Goal: Task Accomplishment & Management: Complete application form

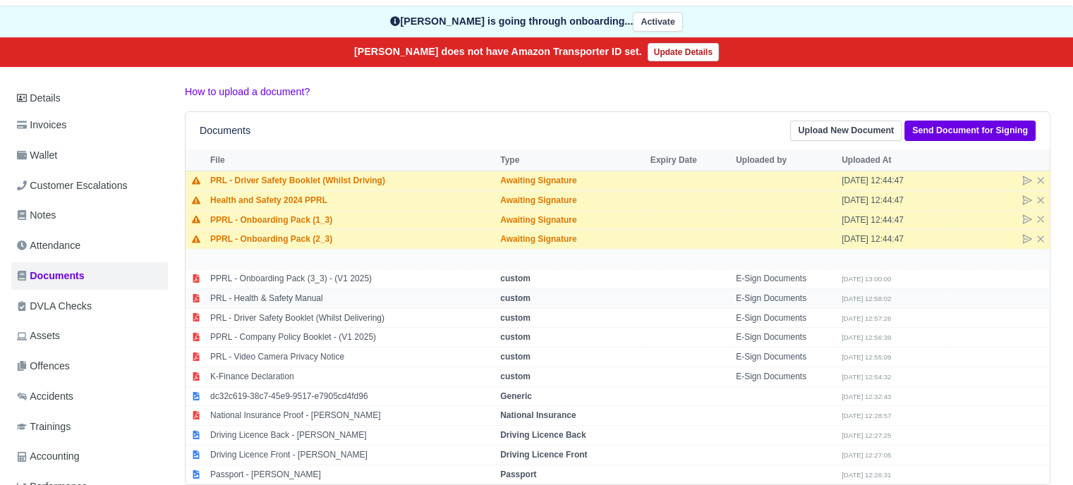
scroll to position [141, 0]
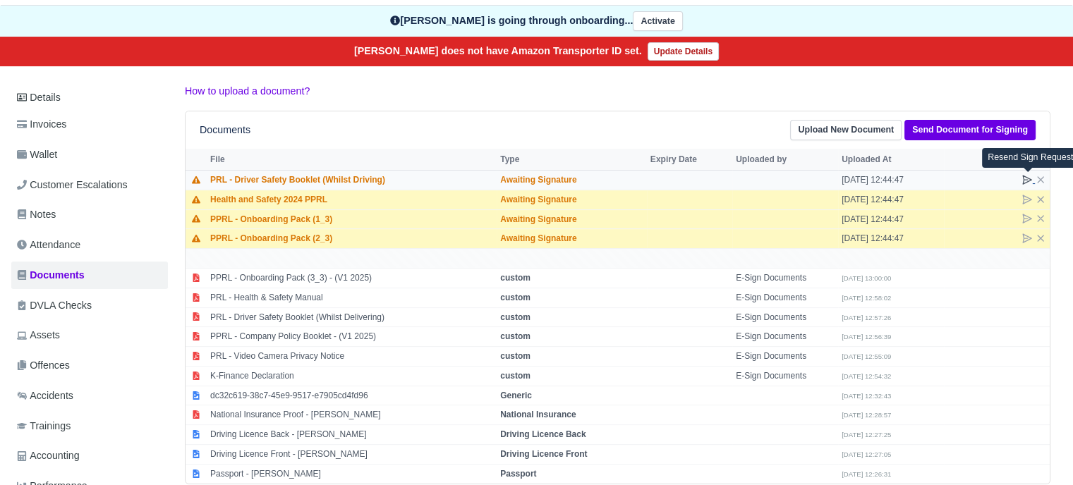
click at [1022, 178] on icon at bounding box center [1026, 179] width 11 height 11
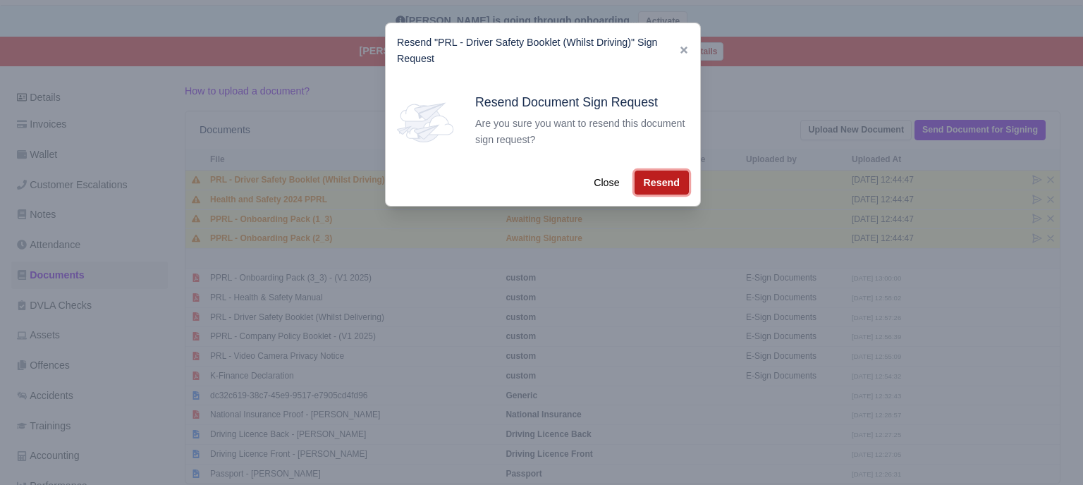
click at [675, 180] on button "Resend" at bounding box center [662, 183] width 54 height 24
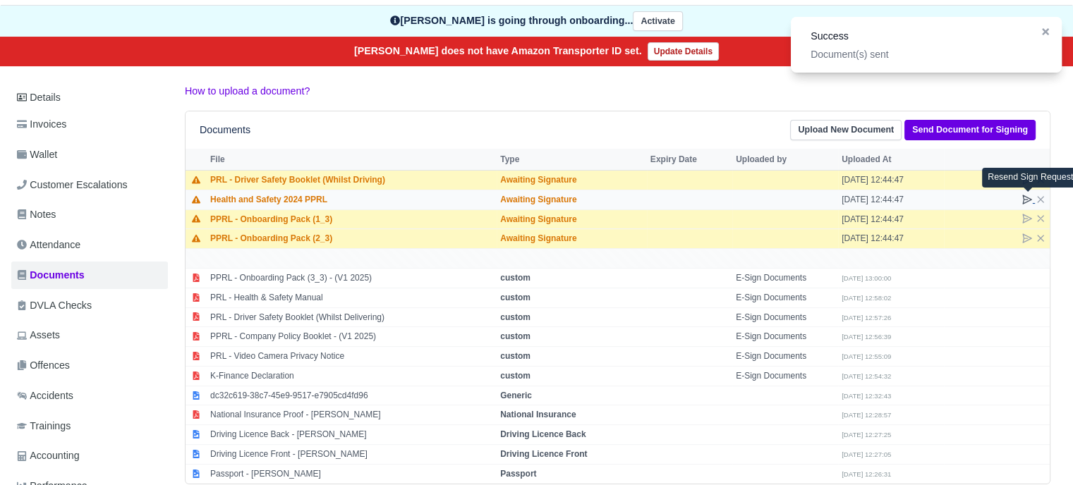
click at [1028, 195] on icon at bounding box center [1026, 199] width 11 height 11
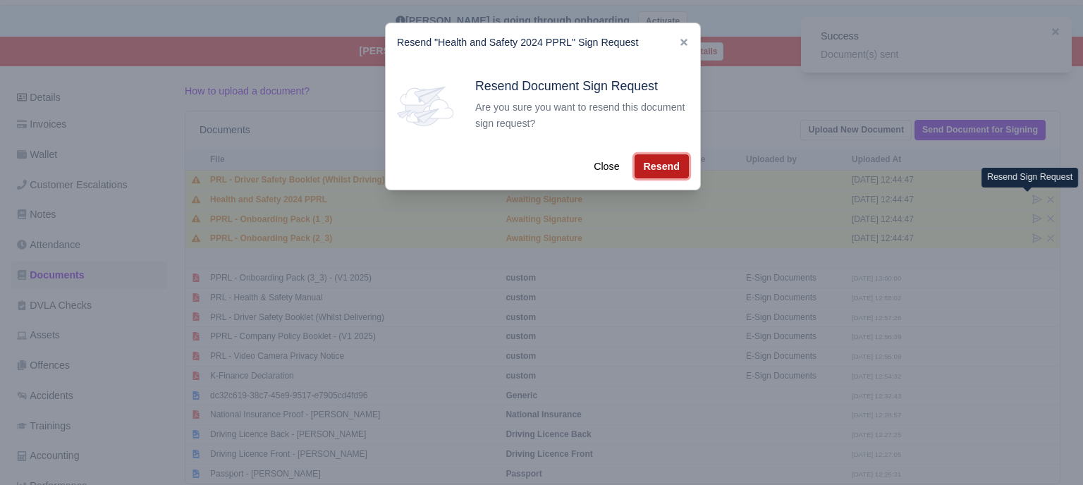
click at [652, 167] on button "Resend" at bounding box center [662, 166] width 54 height 24
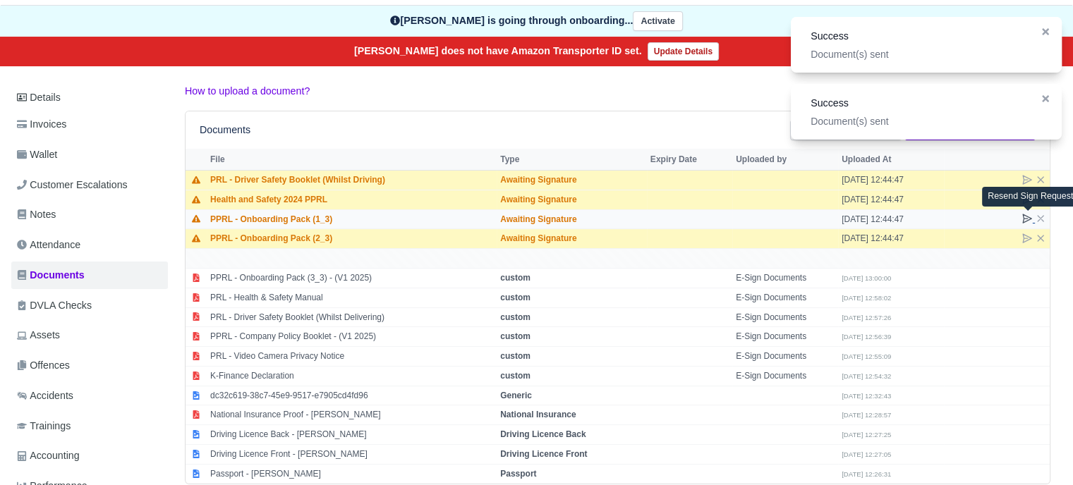
click at [1027, 217] on icon at bounding box center [1026, 218] width 11 height 11
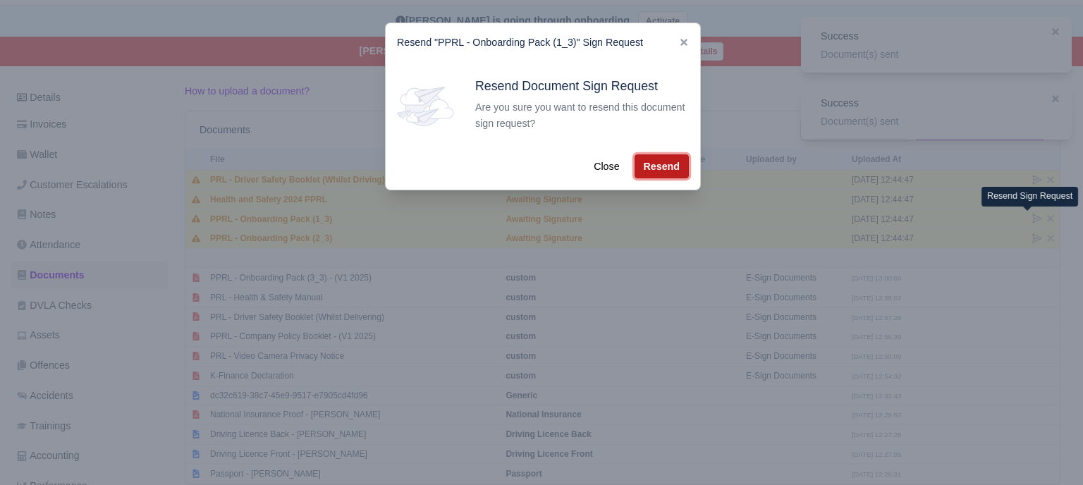
click at [649, 165] on button "Resend" at bounding box center [662, 166] width 54 height 24
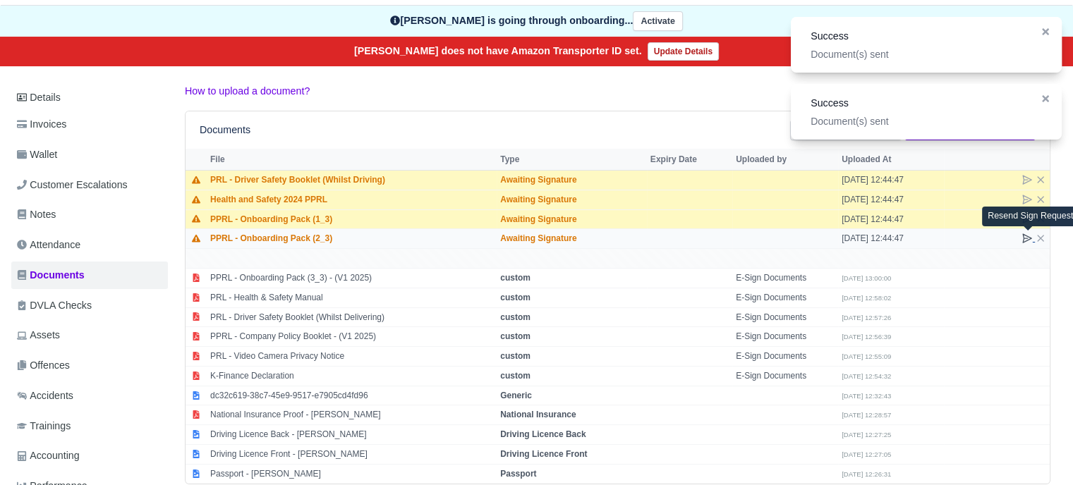
click at [1029, 239] on icon at bounding box center [1026, 238] width 11 height 11
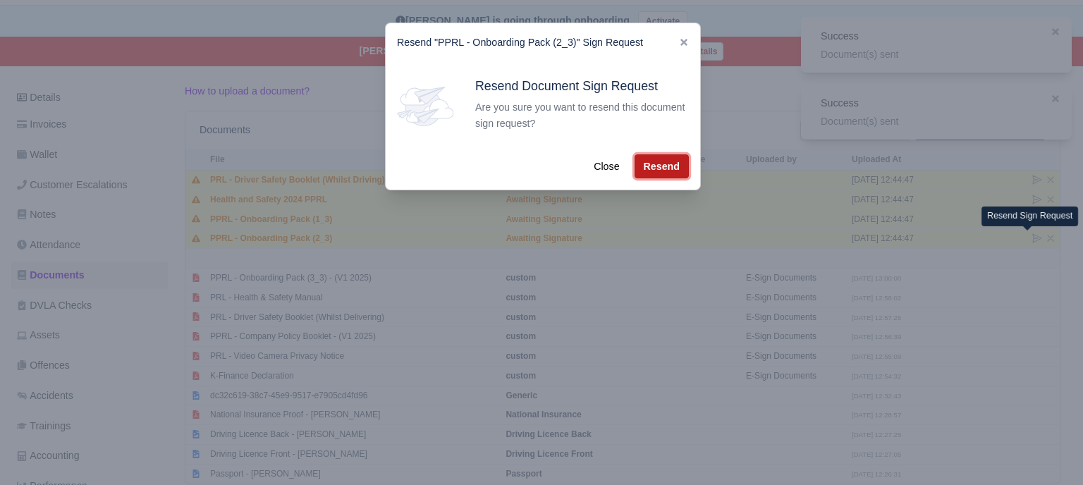
click at [664, 164] on button "Resend" at bounding box center [662, 166] width 54 height 24
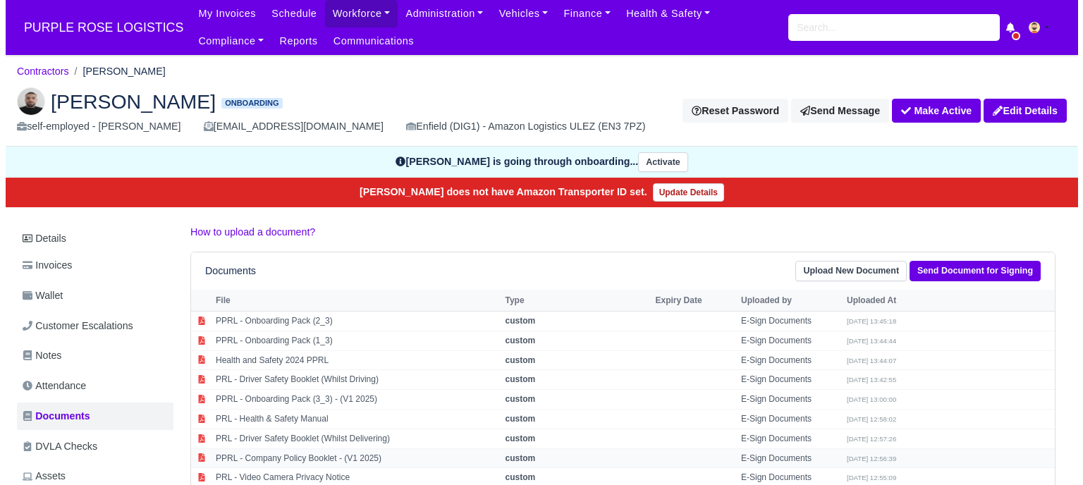
scroll to position [141, 0]
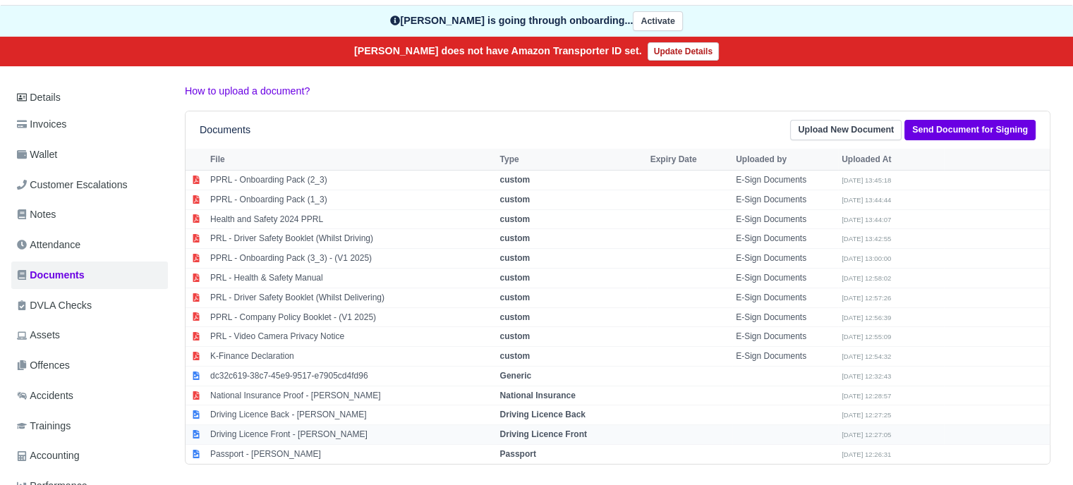
click at [530, 440] on td "Driving Licence Front" at bounding box center [572, 435] width 150 height 20
select select "driving-licence-front"
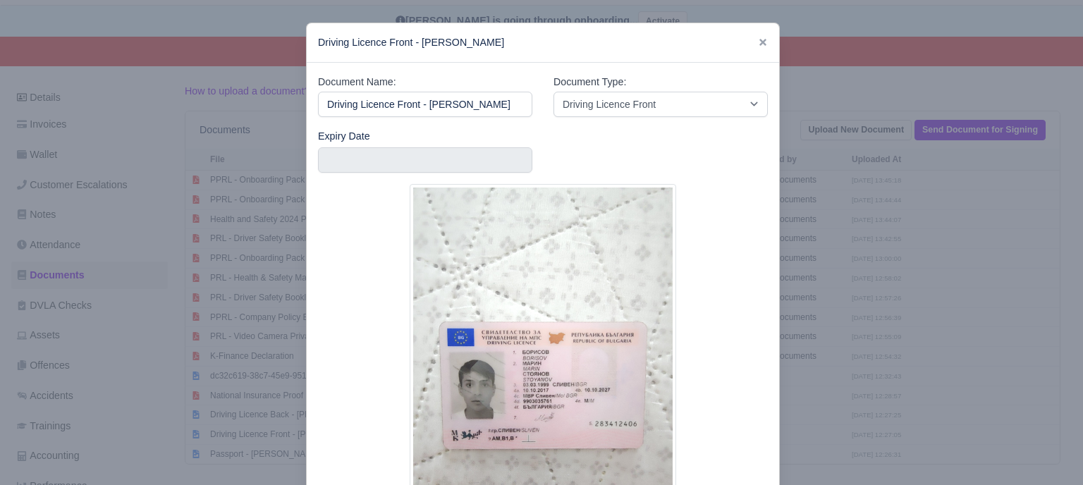
click at [533, 391] on img at bounding box center [543, 360] width 267 height 353
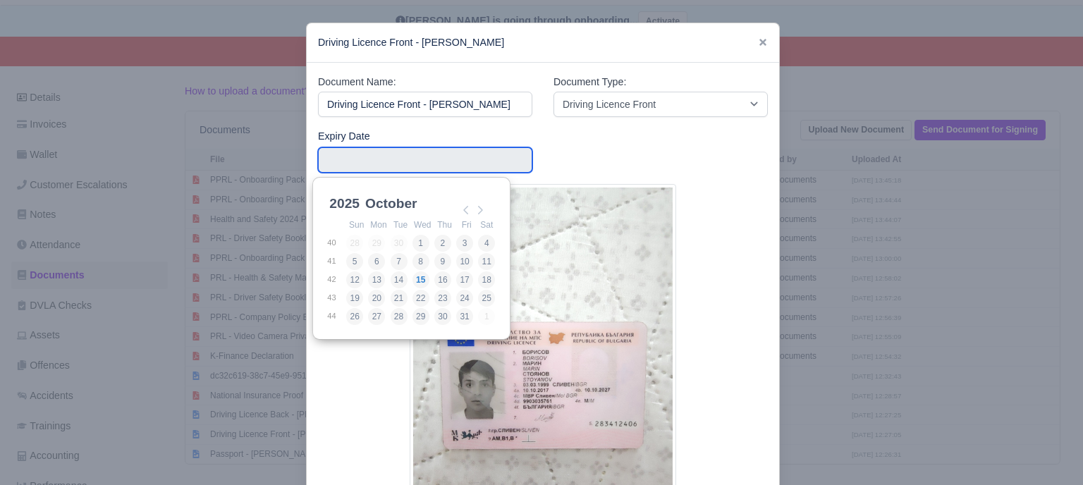
click at [432, 158] on input "Use the arrow keys to pick a date" at bounding box center [425, 159] width 214 height 25
click at [344, 202] on select "2025 2026 2027 2028 2029 2030 2031 2032 2033 2034 2035 2036 2037 2038 2039 2040…" at bounding box center [358, 212] width 63 height 30
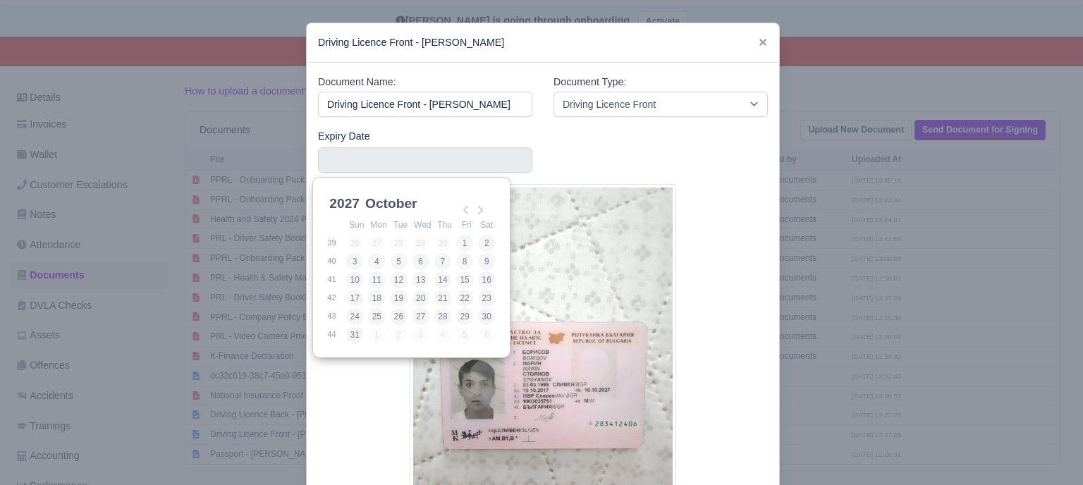
click at [393, 202] on select "January February March April May June July August September October November De…" at bounding box center [410, 212] width 94 height 30
click at [363, 194] on select "January February March April May June July August September October November De…" at bounding box center [410, 209] width 94 height 30
type input "2027-10-10"
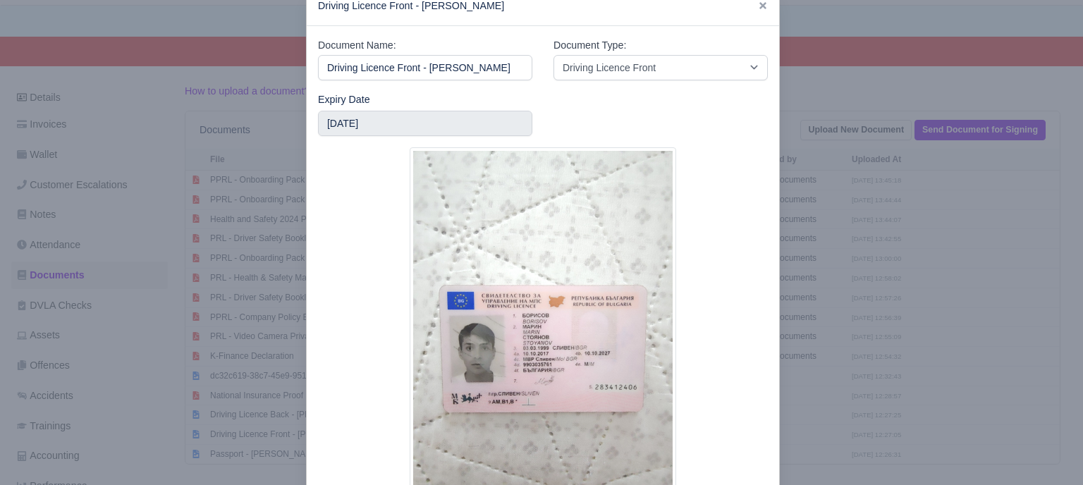
scroll to position [134, 0]
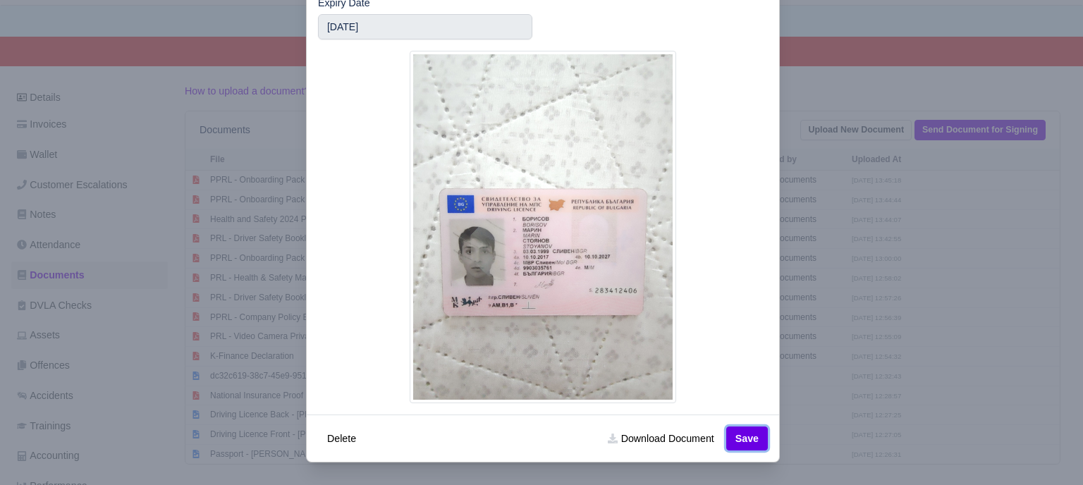
click at [750, 439] on button "Save" at bounding box center [747, 439] width 42 height 24
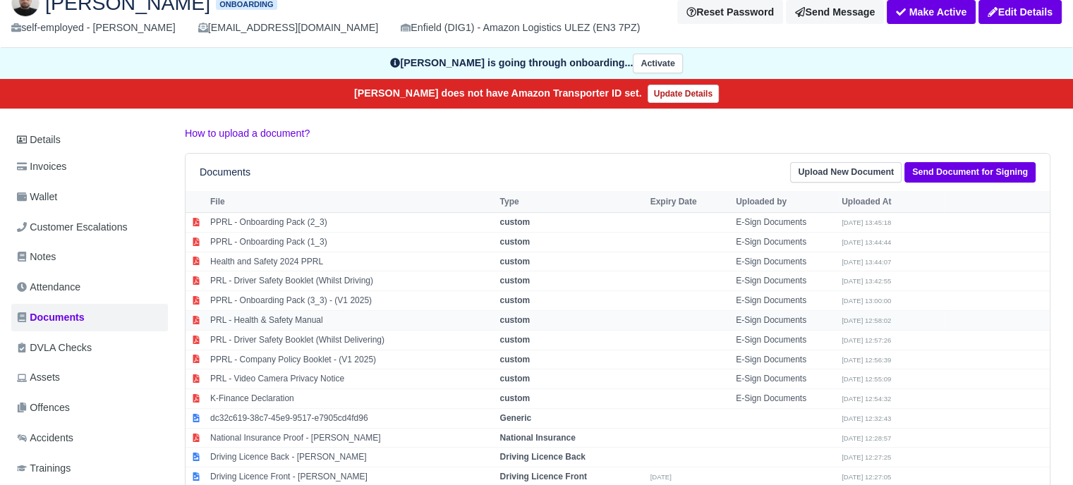
scroll to position [274, 0]
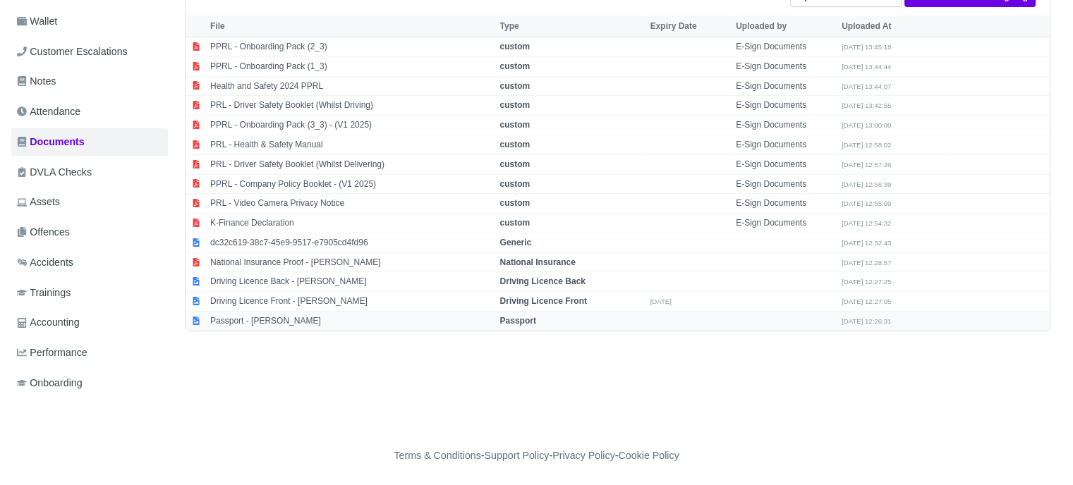
click at [518, 316] on strong "Passport" at bounding box center [518, 321] width 36 height 10
select select "passport"
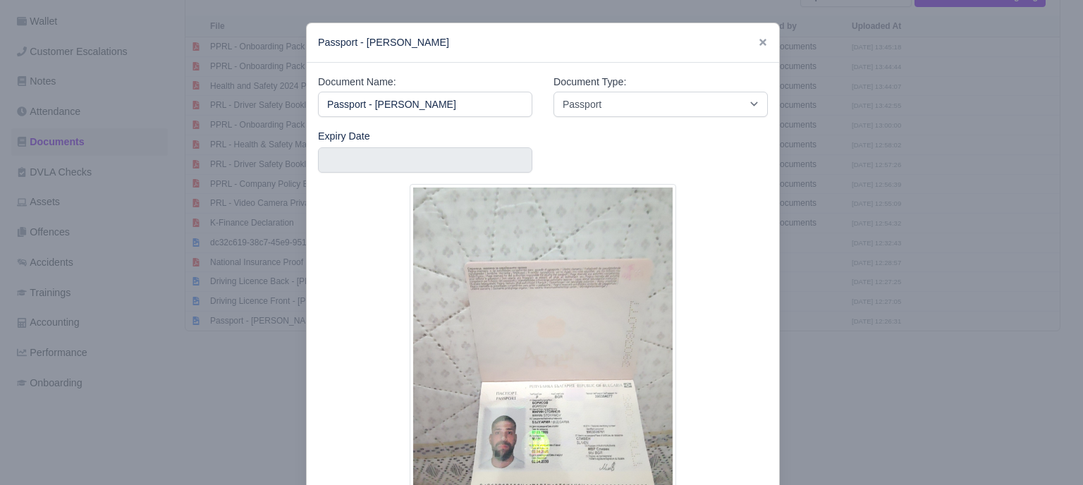
click at [844, 319] on div at bounding box center [541, 242] width 1083 height 485
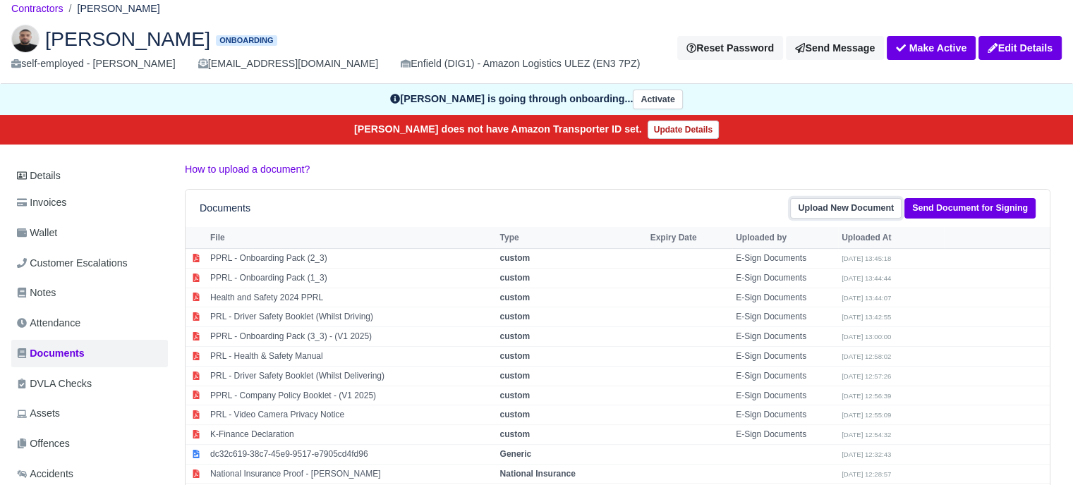
click at [842, 205] on link "Upload New Document" at bounding box center [845, 208] width 111 height 20
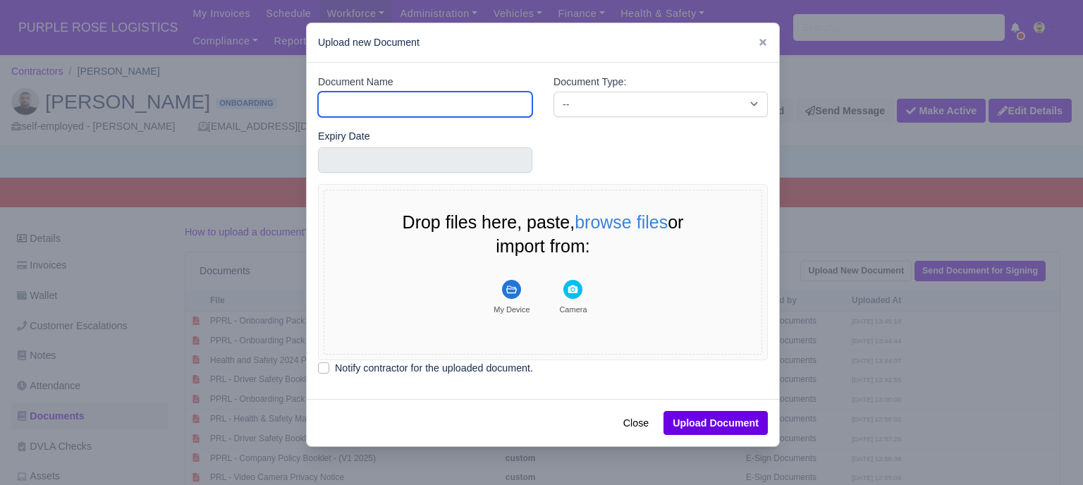
click at [396, 93] on input "Document Name" at bounding box center [425, 104] width 214 height 25
type input "RTW"
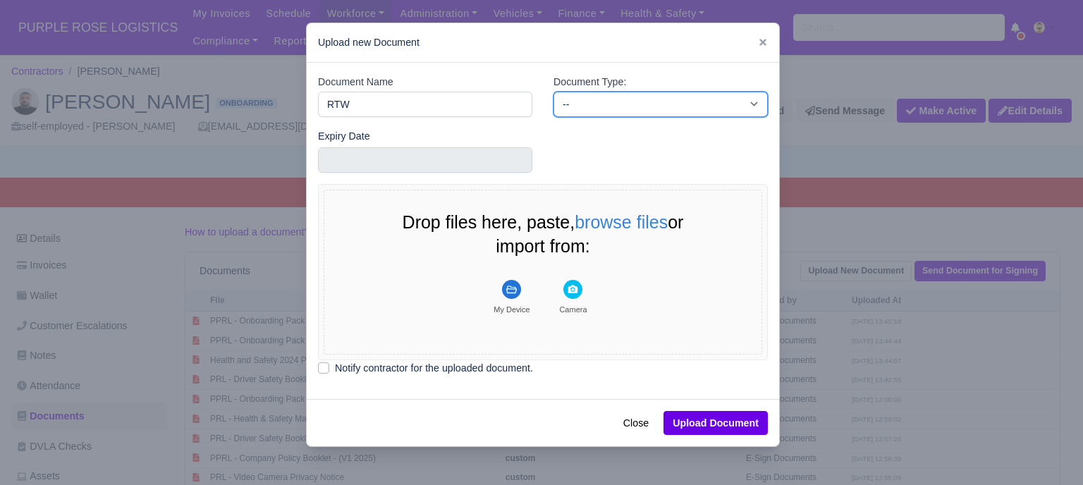
click at [569, 100] on select "-- Accounting Engagement Letter Age Verification Confirmation Background Check …" at bounding box center [661, 104] width 214 height 25
select select "right-to-work"
click at [554, 92] on select "-- Accounting Engagement Letter Age Verification Confirmation Background Check …" at bounding box center [661, 104] width 214 height 25
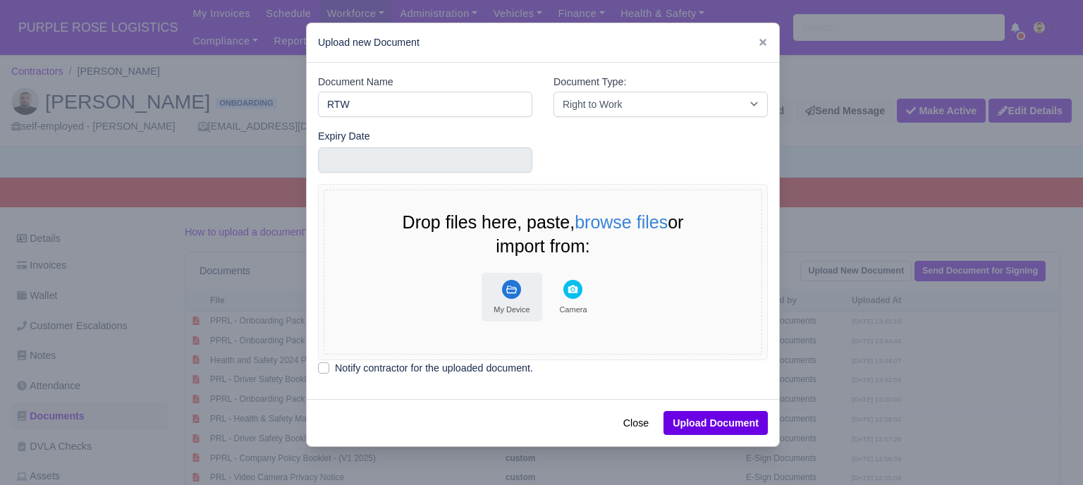
click at [519, 292] on button "My Device" at bounding box center [512, 297] width 61 height 49
click at [513, 296] on icon "File Uploader" at bounding box center [511, 289] width 19 height 19
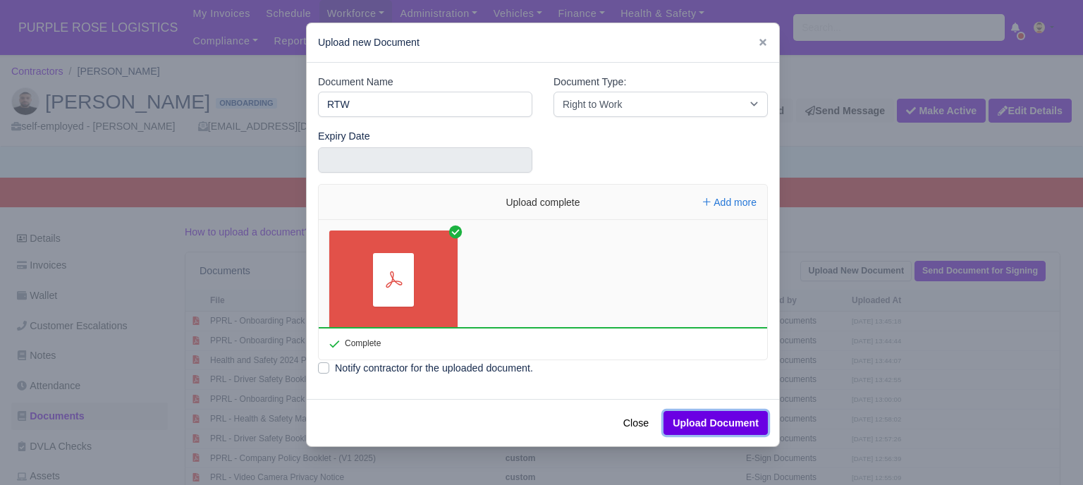
click at [718, 420] on button "Upload Document" at bounding box center [716, 423] width 104 height 24
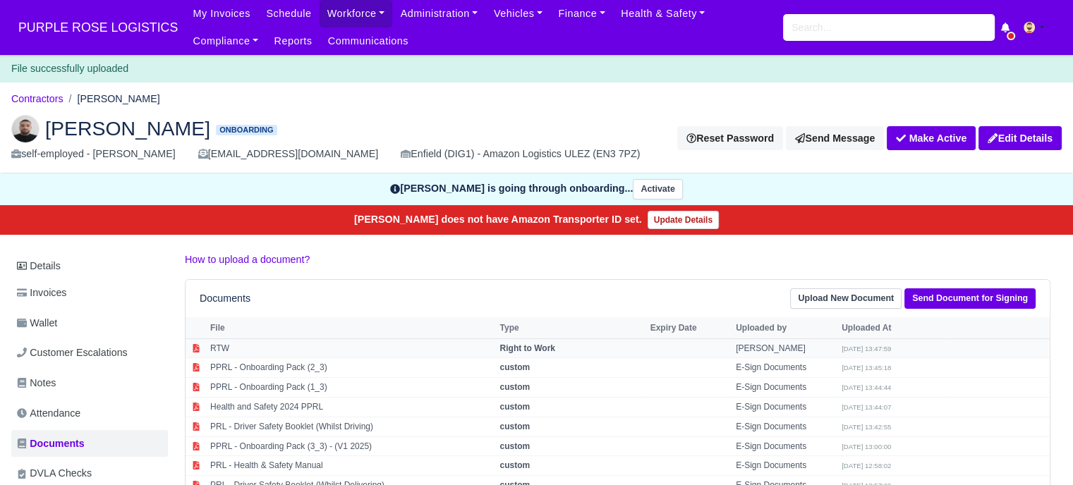
click at [733, 347] on td "Niko" at bounding box center [785, 349] width 106 height 20
select select "right-to-work"
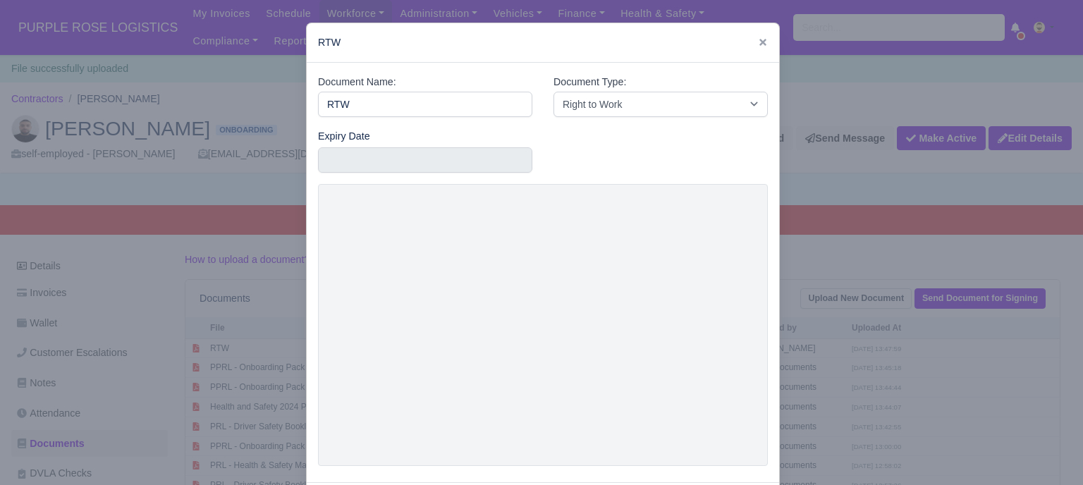
click at [841, 342] on div at bounding box center [541, 242] width 1083 height 485
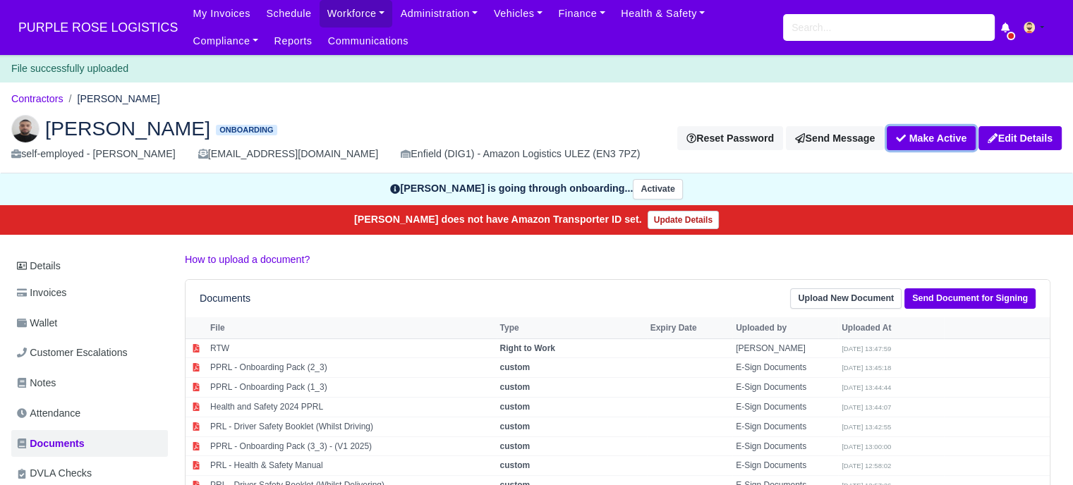
click at [917, 135] on button "Make Active" at bounding box center [931, 138] width 89 height 24
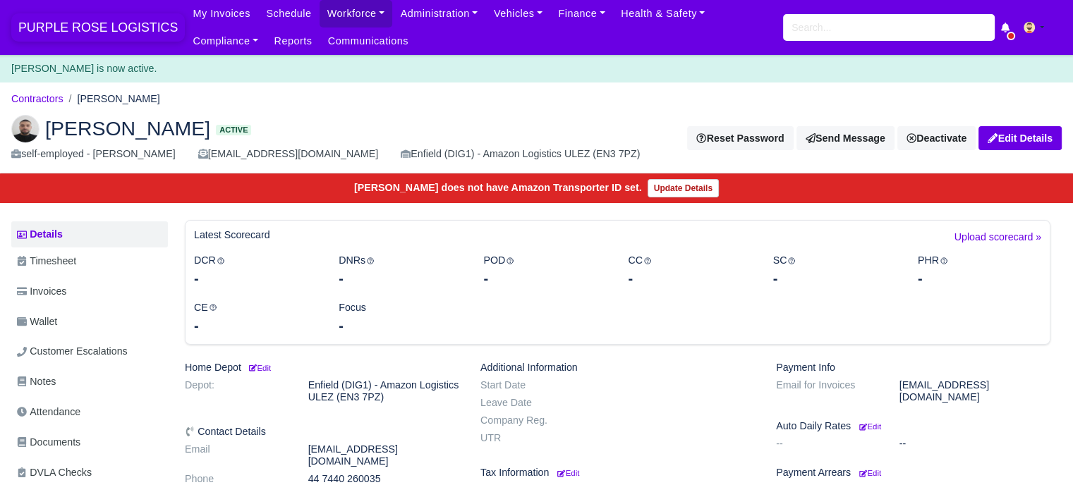
click at [104, 27] on span "PURPLE ROSE LOGISTICS" at bounding box center [97, 27] width 173 height 28
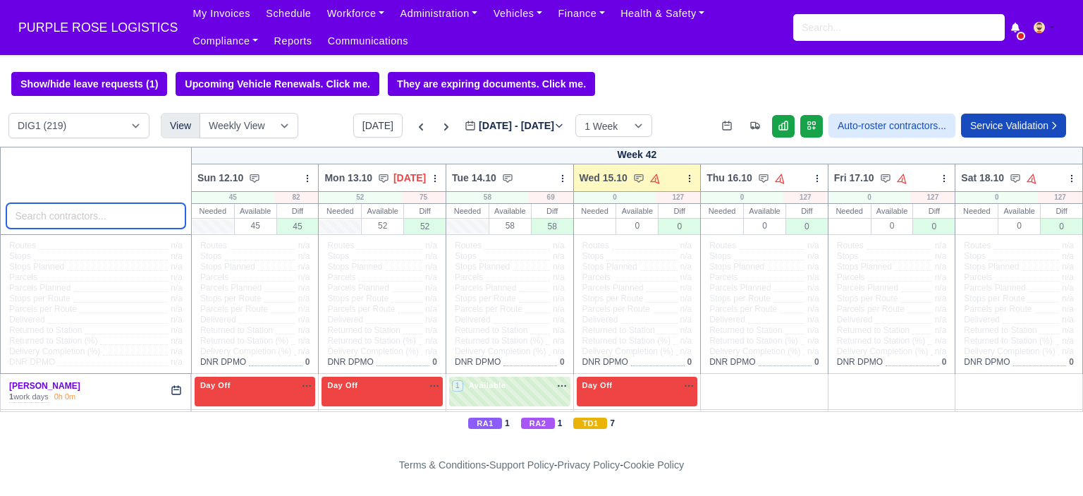
click at [99, 217] on input "search" at bounding box center [95, 215] width 179 height 25
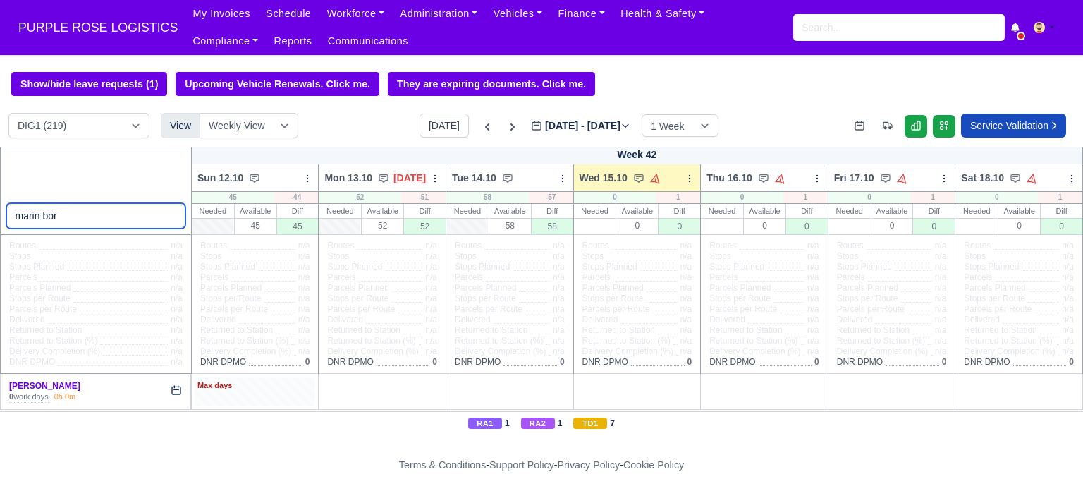
type input "marin bor"
click at [261, 394] on div "Max days" at bounding box center [255, 391] width 121 height 29
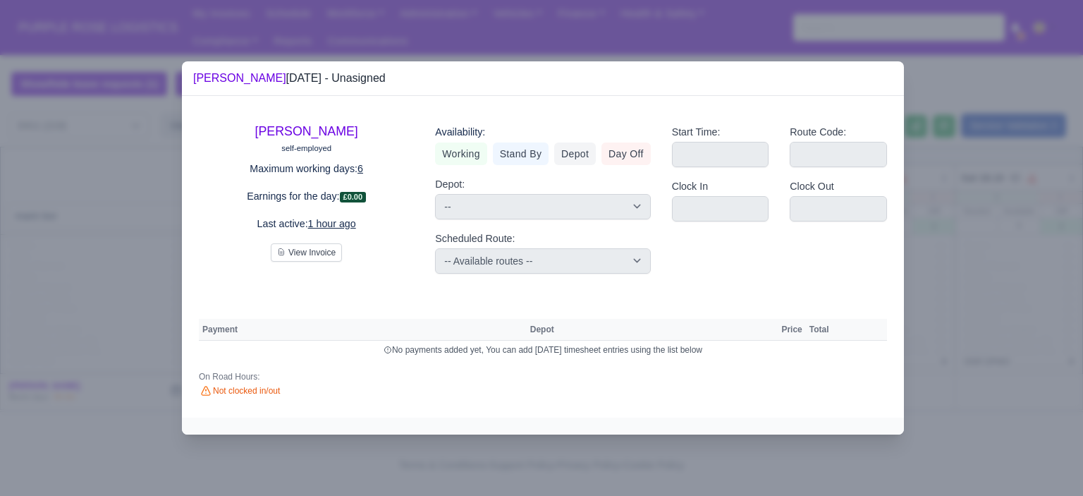
drag, startPoint x: 628, startPoint y: 153, endPoint x: 697, endPoint y: 173, distance: 72.1
click at [628, 152] on link "Day Off" at bounding box center [626, 153] width 49 height 23
select select
select select "na"
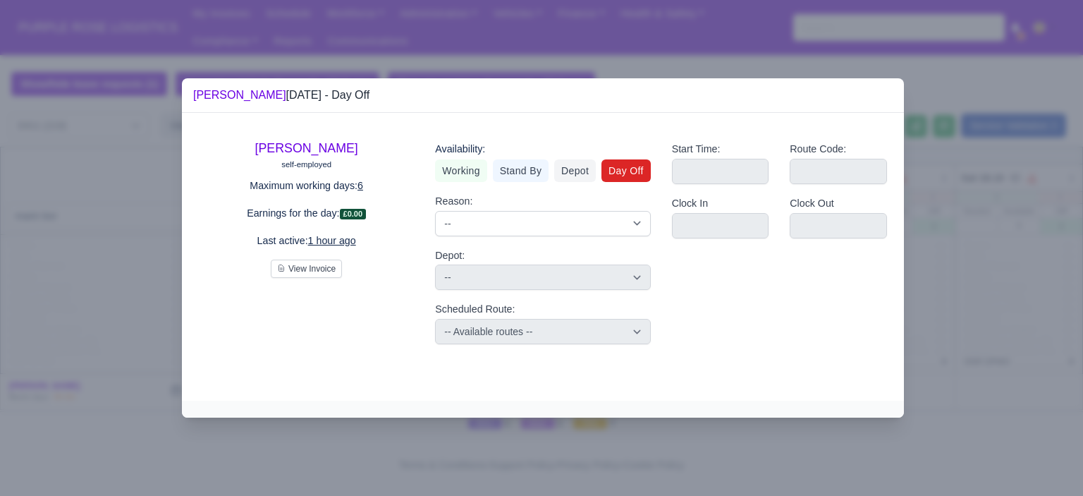
click at [937, 219] on div at bounding box center [541, 248] width 1083 height 496
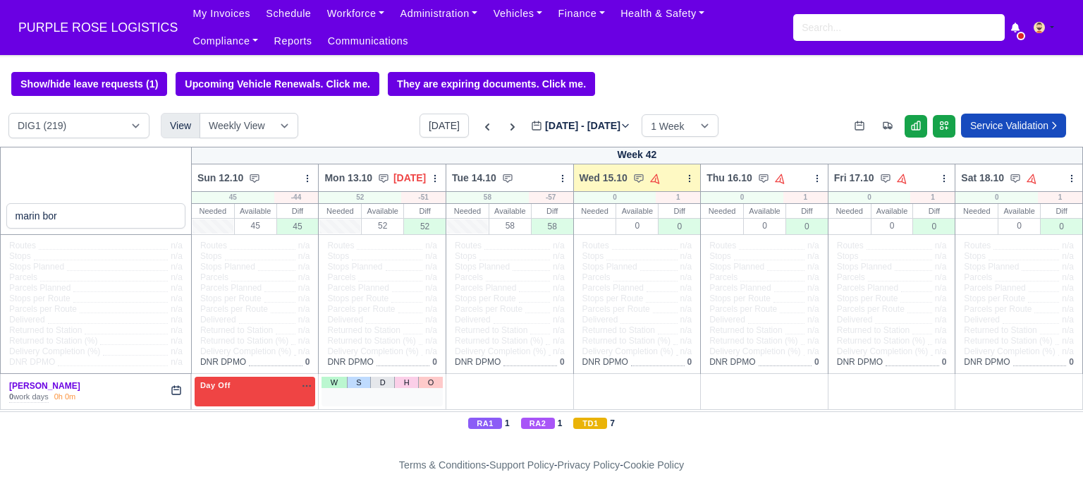
click at [361, 394] on div "W S D H O" at bounding box center [382, 391] width 121 height 29
click at [430, 386] on link "O" at bounding box center [430, 382] width 25 height 11
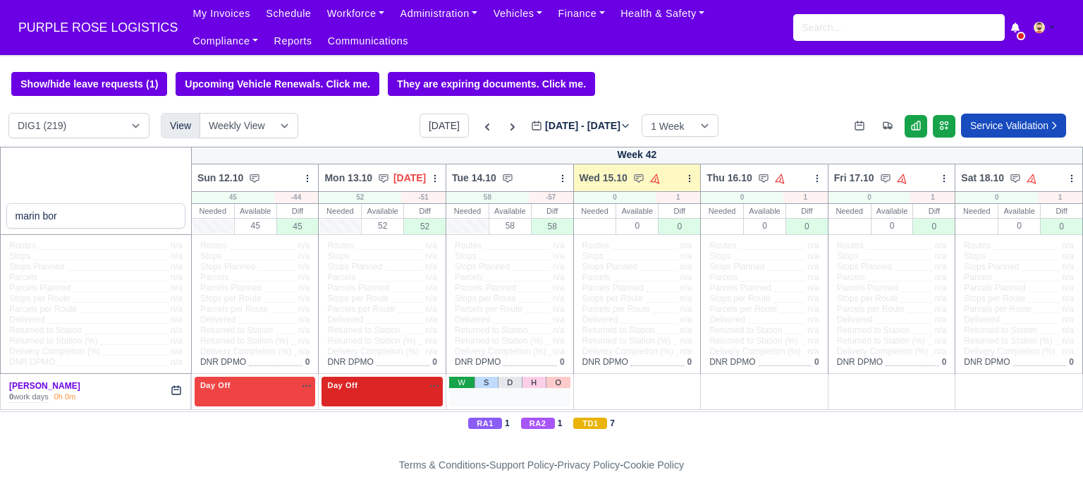
click at [455, 383] on link "W" at bounding box center [461, 382] width 25 height 11
click at [683, 382] on link "O" at bounding box center [686, 382] width 25 height 11
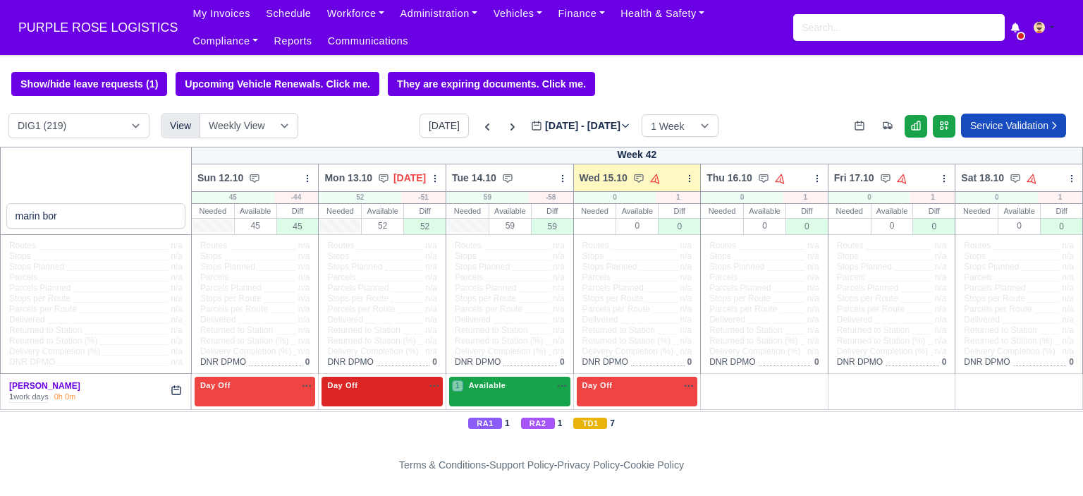
click at [508, 391] on div "1 Available na" at bounding box center [510, 385] width 116 height 12
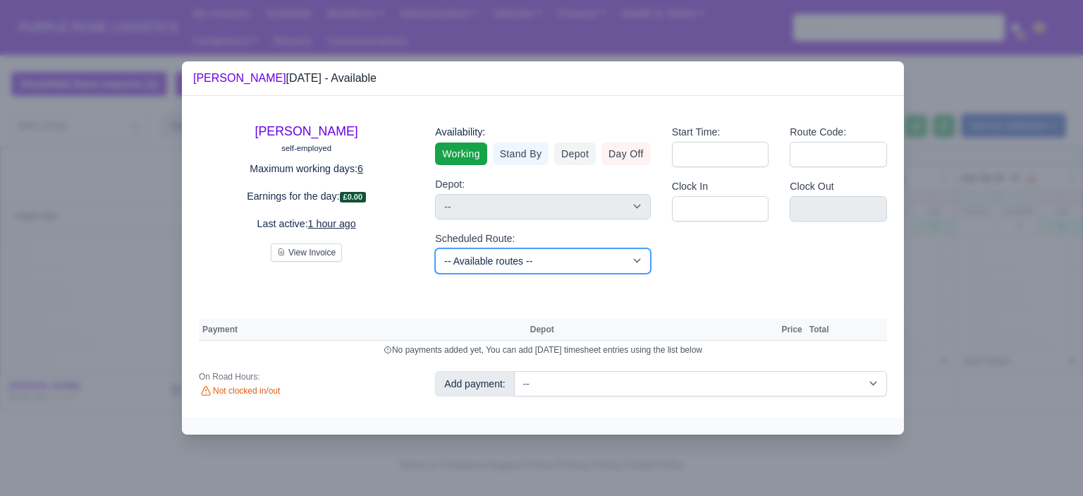
click at [595, 267] on select "-- Available routes -- Standard Parcel - Block of 6 Hours - (SD6) AmFlex RTS Ve…" at bounding box center [542, 260] width 215 height 25
select select "6"
click at [435, 248] on select "-- Available routes -- Standard Parcel - Block of 6 Hours - (SD6) AmFlex RTS Ve…" at bounding box center [542, 260] width 215 height 25
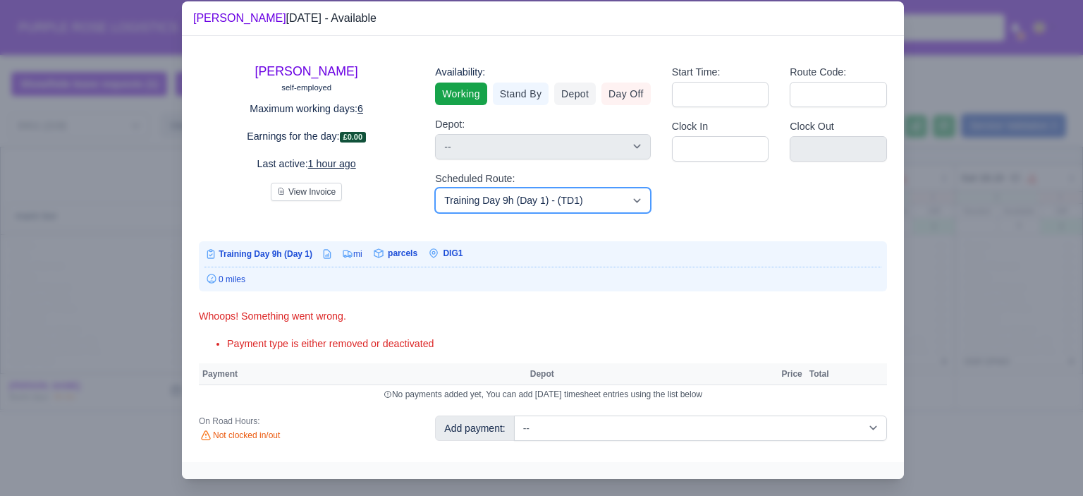
scroll to position [27, 0]
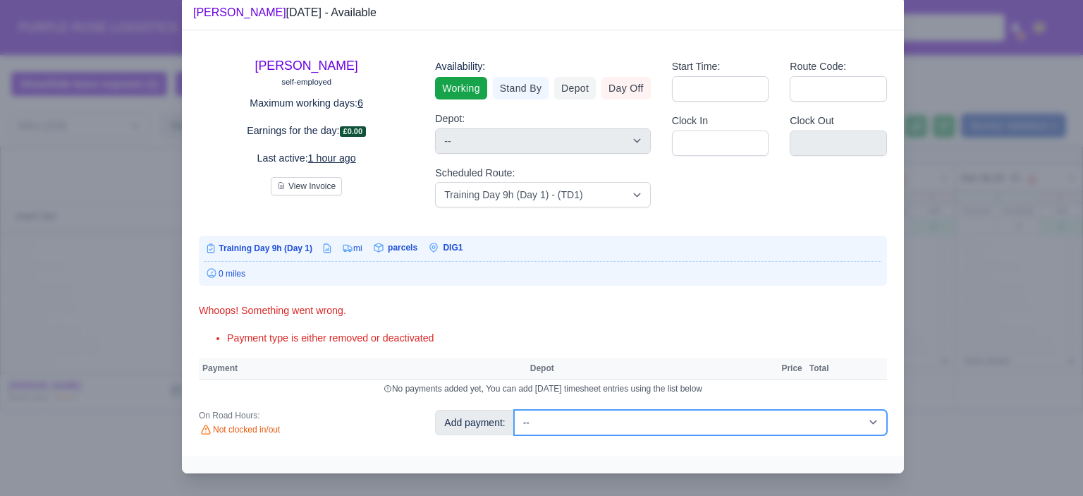
click at [639, 422] on select "-- Additional Hour Support (£14.50) Additional Hour Support (Walkers) (£13.50) …" at bounding box center [700, 422] width 373 height 25
select select "85"
click at [514, 410] on select "-- Additional Hour Support (£14.50) Additional Hour Support (Walkers) (£13.50) …" at bounding box center [700, 422] width 373 height 25
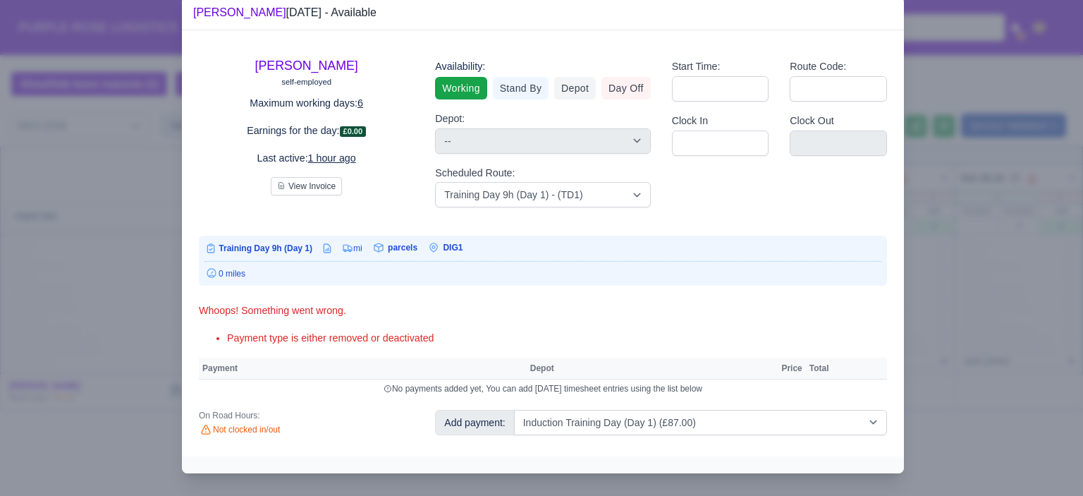
select select "1"
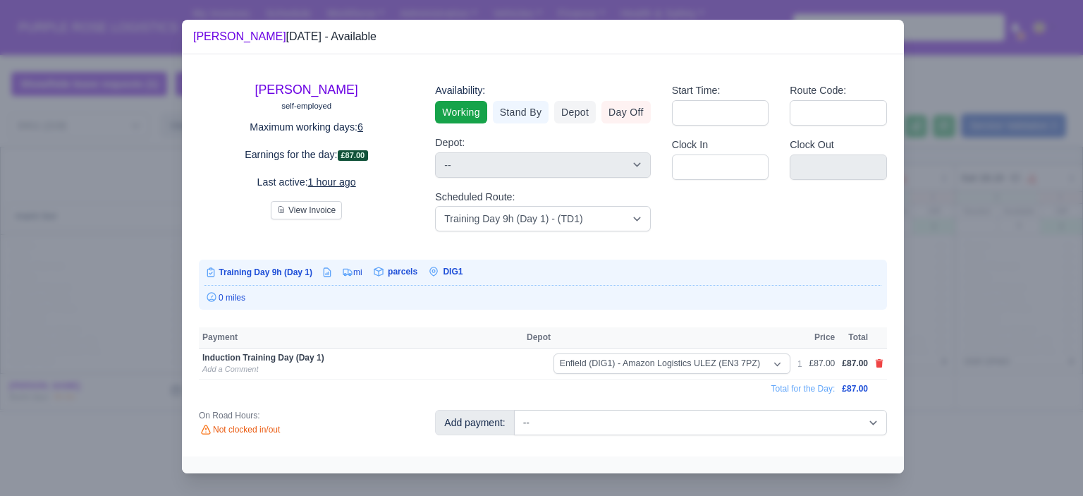
scroll to position [0, 0]
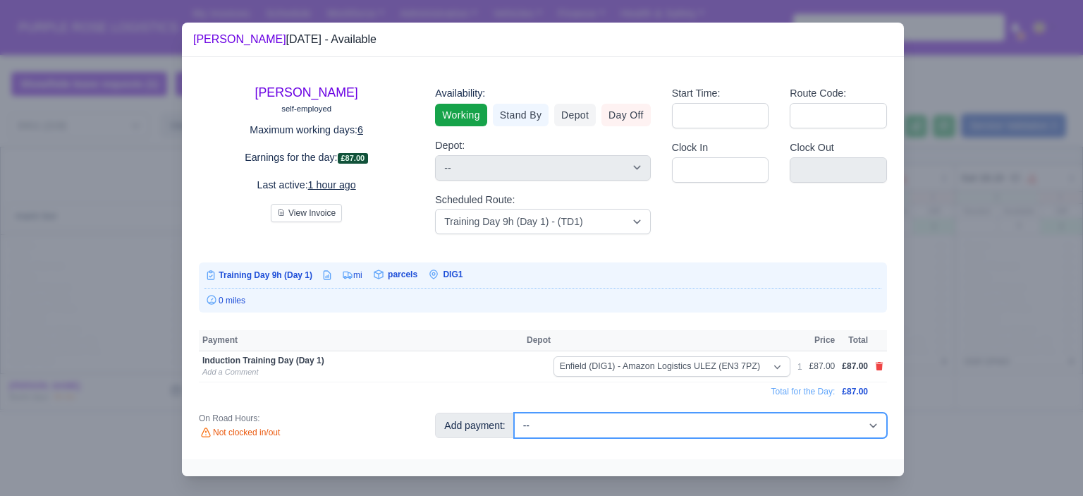
click at [652, 432] on select "-- Additional Hour Support (£14.50) Additional Hour Support (Walkers) (£13.50) …" at bounding box center [700, 425] width 373 height 25
select select "103"
click at [514, 413] on select "-- Additional Hour Support (£14.50) Additional Hour Support (Walkers) (£13.50) …" at bounding box center [700, 425] width 373 height 25
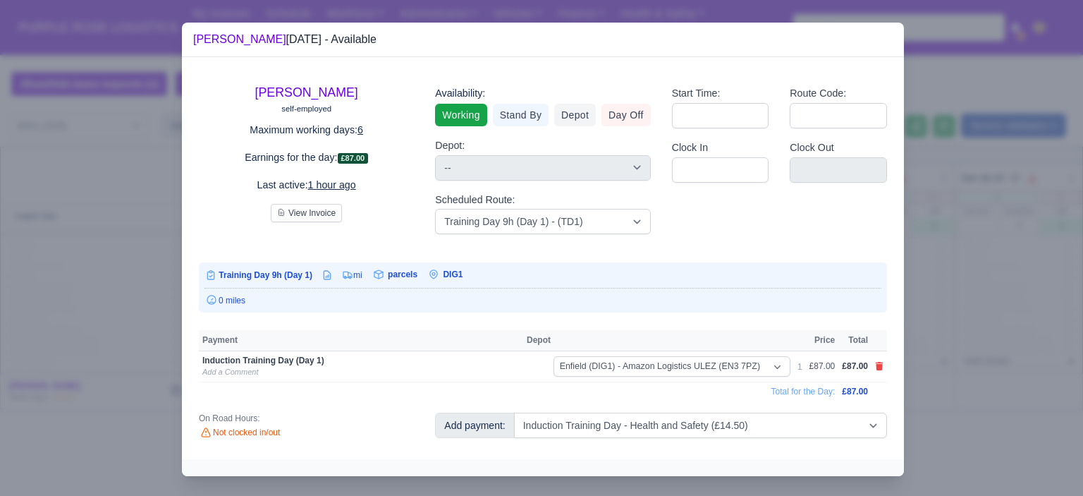
select select "1"
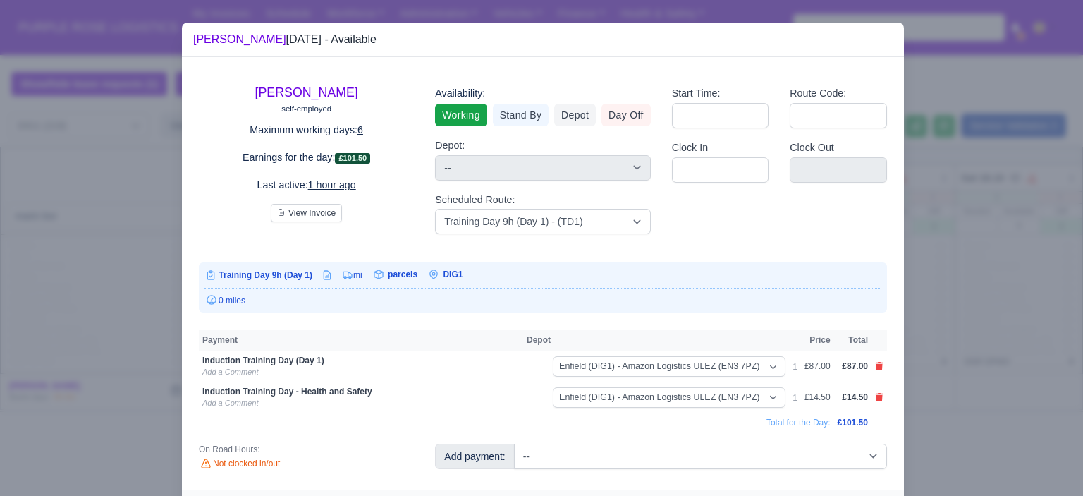
click at [1010, 357] on div at bounding box center [541, 248] width 1083 height 496
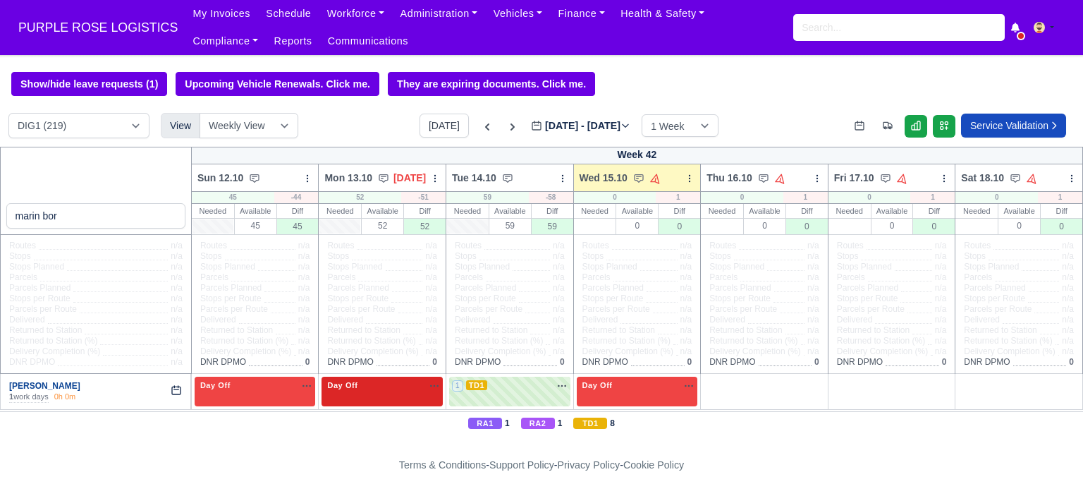
click at [39, 383] on link "[PERSON_NAME]" at bounding box center [44, 386] width 71 height 10
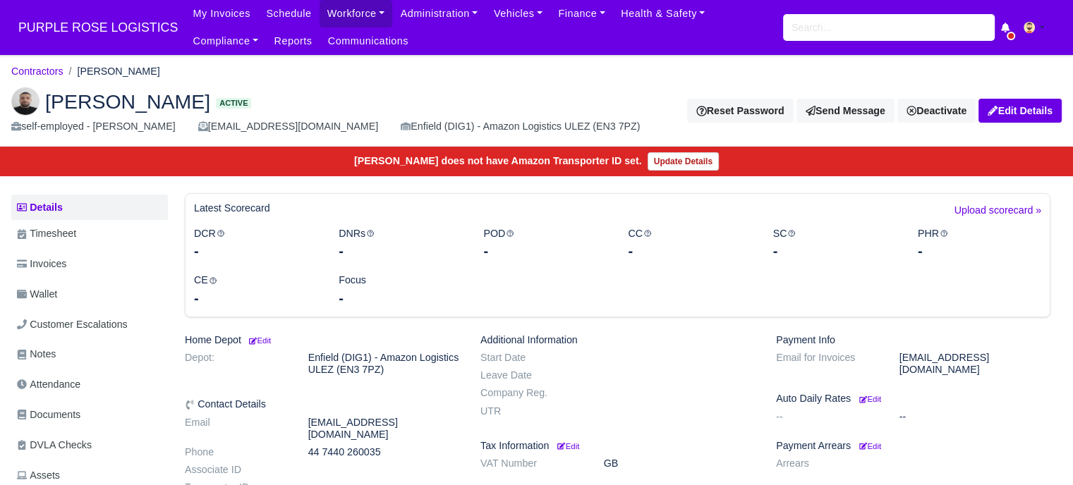
click at [17, 99] on img at bounding box center [25, 101] width 28 height 28
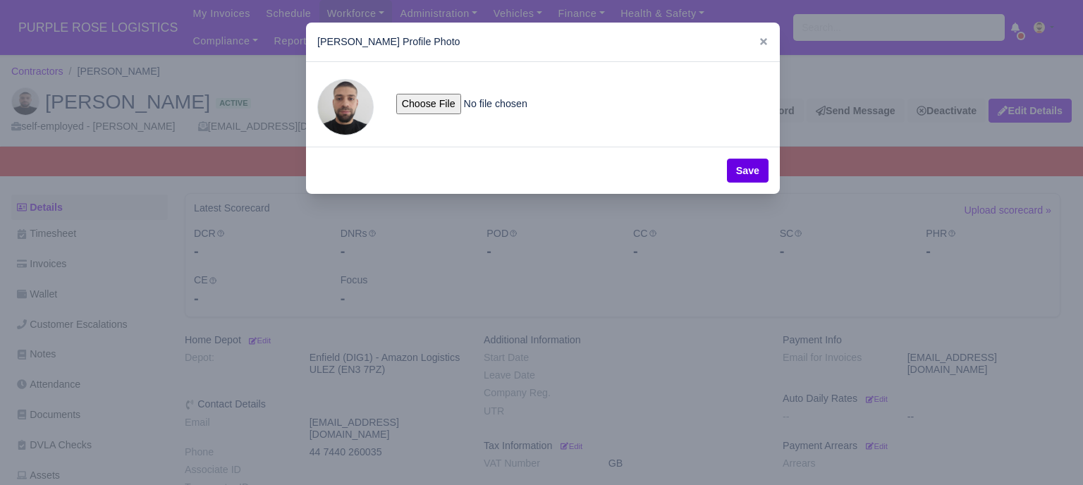
click at [344, 106] on span at bounding box center [345, 107] width 56 height 56
click at [351, 104] on span at bounding box center [345, 107] width 56 height 56
click at [348, 111] on span at bounding box center [345, 107] width 56 height 56
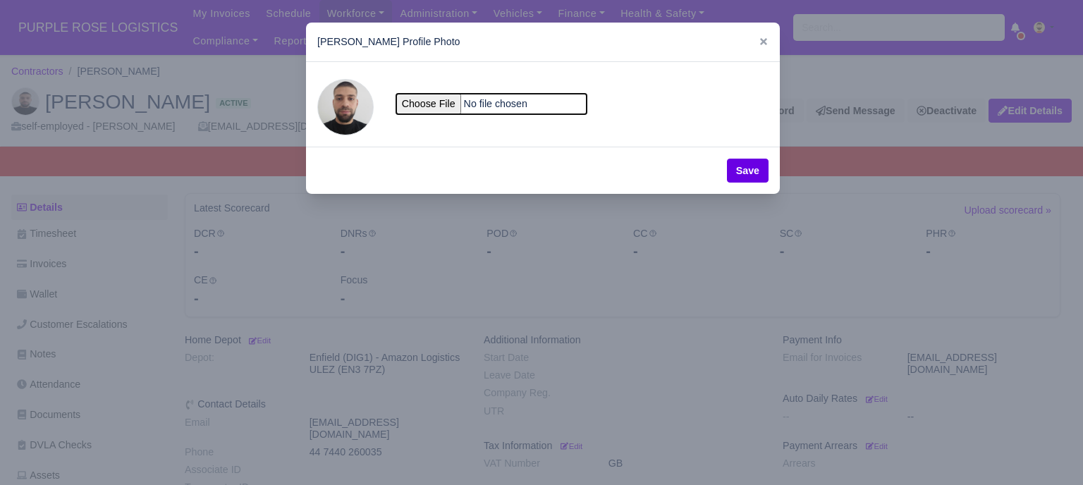
click at [427, 103] on input "file" at bounding box center [491, 104] width 190 height 20
click at [759, 39] on icon at bounding box center [764, 42] width 10 height 10
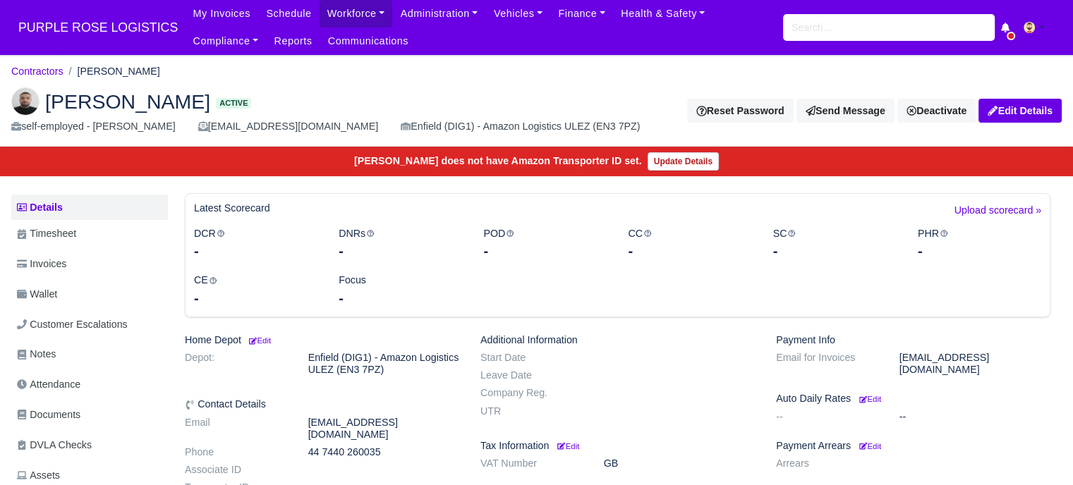
scroll to position [212, 0]
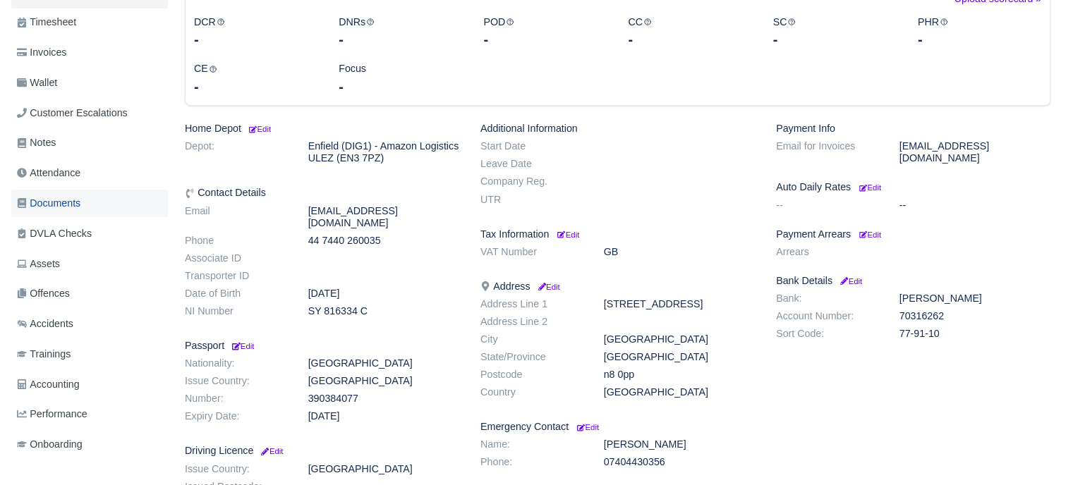
click at [63, 191] on link "Documents" at bounding box center [89, 204] width 157 height 28
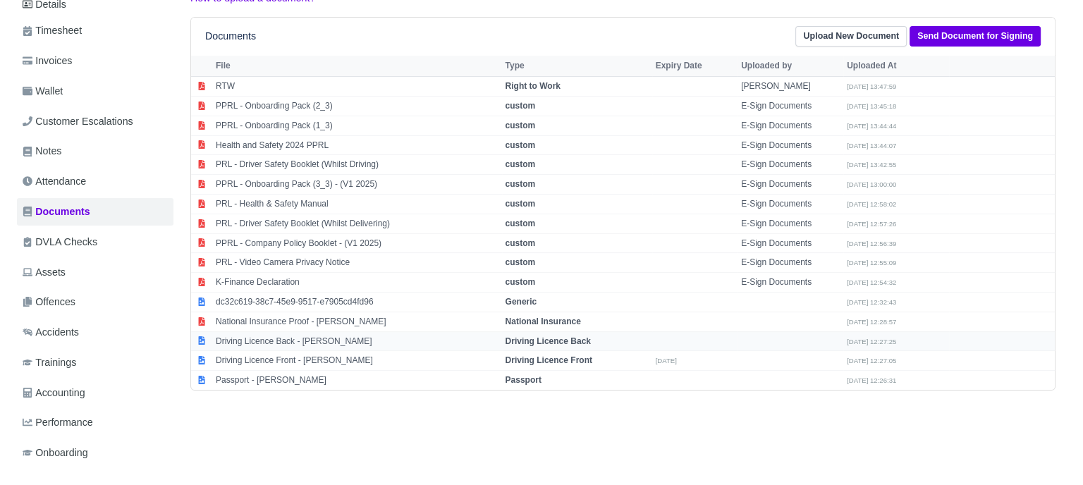
scroll to position [212, 0]
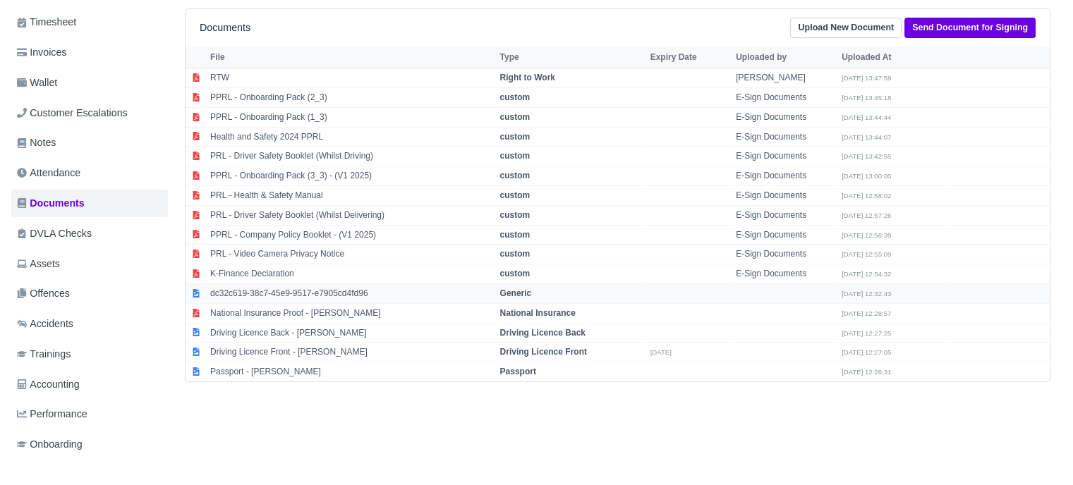
click at [520, 293] on strong "Generic" at bounding box center [516, 293] width 32 height 10
select select "generic"
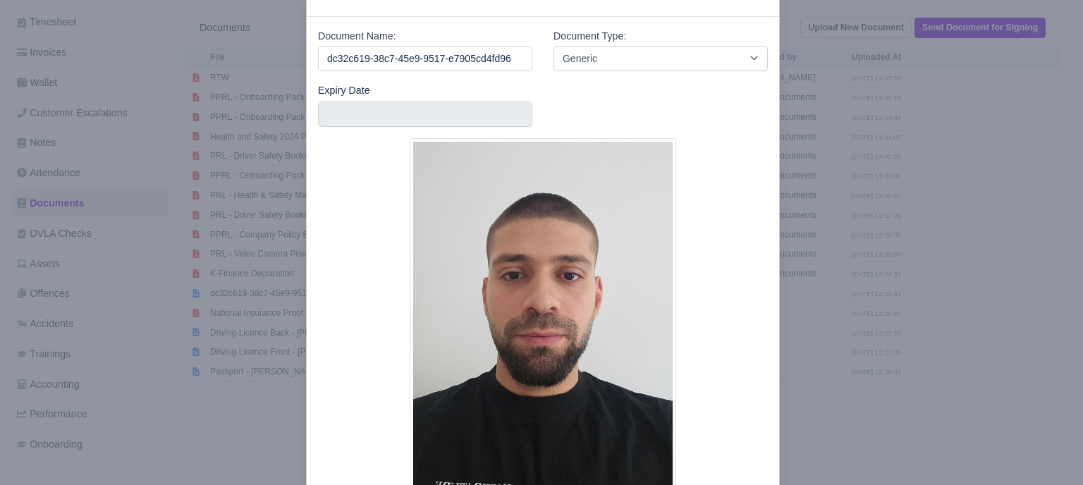
scroll to position [71, 0]
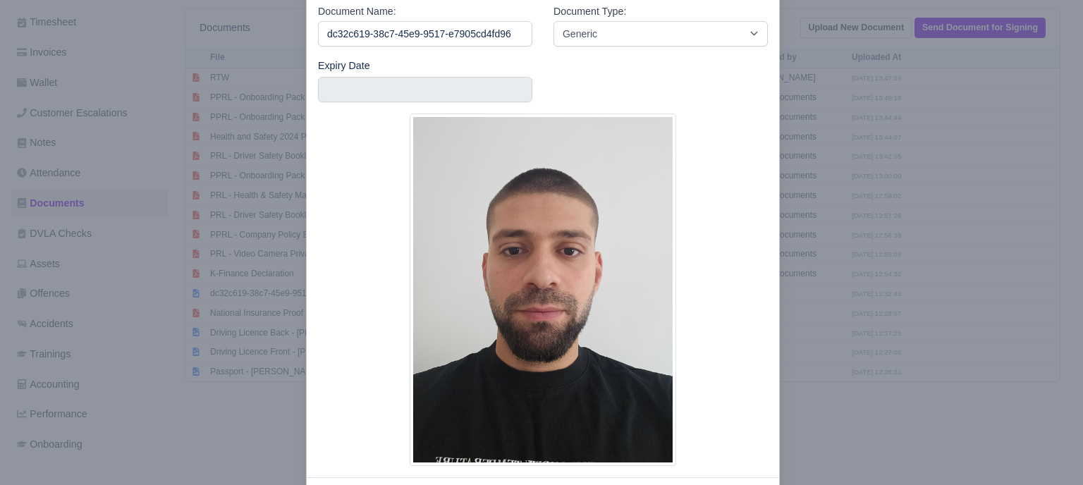
click at [931, 267] on div at bounding box center [541, 242] width 1083 height 485
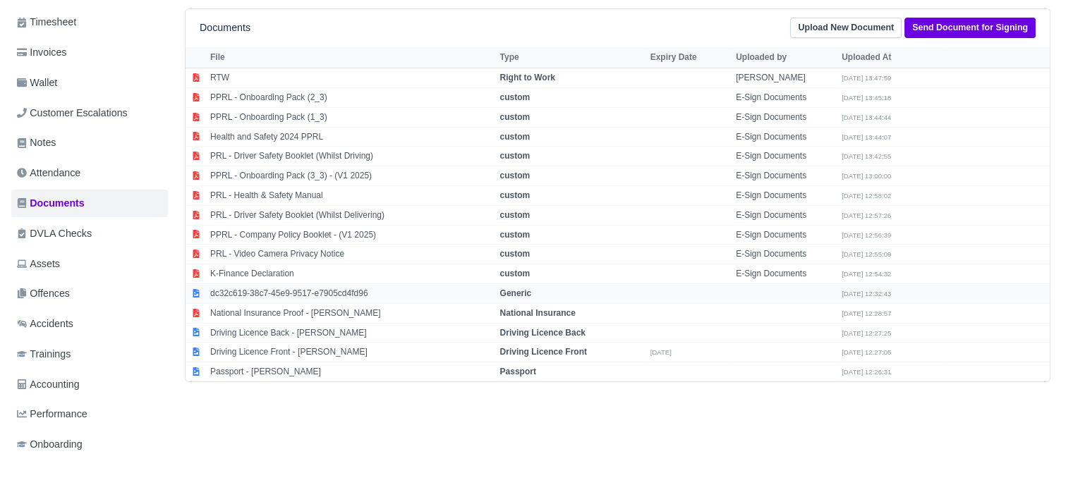
click at [522, 289] on strong "Generic" at bounding box center [516, 293] width 32 height 10
select select "generic"
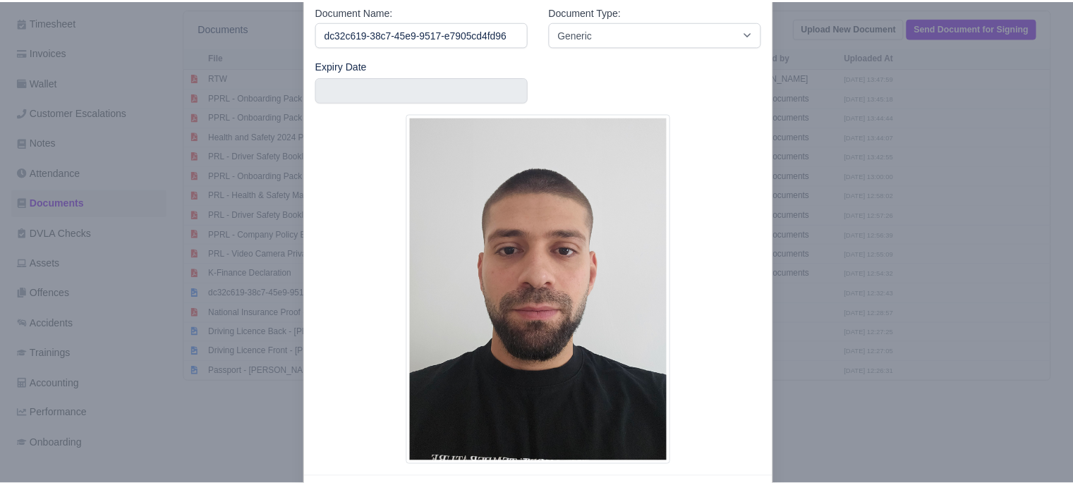
scroll to position [134, 0]
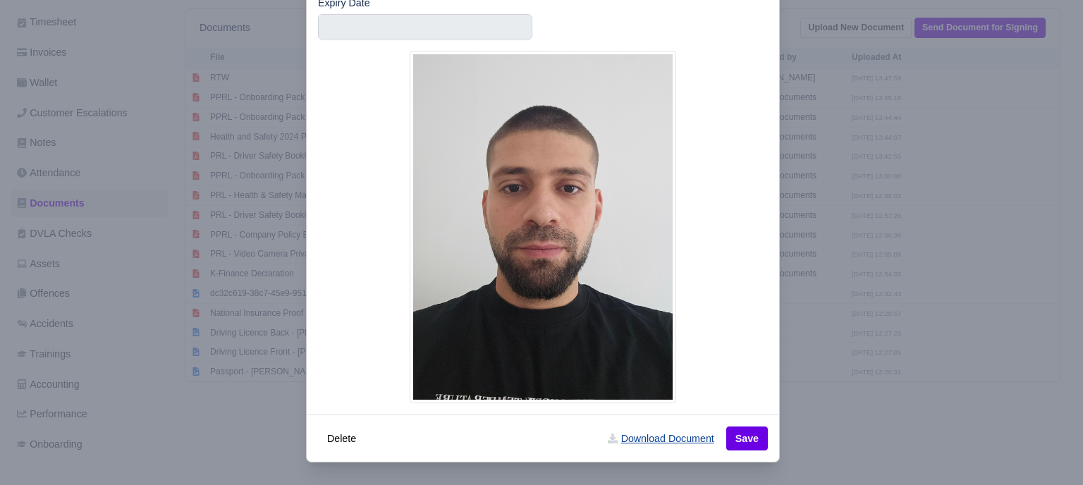
click at [684, 442] on link "Download Document" at bounding box center [661, 439] width 124 height 24
click at [846, 380] on div at bounding box center [541, 242] width 1083 height 485
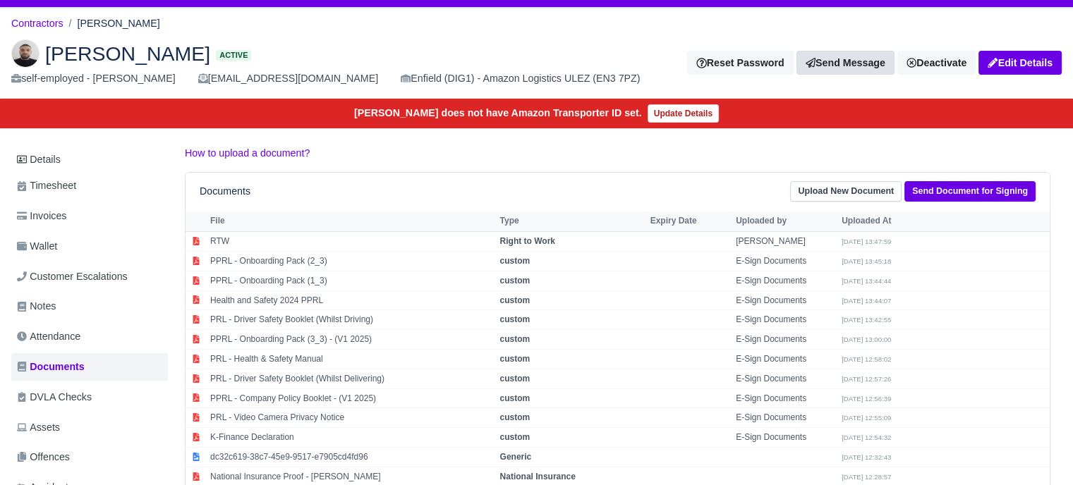
scroll to position [0, 0]
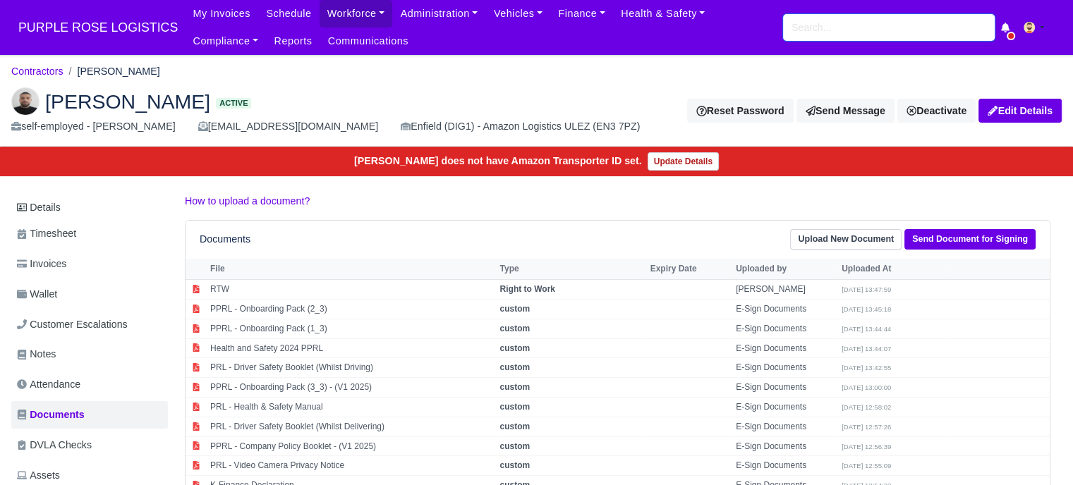
click at [829, 28] on input "search" at bounding box center [889, 27] width 212 height 27
paste input "44 7555 611879"
type input "44 7555 611879"
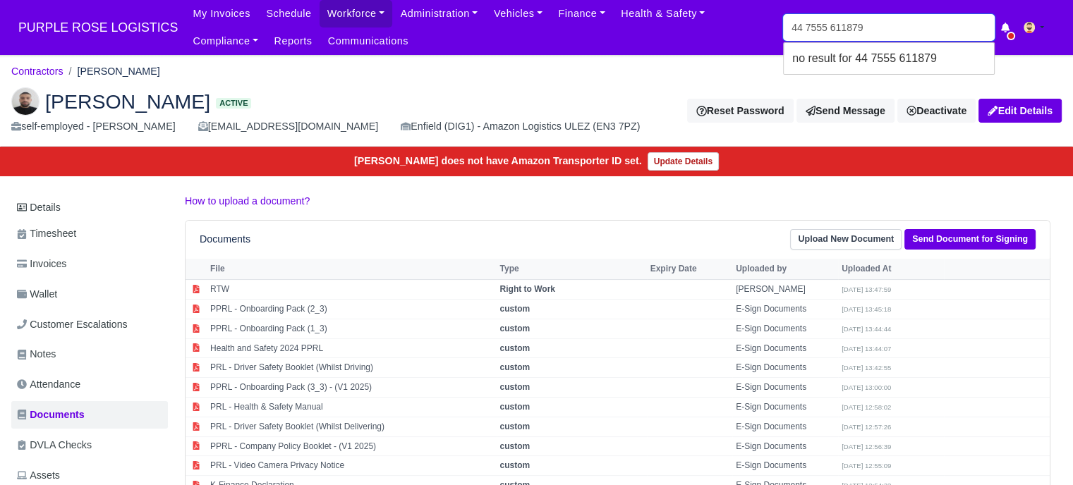
click at [872, 33] on input "44 7555 611879" at bounding box center [889, 27] width 212 height 27
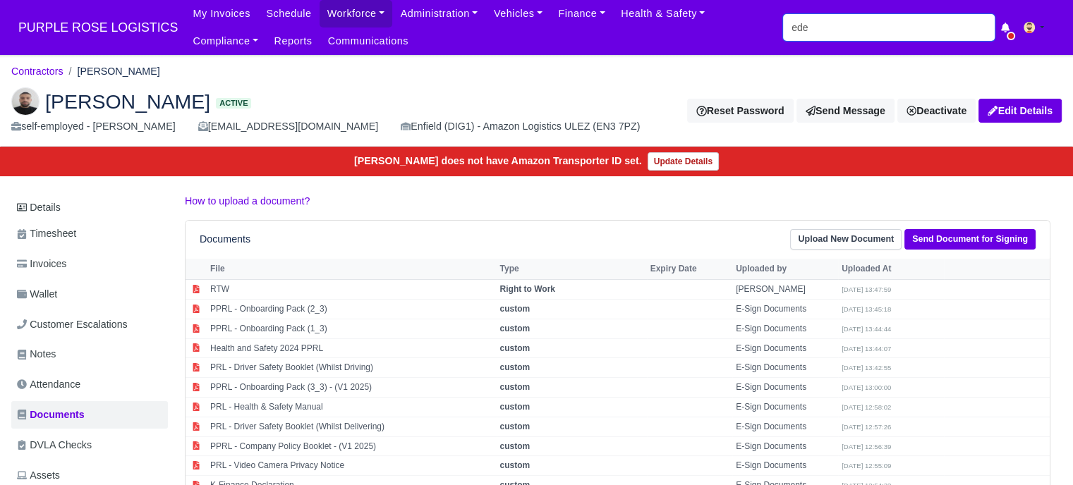
type input "eden"
type input "eden Agyemang"
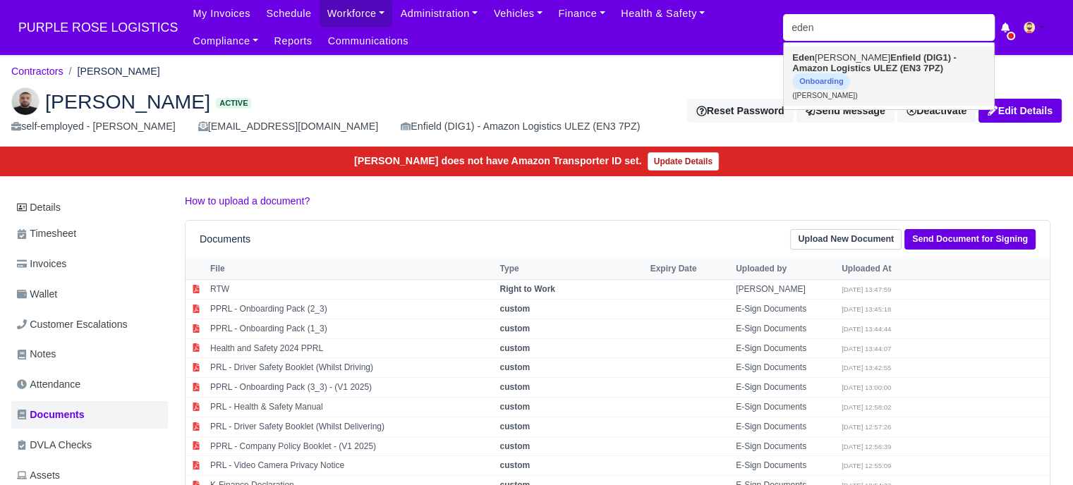
click at [853, 71] on strong "Enfield (DIG1) - Amazon Logistics ULEZ (EN3 7PZ)" at bounding box center [874, 62] width 164 height 21
type input "Eden Agyemang"
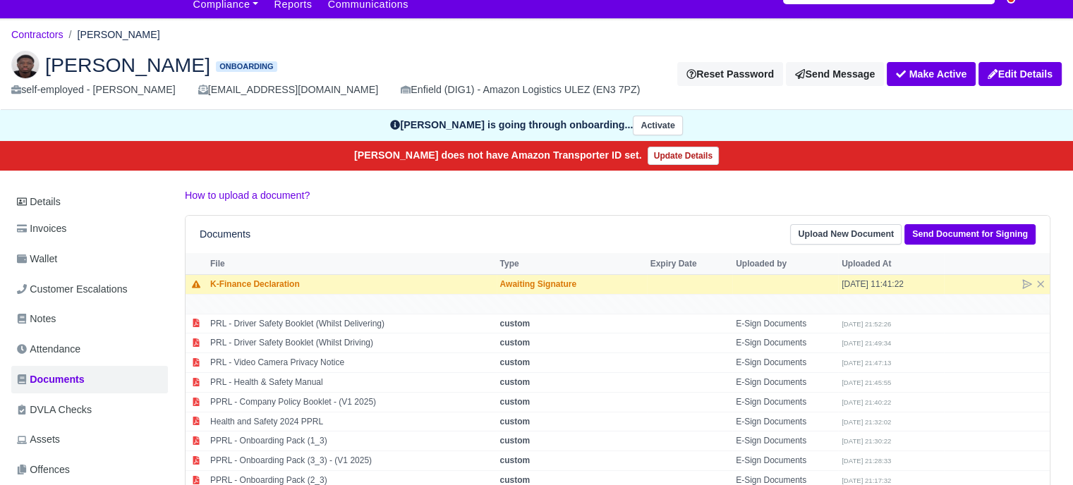
scroll to position [71, 0]
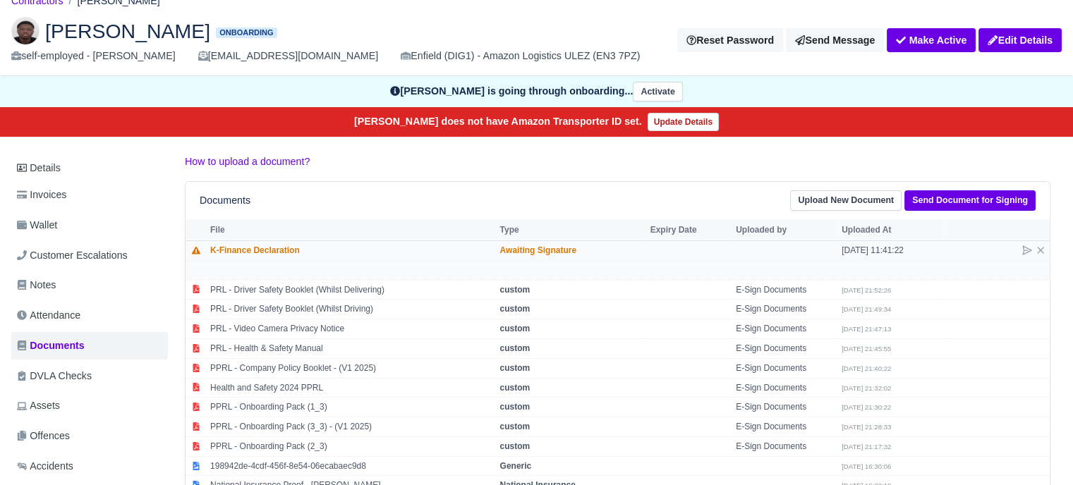
click at [1020, 246] on div at bounding box center [996, 251] width 99 height 12
click at [1024, 248] on icon at bounding box center [1026, 250] width 11 height 11
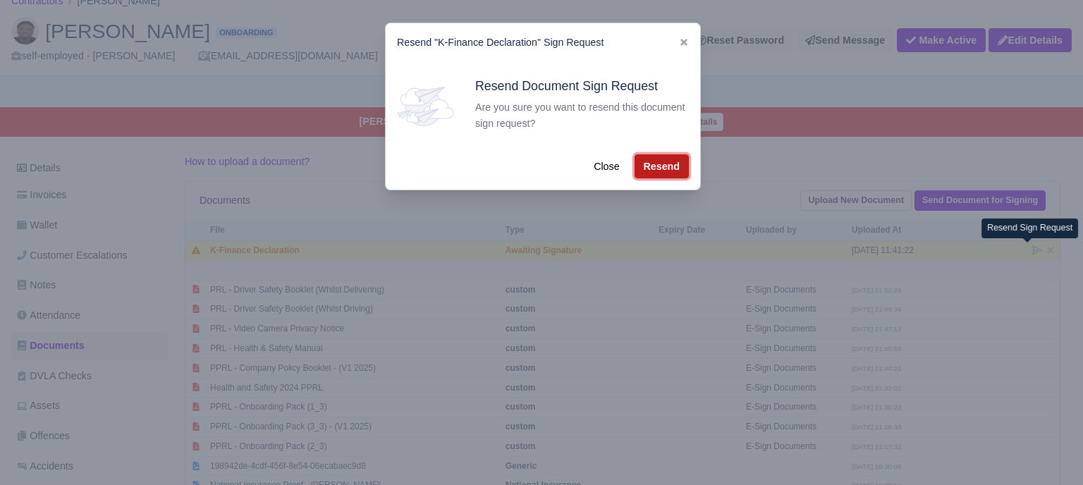
click at [650, 170] on button "Resend" at bounding box center [662, 166] width 54 height 24
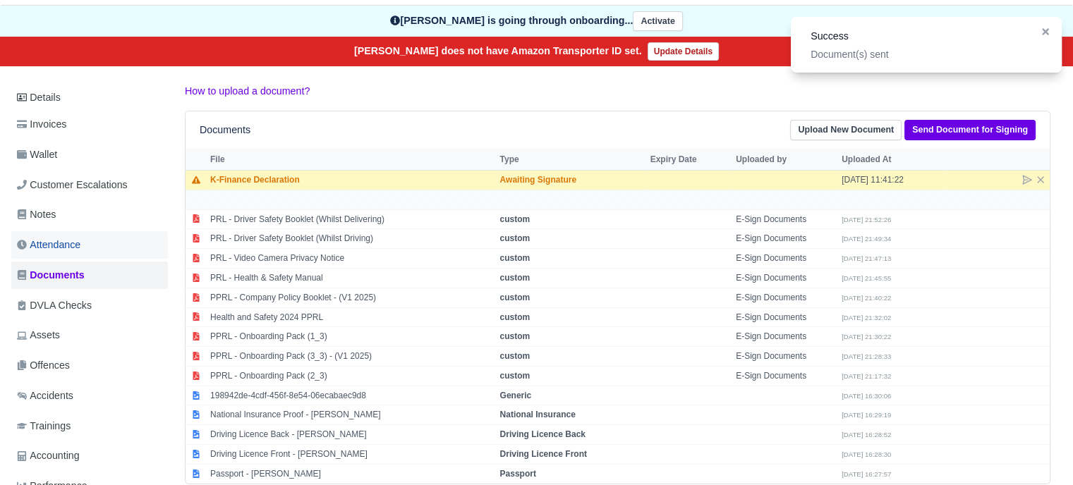
scroll to position [0, 0]
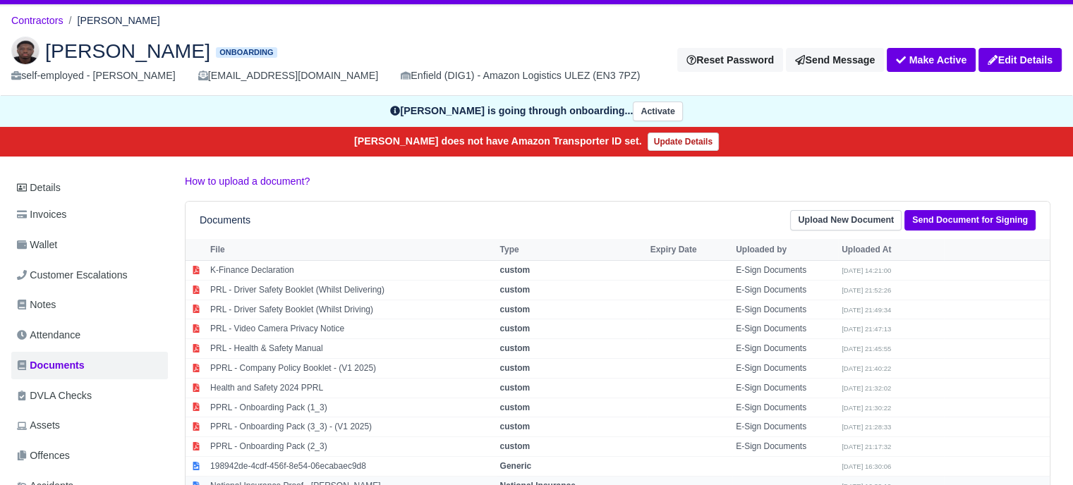
scroll to position [212, 0]
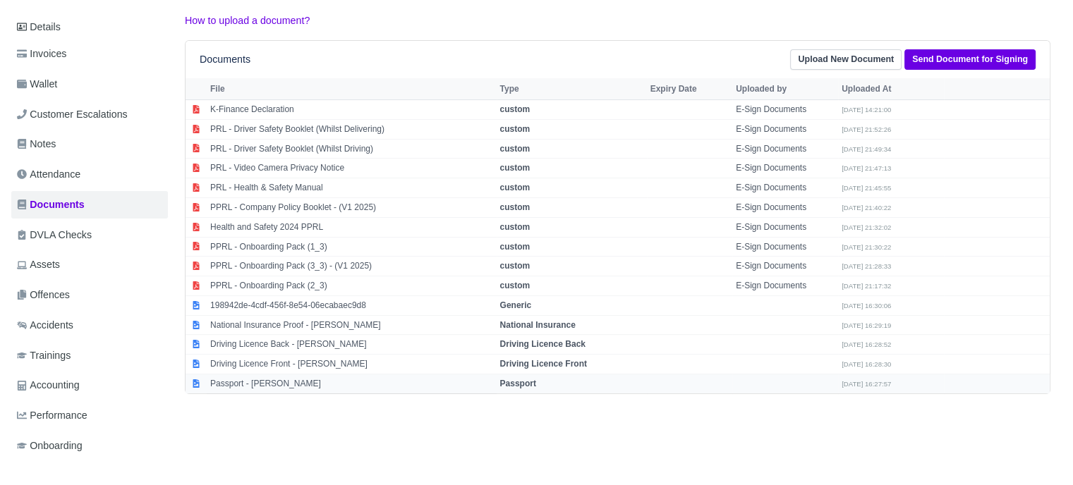
click at [517, 379] on strong "Passport" at bounding box center [518, 384] width 36 height 10
select select "passport"
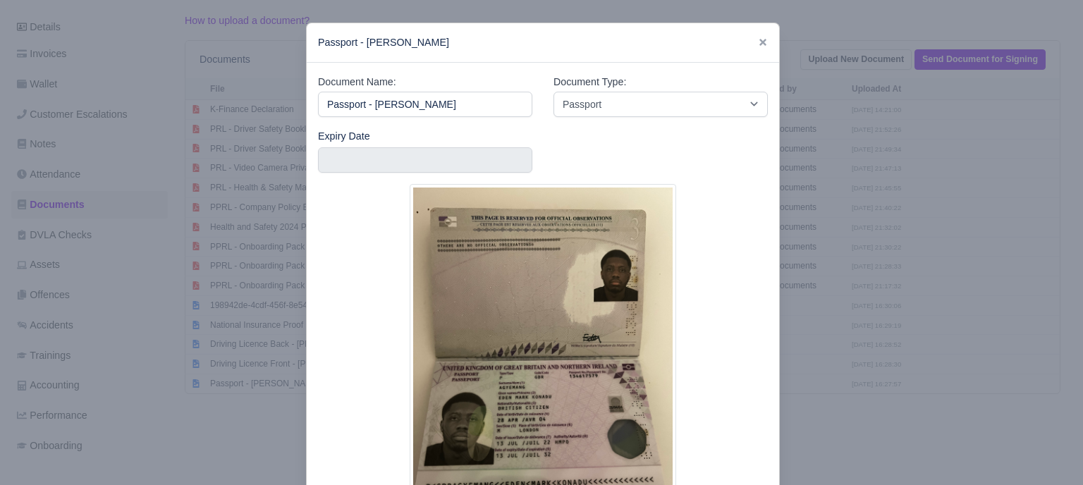
click at [882, 293] on div at bounding box center [541, 242] width 1083 height 485
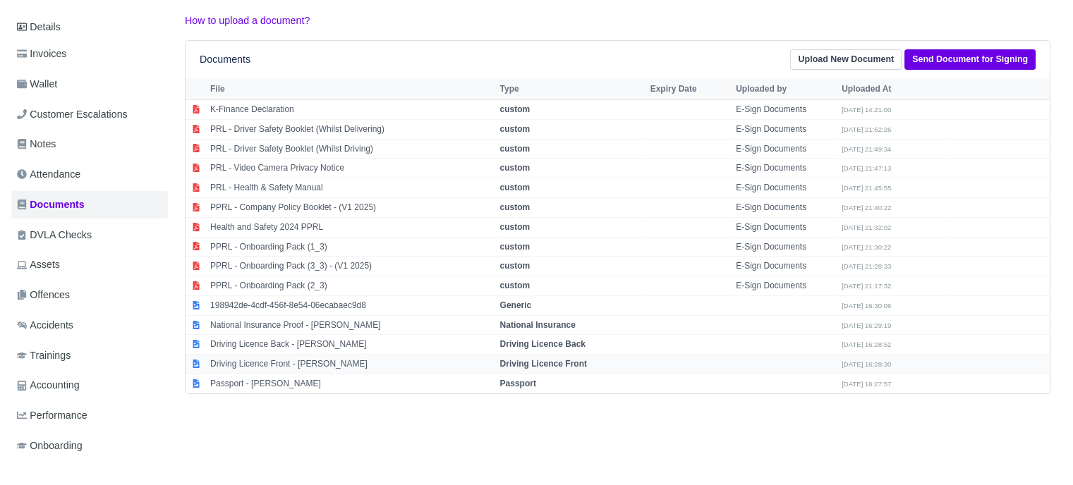
click at [584, 359] on strong "Driving Licence Front" at bounding box center [543, 364] width 87 height 10
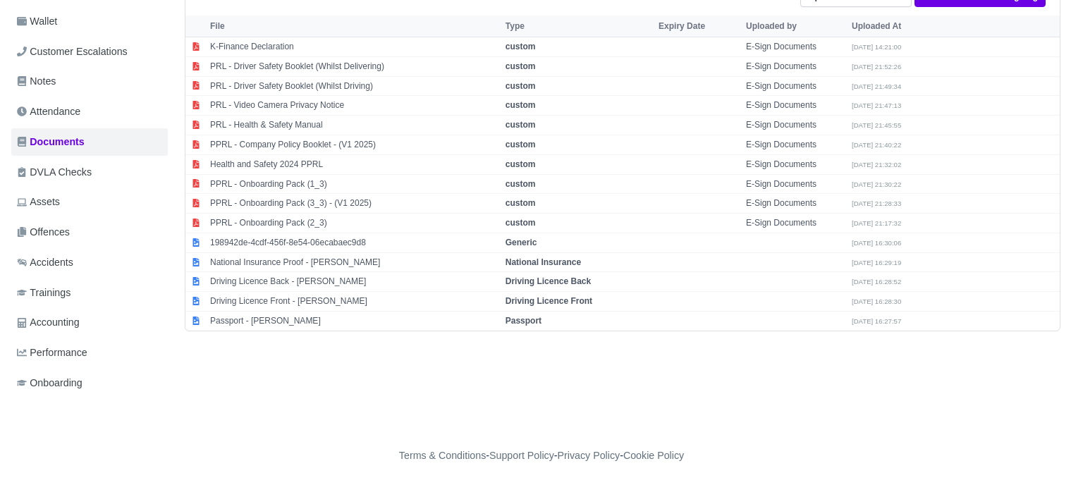
select select "driving-licence-front"
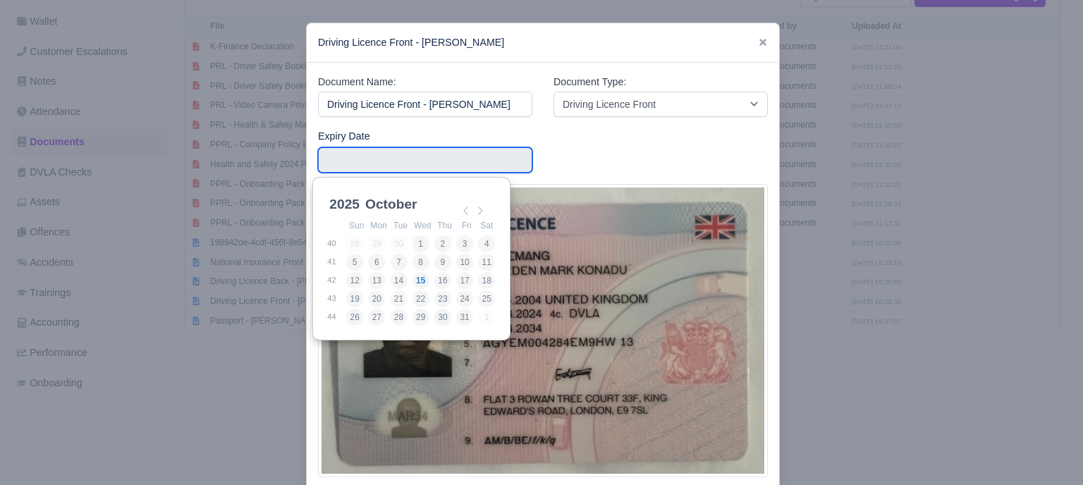
click at [431, 156] on input "Use the arrow keys to pick a date" at bounding box center [425, 159] width 214 height 25
click at [349, 205] on select "2025 2026 2027 2028 2029 2030 2031 2032 2033 2034 2035 2036 2037 2038 2039 2040…" at bounding box center [358, 212] width 63 height 30
click at [422, 204] on div "2034 2025 2026 2027 2028 2029 2030 2031 2032 2033 2034 2035 2036 2037 2038 2039…" at bounding box center [411, 204] width 169 height 25
drag, startPoint x: 408, startPoint y: 205, endPoint x: 409, endPoint y: 214, distance: 9.2
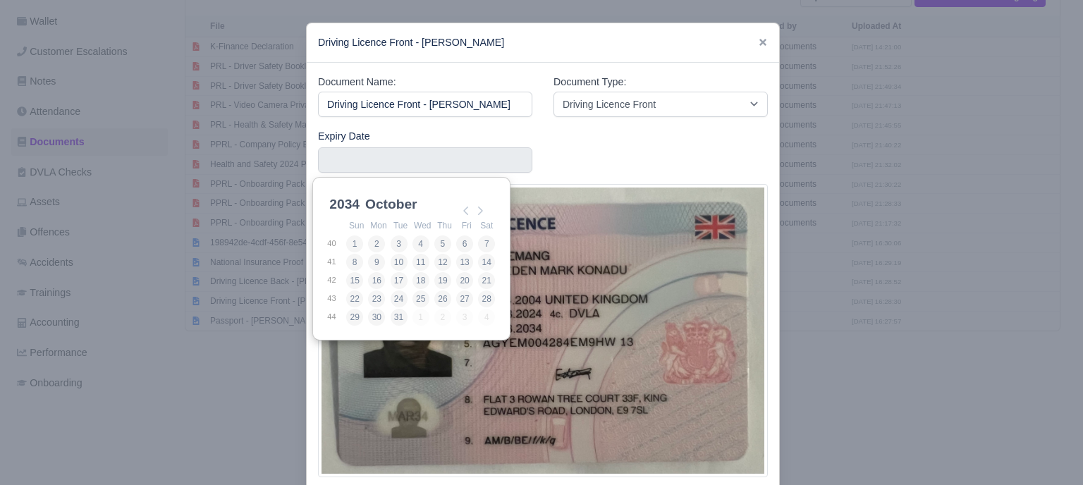
click at [408, 205] on select "January February March April May June July August September October November De…" at bounding box center [410, 212] width 94 height 30
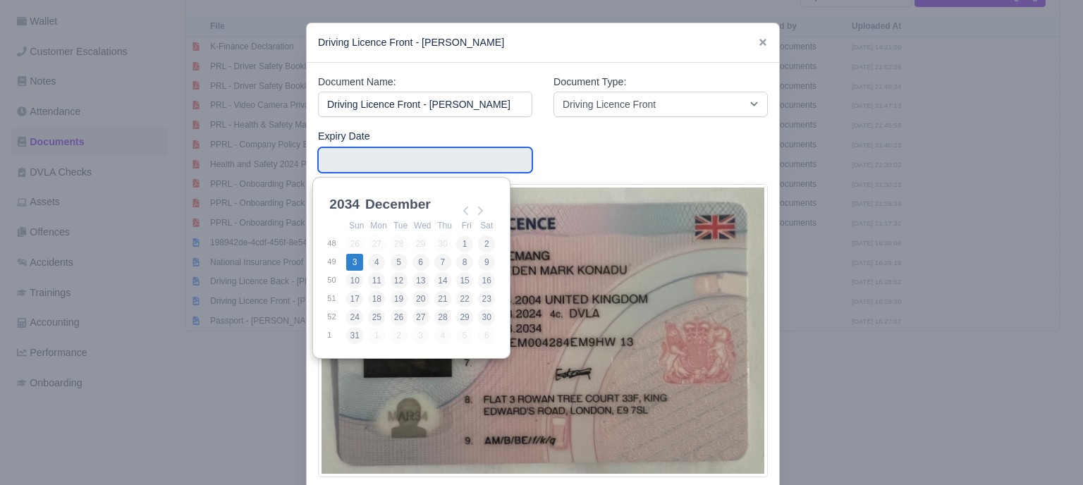
type input "2034-12-03"
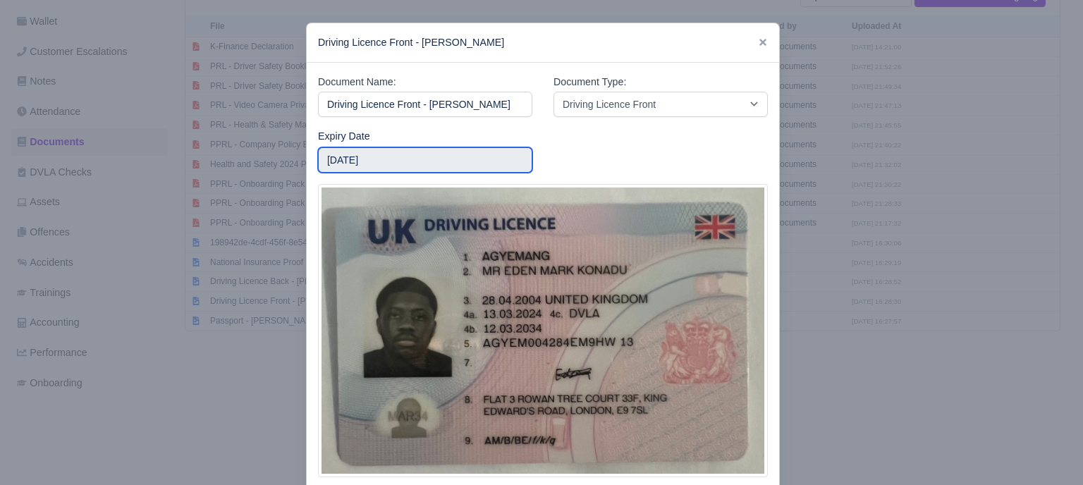
click at [418, 159] on input "2034-12-03" at bounding box center [425, 159] width 214 height 25
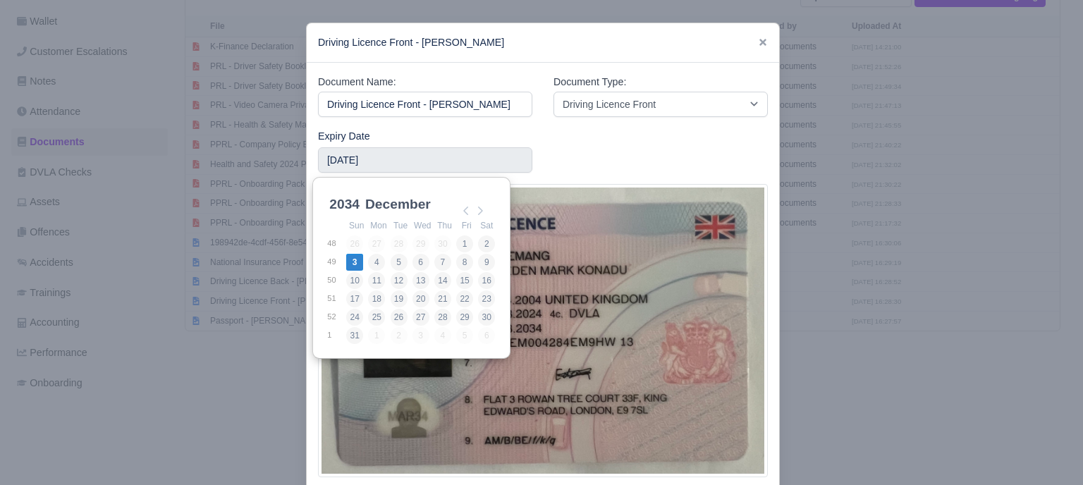
click at [389, 203] on select "January February March April May June July August September October November De…" at bounding box center [410, 212] width 94 height 30
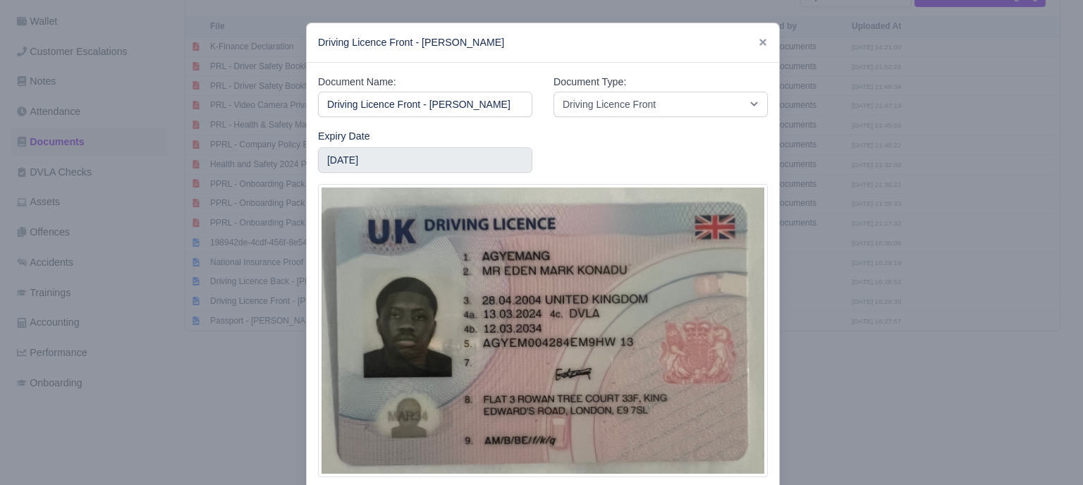
click at [587, 312] on img at bounding box center [543, 330] width 450 height 293
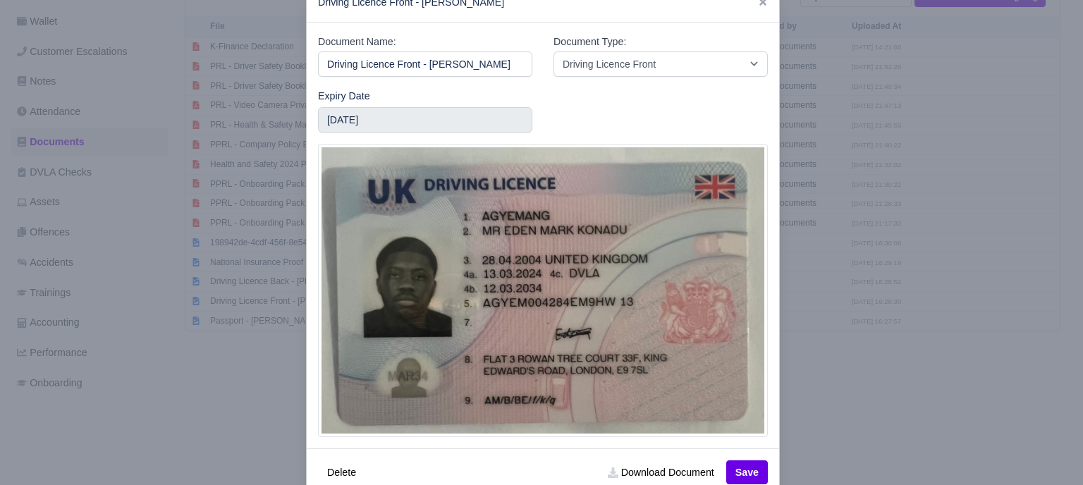
scroll to position [75, 0]
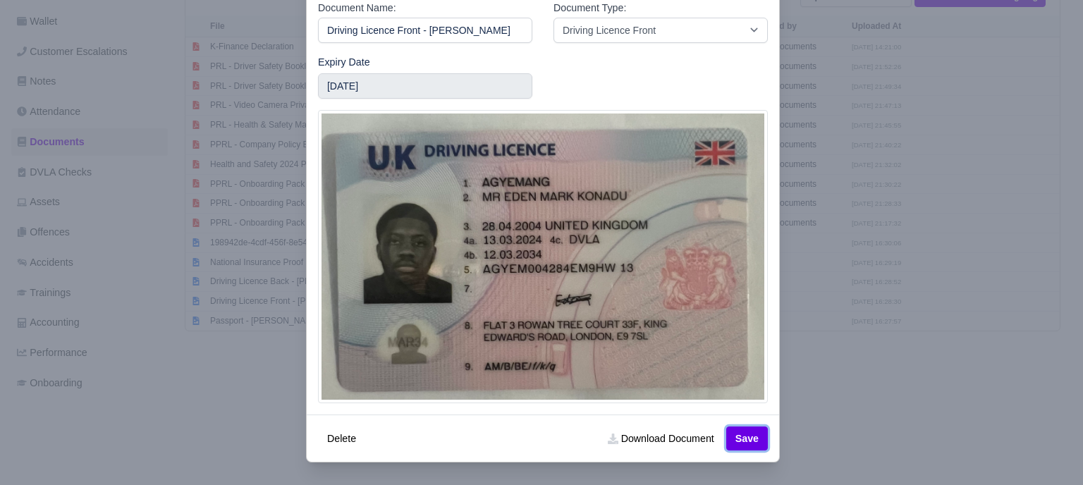
click at [750, 444] on button "Save" at bounding box center [747, 439] width 42 height 24
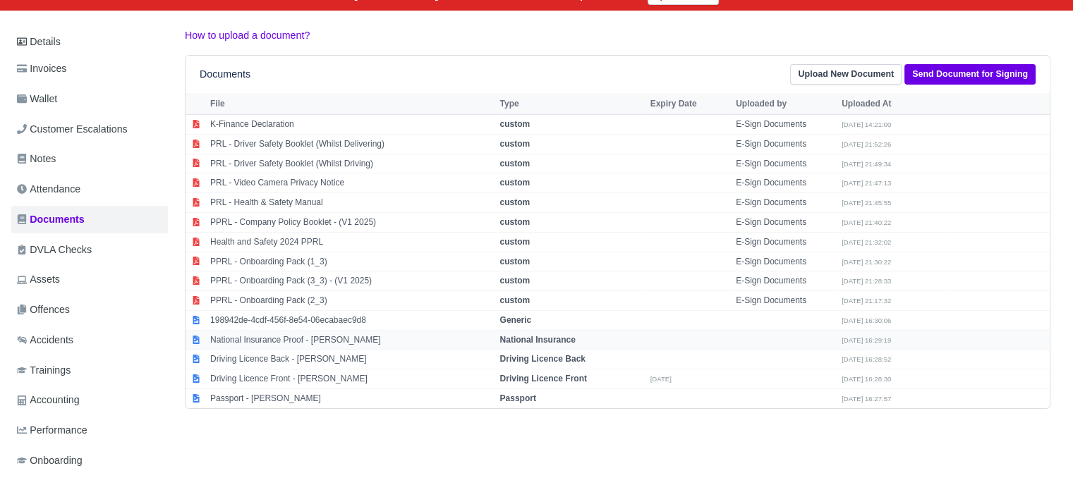
scroll to position [212, 0]
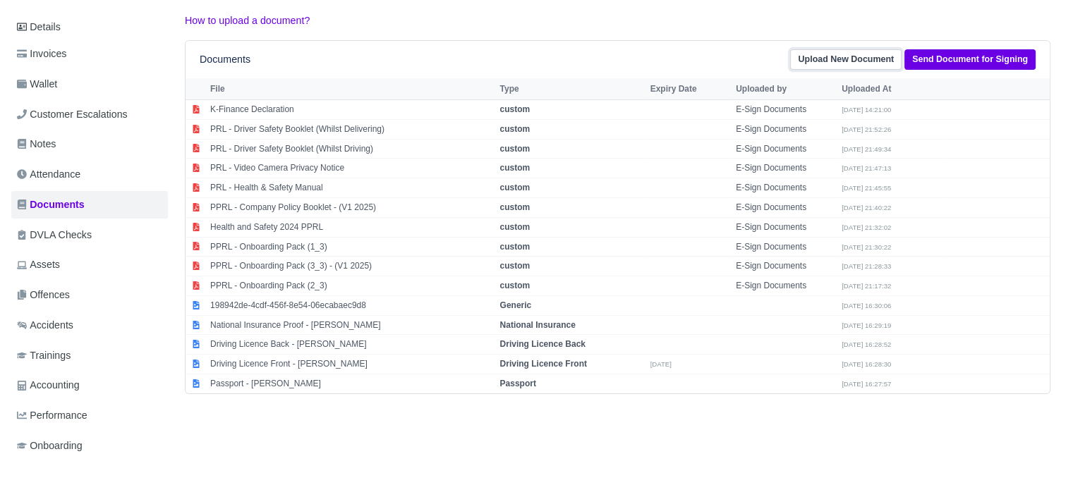
click at [860, 61] on link "Upload New Document" at bounding box center [845, 59] width 111 height 20
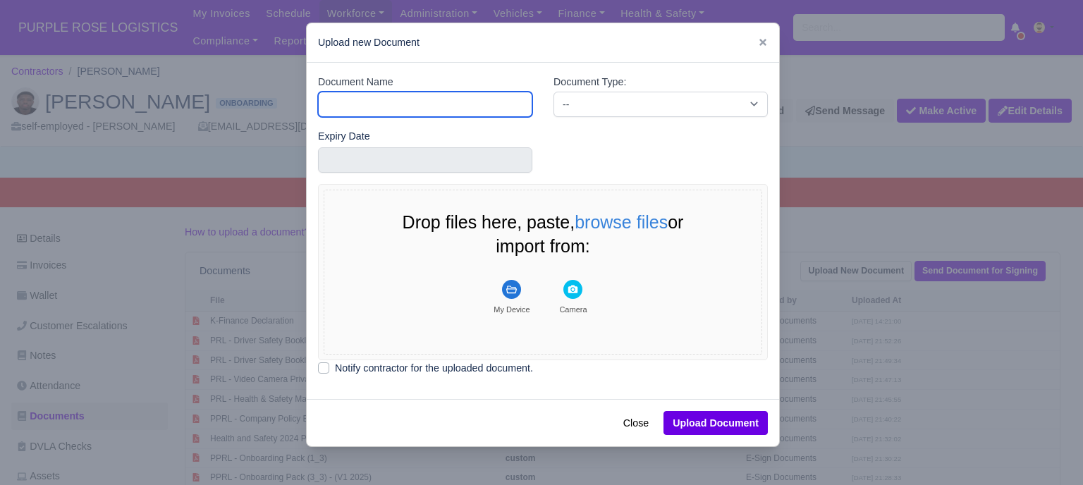
click at [406, 101] on input "Document Name" at bounding box center [425, 104] width 214 height 25
type input "Driver License"
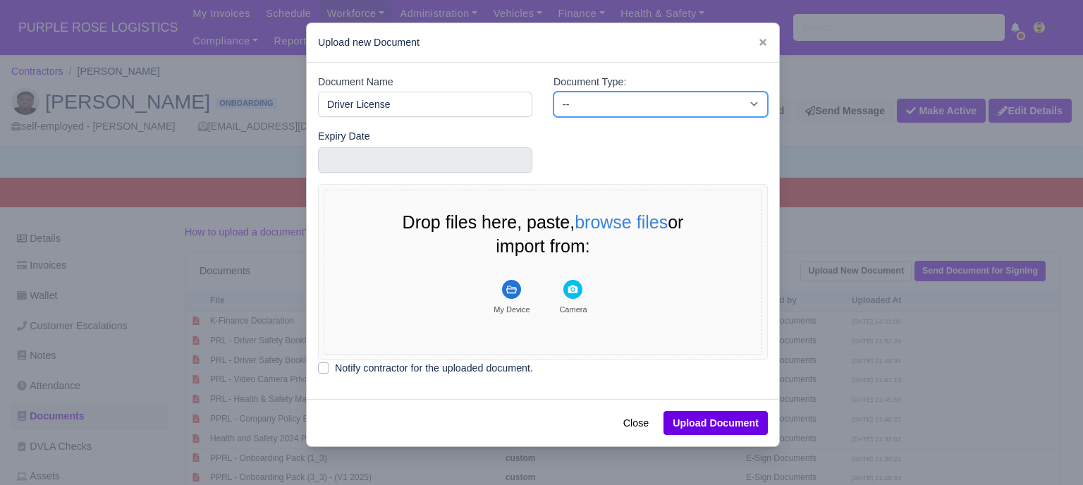
click at [640, 102] on select "-- Accounting Engagement Letter Age Verification Confirmation Background Check …" at bounding box center [661, 104] width 214 height 25
select select "driver-licence-declaration"
click at [554, 92] on select "-- Accounting Engagement Letter Age Verification Confirmation Background Check …" at bounding box center [661, 104] width 214 height 25
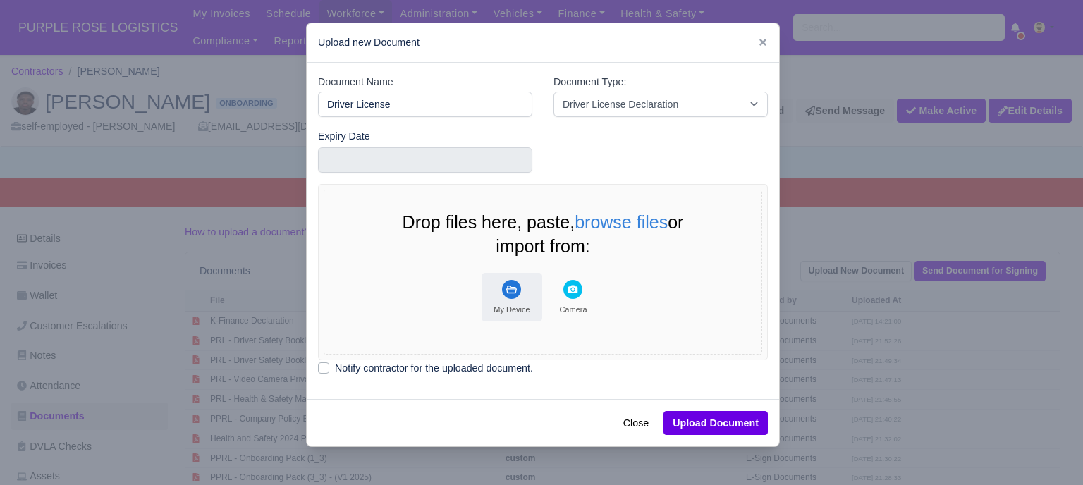
click at [506, 287] on g "File Uploader" at bounding box center [511, 289] width 19 height 19
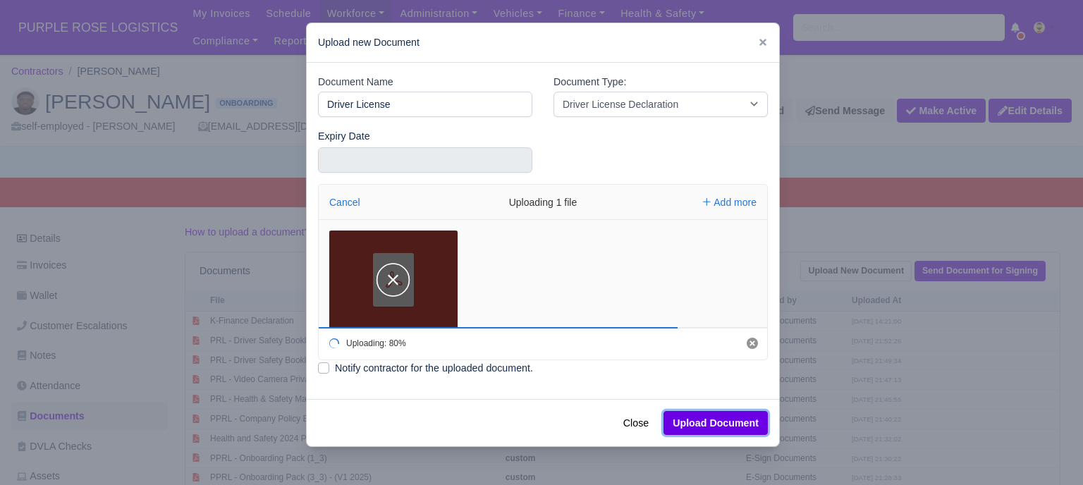
click at [710, 420] on button "Upload Document" at bounding box center [716, 423] width 104 height 24
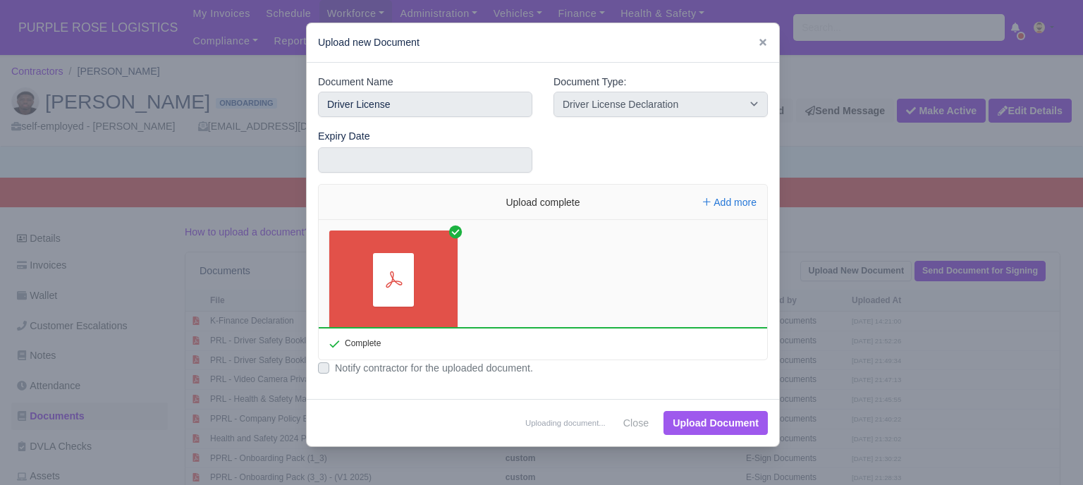
select select "driver-licence-declaration"
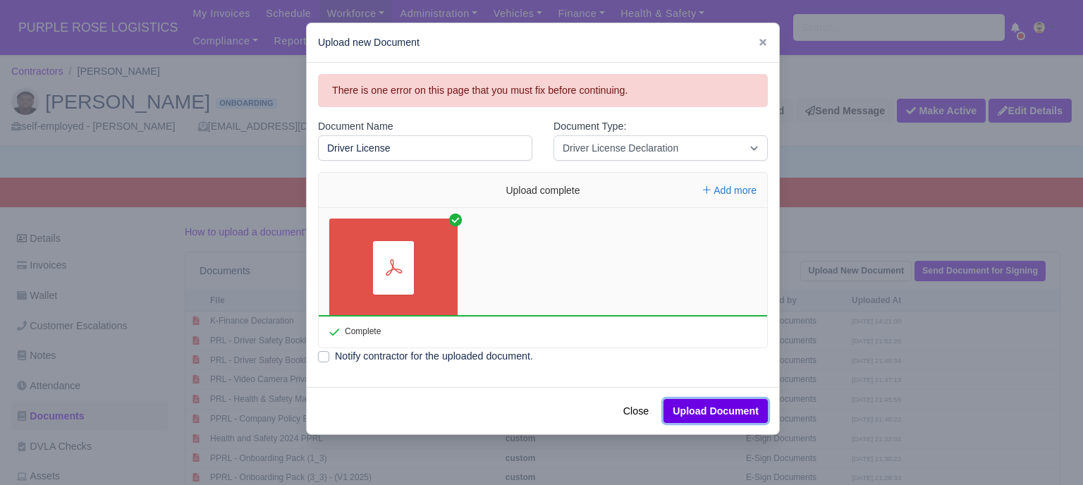
click at [719, 419] on button "Upload Document" at bounding box center [716, 411] width 104 height 24
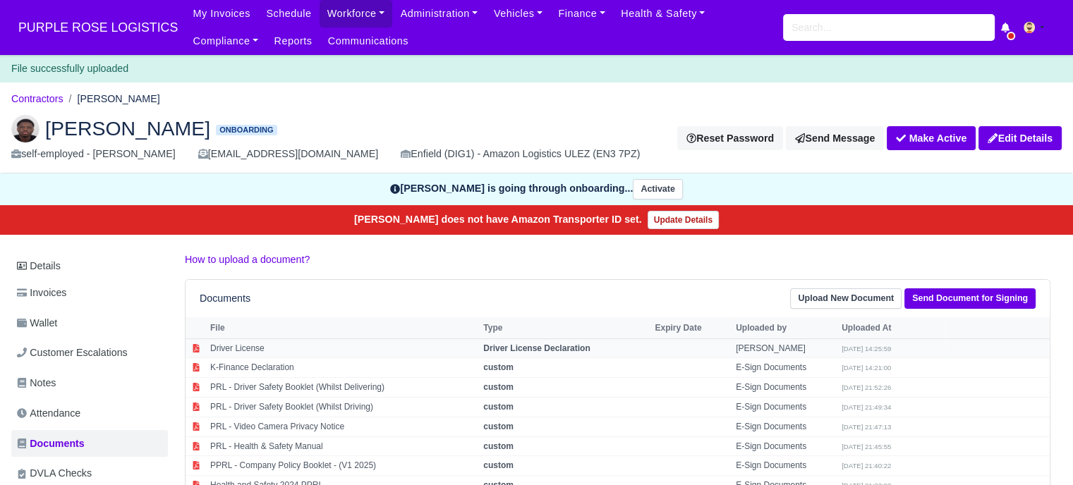
click at [608, 351] on td "Driver License Declaration" at bounding box center [565, 349] width 171 height 20
select select "driver-licence-declaration"
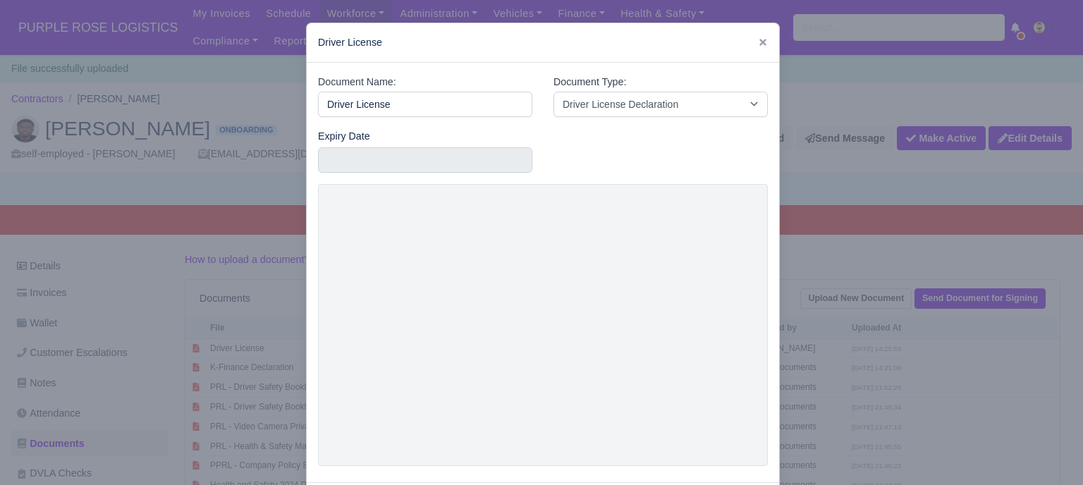
click at [849, 365] on div at bounding box center [541, 242] width 1083 height 485
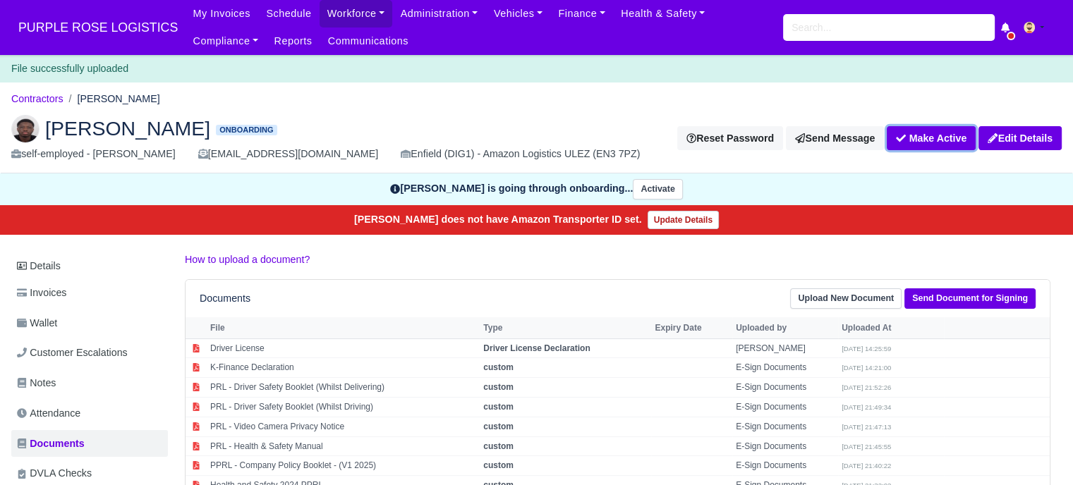
click at [950, 135] on button "Make Active" at bounding box center [931, 138] width 89 height 24
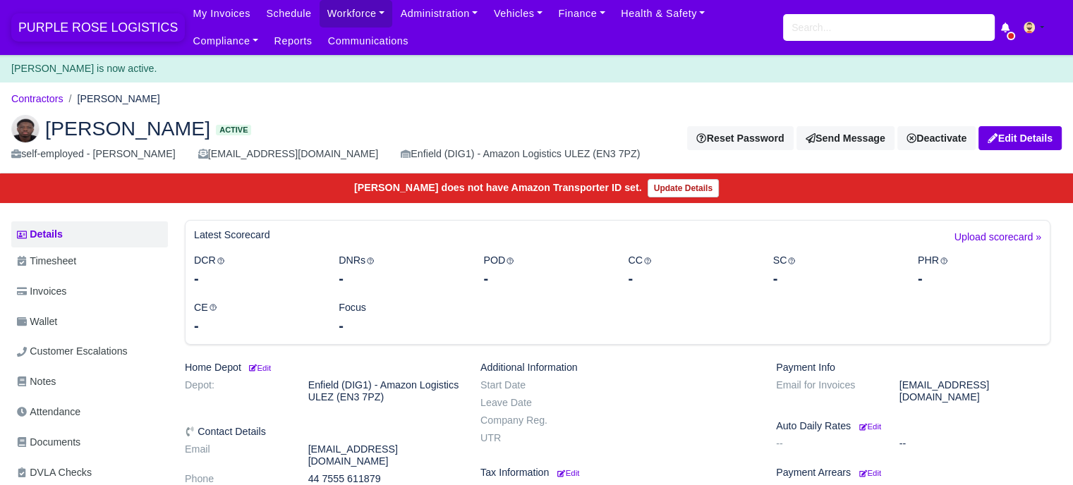
click at [91, 28] on span "PURPLE ROSE LOGISTICS" at bounding box center [97, 27] width 173 height 28
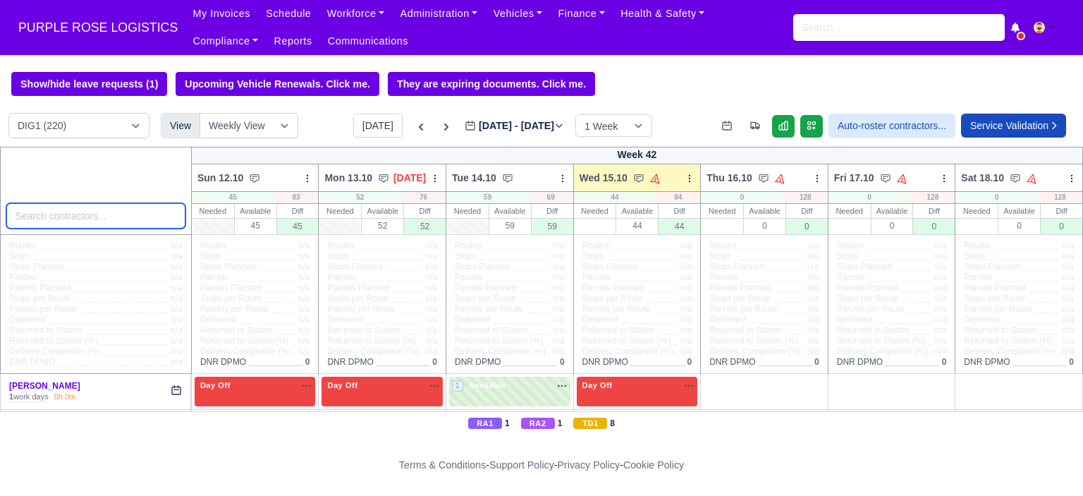
click at [89, 217] on input "search" at bounding box center [95, 215] width 179 height 25
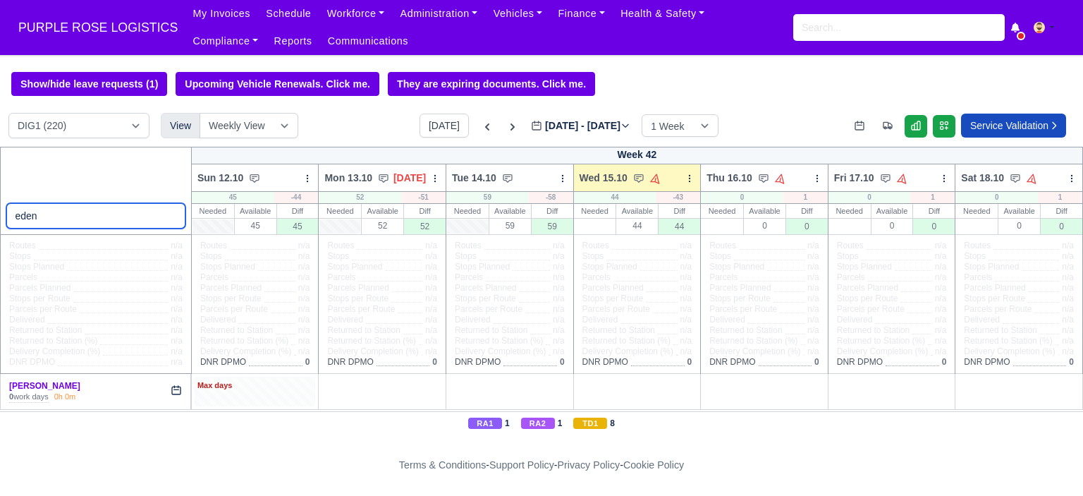
type input "eden"
click at [230, 378] on div "Max days" at bounding box center [255, 391] width 121 height 29
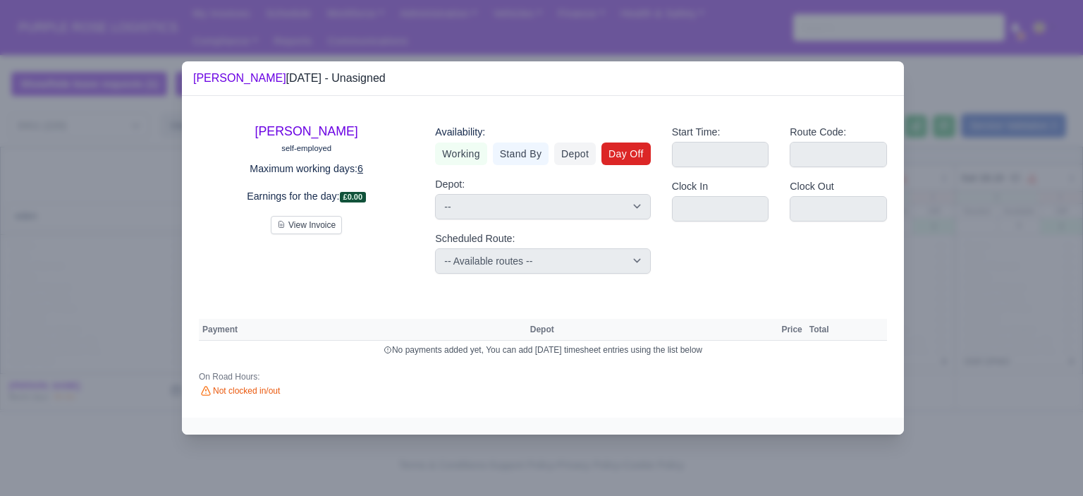
click at [619, 151] on link "Day Off" at bounding box center [626, 153] width 49 height 23
select select
select select "na"
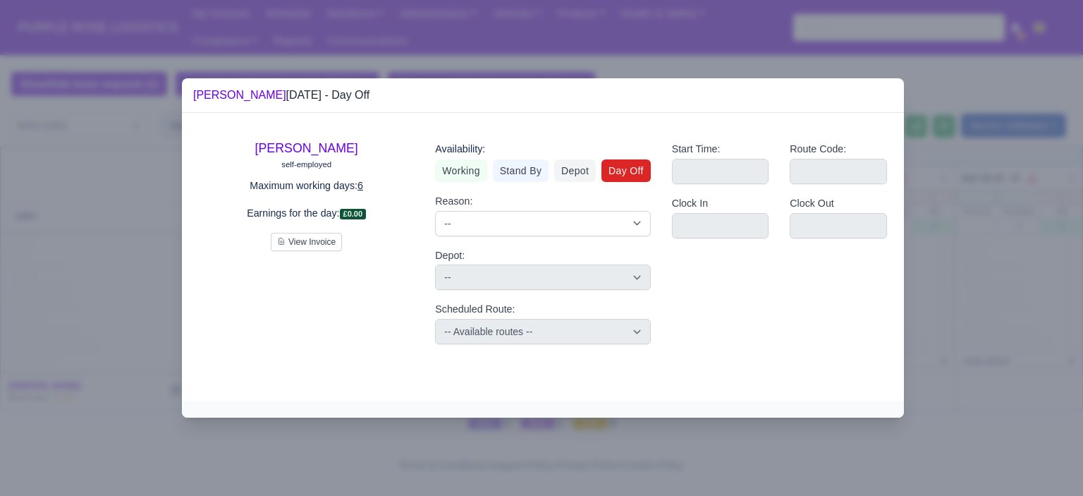
click at [943, 196] on div at bounding box center [541, 248] width 1083 height 496
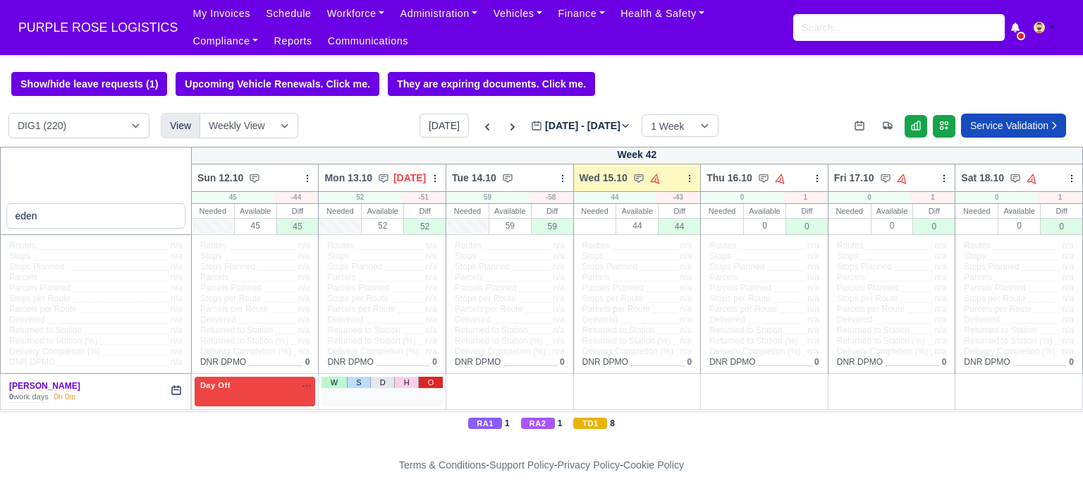
click at [429, 386] on link "O" at bounding box center [430, 382] width 25 height 11
click at [682, 384] on link "O" at bounding box center [686, 382] width 25 height 11
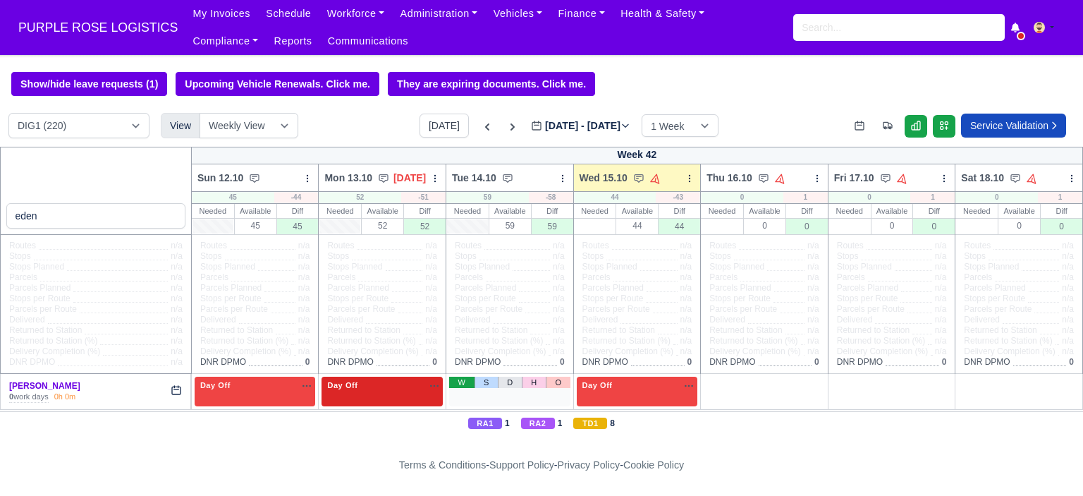
click at [458, 384] on link "W" at bounding box center [461, 382] width 25 height 11
click at [500, 390] on span "Available" at bounding box center [487, 385] width 43 height 10
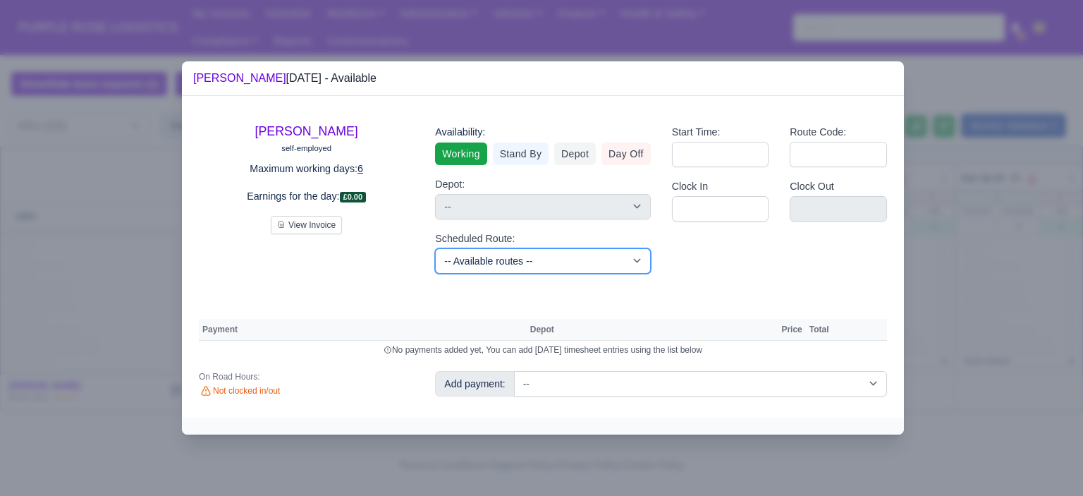
click at [502, 260] on select "-- Available routes -- Standard Parcel - Block of 6 Hours - (SD6) AmFlex RTS Ve…" at bounding box center [542, 260] width 215 height 25
select select "6"
click at [435, 248] on select "-- Available routes -- Standard Parcel - Block of 6 Hours - (SD6) AmFlex RTS Ve…" at bounding box center [542, 260] width 215 height 25
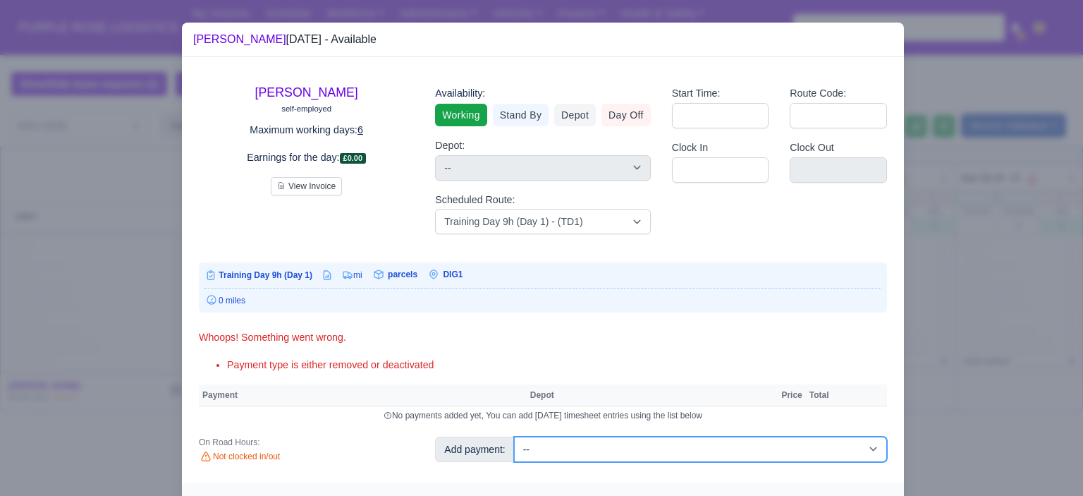
click at [674, 454] on select "-- Additional Hour Support (£14.50) Additional Hour Support (Walkers) (£13.50) …" at bounding box center [700, 449] width 373 height 25
select select "85"
click at [514, 437] on select "-- Additional Hour Support (£14.50) Additional Hour Support (Walkers) (£13.50) …" at bounding box center [700, 449] width 373 height 25
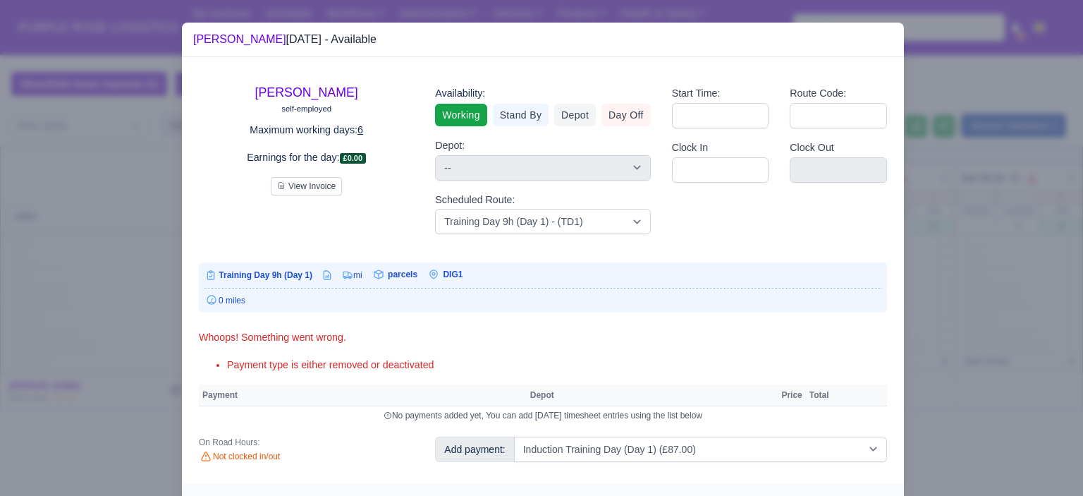
select select "1"
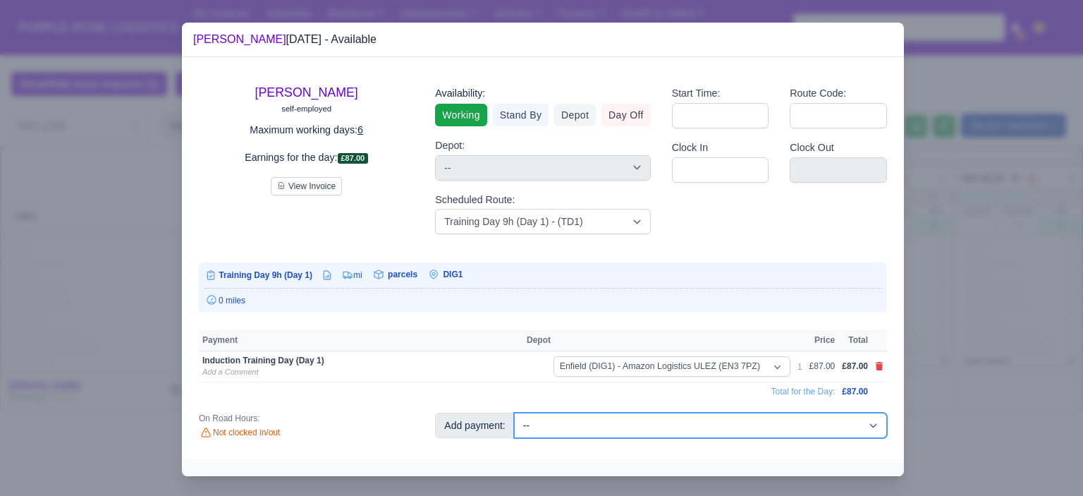
click at [674, 414] on select "-- Additional Hour Support (£14.50) Additional Hour Support (Walkers) (£13.50) …" at bounding box center [700, 425] width 373 height 25
select select "103"
click at [514, 413] on select "-- Additional Hour Support (£14.50) Additional Hour Support (Walkers) (£13.50) …" at bounding box center [700, 425] width 373 height 25
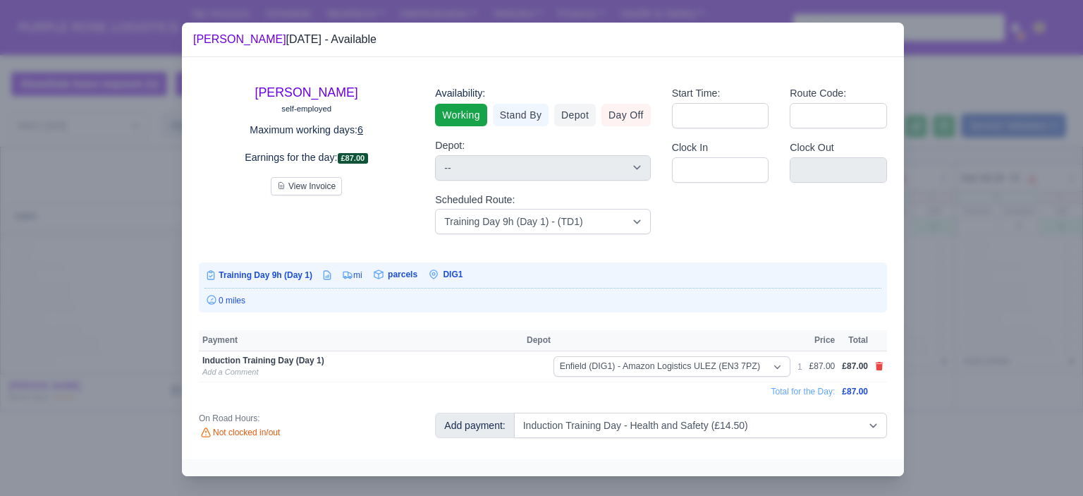
select select "1"
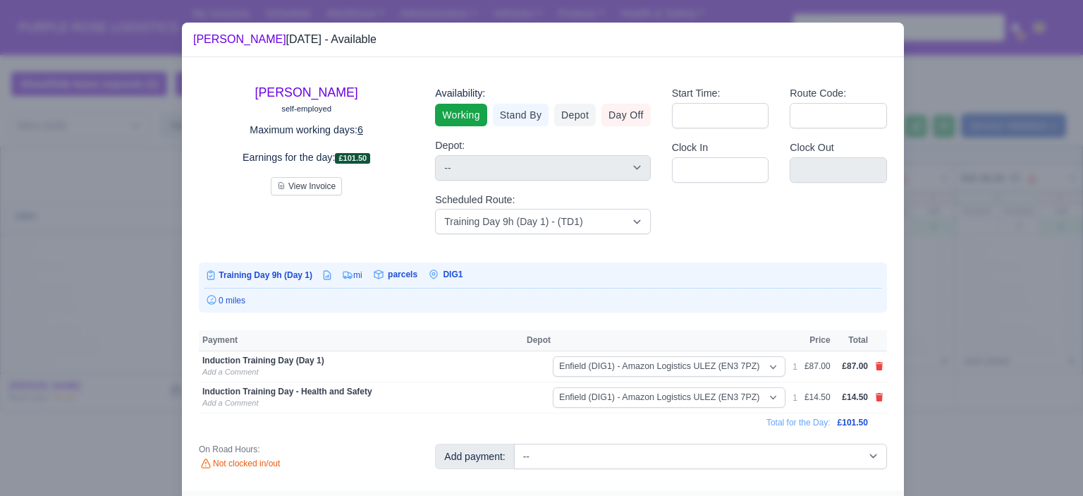
click at [980, 348] on div at bounding box center [541, 248] width 1083 height 496
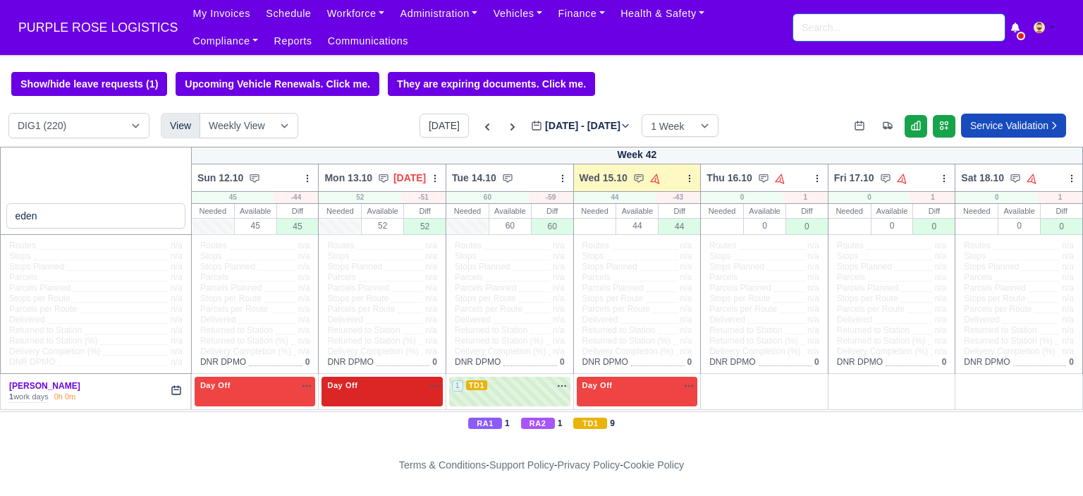
click at [843, 29] on input "search" at bounding box center [899, 27] width 212 height 27
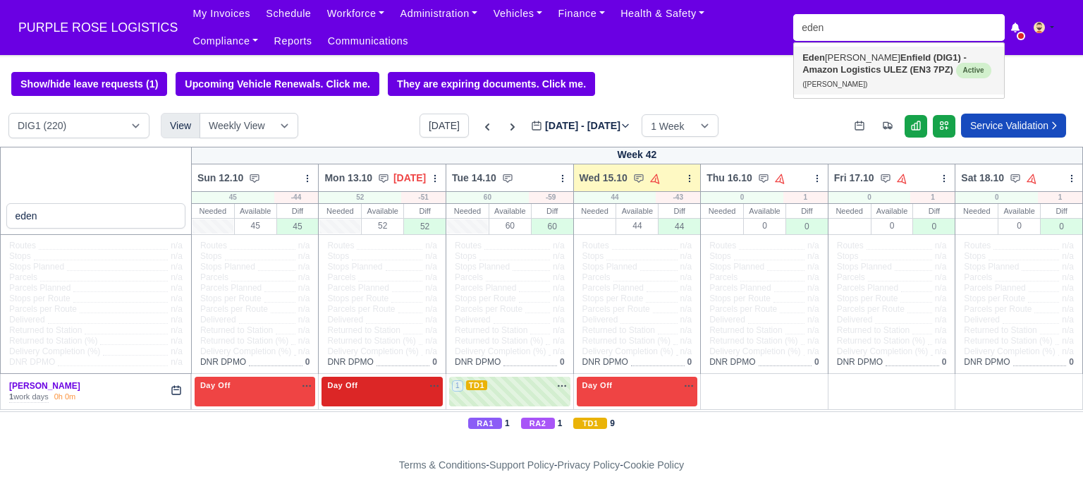
click at [843, 59] on link "Eden Agyemang Enfield (DIG1) - Amazon Logistics ULEZ (EN3 7PZ) Active (Eden Agy…" at bounding box center [899, 71] width 210 height 48
type input "Eden Agyemang"
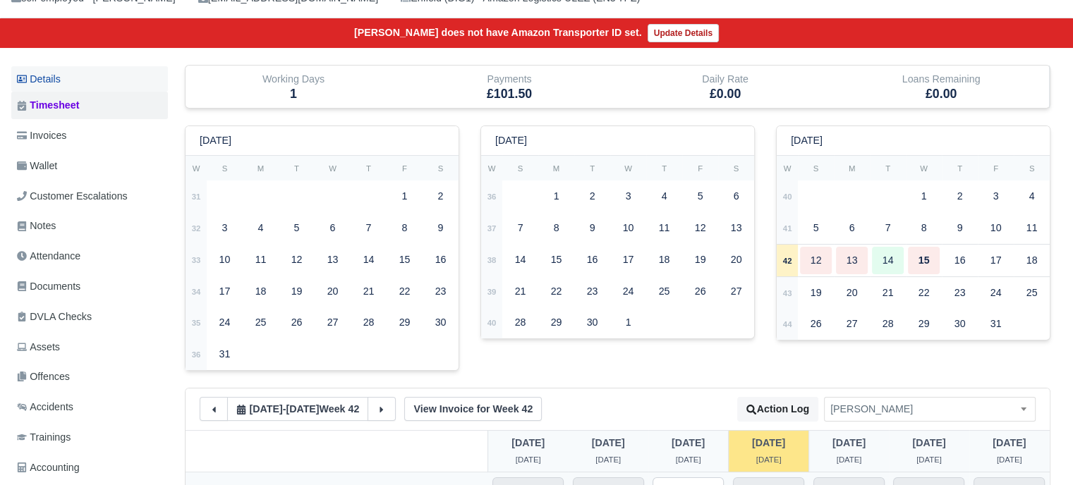
scroll to position [71, 0]
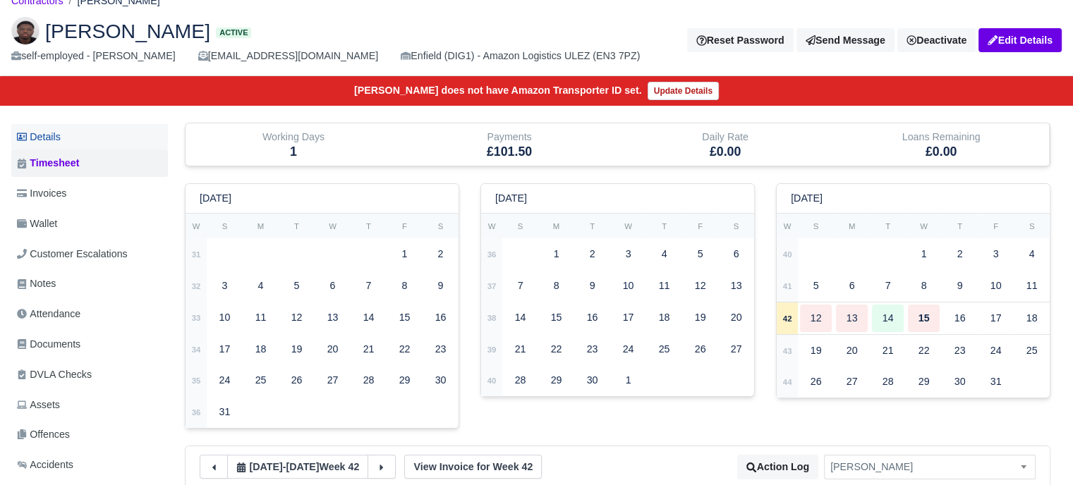
click at [66, 134] on link "Details" at bounding box center [89, 137] width 157 height 26
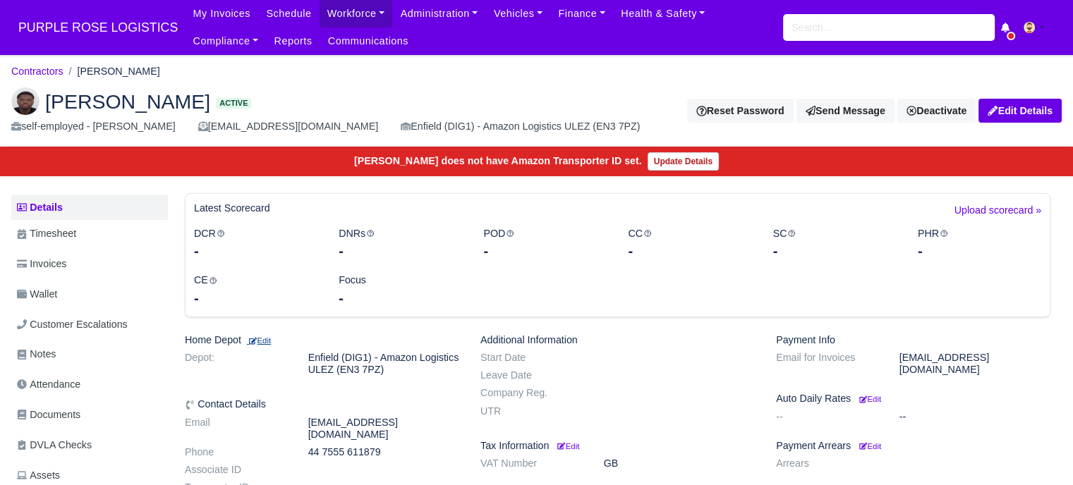
click at [256, 336] on link "Edit" at bounding box center [259, 339] width 24 height 11
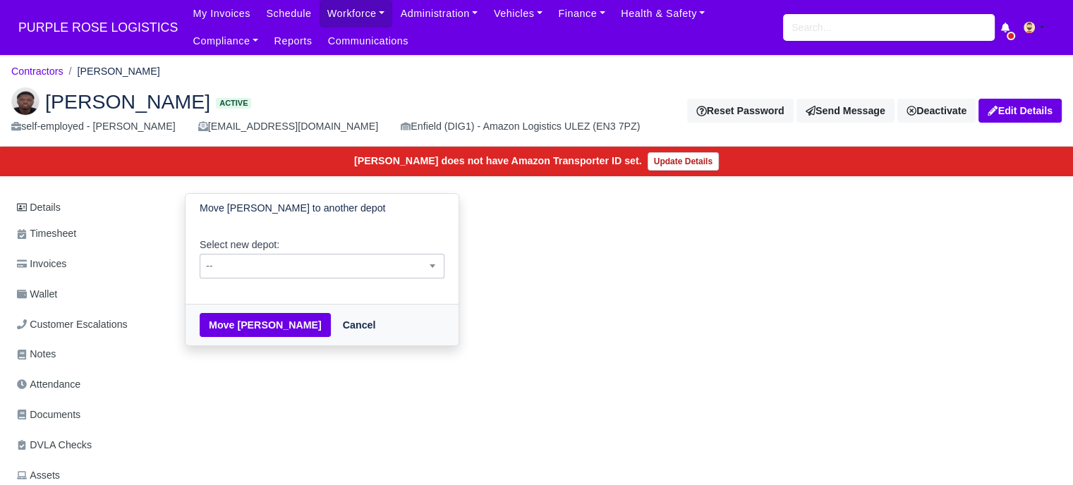
click at [333, 264] on span "--" at bounding box center [321, 266] width 243 height 18
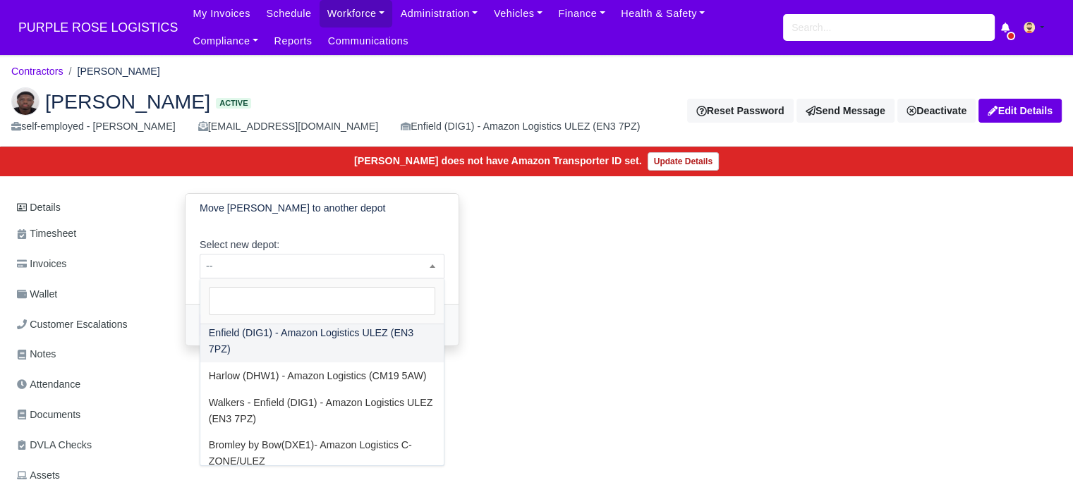
scroll to position [44, 0]
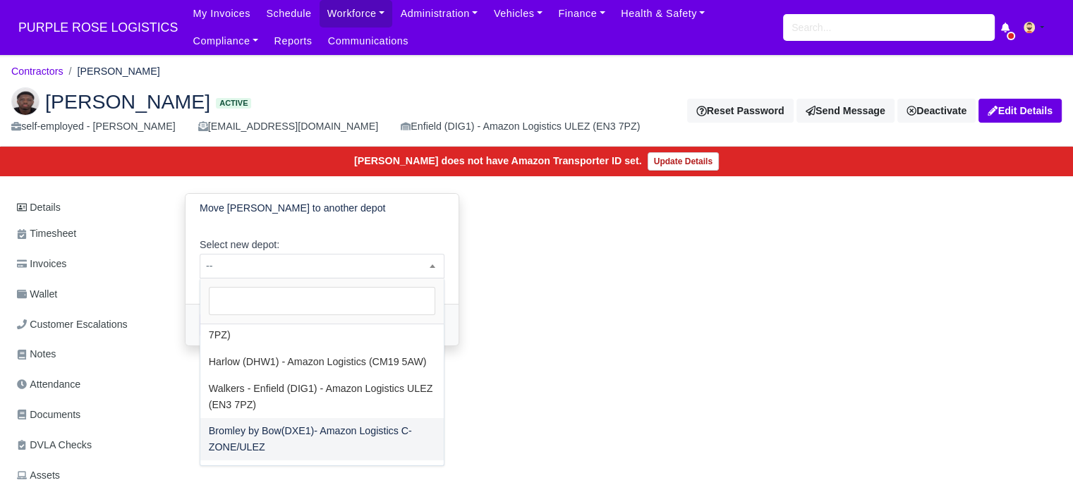
select select "6"
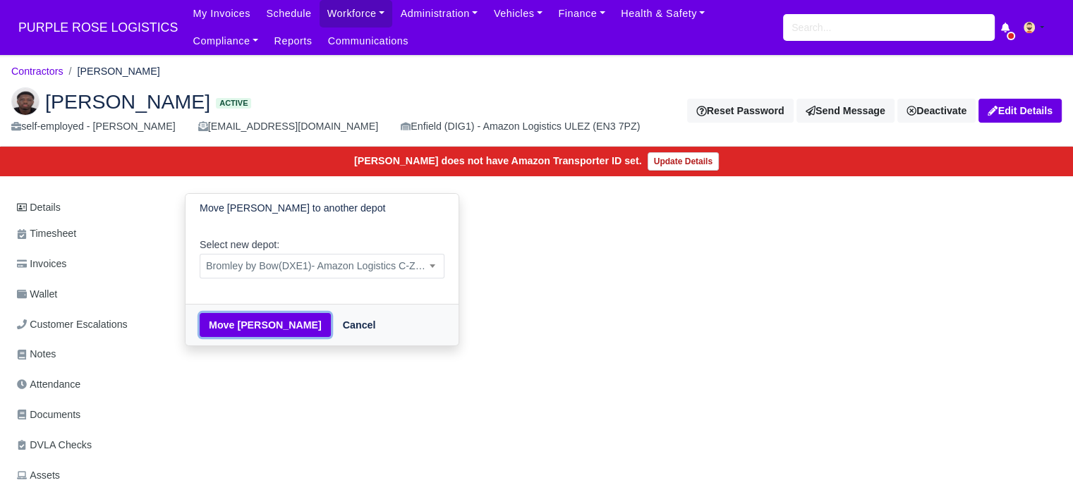
click at [244, 329] on button "Move Eden Agyemang" at bounding box center [265, 325] width 131 height 24
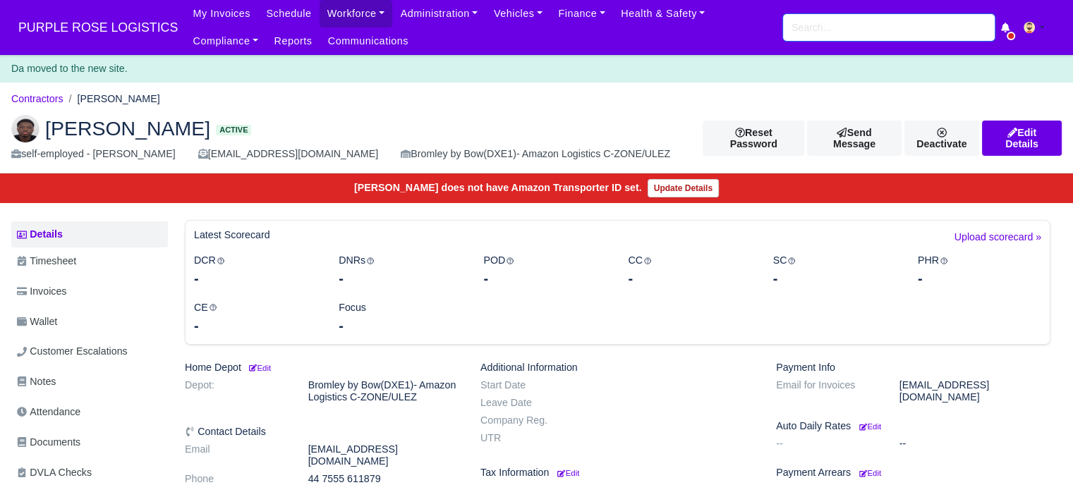
click at [819, 22] on input "search" at bounding box center [889, 27] width 212 height 27
click at [832, 27] on input "search" at bounding box center [889, 27] width 212 height 27
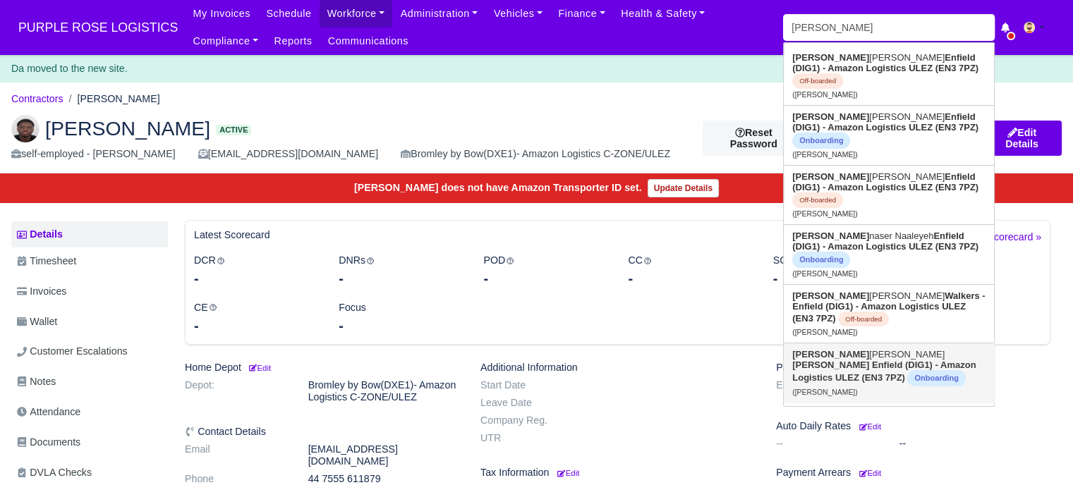
click at [908, 370] on span "Onboarding" at bounding box center [936, 378] width 58 height 16
type input "[PERSON_NAME]"
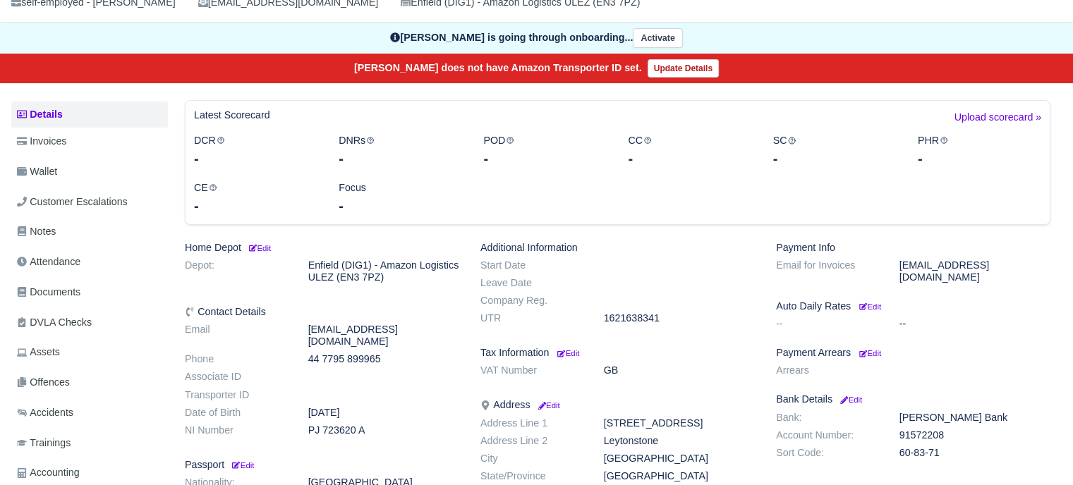
scroll to position [282, 0]
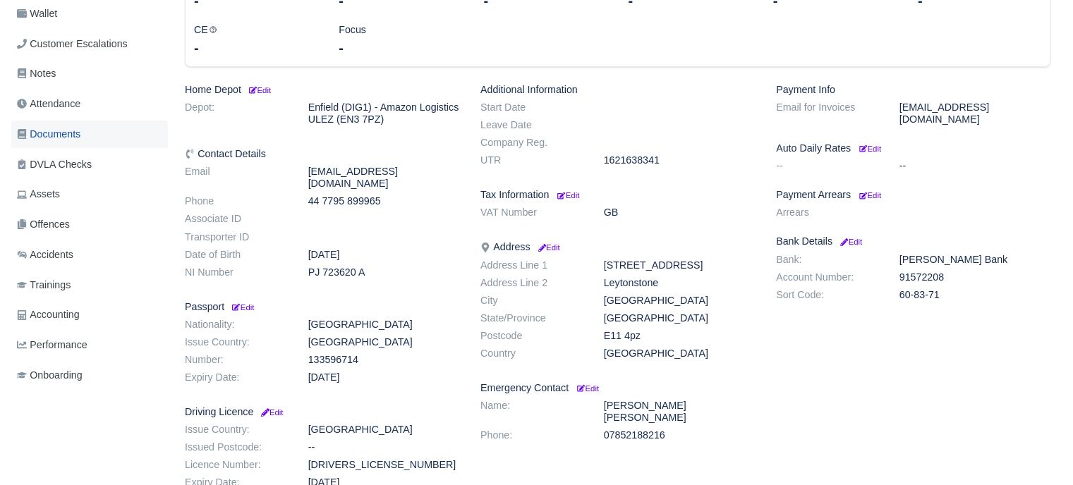
click at [80, 133] on span "Documents" at bounding box center [48, 134] width 63 height 16
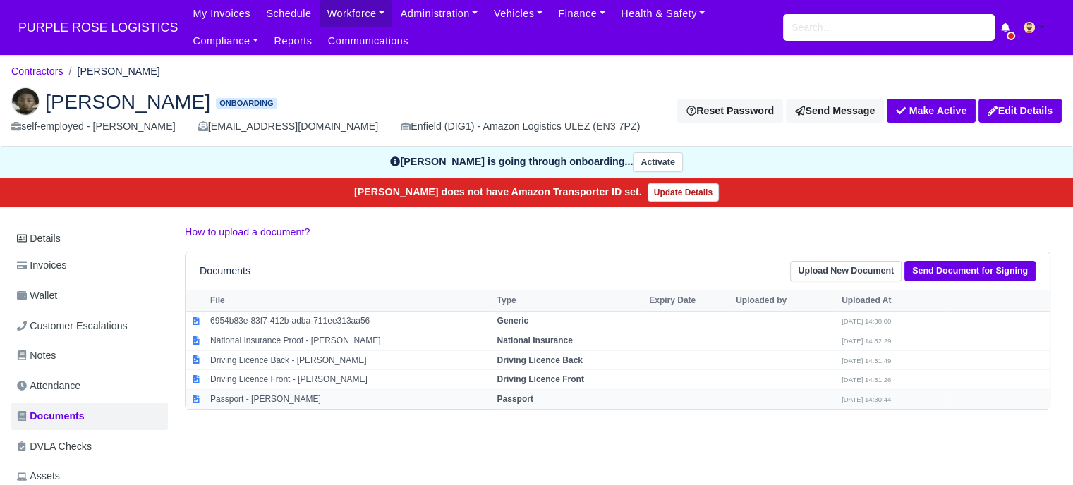
click at [503, 394] on strong "Passport" at bounding box center [515, 399] width 36 height 10
select select "passport"
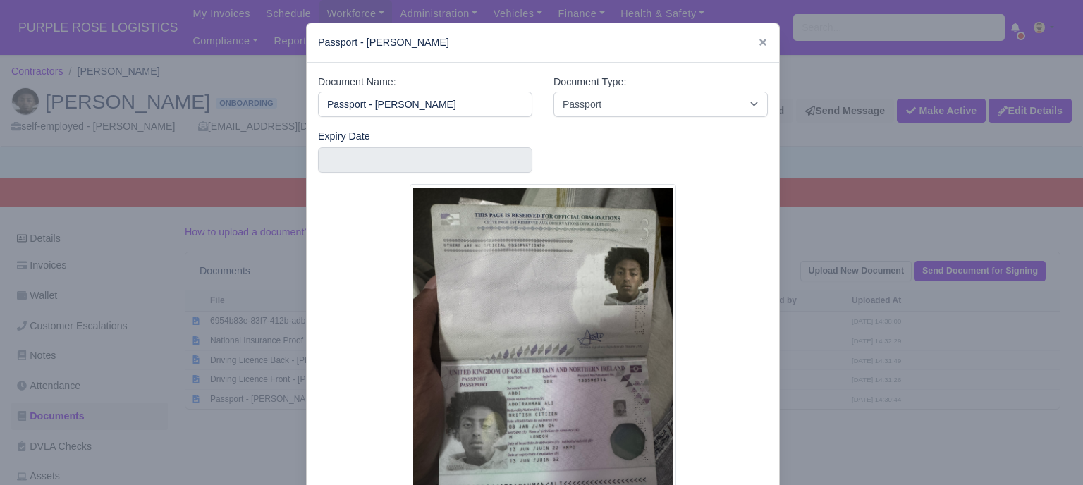
click at [799, 353] on div at bounding box center [541, 242] width 1083 height 485
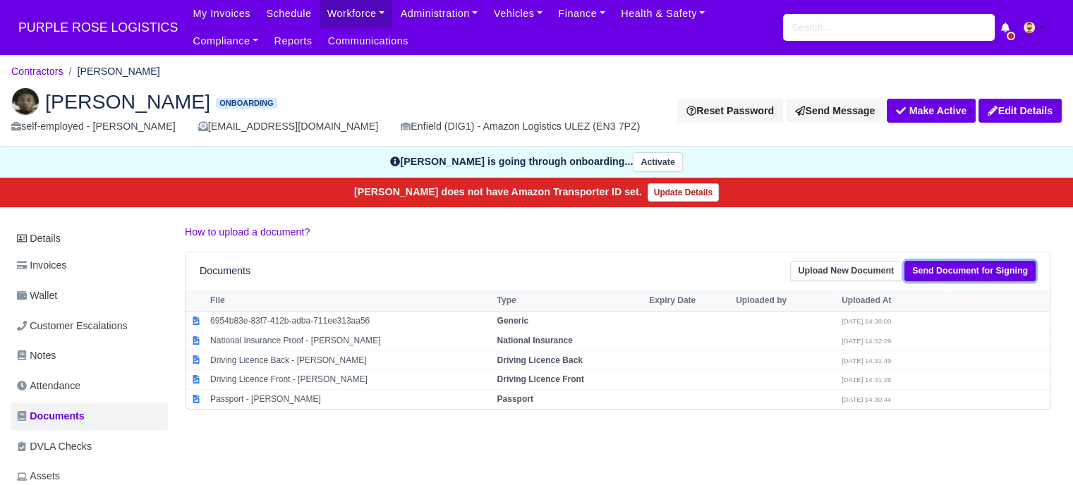
click at [954, 263] on link "Send Document for Signing" at bounding box center [969, 271] width 131 height 20
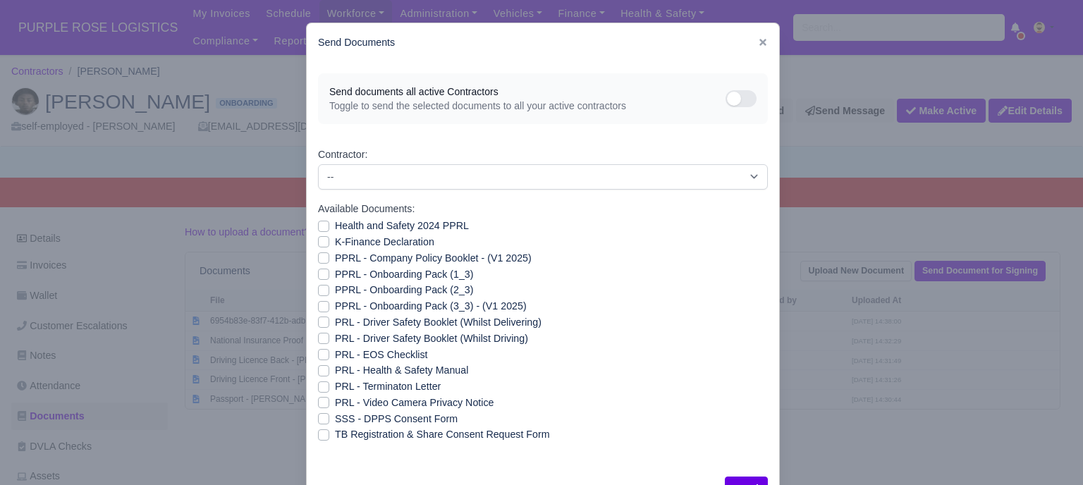
click at [327, 229] on div "Health and Safety 2024 PPRL" at bounding box center [543, 226] width 450 height 16
click at [324, 239] on div "K-Finance Declaration" at bounding box center [543, 242] width 450 height 16
click at [335, 227] on label "Health and Safety 2024 PPRL" at bounding box center [402, 226] width 134 height 16
click at [318, 227] on input "Health and Safety 2024 PPRL" at bounding box center [323, 223] width 11 height 11
checkbox input "true"
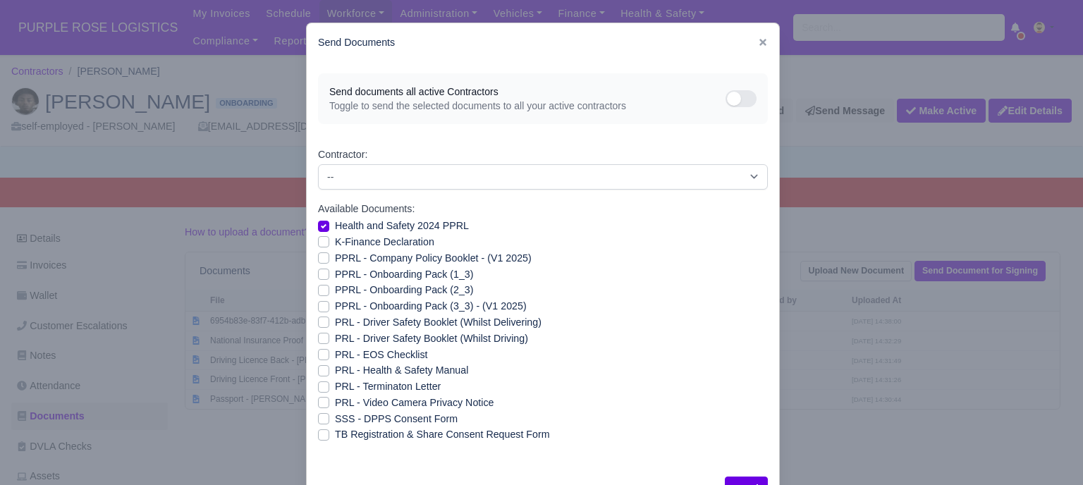
click at [335, 242] on label "K-Finance Declaration" at bounding box center [384, 242] width 99 height 16
click at [319, 242] on input "K-Finance Declaration" at bounding box center [323, 239] width 11 height 11
checkbox input "true"
click at [335, 256] on label "PPRL - Company Policy Booklet - (V1 2025)" at bounding box center [433, 258] width 197 height 16
click at [318, 256] on input "PPRL - Company Policy Booklet - (V1 2025)" at bounding box center [323, 255] width 11 height 11
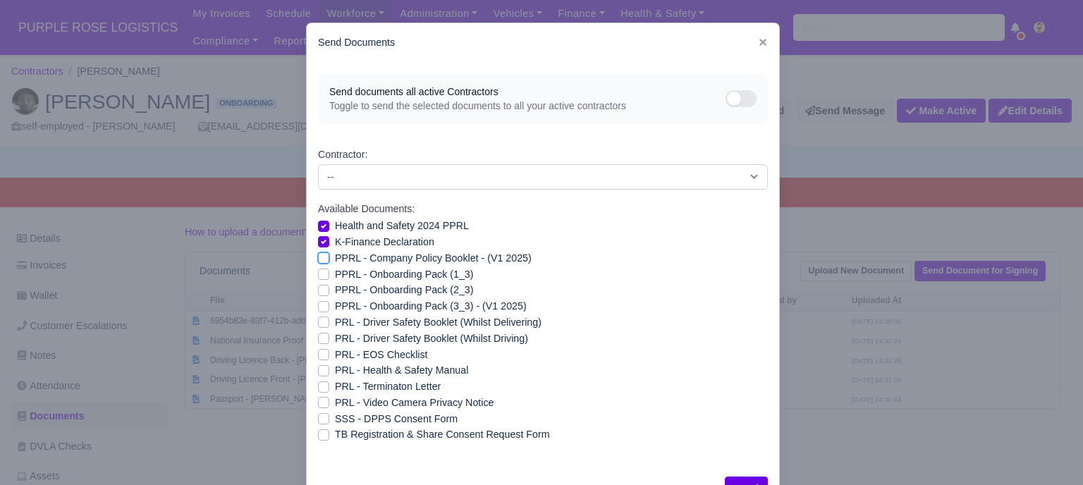
checkbox input "true"
drag, startPoint x: 320, startPoint y: 270, endPoint x: 319, endPoint y: 283, distance: 12.7
click at [335, 272] on label "PPRL - Onboarding Pack (1_3)" at bounding box center [404, 275] width 138 height 16
click at [320, 272] on input "PPRL - Onboarding Pack (1_3)" at bounding box center [323, 272] width 11 height 11
checkbox input "true"
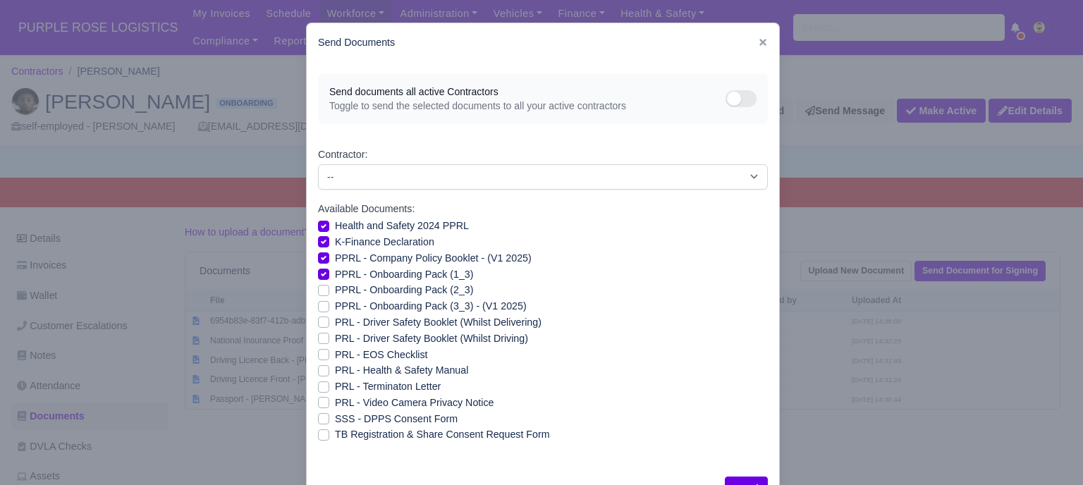
drag, startPoint x: 318, startPoint y: 296, endPoint x: 316, endPoint y: 307, distance: 11.5
click at [318, 296] on div "PPRL - Onboarding Pack (2_3)" at bounding box center [543, 290] width 450 height 16
drag, startPoint x: 317, startPoint y: 310, endPoint x: 318, endPoint y: 317, distance: 7.8
click at [335, 310] on label "PPRL - Onboarding Pack (3_3) - (V1 2025)" at bounding box center [431, 306] width 192 height 16
click at [318, 310] on input "PPRL - Onboarding Pack (3_3) - (V1 2025)" at bounding box center [323, 303] width 11 height 11
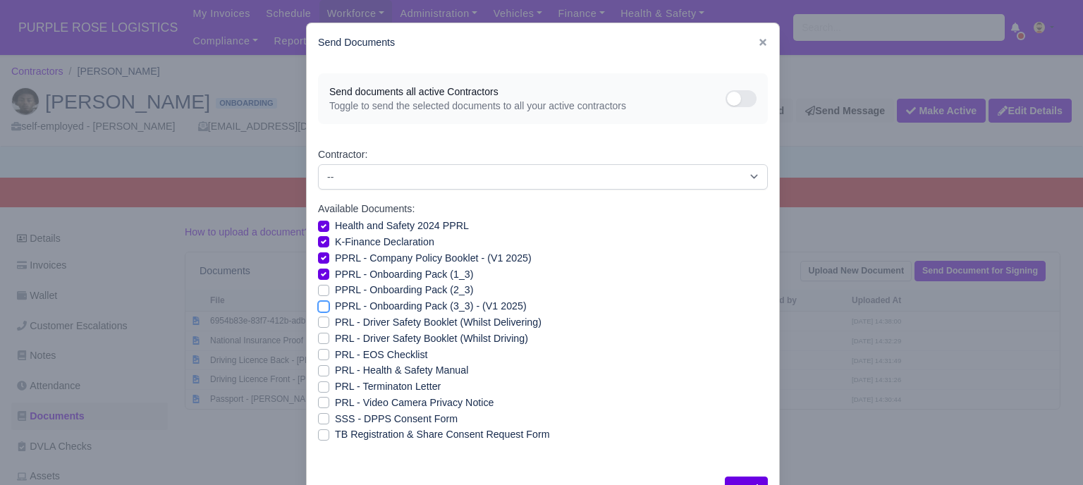
checkbox input "true"
click at [335, 295] on label "PPRL - Onboarding Pack (2_3)" at bounding box center [404, 290] width 138 height 16
click at [318, 293] on input "PPRL - Onboarding Pack (2_3)" at bounding box center [323, 287] width 11 height 11
checkbox input "true"
click at [335, 322] on label "PRL - Driver Safety Booklet (Whilst Delivering)" at bounding box center [438, 323] width 207 height 16
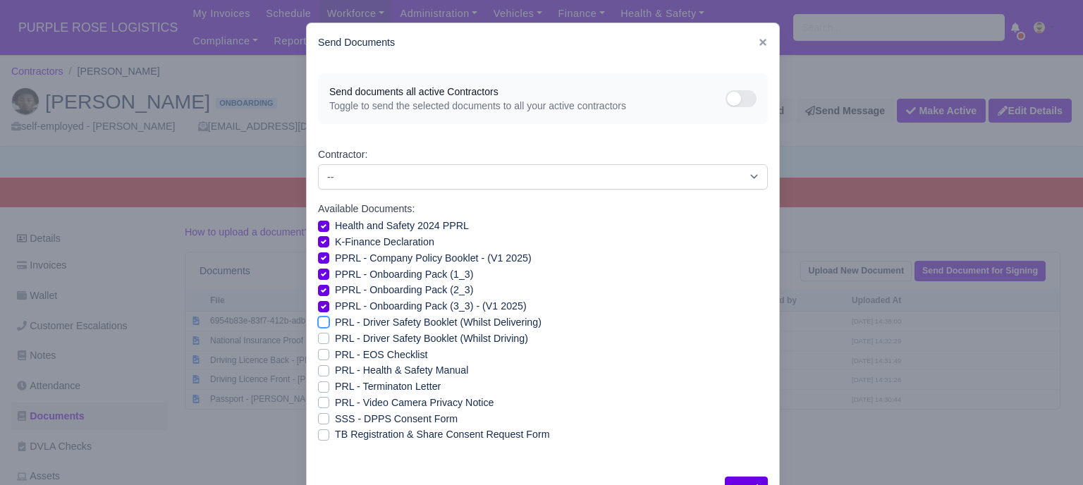
click at [322, 322] on input "PRL - Driver Safety Booklet (Whilst Delivering)" at bounding box center [323, 320] width 11 height 11
checkbox input "true"
click at [335, 340] on label "PRL - Driver Safety Booklet (Whilst Driving)" at bounding box center [431, 339] width 193 height 16
click at [318, 340] on input "PRL - Driver Safety Booklet (Whilst Driving)" at bounding box center [323, 336] width 11 height 11
checkbox input "true"
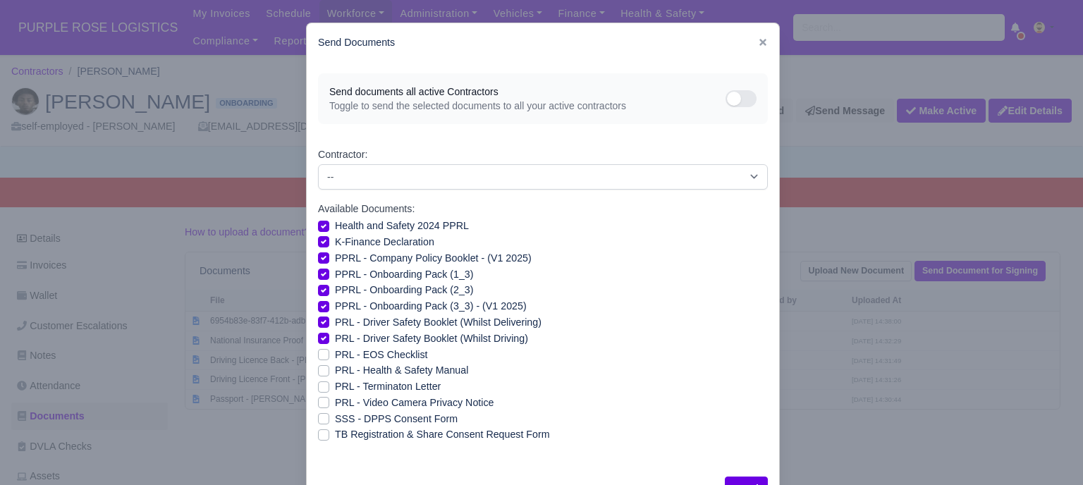
click at [335, 374] on label "PRL - Health & Safety Manual" at bounding box center [401, 371] width 133 height 16
click at [323, 374] on input "PRL - Health & Safety Manual" at bounding box center [323, 368] width 11 height 11
checkbox input "true"
click at [335, 403] on label "PRL - Video Camera Privacy Notice" at bounding box center [414, 403] width 159 height 16
click at [318, 403] on input "PRL - Video Camera Privacy Notice" at bounding box center [323, 400] width 11 height 11
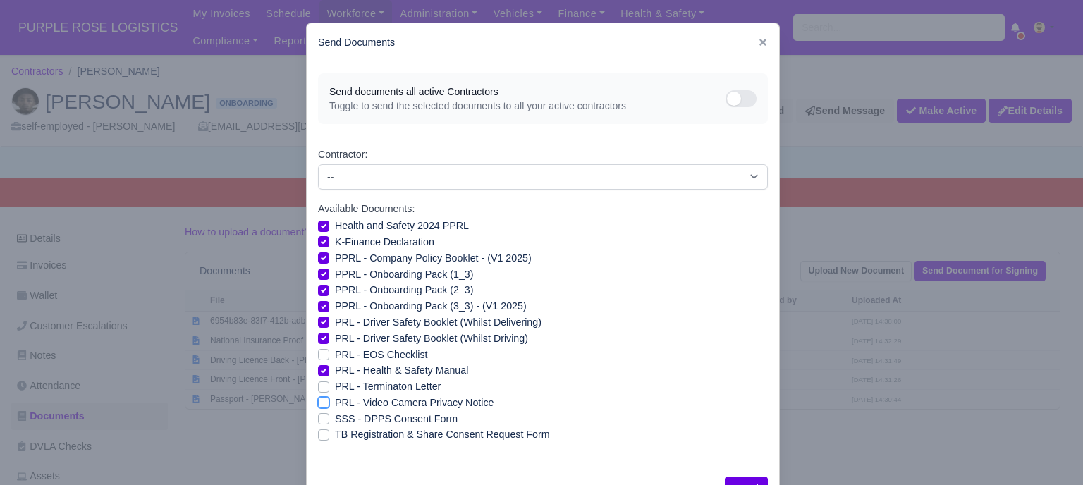
checkbox input "true"
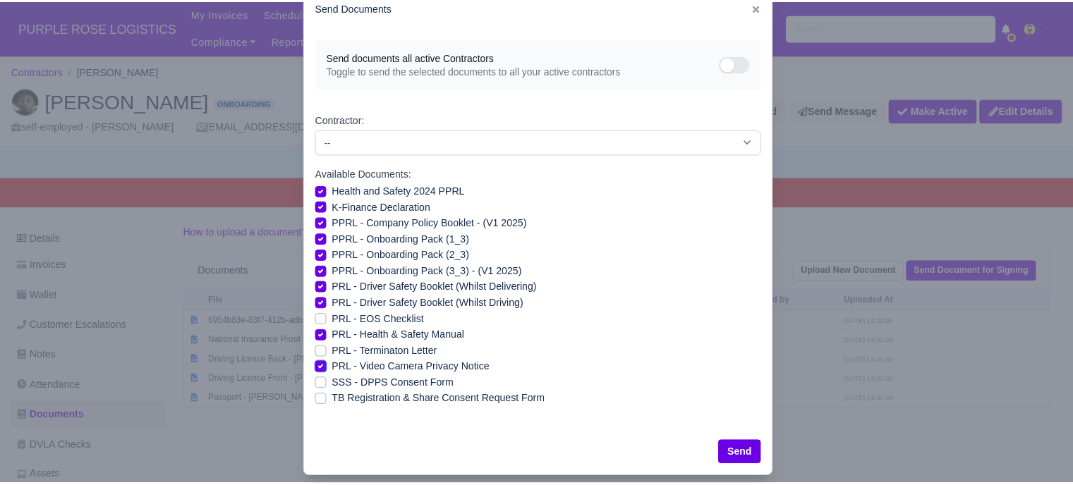
scroll to position [51, 0]
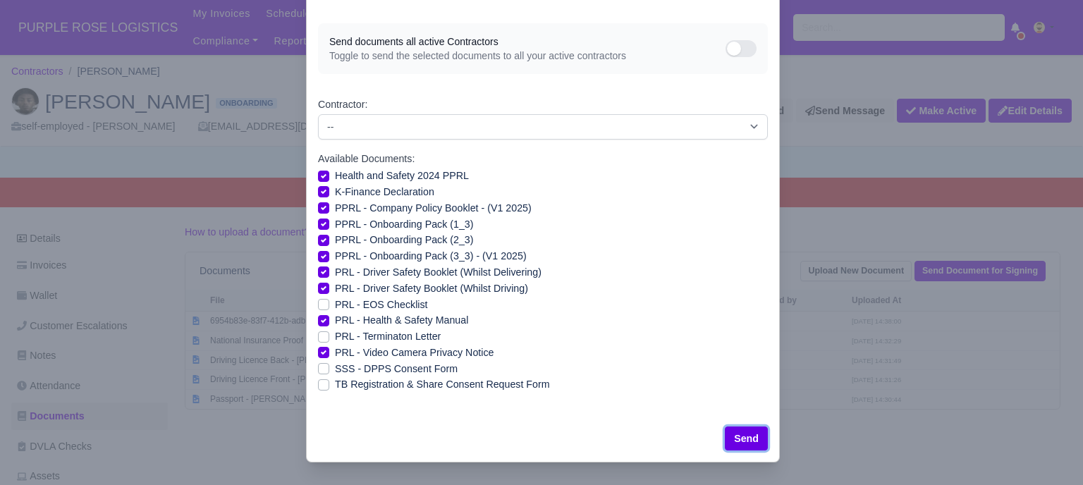
click at [743, 437] on button "Send" at bounding box center [746, 439] width 43 height 24
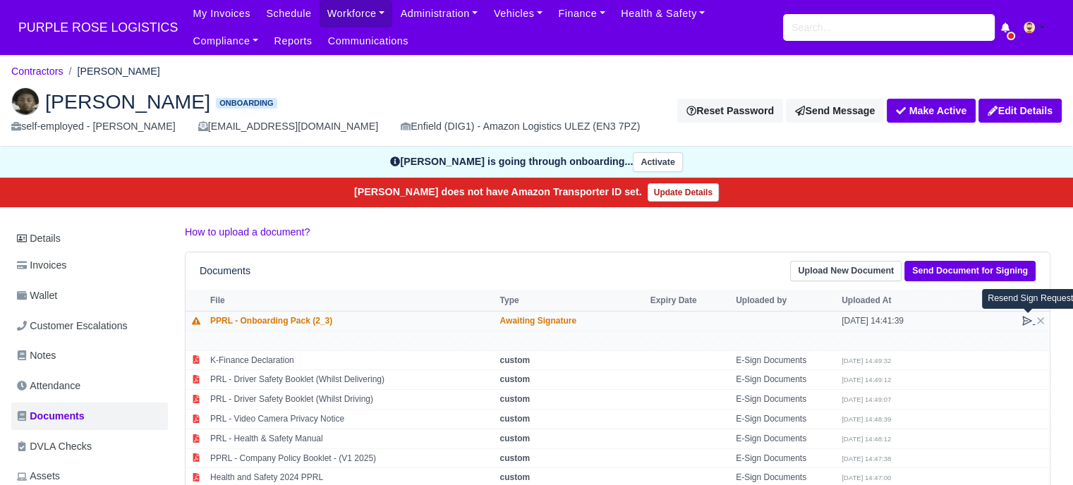
click at [1024, 315] on icon at bounding box center [1026, 320] width 11 height 11
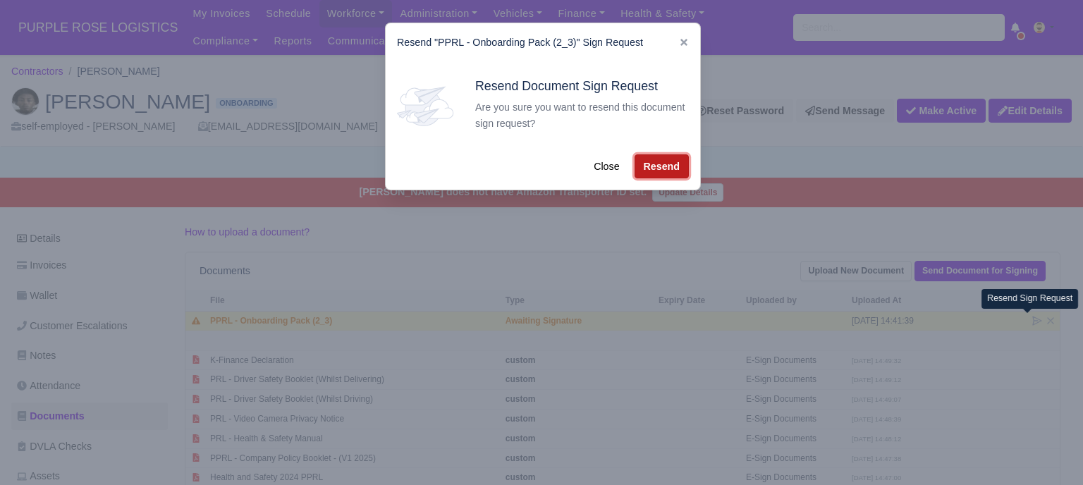
click at [676, 169] on button "Resend" at bounding box center [662, 166] width 54 height 24
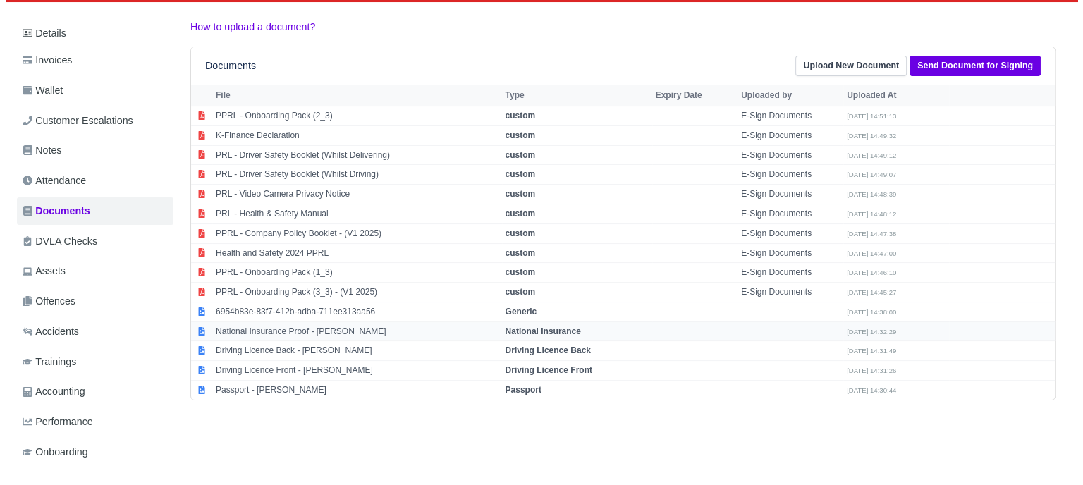
scroll to position [212, 0]
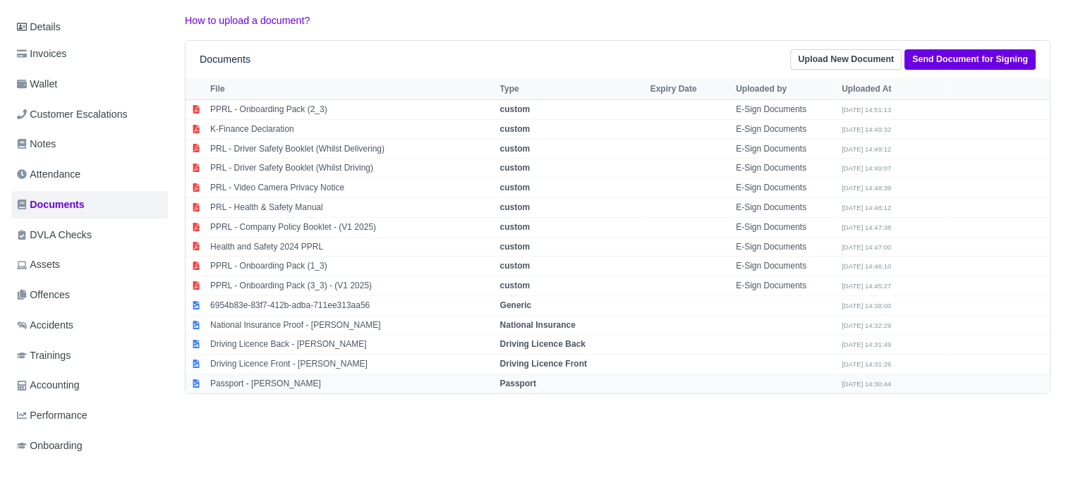
click at [530, 379] on strong "Passport" at bounding box center [518, 384] width 36 height 10
select select "passport"
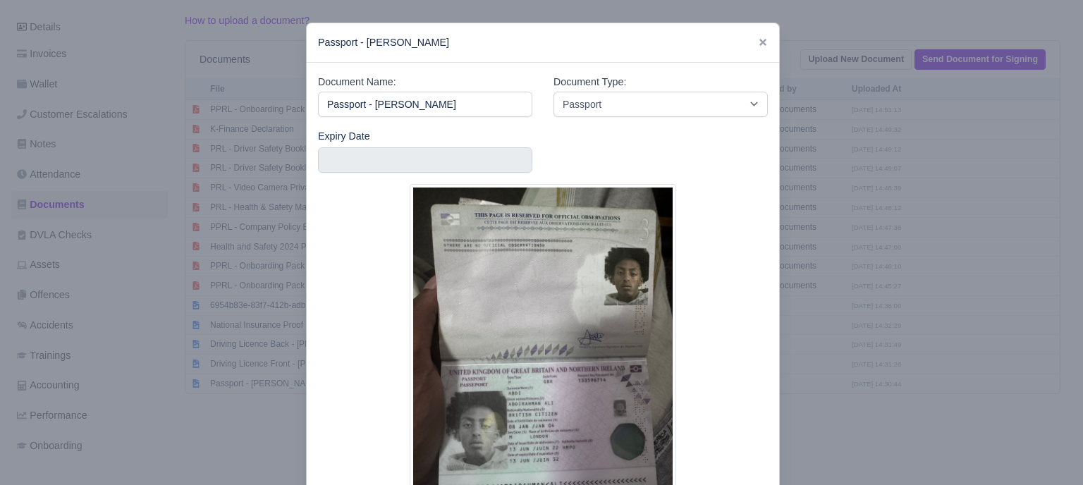
click at [879, 315] on div at bounding box center [541, 242] width 1083 height 485
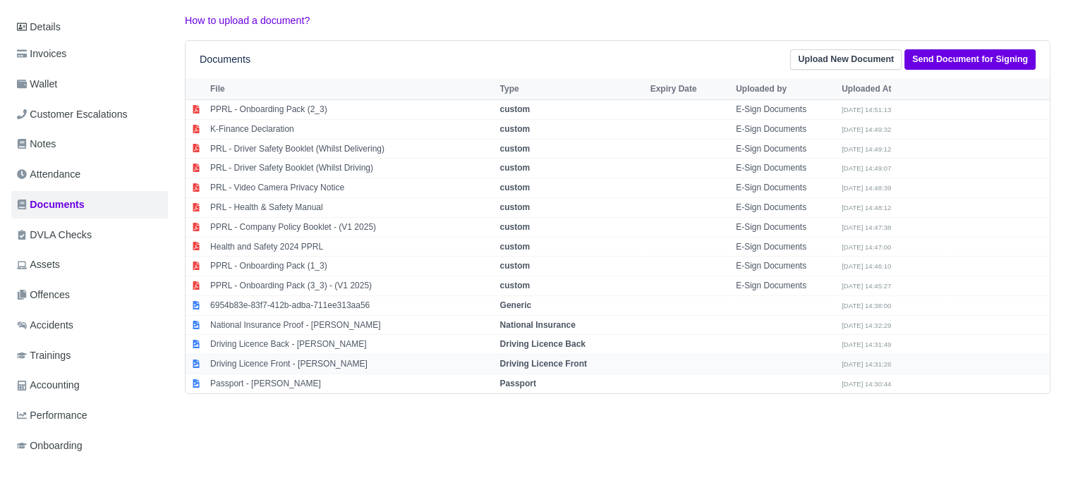
click at [525, 360] on strong "Driving Licence Front" at bounding box center [543, 364] width 87 height 10
select select "driving-licence-front"
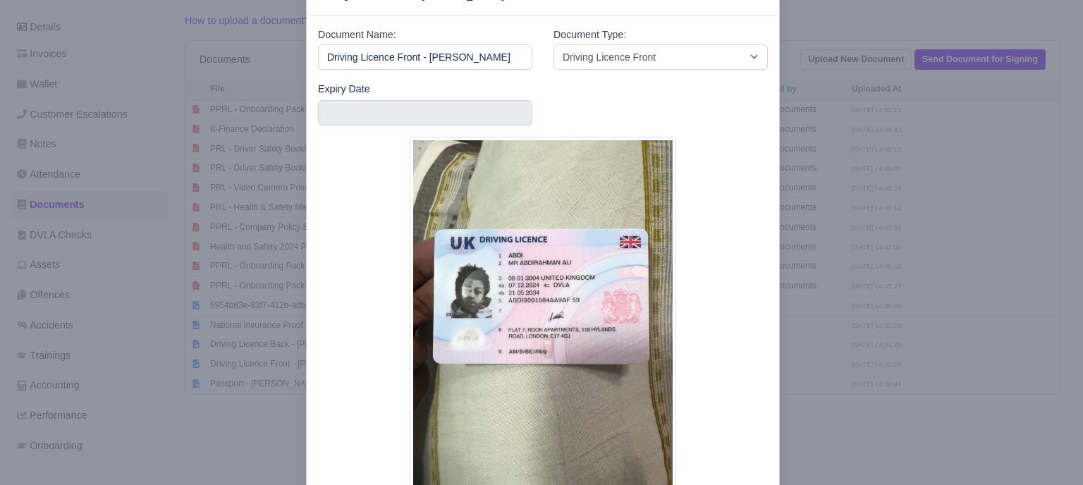
scroll to position [71, 0]
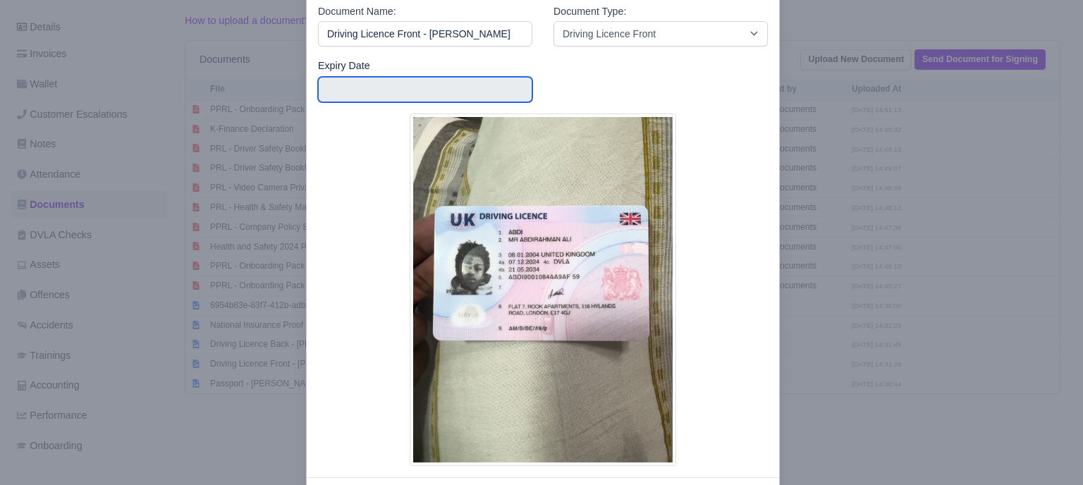
click at [454, 92] on input "text" at bounding box center [425, 89] width 214 height 25
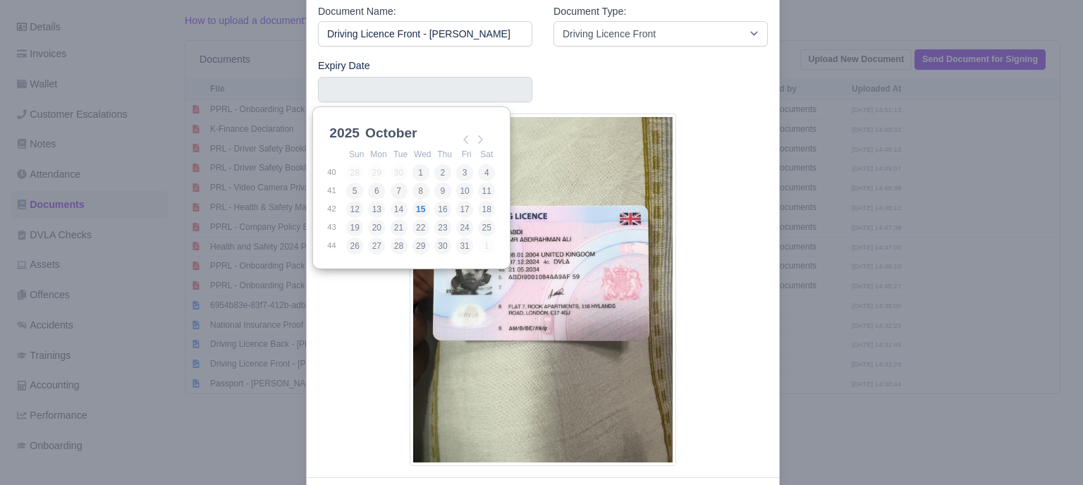
scroll to position [3, 0]
click at [352, 130] on select "2025 2026 2027 2028 2029 2030 2031 2032 2033 2034 2035 2036 2037 2038 2039 2040…" at bounding box center [358, 138] width 63 height 30
click at [410, 130] on select "January February March April May June July August September October November De…" at bounding box center [410, 141] width 94 height 30
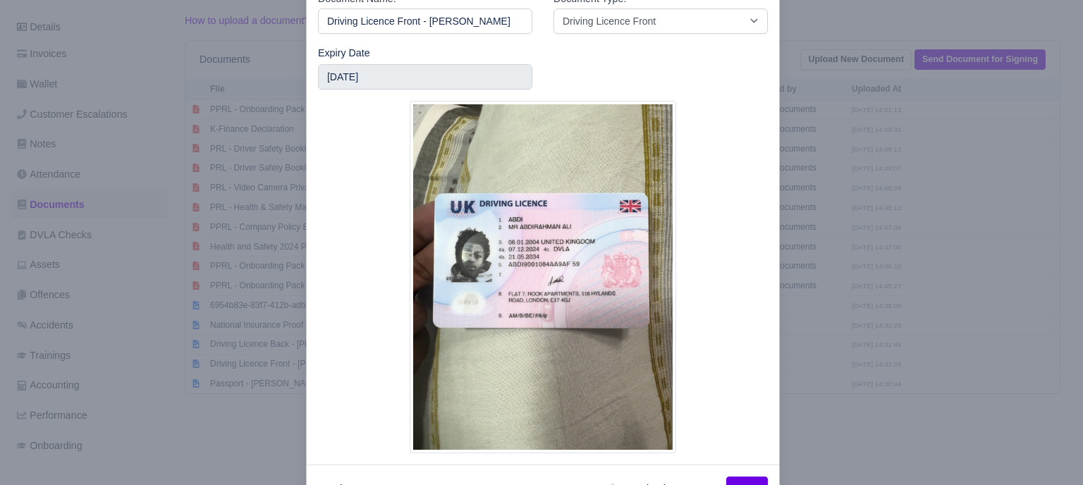
scroll to position [63, 0]
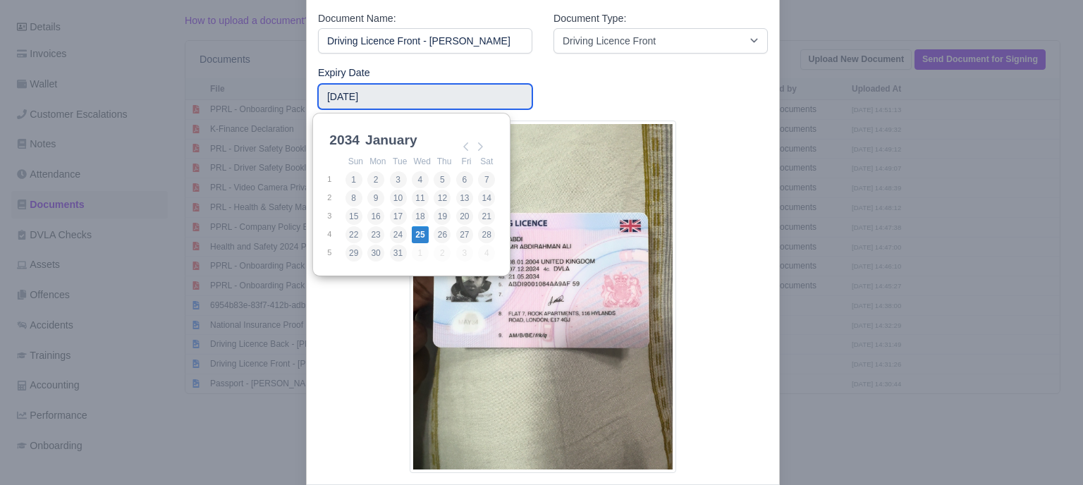
click at [409, 102] on input "2034-01-25" at bounding box center [425, 96] width 214 height 25
click at [407, 142] on select "January February March April May June July August September October November De…" at bounding box center [410, 148] width 94 height 30
type input "2034-05-21"
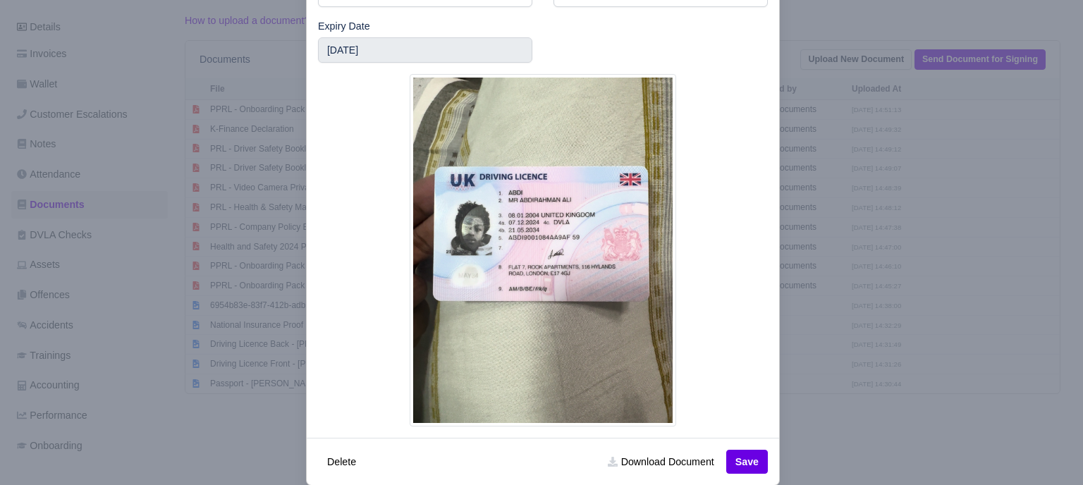
scroll to position [134, 0]
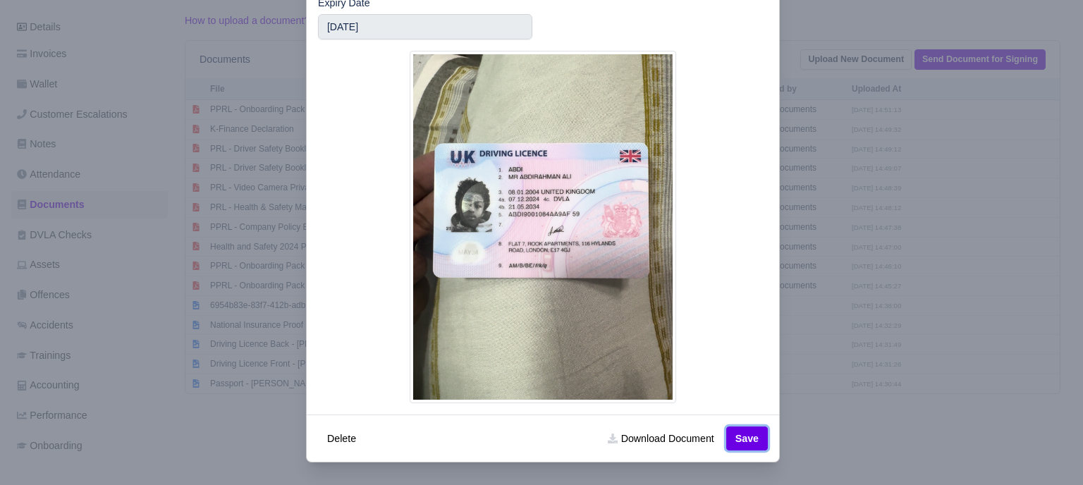
click at [743, 432] on button "Save" at bounding box center [747, 439] width 42 height 24
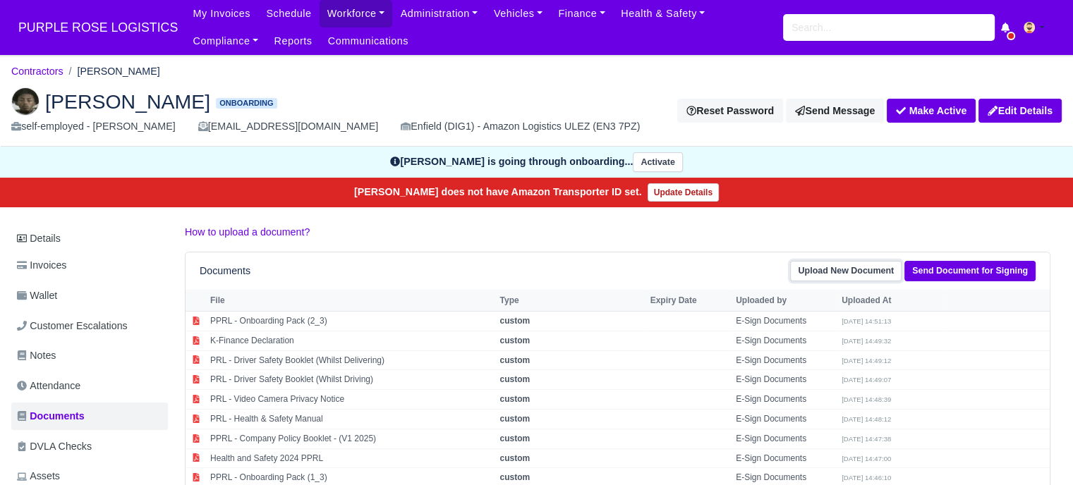
click at [821, 268] on link "Upload New Document" at bounding box center [845, 271] width 111 height 20
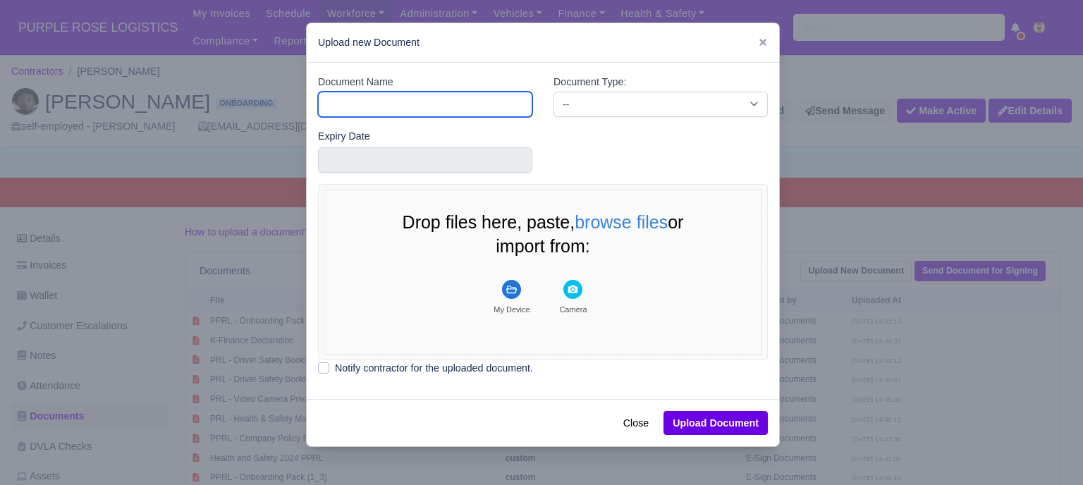
click at [451, 101] on input "Document Name" at bounding box center [425, 104] width 214 height 25
type input "Driver License"
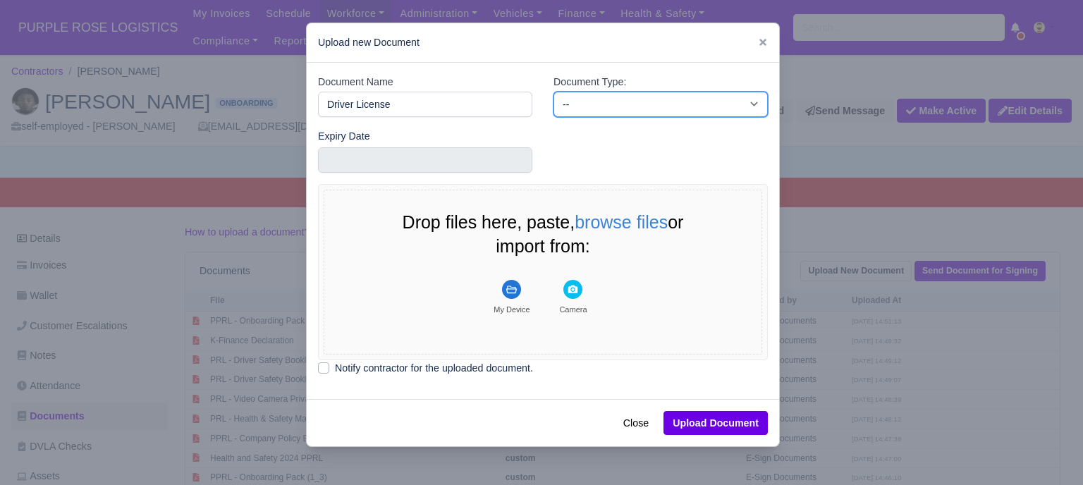
click at [568, 106] on select "-- Accounting Engagement Letter Age Verification Confirmation Background Check …" at bounding box center [661, 104] width 214 height 25
select select "driver-licence-declaration"
click at [554, 92] on select "-- Accounting Engagement Letter Age Verification Confirmation Background Check …" at bounding box center [661, 104] width 214 height 25
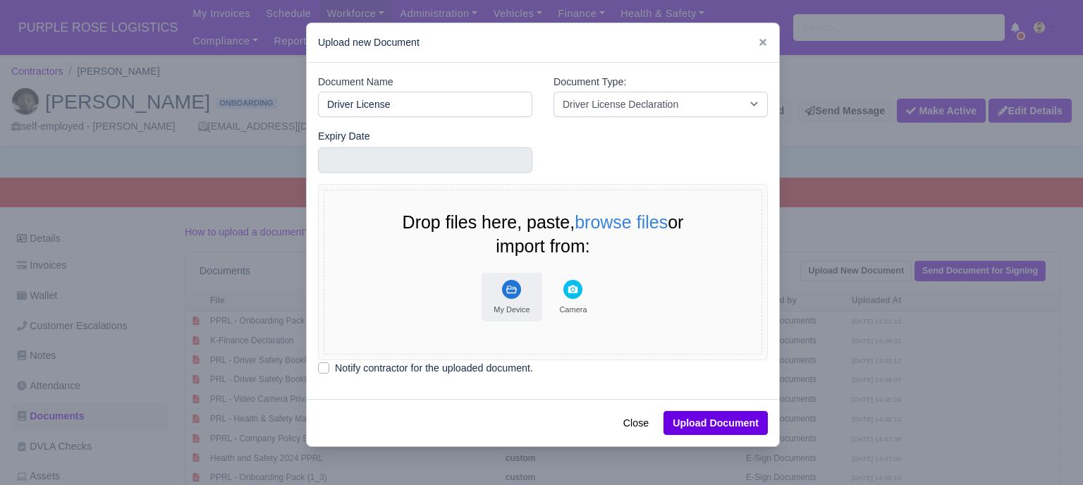
click at [511, 296] on rect "File Uploader" at bounding box center [511, 289] width 19 height 19
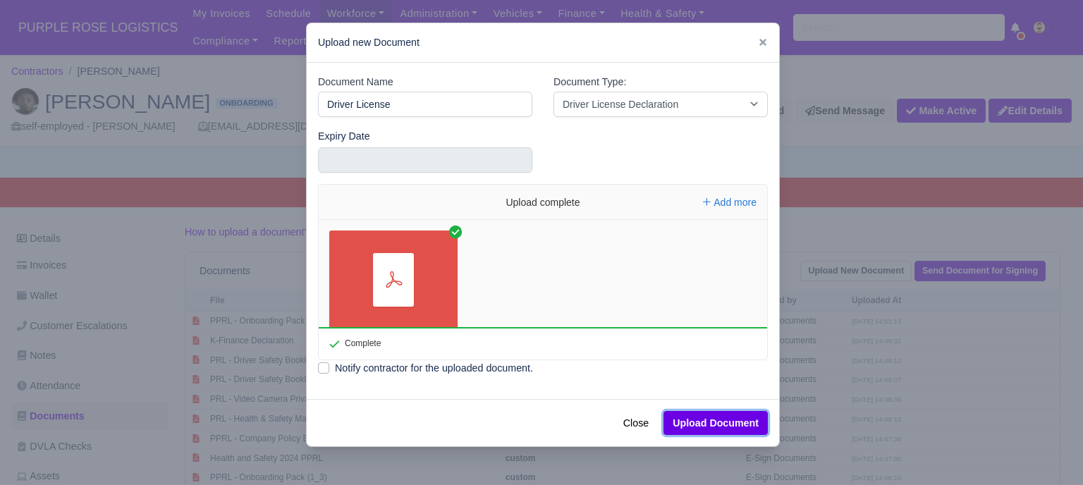
click at [712, 424] on button "Upload Document" at bounding box center [716, 423] width 104 height 24
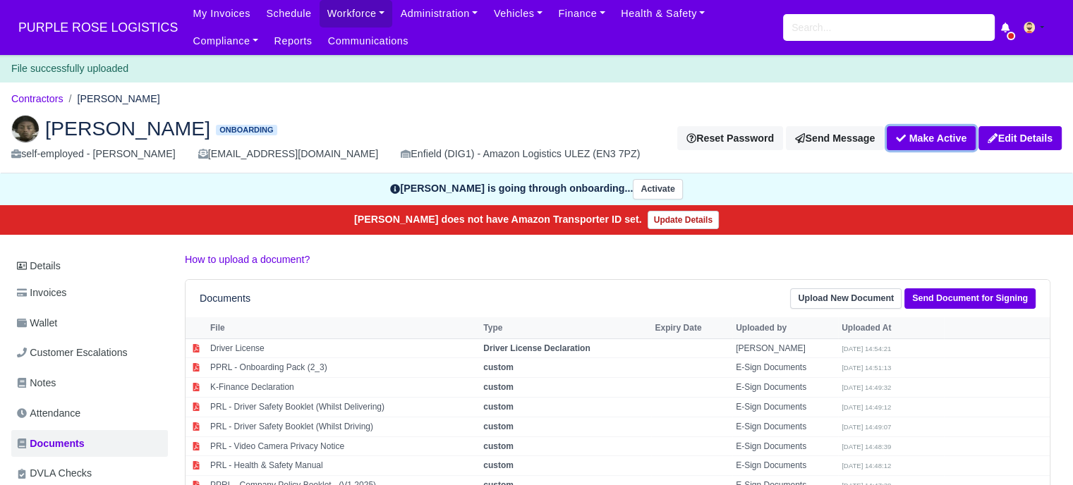
click at [932, 138] on button "Make Active" at bounding box center [931, 138] width 89 height 24
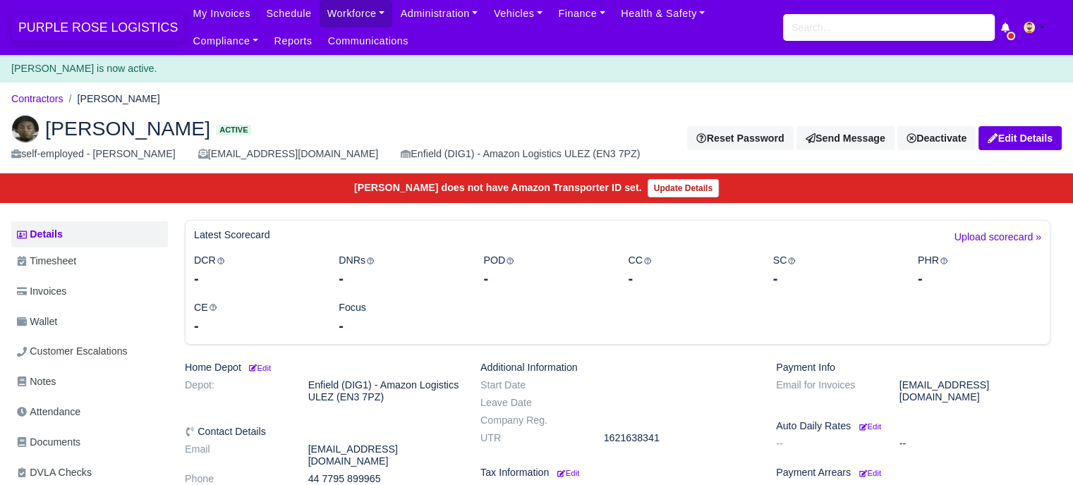
click at [85, 22] on span "PURPLE ROSE LOGISTICS" at bounding box center [97, 27] width 173 height 28
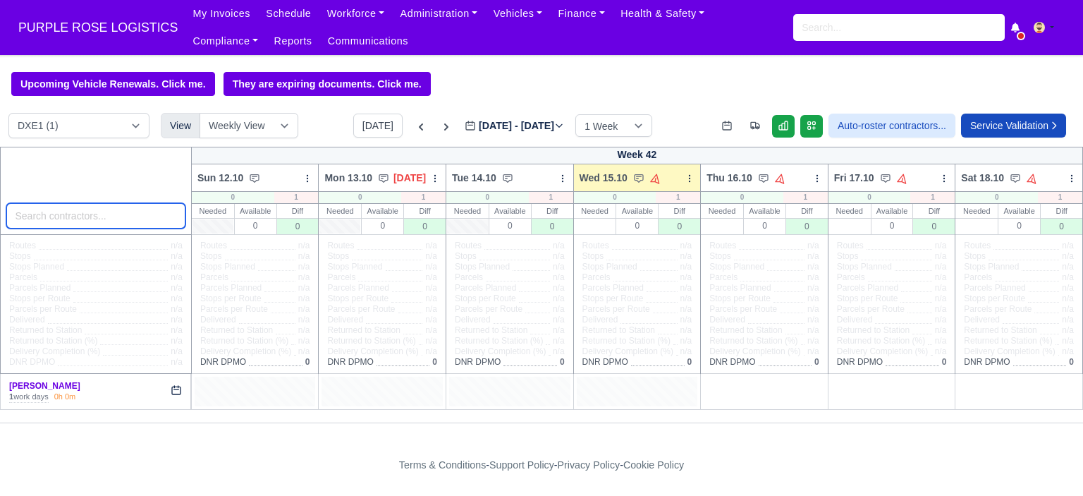
drag, startPoint x: 0, startPoint y: 0, endPoint x: 115, endPoint y: 217, distance: 245.8
click at [115, 217] on input "search" at bounding box center [95, 215] width 179 height 25
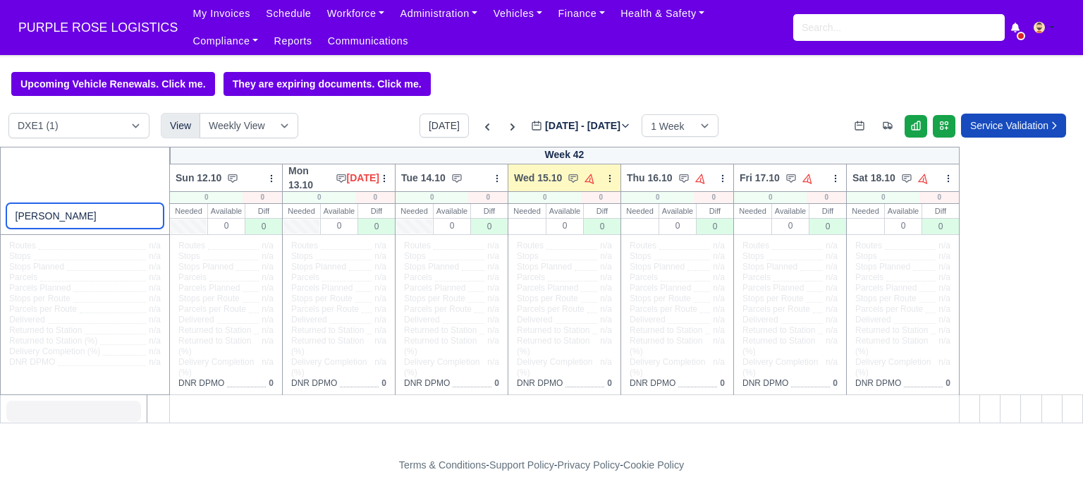
drag, startPoint x: 92, startPoint y: 221, endPoint x: 68, endPoint y: 221, distance: 24.0
click at [68, 221] on input "abdirahman" at bounding box center [85, 215] width 158 height 25
click at [113, 222] on input "abdirahman" at bounding box center [85, 215] width 158 height 25
drag, startPoint x: 113, startPoint y: 222, endPoint x: 1, endPoint y: 216, distance: 112.3
click at [1, 216] on div "abdirahman" at bounding box center [85, 191] width 171 height 88
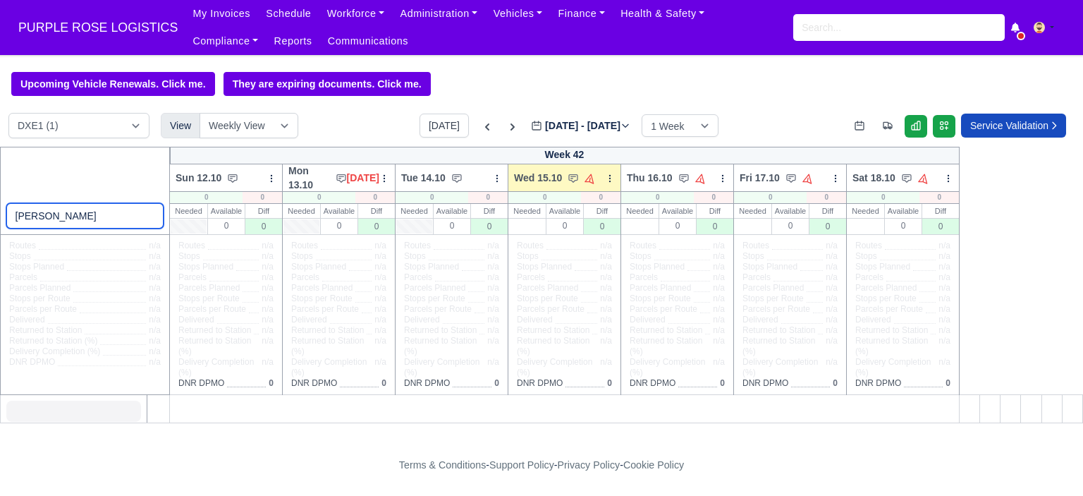
type input "abdirahman"
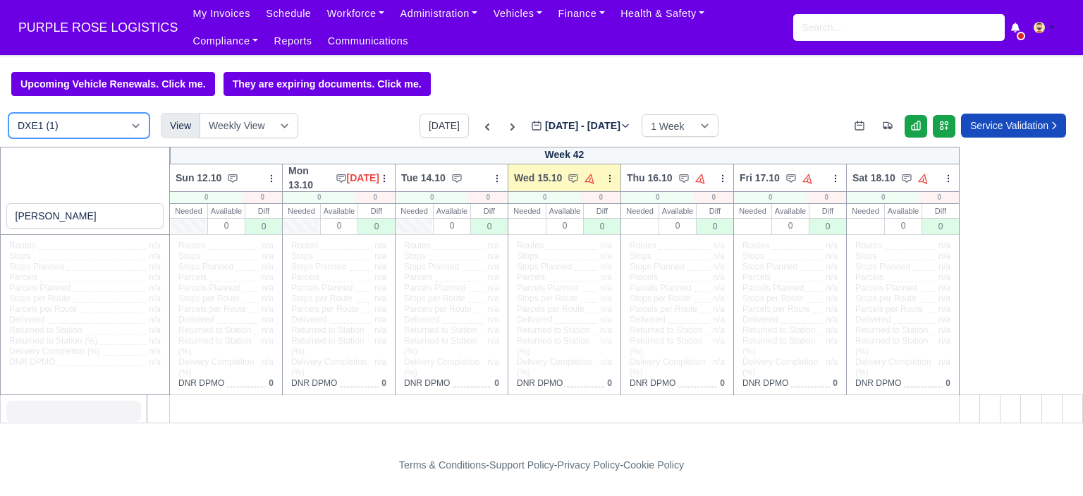
click at [141, 128] on select "DXE1 (1) DIG1 (220) DAK1 (1) GIMD (72)" at bounding box center [78, 125] width 141 height 25
select select "1"
click at [8, 114] on select "DXE1 (1) DIG1 (220) DAK1 (1) GIMD (72)" at bounding box center [78, 125] width 141 height 25
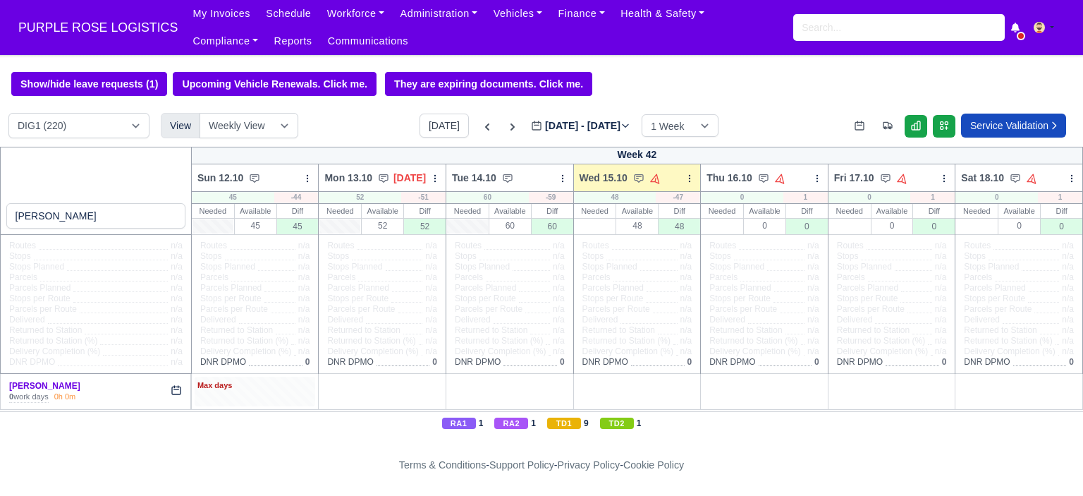
click at [256, 387] on div "Max days" at bounding box center [255, 385] width 116 height 13
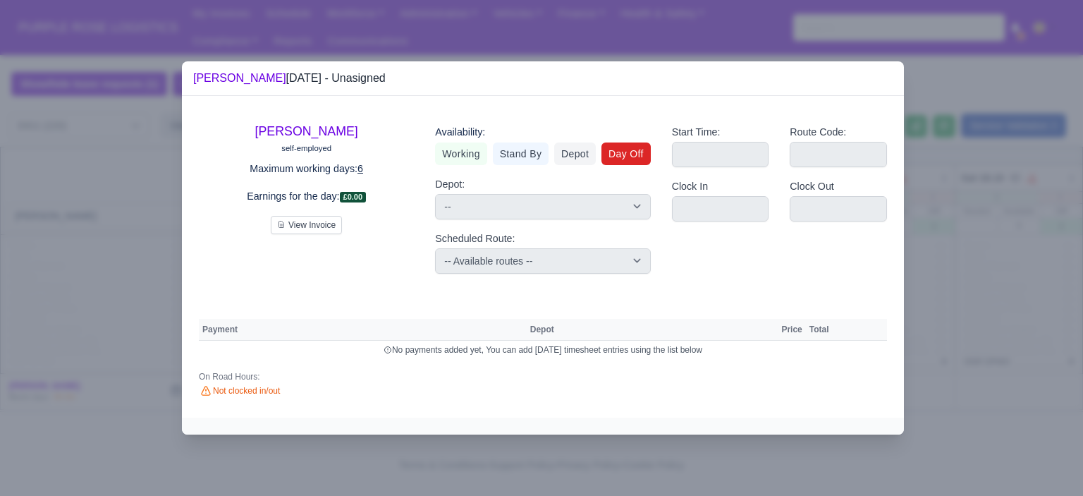
click at [623, 157] on link "Day Off" at bounding box center [626, 153] width 49 height 23
select select
select select "na"
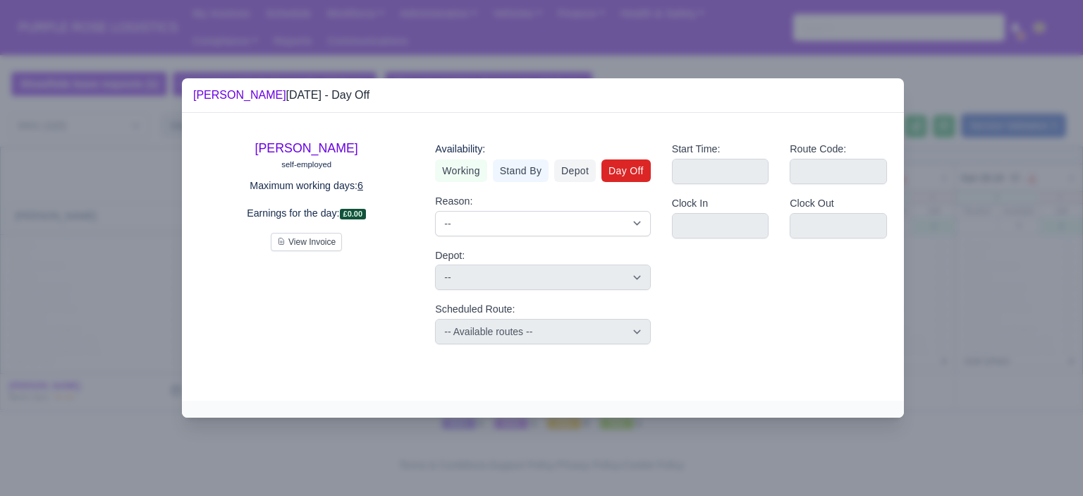
click at [962, 298] on div at bounding box center [541, 248] width 1083 height 496
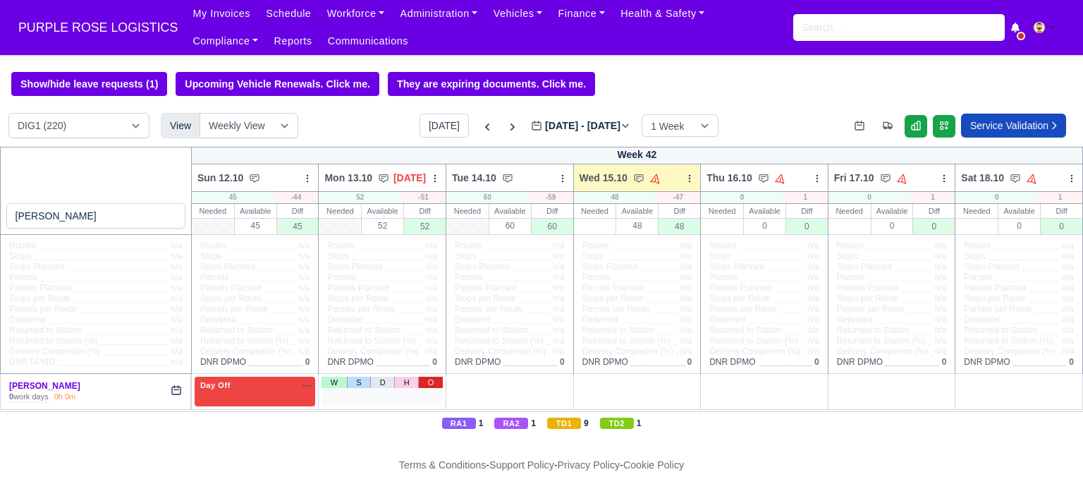
click at [422, 379] on link "O" at bounding box center [430, 382] width 25 height 11
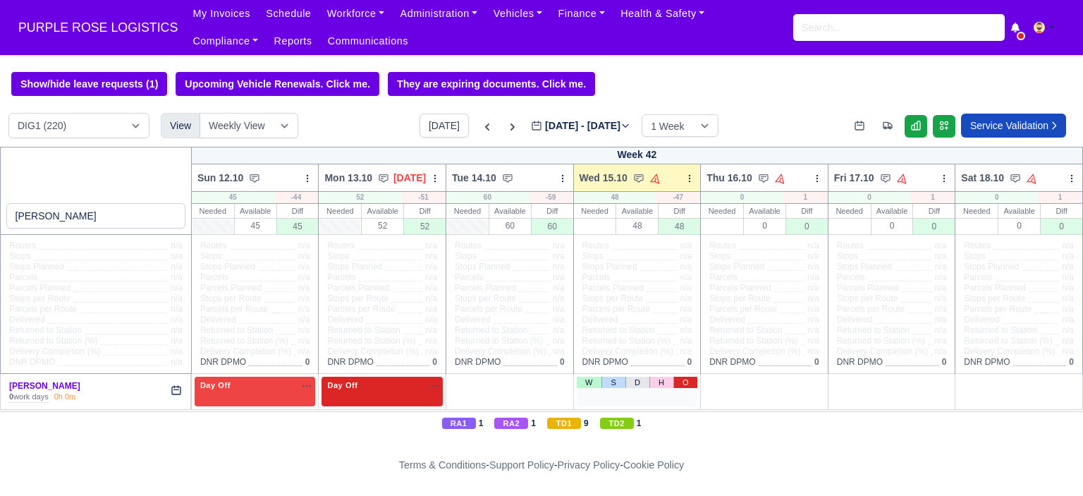
click at [682, 386] on link "O" at bounding box center [686, 382] width 25 height 11
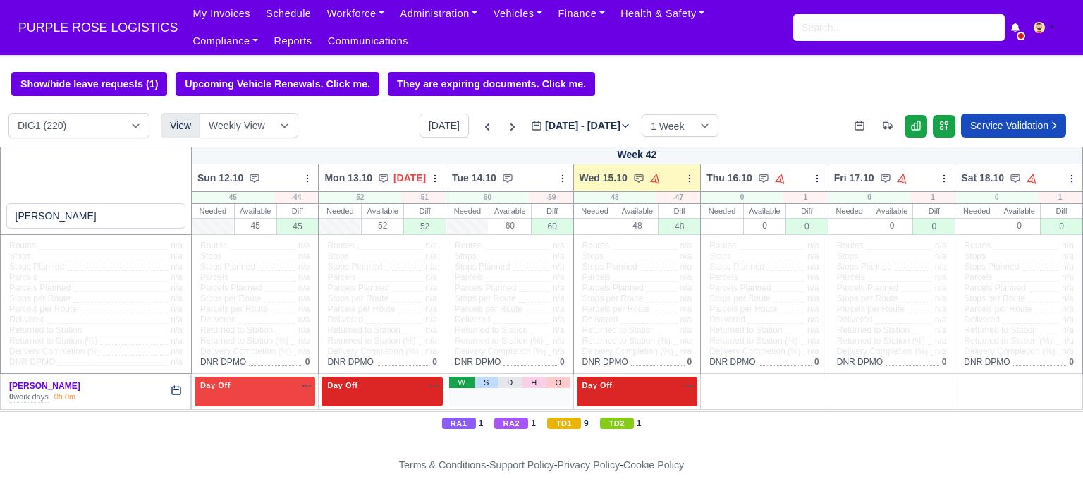
click at [464, 386] on link "W" at bounding box center [461, 382] width 25 height 11
click at [514, 396] on div "1 Available" at bounding box center [509, 391] width 121 height 29
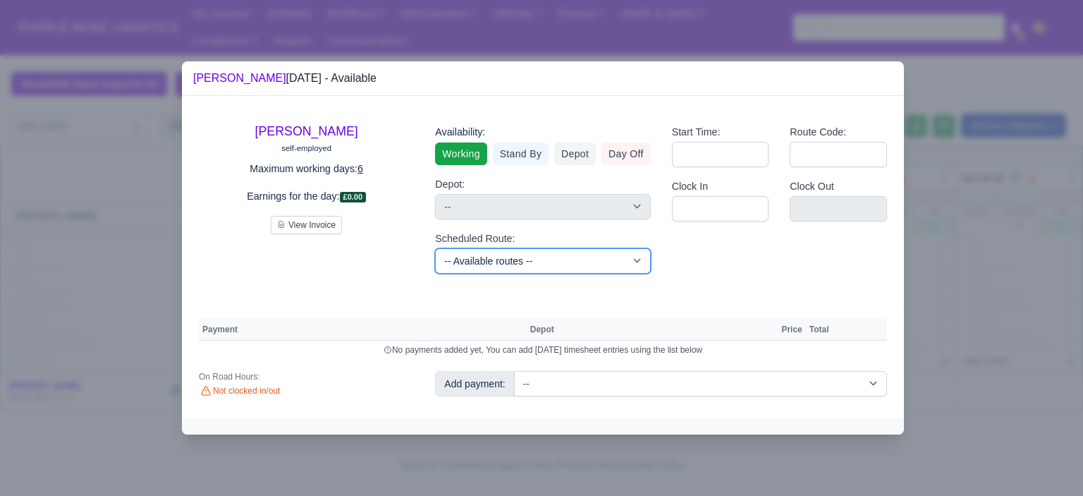
click at [528, 261] on select "-- Available routes -- Standard Parcel - Block of 6 Hours - (SD6) AmFlex RTS Ve…" at bounding box center [542, 260] width 215 height 25
select select "6"
click at [435, 248] on select "-- Available routes -- Standard Parcel - Block of 6 Hours - (SD6) AmFlex RTS Ve…" at bounding box center [542, 260] width 215 height 25
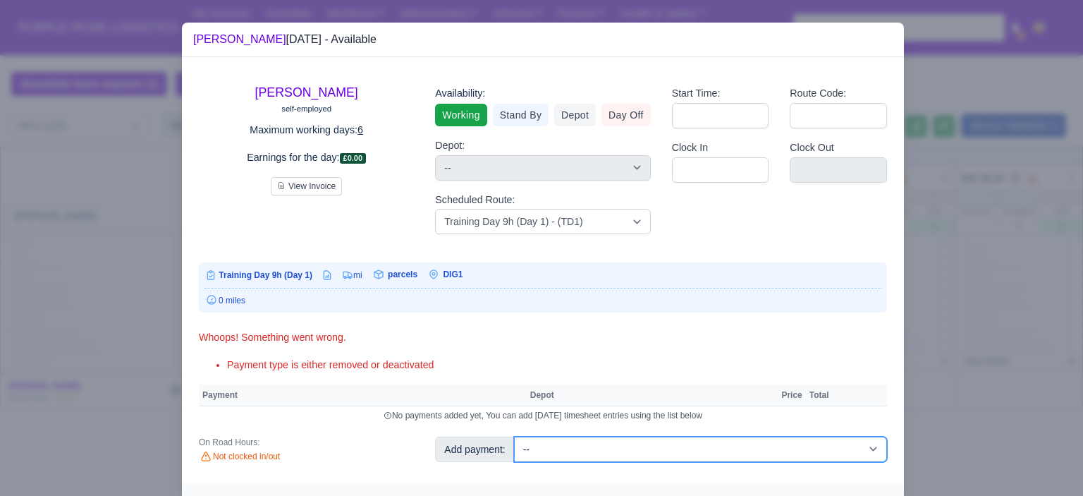
click at [732, 444] on select "-- Additional Hour Support (£14.50) Additional Hour Support (Walkers) (£13.50) …" at bounding box center [700, 449] width 373 height 25
select select "85"
click at [514, 437] on select "-- Additional Hour Support (£14.50) Additional Hour Support (Walkers) (£13.50) …" at bounding box center [700, 449] width 373 height 25
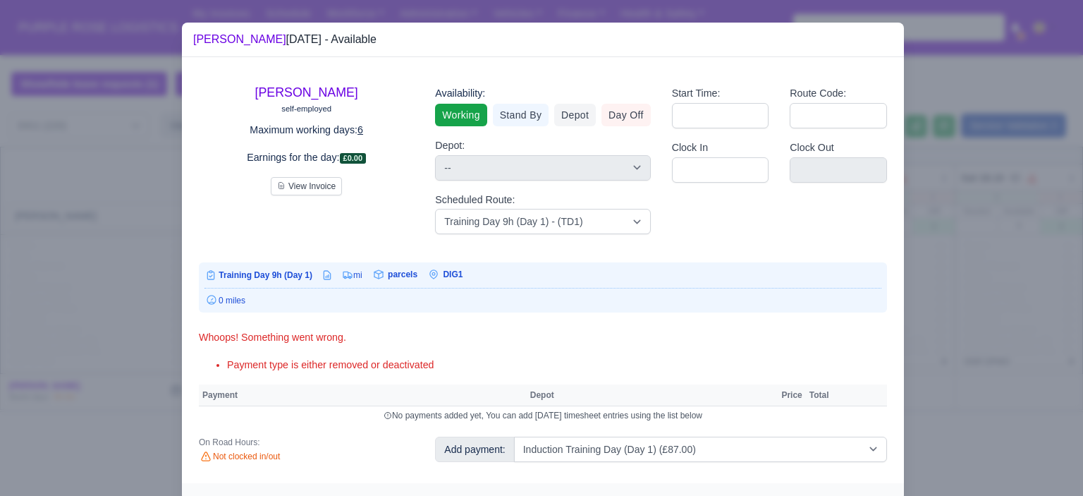
select select "1"
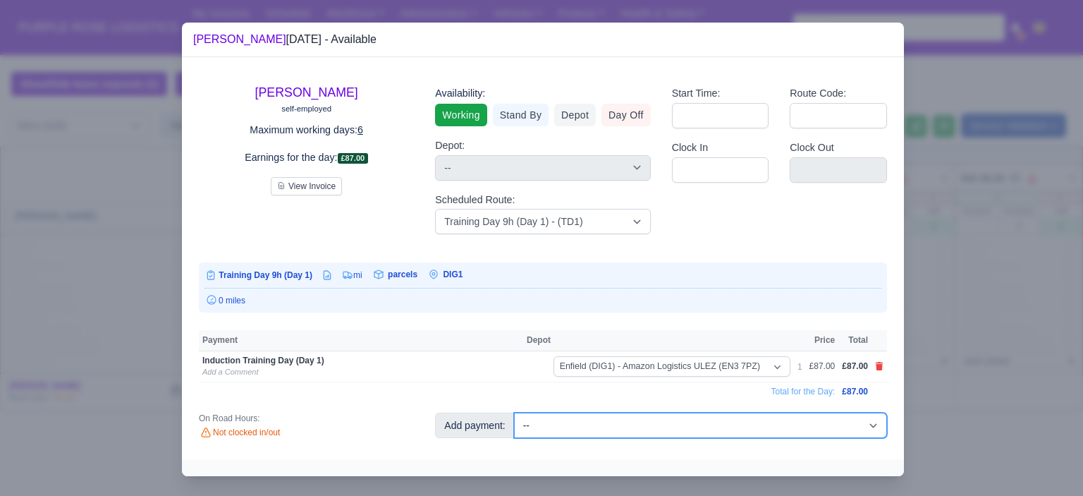
click at [715, 430] on select "-- Additional Hour Support (£14.50) Additional Hour Support (Walkers) (£13.50) …" at bounding box center [700, 425] width 373 height 25
select select "103"
click at [514, 413] on select "-- Additional Hour Support (£14.50) Additional Hour Support (Walkers) (£13.50) …" at bounding box center [700, 425] width 373 height 25
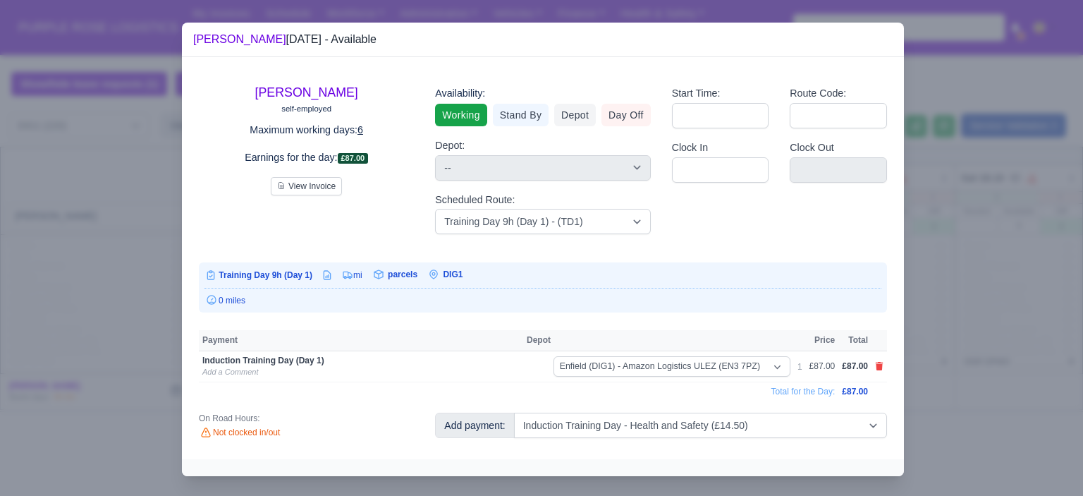
select select "1"
click at [980, 245] on div at bounding box center [541, 248] width 1083 height 496
select select "1"
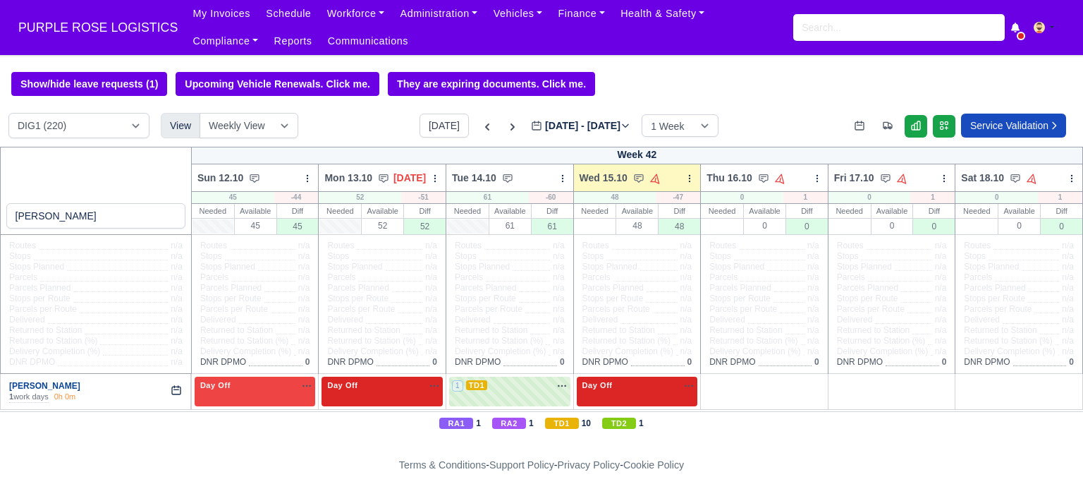
click at [54, 382] on link "Abdirahman Abdi" at bounding box center [44, 386] width 71 height 10
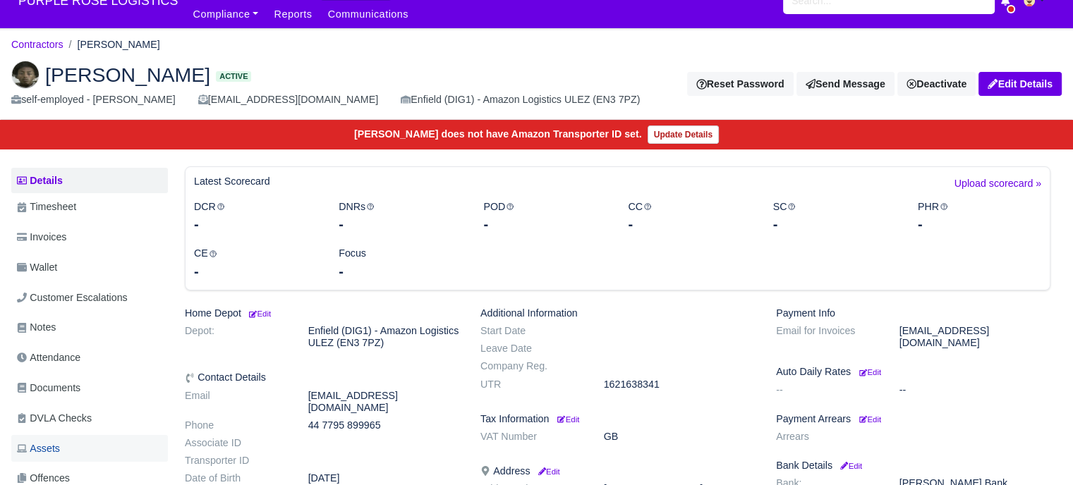
scroll to position [141, 0]
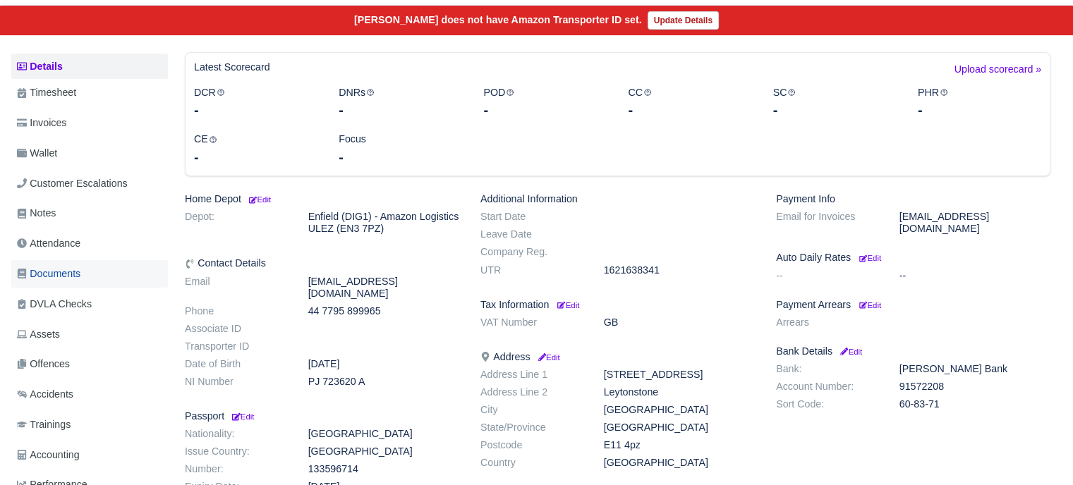
click at [81, 262] on link "Documents" at bounding box center [89, 274] width 157 height 28
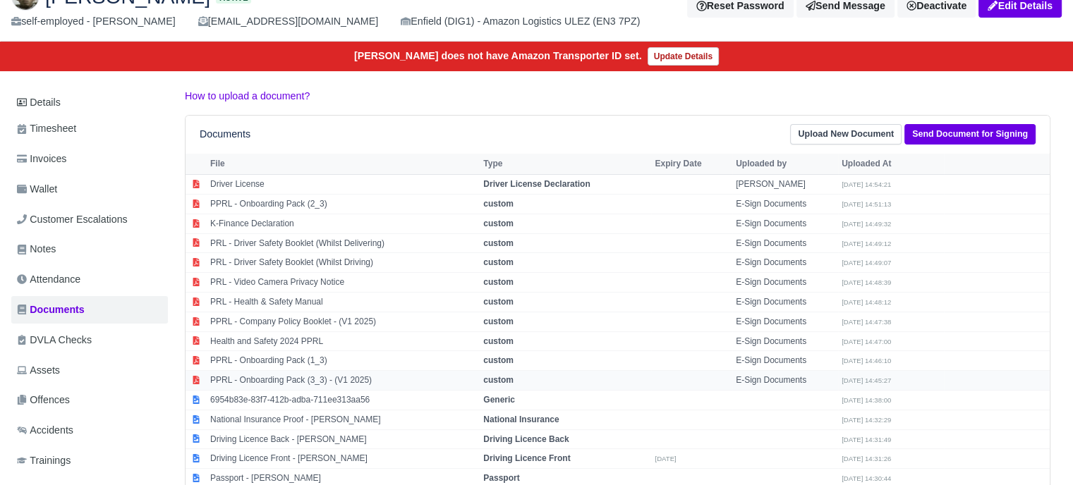
scroll to position [141, 0]
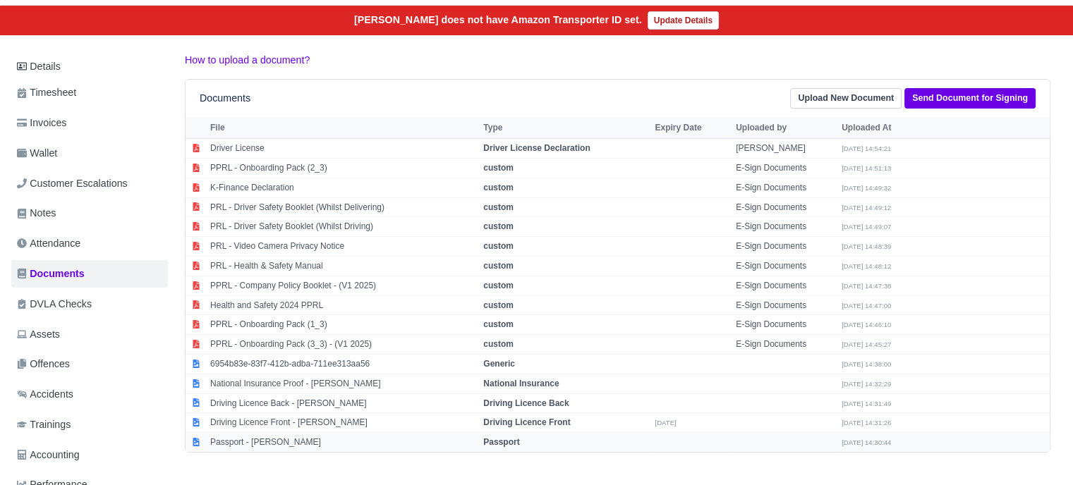
click at [512, 439] on strong "Passport" at bounding box center [501, 442] width 36 height 10
select select "passport"
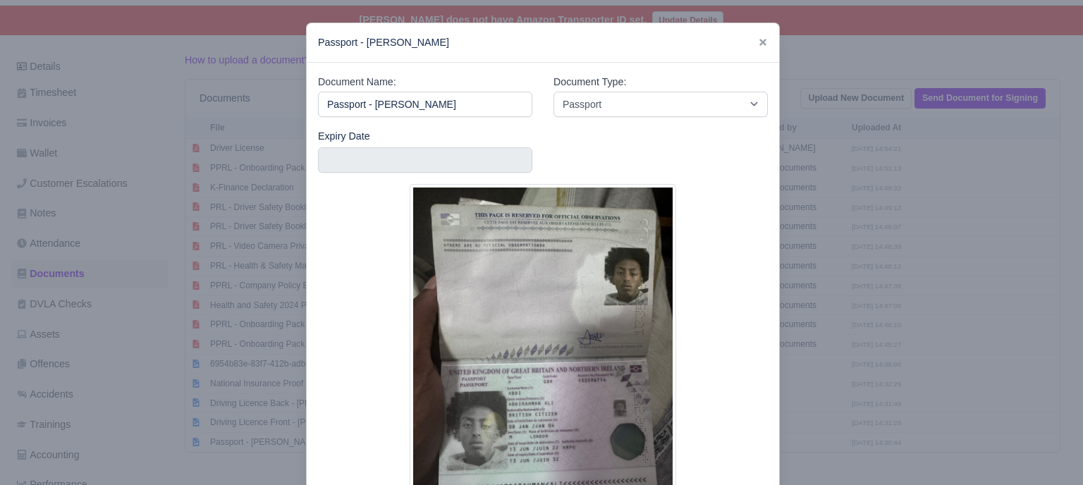
click at [832, 269] on div at bounding box center [541, 242] width 1083 height 485
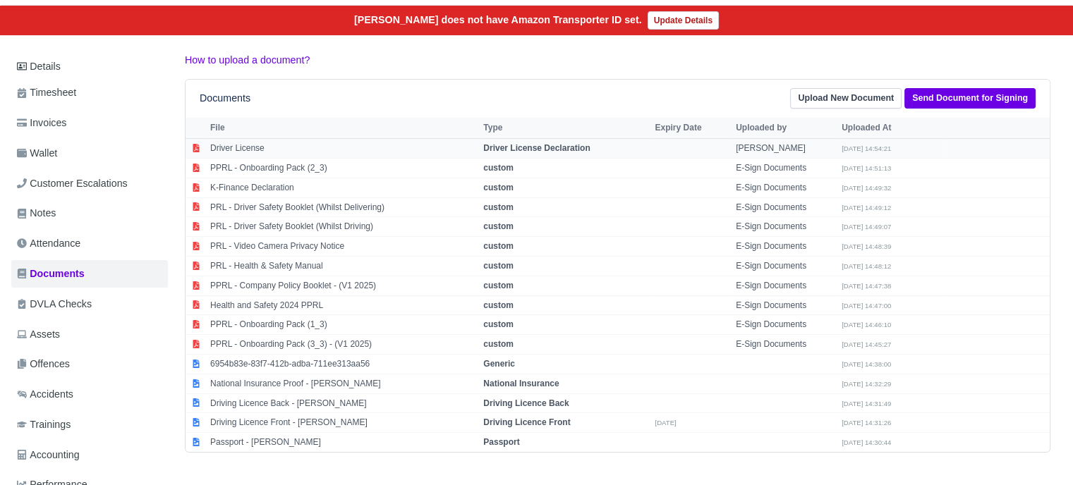
click at [528, 149] on strong "Driver License Declaration" at bounding box center [536, 148] width 106 height 10
select select "driver-licence-declaration"
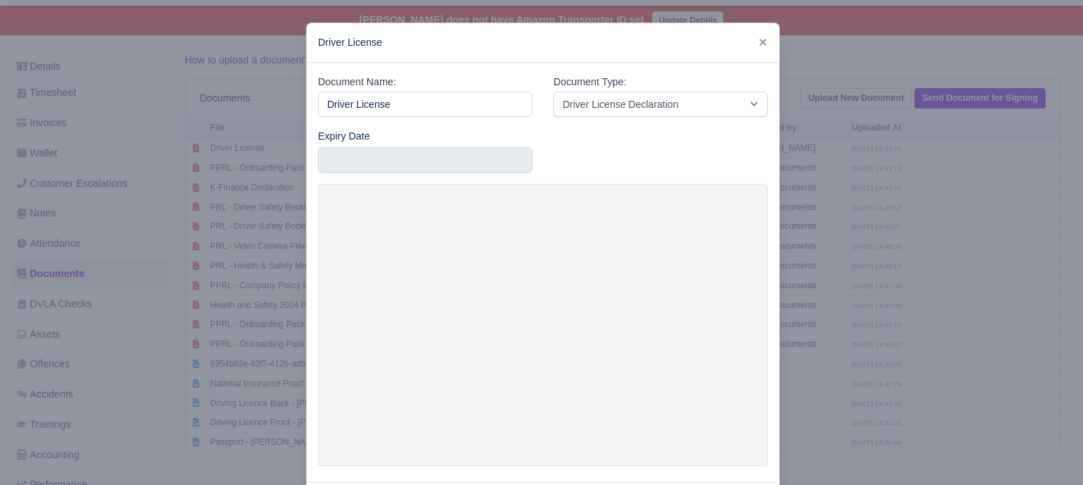
click at [846, 127] on div at bounding box center [541, 242] width 1083 height 485
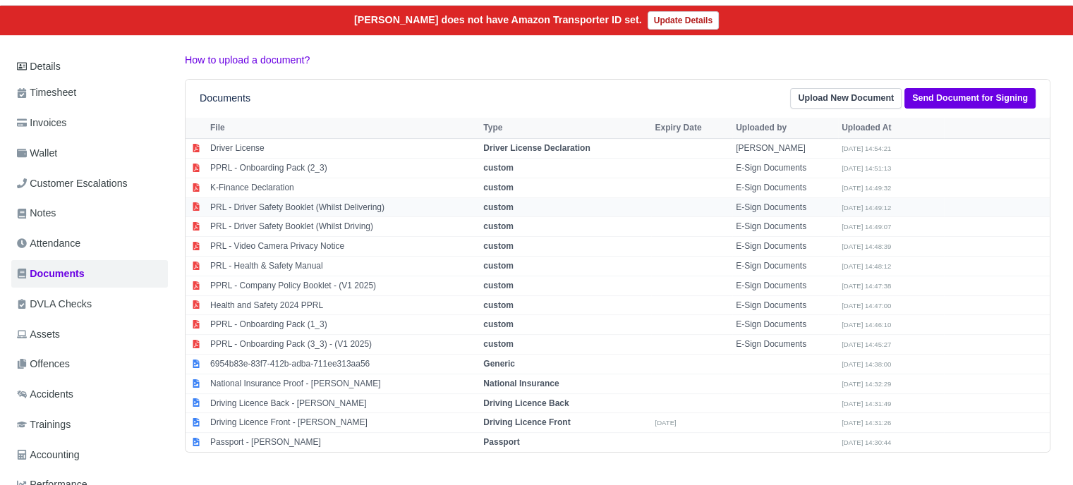
scroll to position [0, 0]
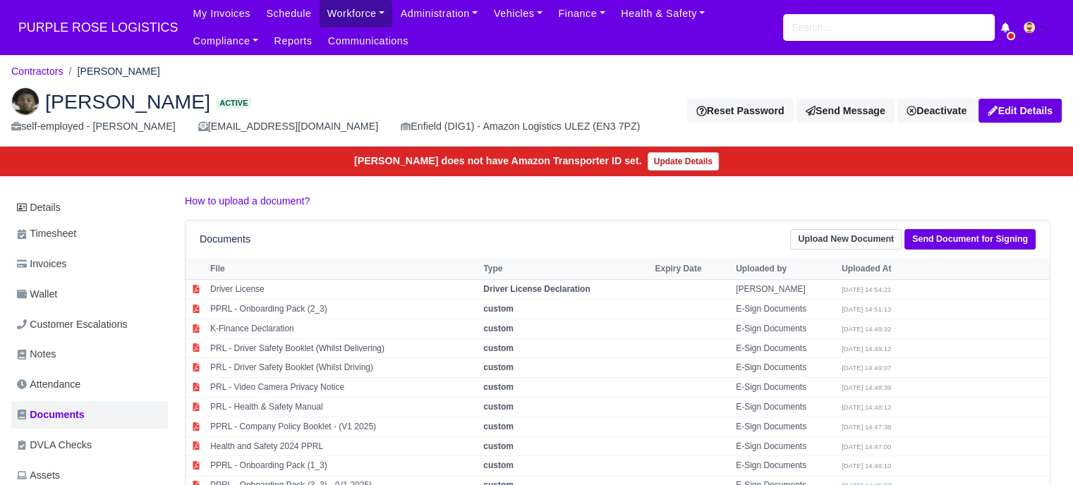
click at [329, 13] on link "Workforce" at bounding box center [355, 14] width 73 height 28
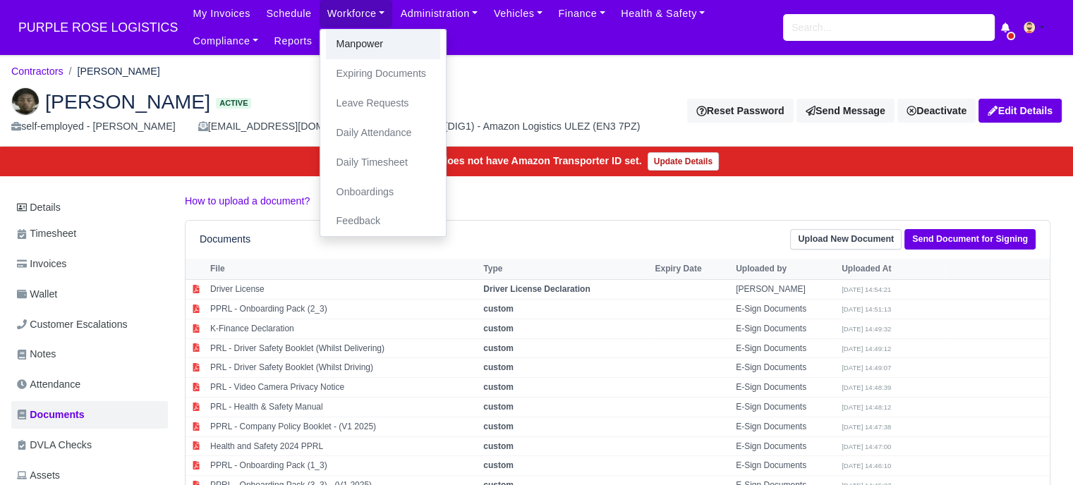
click at [336, 40] on link "Manpower" at bounding box center [383, 45] width 114 height 30
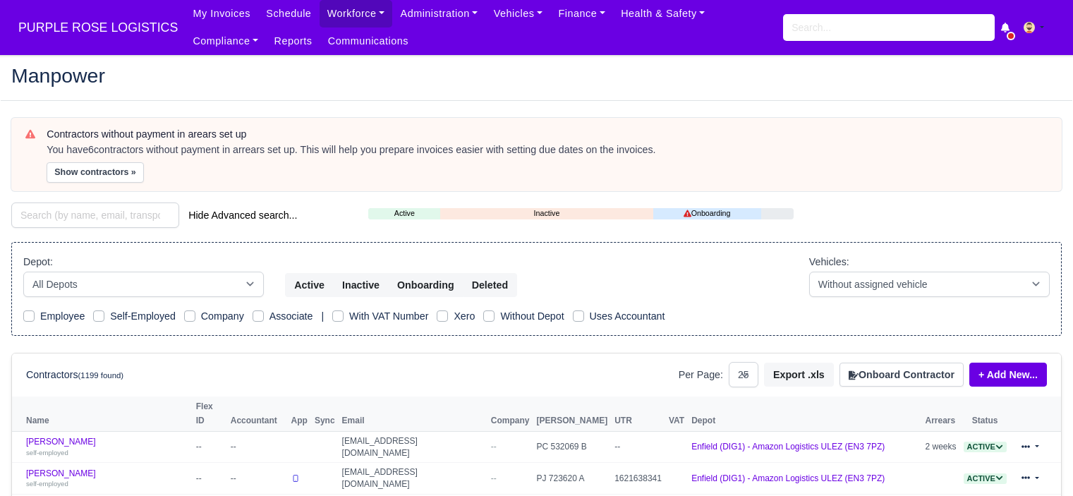
select select "25"
click at [906, 370] on button "Onboard Contractor" at bounding box center [901, 375] width 124 height 24
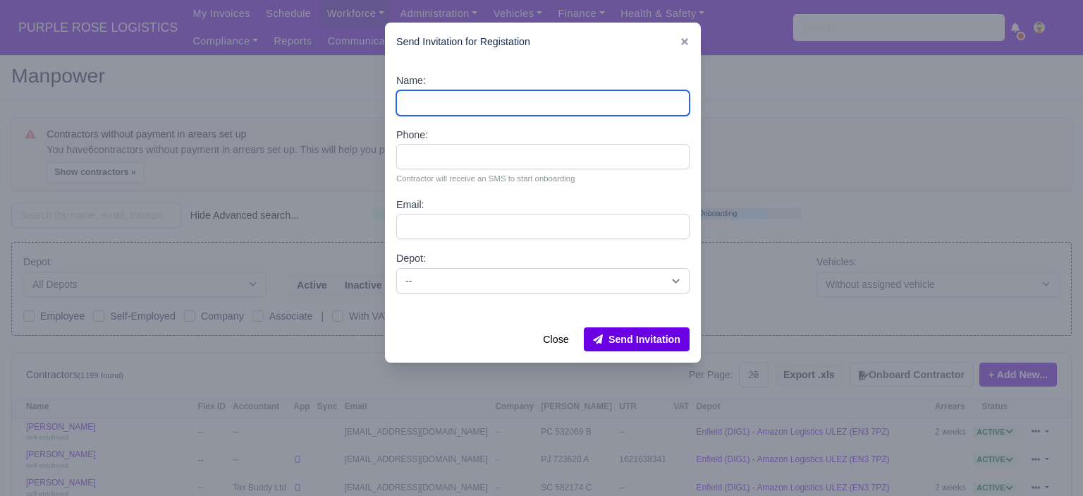
click at [513, 101] on input "Name:" at bounding box center [542, 102] width 293 height 25
paste input "Yusra Abdikarim Abdulkadir"
type input "Yusra Abdikarim Abdulkadir"
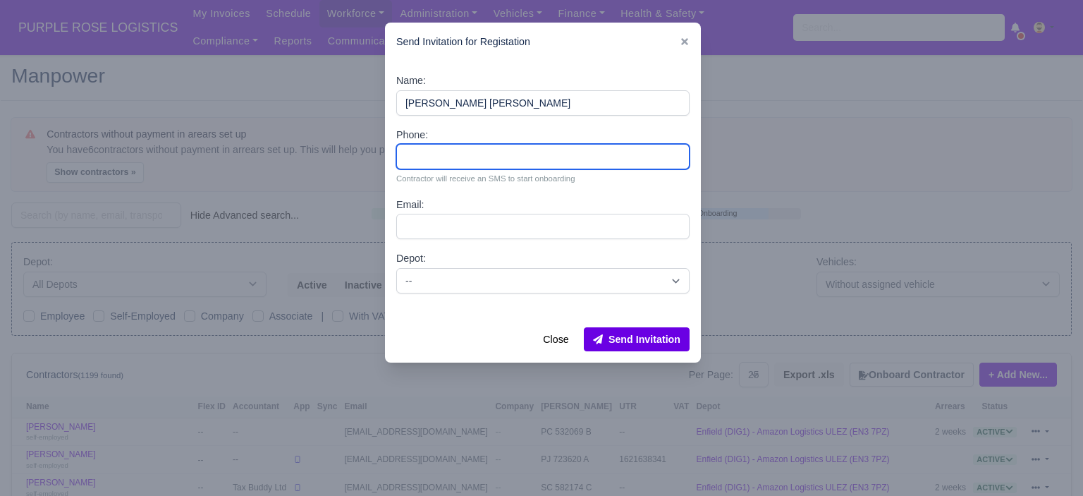
click at [513, 155] on input "Phone:" at bounding box center [542, 156] width 293 height 25
paste input "44 7554 672400"
type input "44 7554 672400"
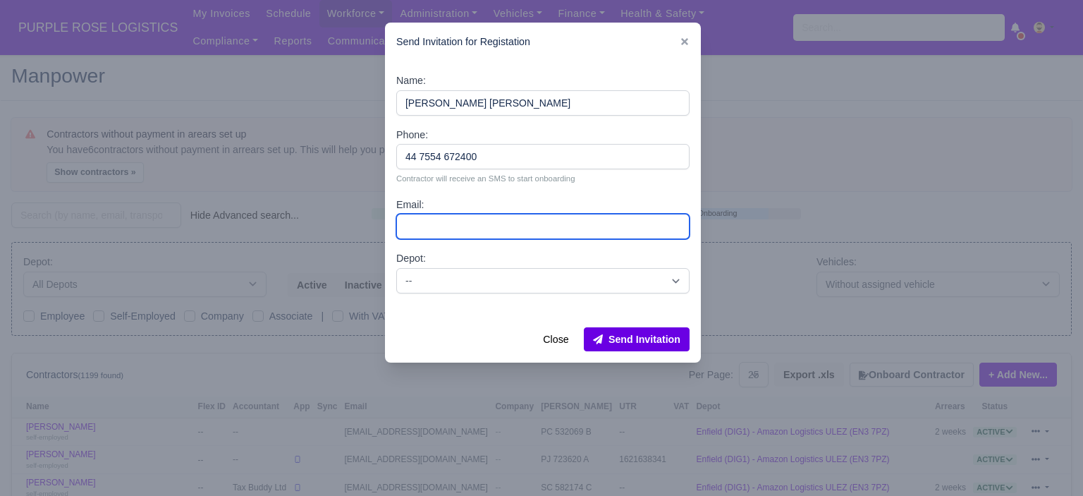
click at [497, 223] on input "Email:" at bounding box center [542, 226] width 293 height 25
paste input "yusraabdulkadirr0@gmail.com"
type input "yusraabdulkadirr0@gmail.com"
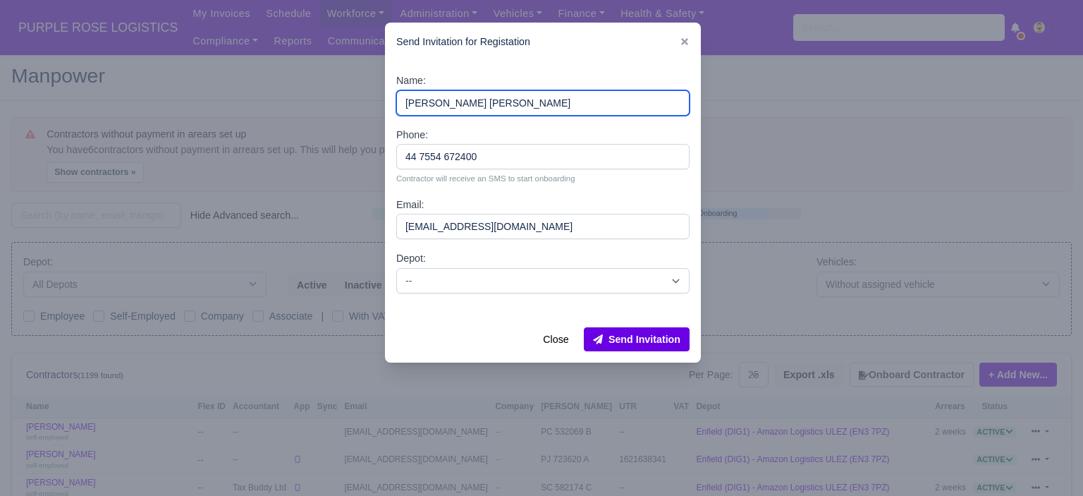
drag, startPoint x: 481, startPoint y: 103, endPoint x: 433, endPoint y: 104, distance: 48.0
click at [433, 104] on input "Yusra Abdikarim Abdulkadir" at bounding box center [542, 102] width 293 height 25
type input "Yusra Abdulkadir"
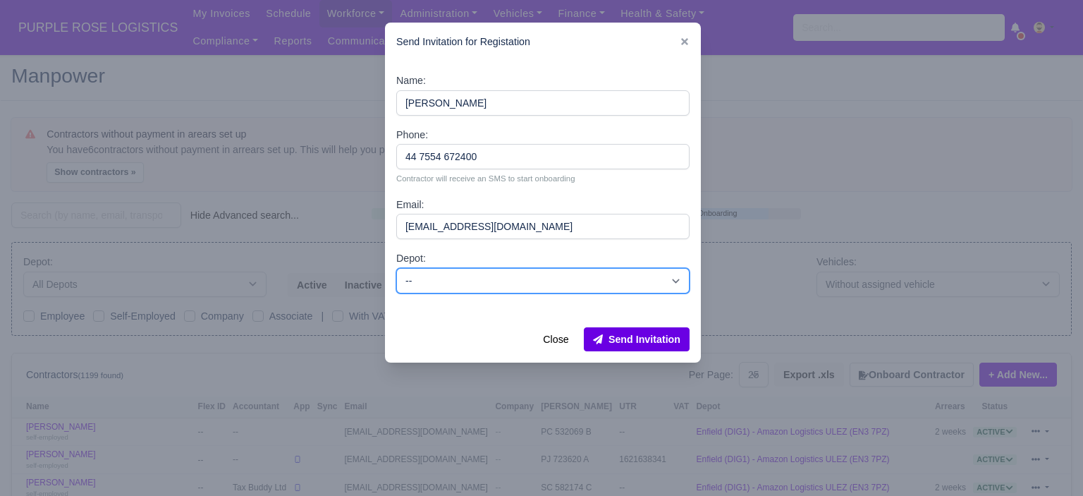
click at [544, 287] on select "-- Bromley by Bow(DXE1)- Amazon Logistics C-ZONE/ULEZ Enfield (DIG1) - Amazon L…" at bounding box center [542, 280] width 293 height 25
click at [396, 268] on select "-- Bromley by Bow(DXE1)- Amazon Logistics C-ZONE/ULEZ Enfield (DIG1) - Amazon L…" at bounding box center [542, 280] width 293 height 25
click at [511, 281] on select "-- Bromley by Bow(DXE1)- Amazon Logistics C-ZONE/ULEZ Enfield (DIG1) - Amazon L…" at bounding box center [542, 280] width 293 height 25
select select "5"
click at [396, 268] on select "-- Bromley by Bow(DXE1)- Amazon Logistics C-ZONE/ULEZ Enfield (DIG1) - Amazon L…" at bounding box center [542, 280] width 293 height 25
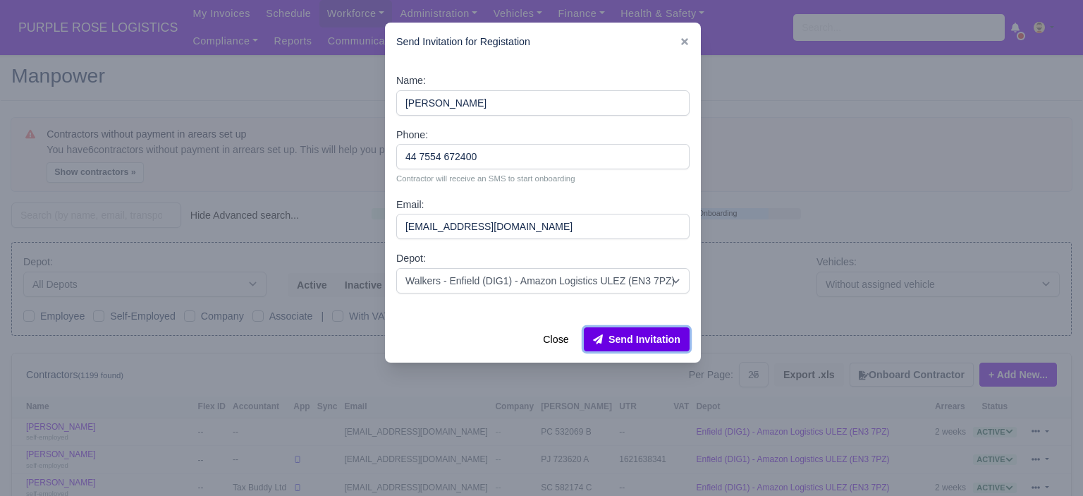
click at [659, 339] on button "Send Invitation" at bounding box center [637, 339] width 106 height 24
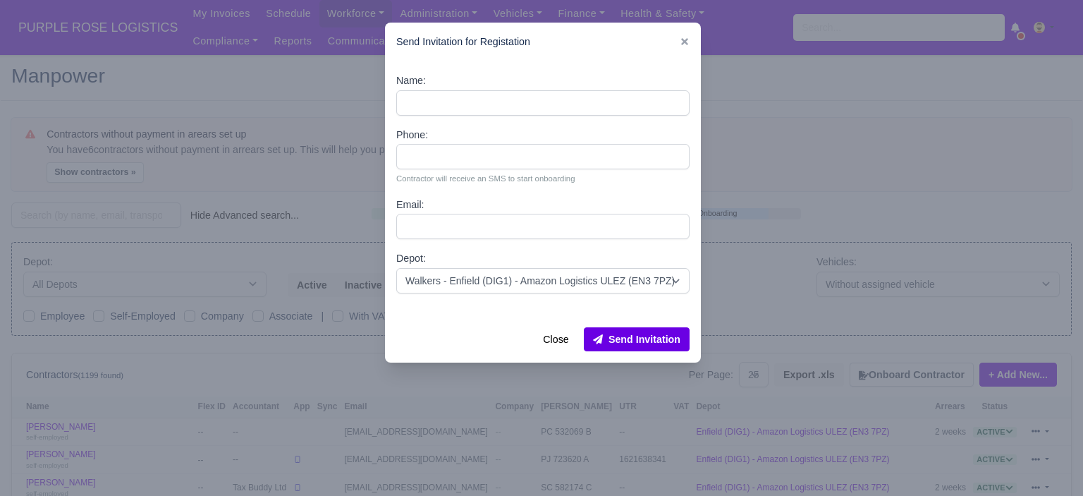
click at [805, 214] on div at bounding box center [541, 248] width 1083 height 496
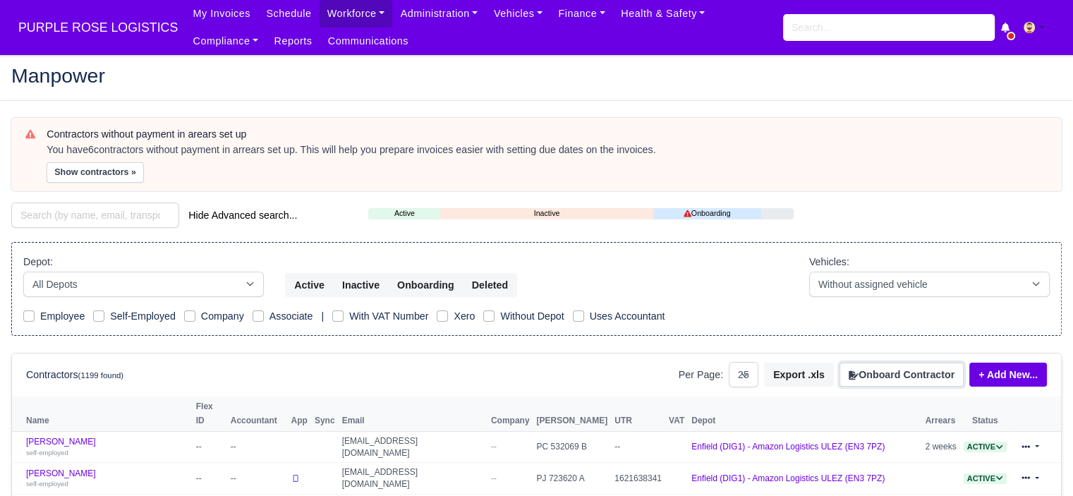
click at [857, 379] on icon at bounding box center [853, 375] width 10 height 10
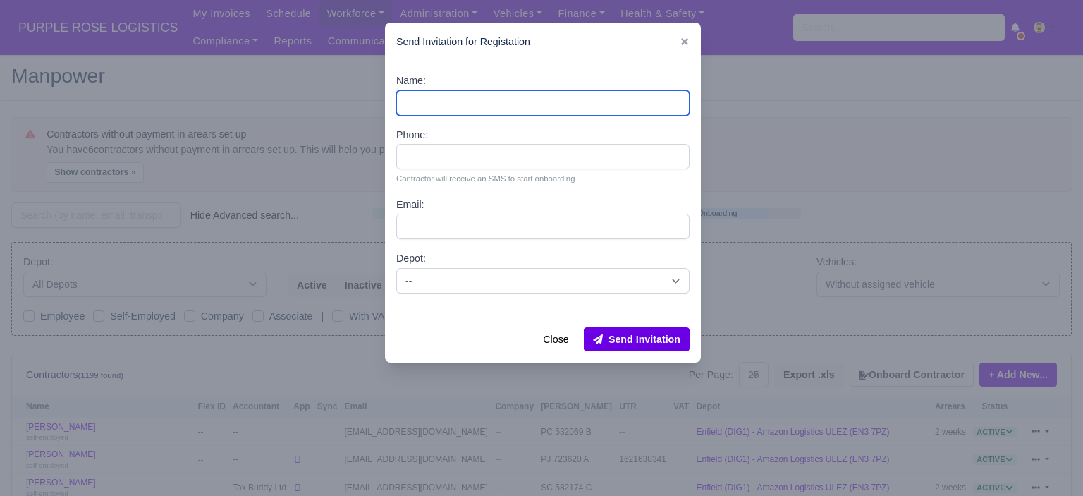
click at [511, 101] on input "Name:" at bounding box center [542, 102] width 293 height 25
paste input "Maurycy Kozlowski"
type input "Maurycy Kozlowski"
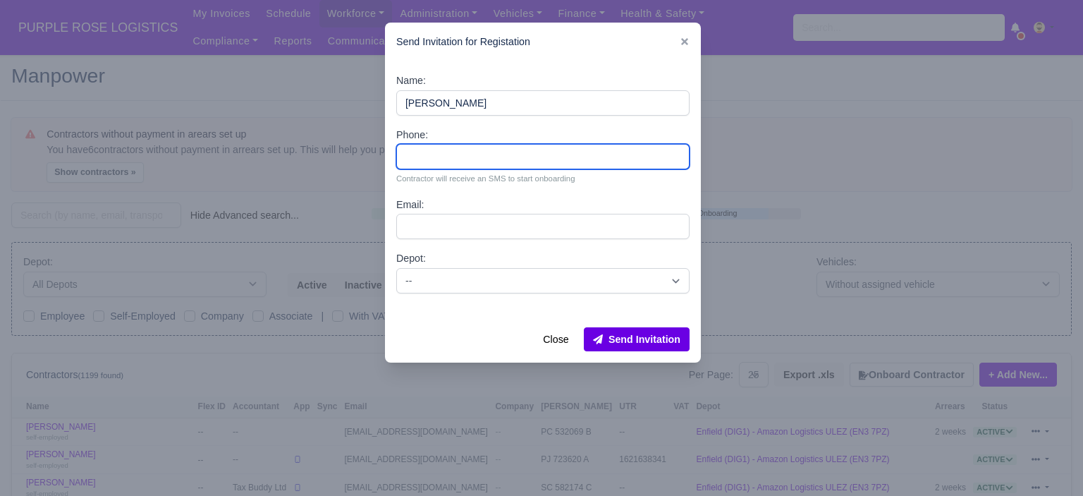
drag, startPoint x: 442, startPoint y: 159, endPoint x: 441, endPoint y: 148, distance: 10.6
click at [442, 159] on input "Phone:" at bounding box center [542, 156] width 293 height 25
paste input "44 7541 172634"
type input "44 7541 172634"
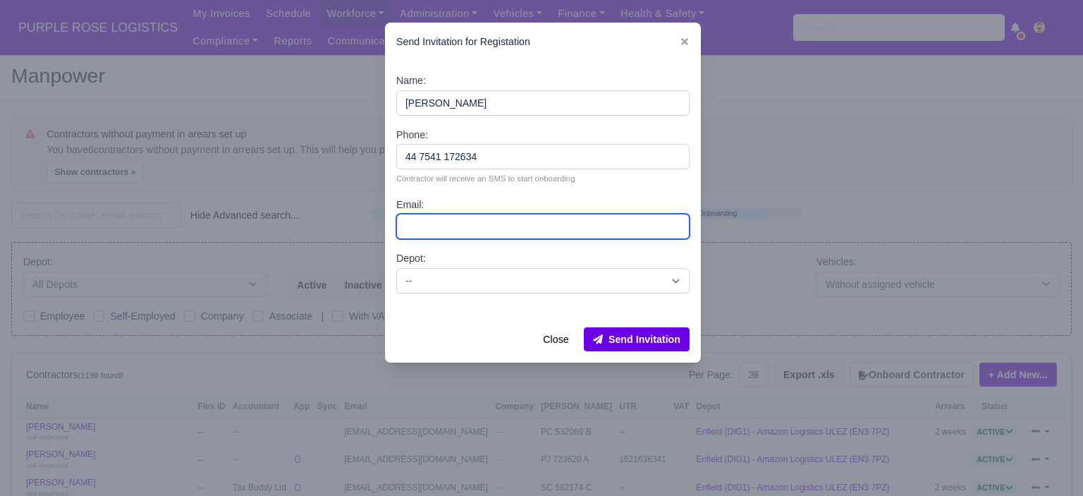
click at [466, 231] on input "Email:" at bounding box center [542, 226] width 293 height 25
paste input "maurycykozlowski46@gmail.com"
type input "maurycykozlowski46@gmail.com"
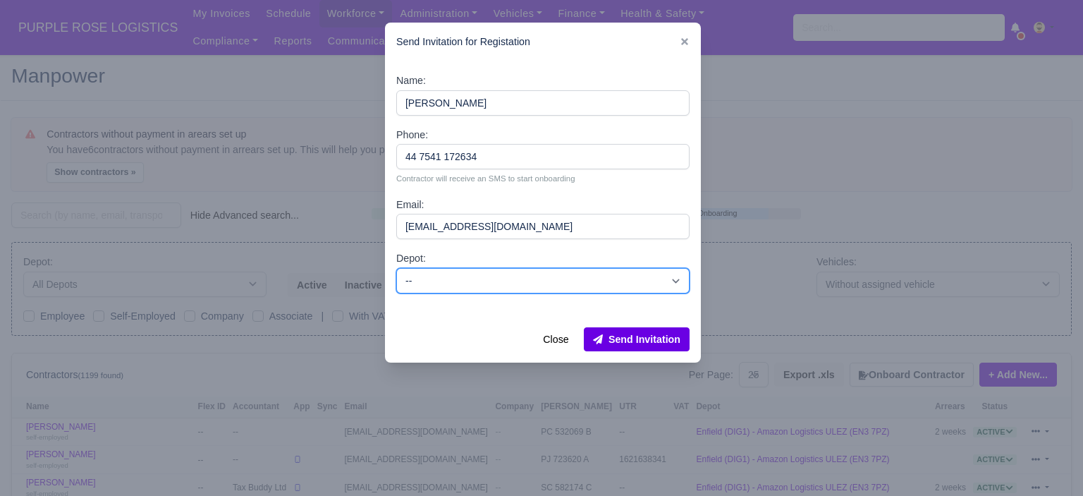
click at [475, 287] on select "-- Bromley by Bow(DXE1)- Amazon Logistics C-ZONE/ULEZ Enfield (DIG1) - Amazon L…" at bounding box center [542, 280] width 293 height 25
select select "1"
click at [396, 268] on select "-- Bromley by Bow(DXE1)- Amazon Logistics C-ZONE/ULEZ Enfield (DIG1) - Amazon L…" at bounding box center [542, 280] width 293 height 25
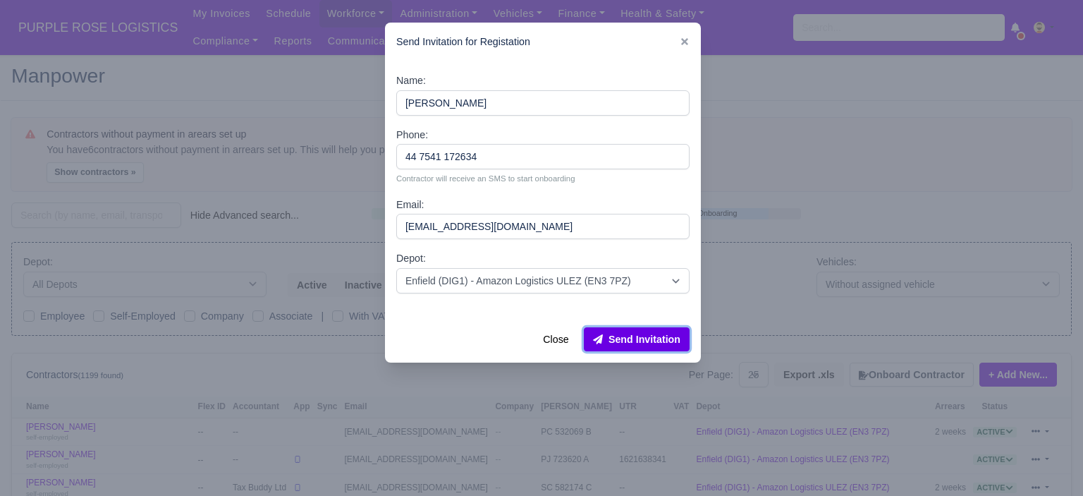
click at [654, 345] on button "Send Invitation" at bounding box center [637, 339] width 106 height 24
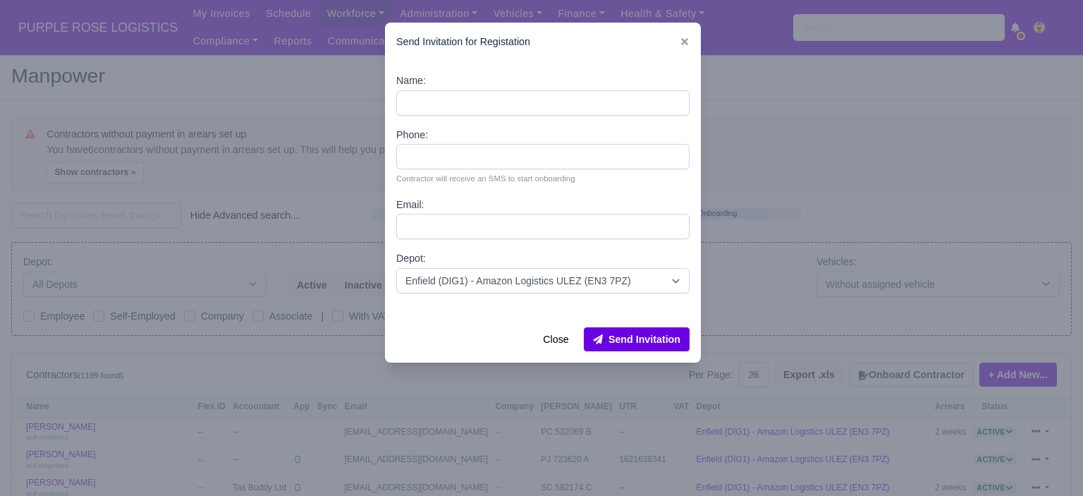
click at [690, 49] on div "Send Invitation for Registation" at bounding box center [543, 42] width 316 height 39
click at [685, 44] on icon at bounding box center [685, 42] width 10 height 10
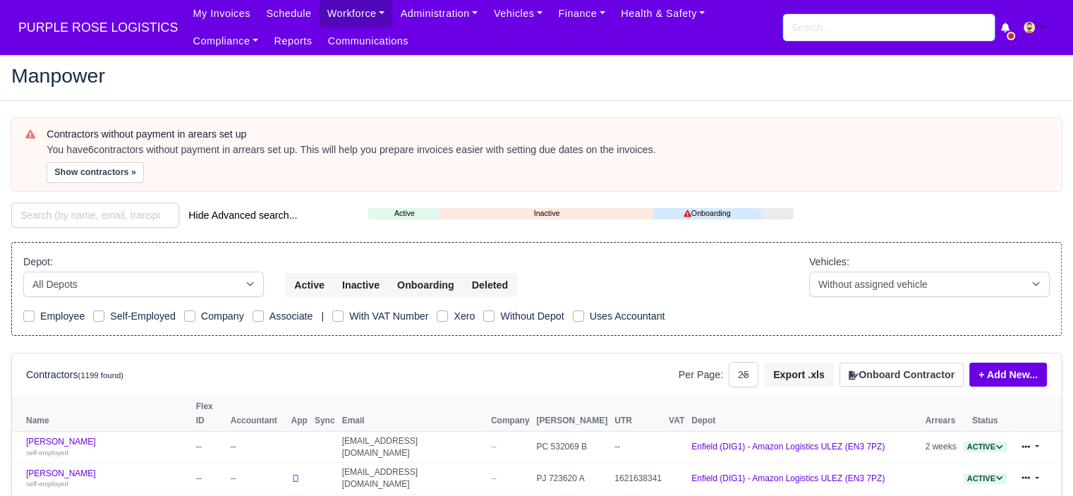
click at [818, 32] on input "search" at bounding box center [889, 27] width 212 height 27
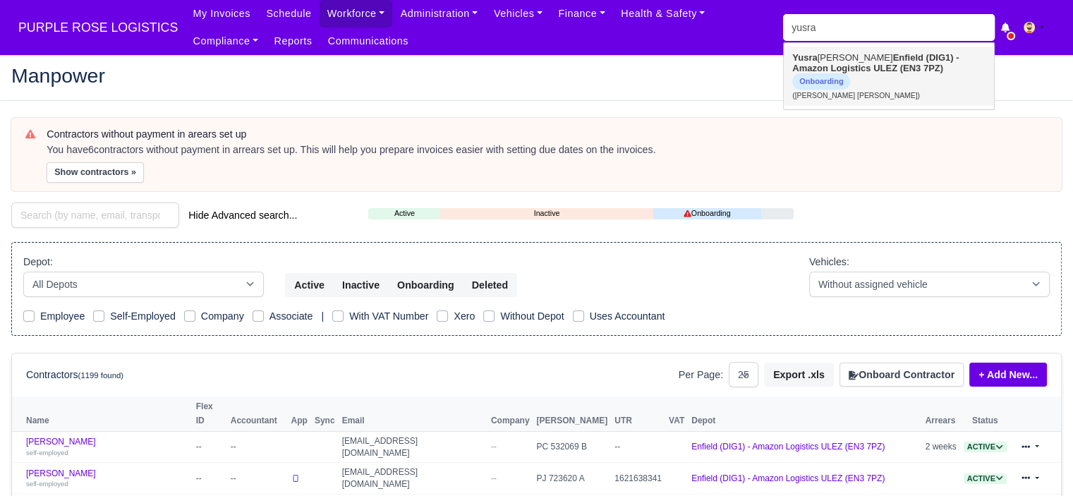
click at [806, 73] on strong "Enfield (DIG1) - Amazon Logistics ULEZ (EN3 7PZ)" at bounding box center [875, 62] width 166 height 21
type input "[PERSON_NAME] [PERSON_NAME]"
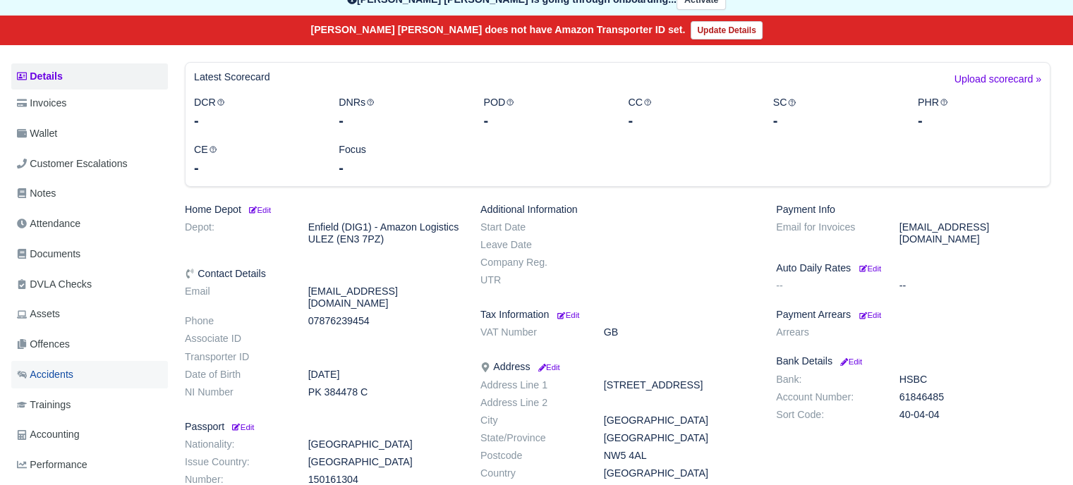
scroll to position [212, 0]
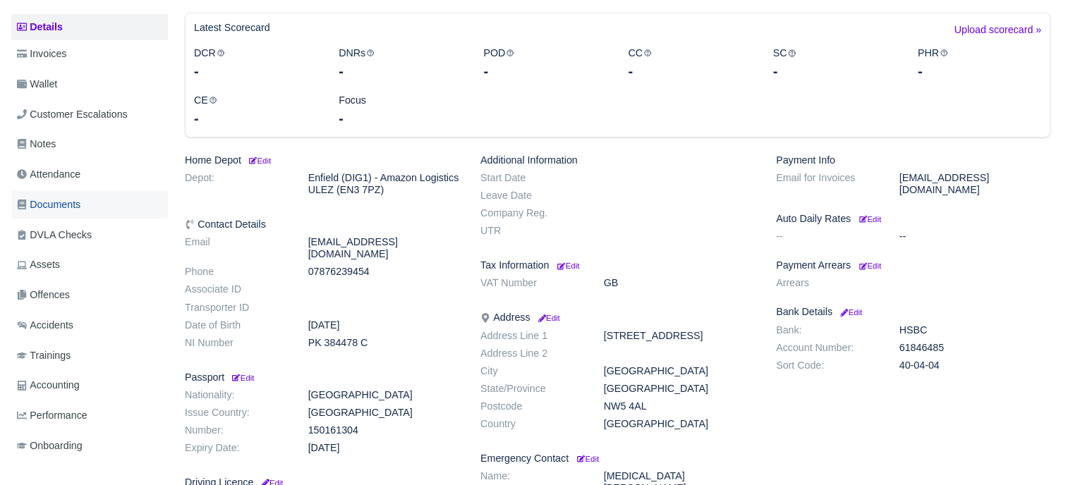
click at [68, 200] on span "Documents" at bounding box center [48, 205] width 63 height 16
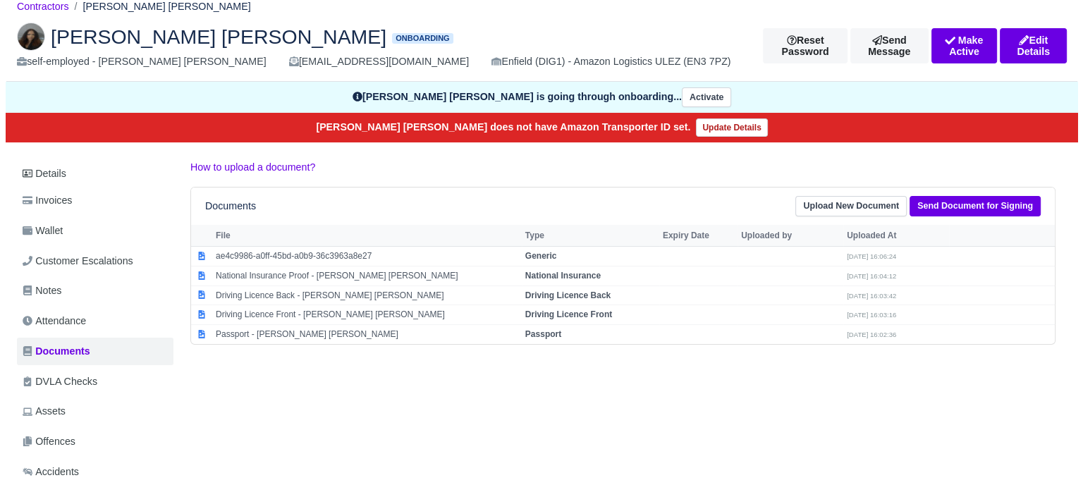
scroll to position [141, 0]
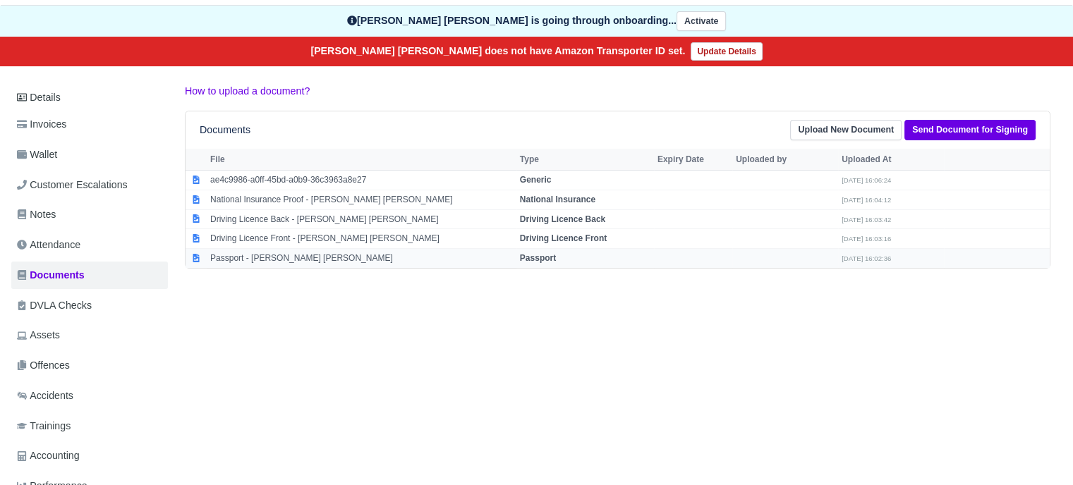
click at [542, 249] on td "Passport" at bounding box center [585, 258] width 138 height 19
select select "passport"
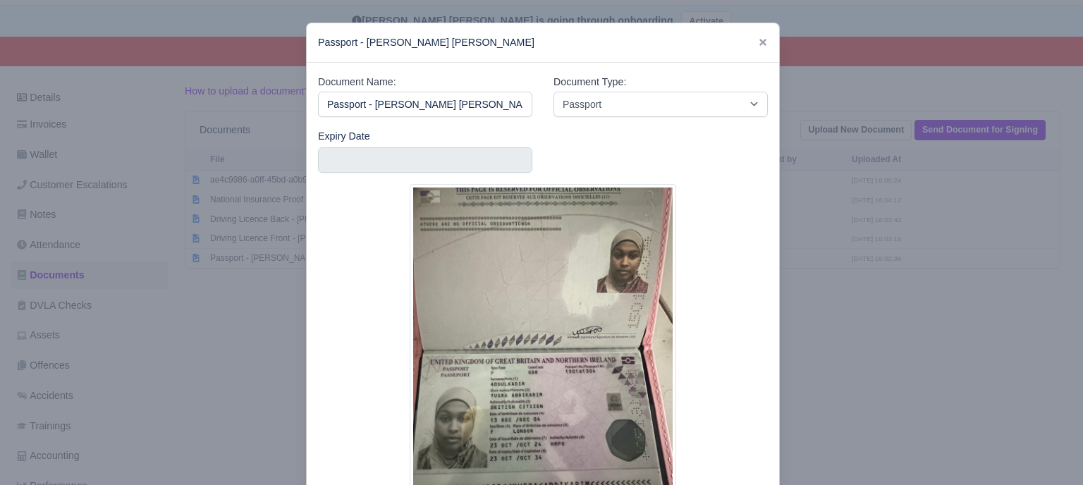
click at [924, 329] on div at bounding box center [541, 242] width 1083 height 485
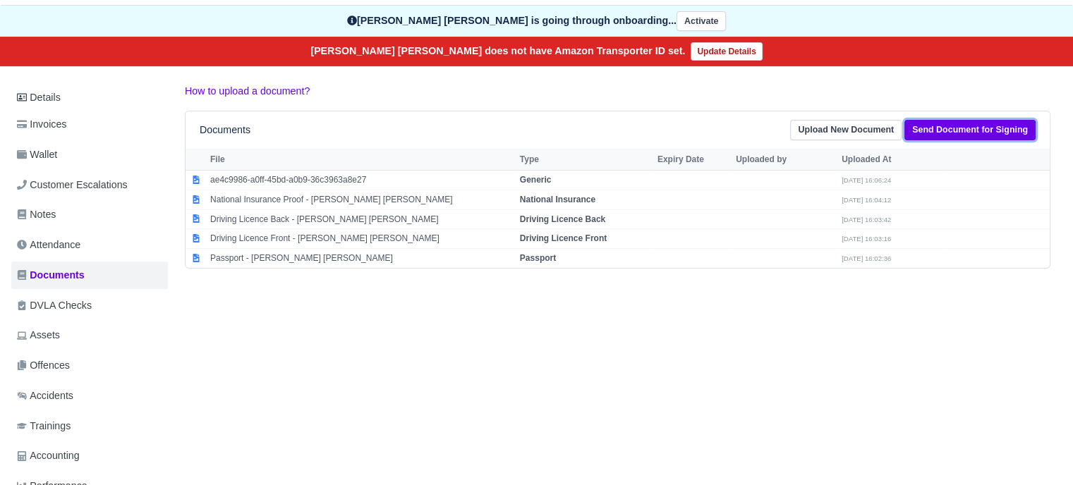
click at [1025, 129] on link "Send Document for Signing" at bounding box center [969, 130] width 131 height 20
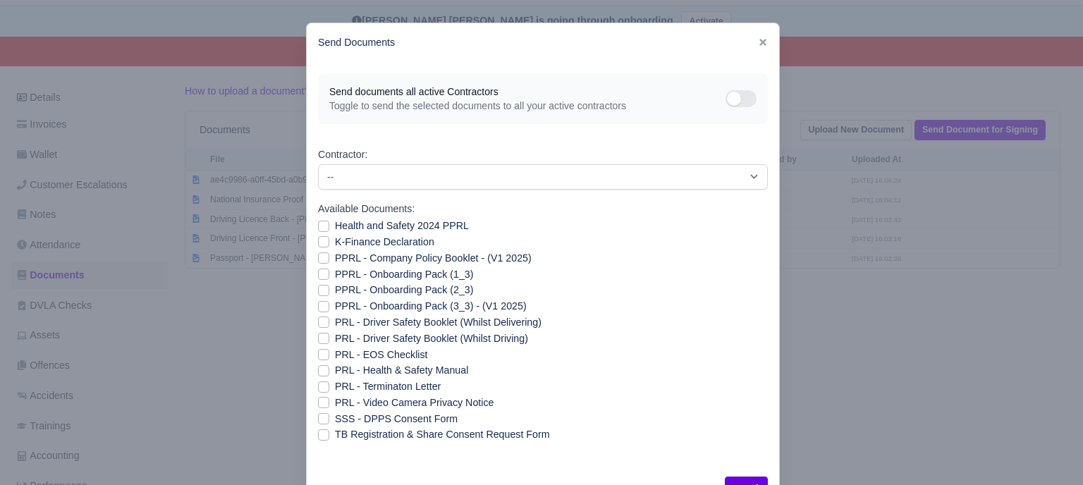
drag, startPoint x: 323, startPoint y: 224, endPoint x: 319, endPoint y: 238, distance: 14.1
click at [335, 224] on label "Health and Safety 2024 PPRL" at bounding box center [402, 226] width 134 height 16
click at [322, 224] on input "Health and Safety 2024 PPRL" at bounding box center [323, 223] width 11 height 11
checkbox input "true"
drag, startPoint x: 319, startPoint y: 240, endPoint x: 319, endPoint y: 252, distance: 12.0
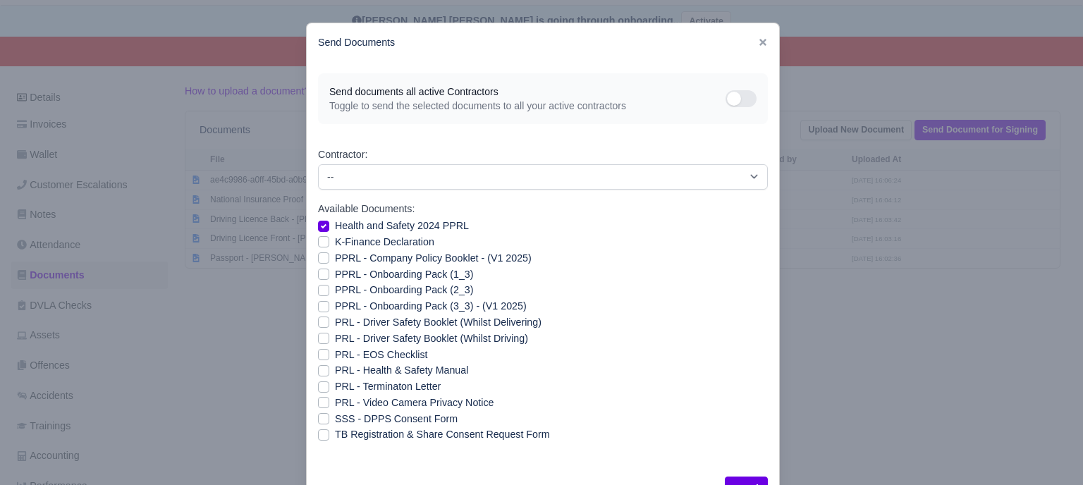
click at [335, 242] on label "K-Finance Declaration" at bounding box center [384, 242] width 99 height 16
click at [319, 242] on input "K-Finance Declaration" at bounding box center [323, 239] width 11 height 11
checkbox input "true"
drag, startPoint x: 320, startPoint y: 256, endPoint x: 319, endPoint y: 276, distance: 19.8
click at [335, 259] on label "PPRL - Company Policy Booklet - (V1 2025)" at bounding box center [433, 258] width 197 height 16
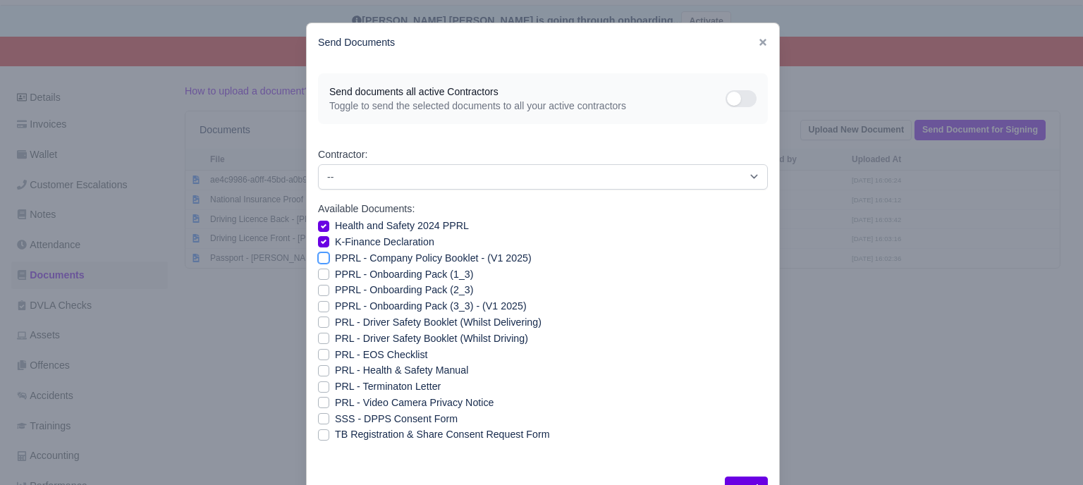
click at [320, 259] on input "PPRL - Company Policy Booklet - (V1 2025)" at bounding box center [323, 255] width 11 height 11
checkbox input "true"
click at [335, 276] on label "PPRL - Onboarding Pack (1_3)" at bounding box center [404, 275] width 138 height 16
click at [319, 276] on input "PPRL - Onboarding Pack (1_3)" at bounding box center [323, 272] width 11 height 11
checkbox input "true"
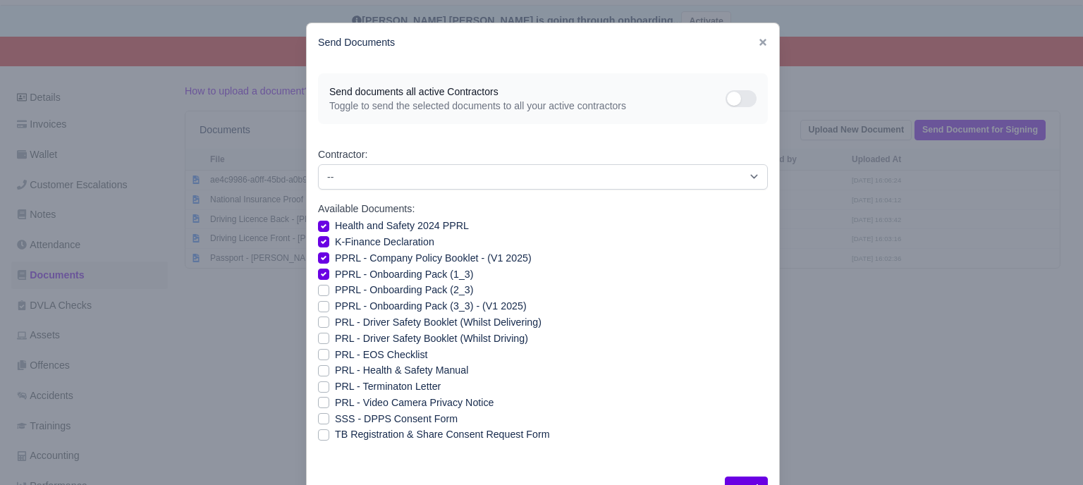
click at [335, 291] on label "PPRL - Onboarding Pack (2_3)" at bounding box center [404, 290] width 138 height 16
click at [321, 291] on input "PPRL - Onboarding Pack (2_3)" at bounding box center [323, 287] width 11 height 11
checkbox input "true"
drag, startPoint x: 319, startPoint y: 307, endPoint x: 321, endPoint y: 317, distance: 10.0
click at [335, 308] on label "PPRL - Onboarding Pack (3_3) - (V1 2025)" at bounding box center [431, 306] width 192 height 16
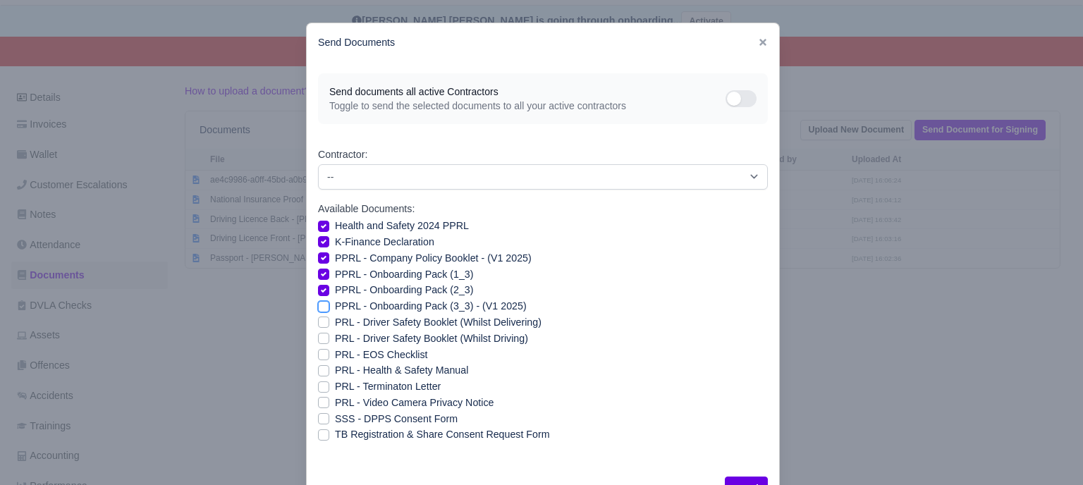
click at [319, 308] on input "PPRL - Onboarding Pack (3_3) - (V1 2025)" at bounding box center [323, 303] width 11 height 11
checkbox input "true"
click at [335, 370] on label "PRL - Health & Safety Manual" at bounding box center [401, 371] width 133 height 16
click at [318, 370] on input "PRL - Health & Safety Manual" at bounding box center [323, 368] width 11 height 11
checkbox input "true"
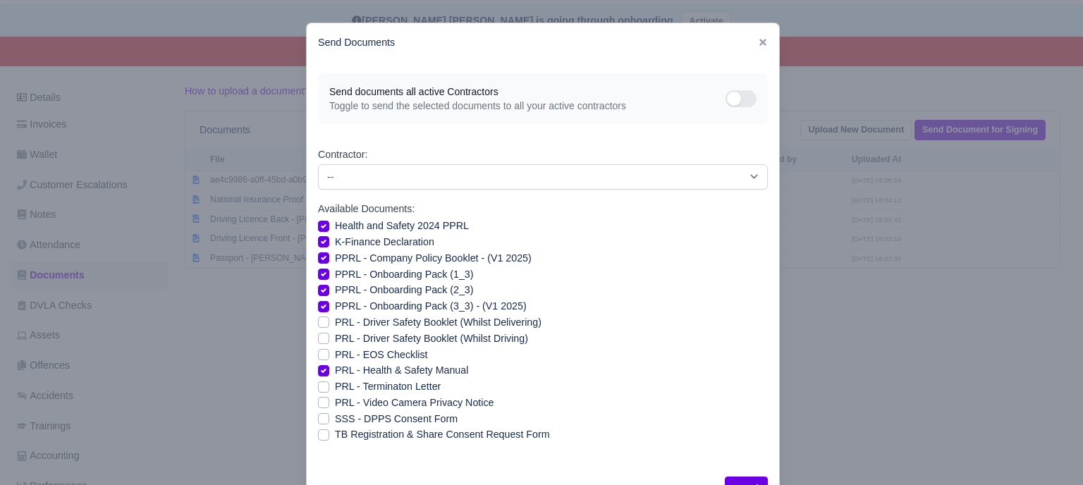
click at [335, 405] on label "PRL - Video Camera Privacy Notice" at bounding box center [414, 403] width 159 height 16
click at [319, 405] on input "PRL - Video Camera Privacy Notice" at bounding box center [323, 400] width 11 height 11
checkbox input "true"
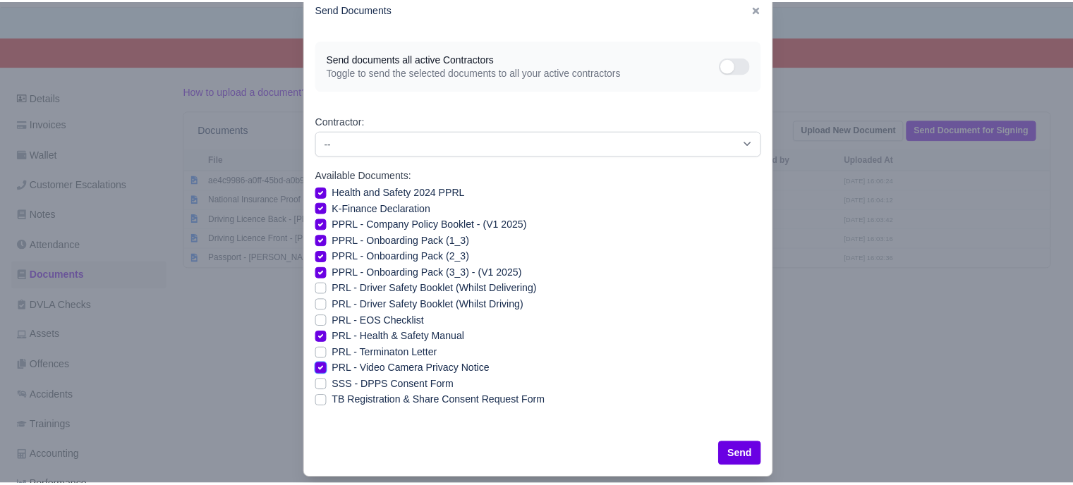
scroll to position [51, 0]
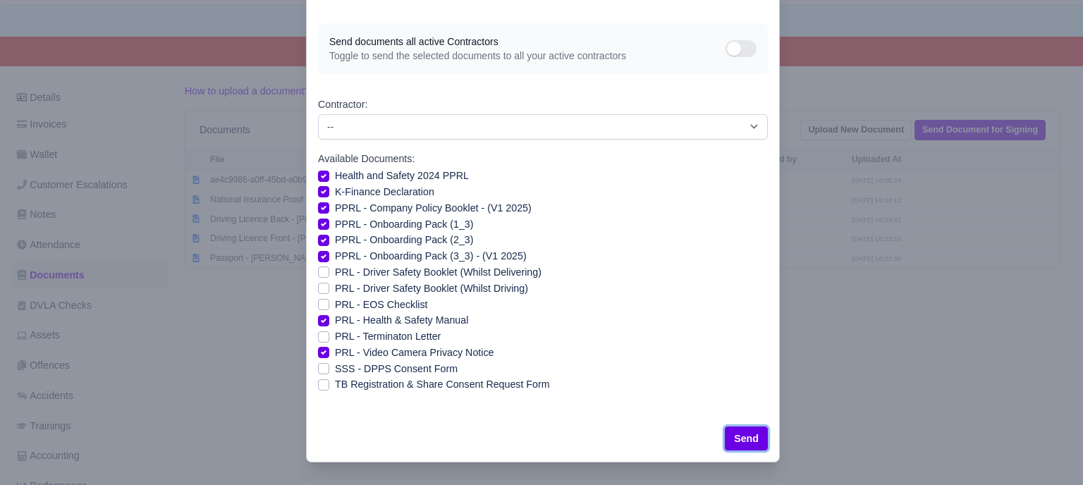
drag, startPoint x: 745, startPoint y: 442, endPoint x: 738, endPoint y: 434, distance: 10.6
click at [745, 442] on button "Send" at bounding box center [746, 439] width 43 height 24
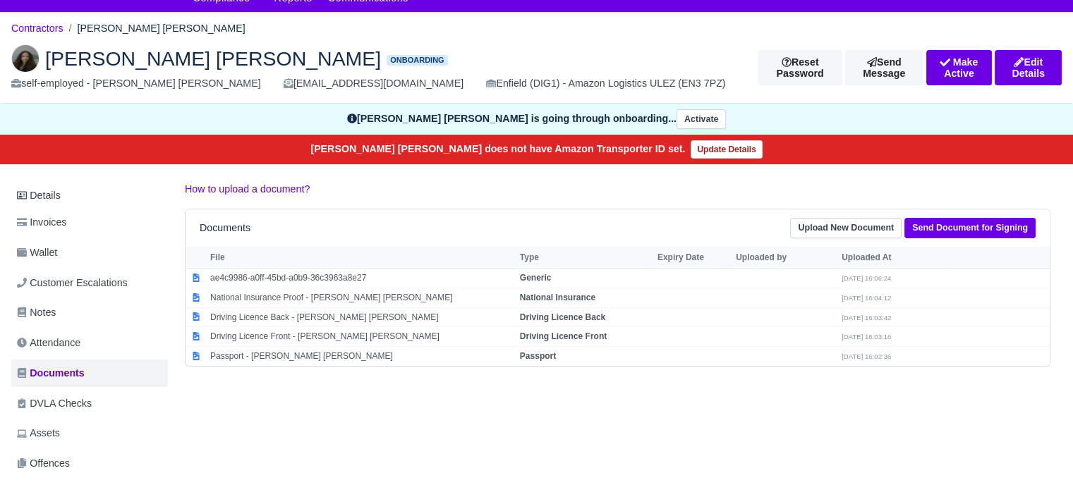
scroll to position [0, 0]
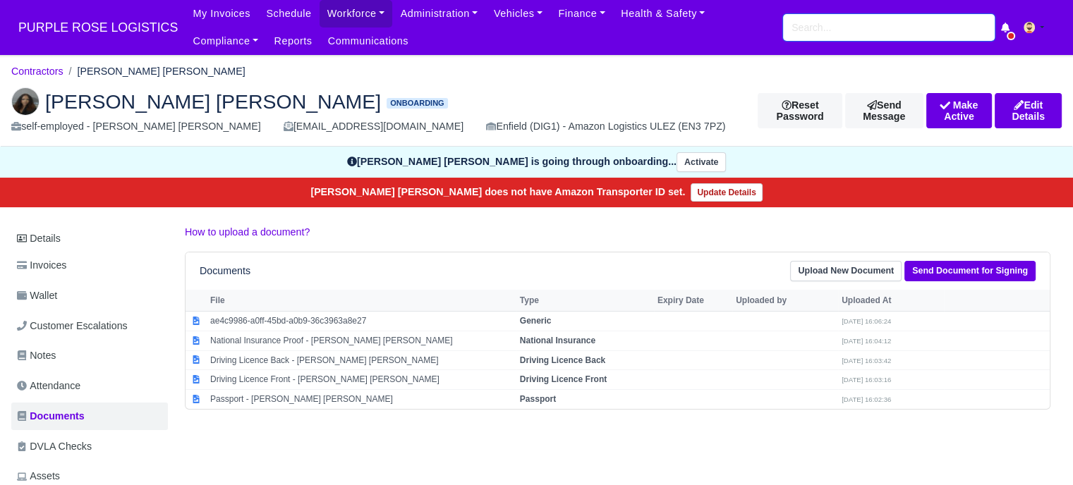
click at [846, 33] on input "search" at bounding box center [889, 27] width 212 height 27
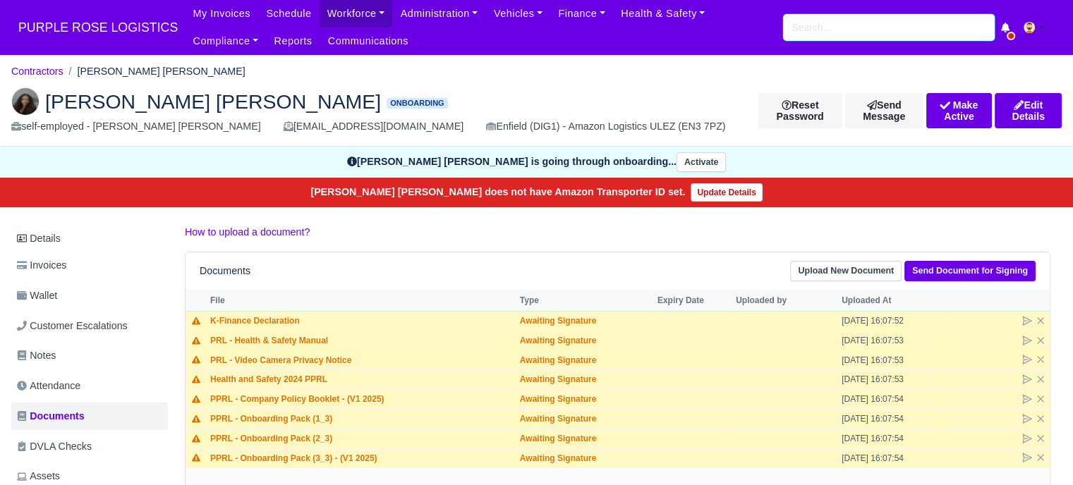
click at [882, 20] on input "search" at bounding box center [889, 27] width 212 height 27
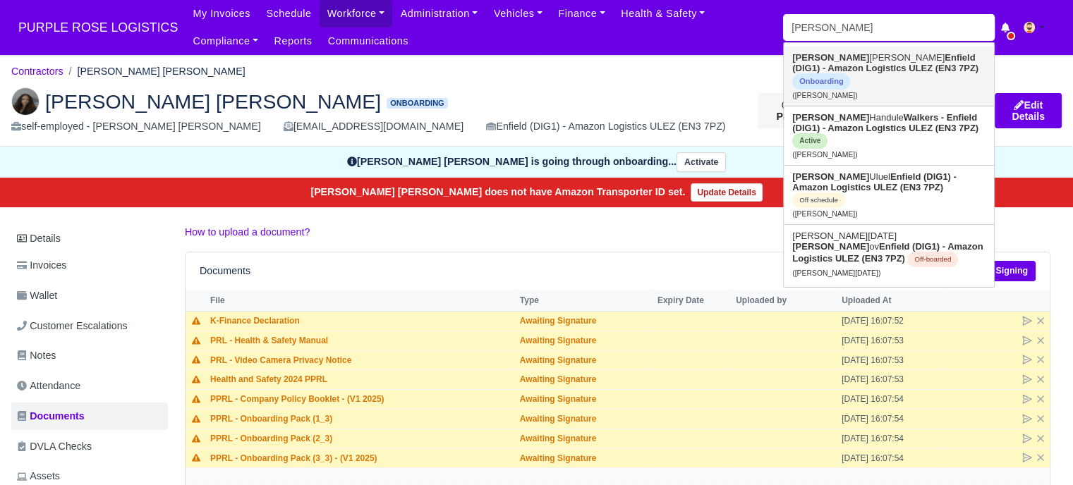
click at [832, 75] on span "Onboarding" at bounding box center [821, 81] width 58 height 16
type input "[PERSON_NAME]"
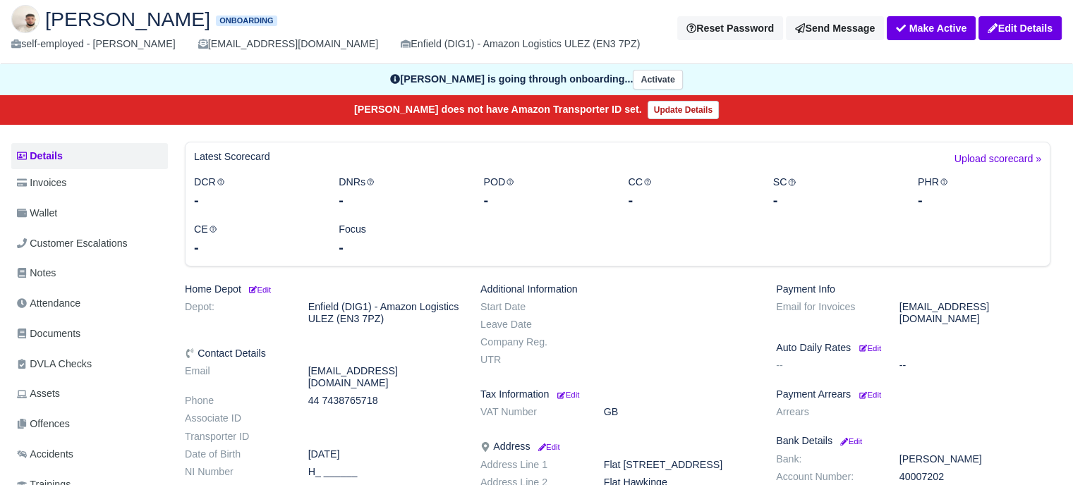
scroll to position [212, 0]
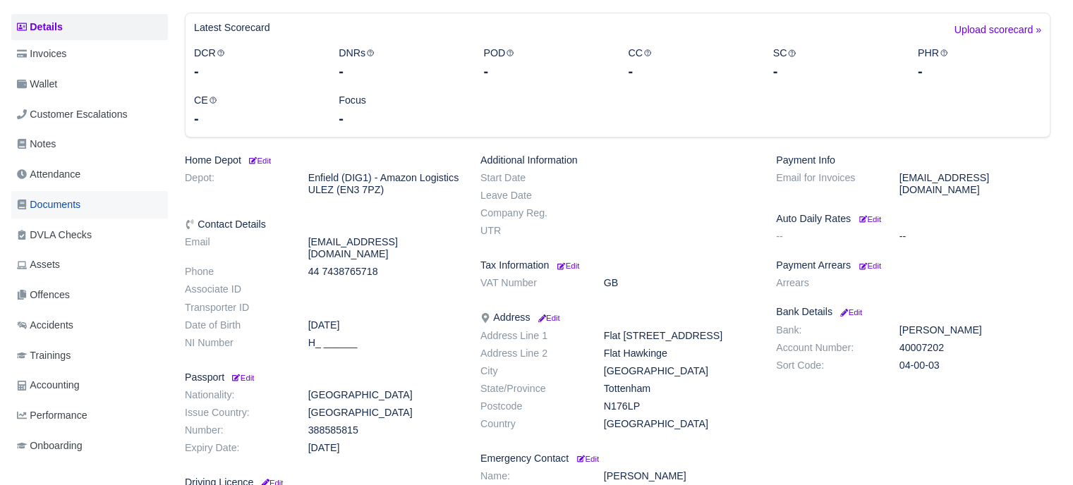
click at [73, 200] on span "Documents" at bounding box center [48, 205] width 63 height 16
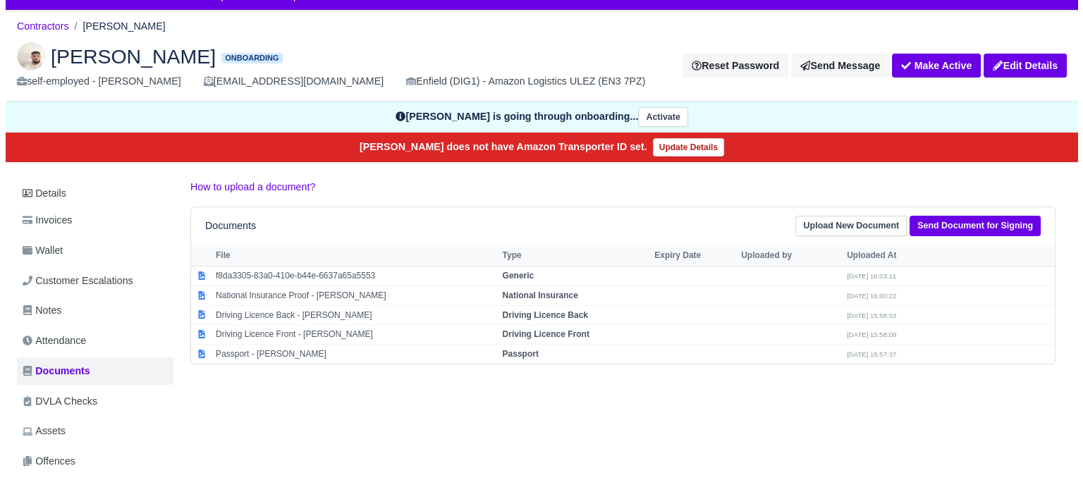
scroll to position [71, 0]
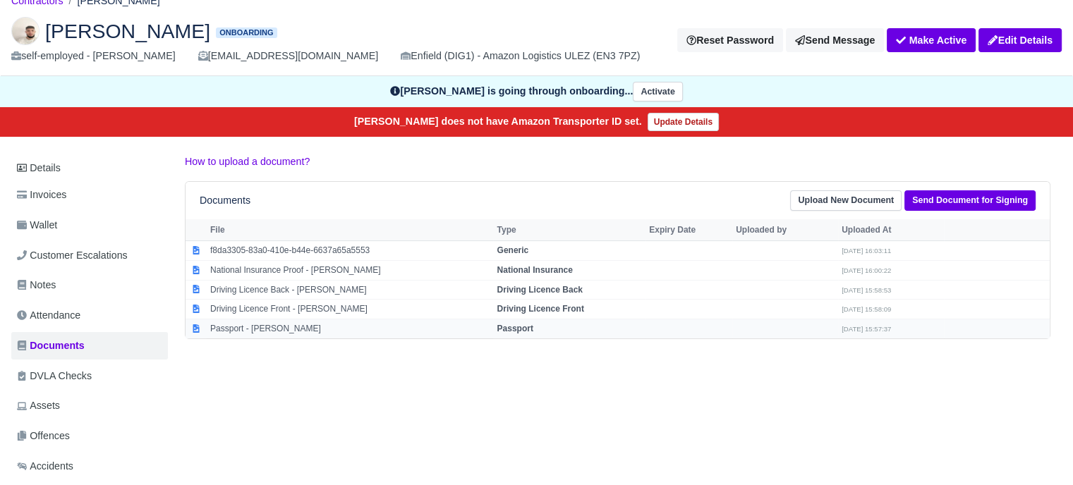
click at [532, 328] on strong "Passport" at bounding box center [515, 329] width 36 height 10
select select "passport"
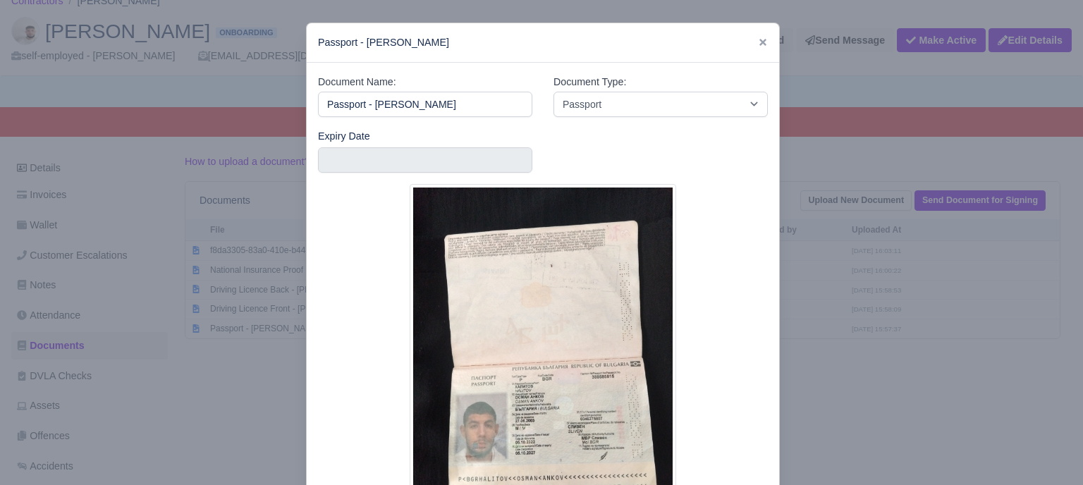
click at [813, 364] on div at bounding box center [541, 242] width 1083 height 485
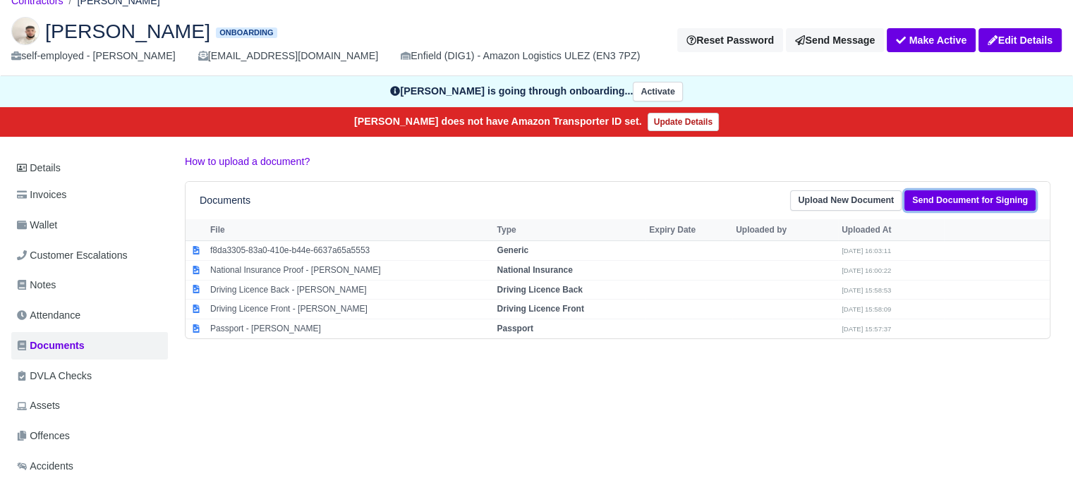
drag, startPoint x: 958, startPoint y: 198, endPoint x: 930, endPoint y: 200, distance: 27.6
click at [958, 197] on link "Send Document for Signing" at bounding box center [969, 200] width 131 height 20
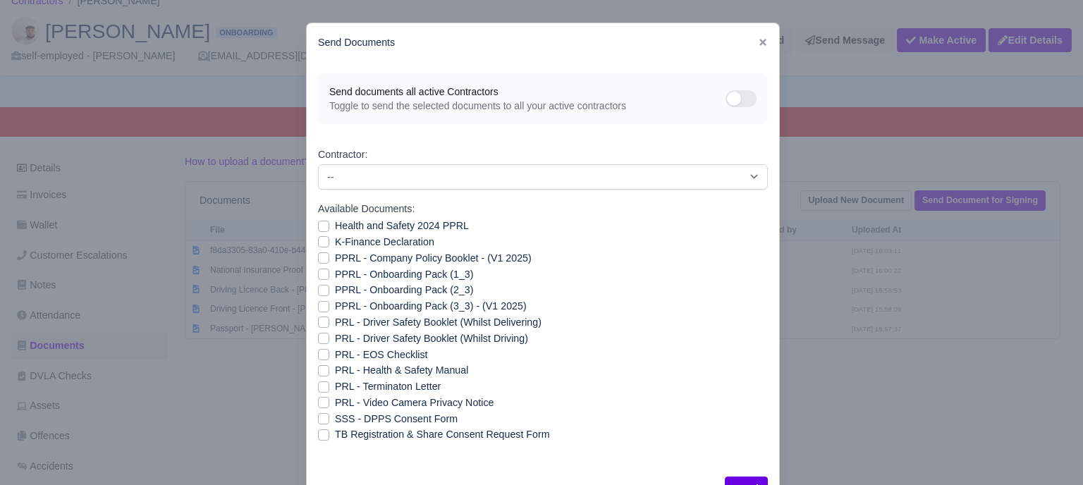
click at [335, 228] on label "Health and Safety 2024 PPRL" at bounding box center [402, 226] width 134 height 16
click at [319, 228] on input "Health and Safety 2024 PPRL" at bounding box center [323, 223] width 11 height 11
checkbox input "true"
drag, startPoint x: 319, startPoint y: 243, endPoint x: 322, endPoint y: 251, distance: 8.9
click at [335, 245] on label "K-Finance Declaration" at bounding box center [384, 242] width 99 height 16
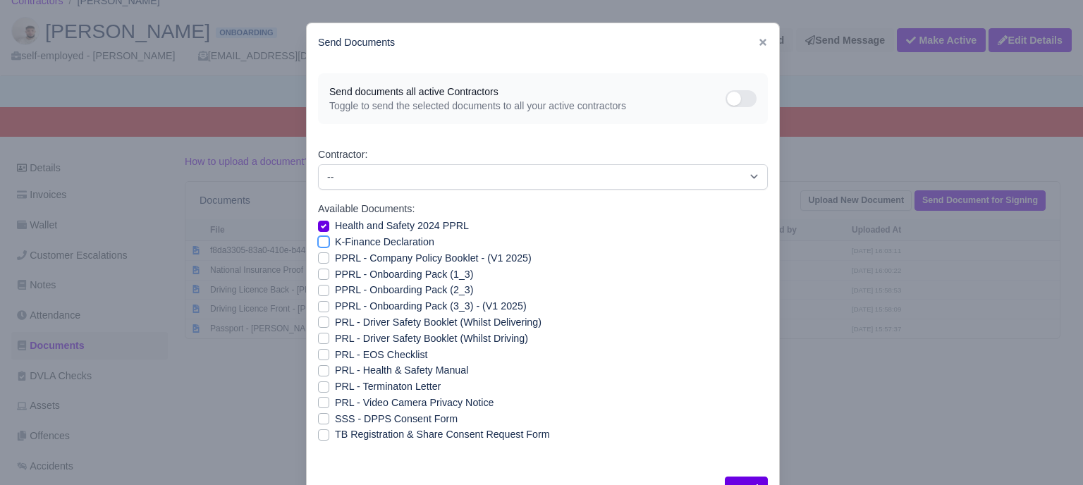
click at [320, 245] on input "K-Finance Declaration" at bounding box center [323, 239] width 11 height 11
checkbox input "true"
click at [335, 260] on label "PPRL - Company Policy Booklet - (V1 2025)" at bounding box center [433, 258] width 197 height 16
click at [320, 260] on input "PPRL - Company Policy Booklet - (V1 2025)" at bounding box center [323, 255] width 11 height 11
checkbox input "true"
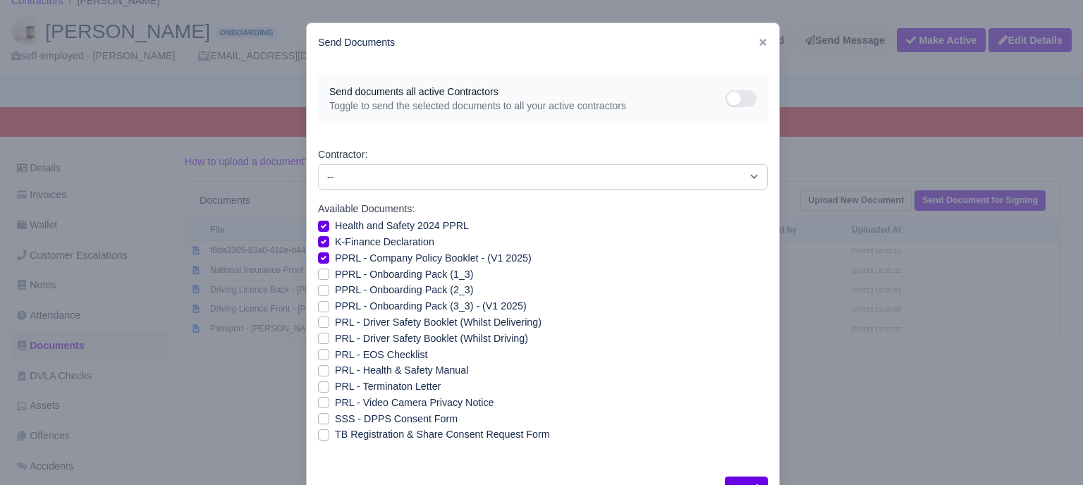
click at [335, 270] on label "PPRL - Onboarding Pack (1_3)" at bounding box center [404, 275] width 138 height 16
click at [320, 270] on input "PPRL - Onboarding Pack (1_3)" at bounding box center [323, 272] width 11 height 11
checkbox input "true"
click at [335, 287] on label "PPRL - Onboarding Pack (2_3)" at bounding box center [404, 290] width 138 height 16
click at [318, 287] on input "PPRL - Onboarding Pack (2_3)" at bounding box center [323, 287] width 11 height 11
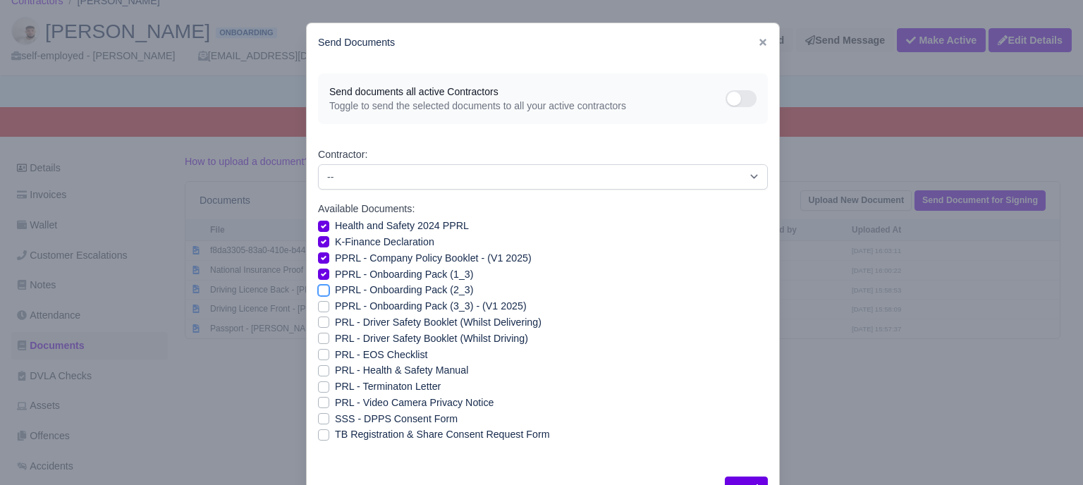
checkbox input "true"
click at [335, 305] on label "PPRL - Onboarding Pack (3_3) - (V1 2025)" at bounding box center [431, 306] width 192 height 16
click at [319, 305] on input "PPRL - Onboarding Pack (3_3) - (V1 2025)" at bounding box center [323, 303] width 11 height 11
checkbox input "true"
click at [335, 326] on label "PRL - Driver Safety Booklet (Whilst Delivering)" at bounding box center [438, 323] width 207 height 16
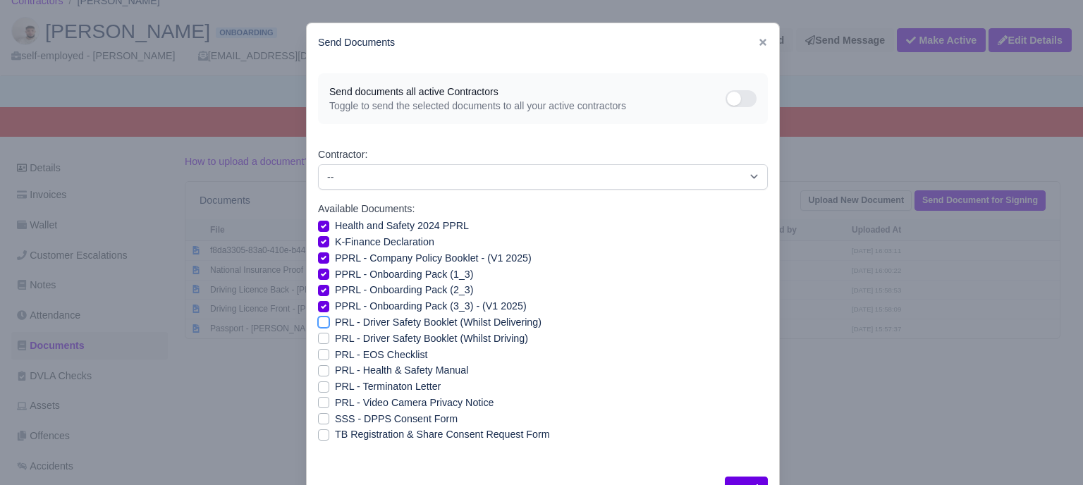
click at [319, 326] on input "PRL - Driver Safety Booklet (Whilst Delivering)" at bounding box center [323, 320] width 11 height 11
checkbox input "true"
click at [335, 338] on label "PRL - Driver Safety Booklet (Whilst Driving)" at bounding box center [431, 339] width 193 height 16
click at [319, 338] on input "PRL - Driver Safety Booklet (Whilst Driving)" at bounding box center [323, 336] width 11 height 11
checkbox input "true"
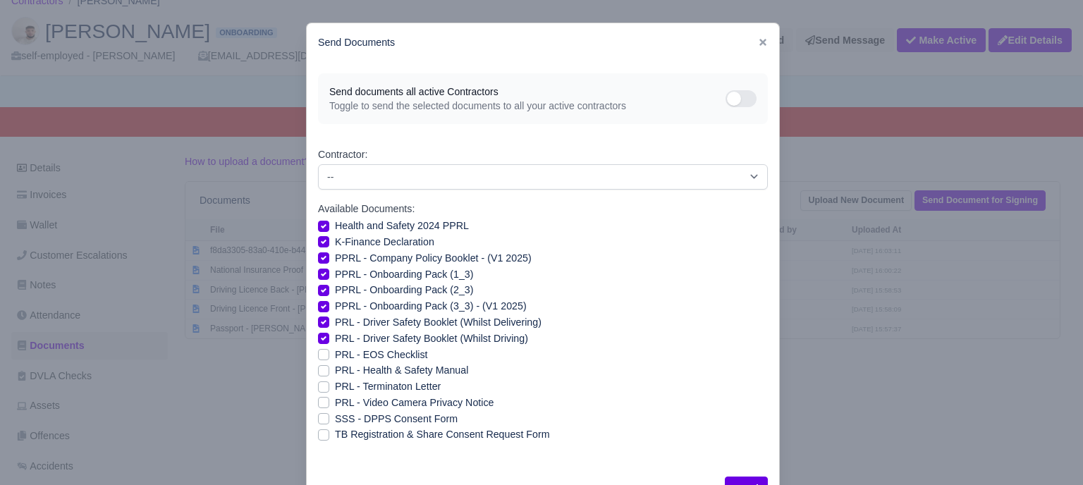
click at [335, 372] on label "PRL - Health & Safety Manual" at bounding box center [401, 371] width 133 height 16
click at [322, 372] on input "PRL - Health & Safety Manual" at bounding box center [323, 368] width 11 height 11
checkbox input "true"
click at [335, 406] on label "PRL - Video Camera Privacy Notice" at bounding box center [414, 403] width 159 height 16
click at [318, 406] on input "PRL - Video Camera Privacy Notice" at bounding box center [323, 400] width 11 height 11
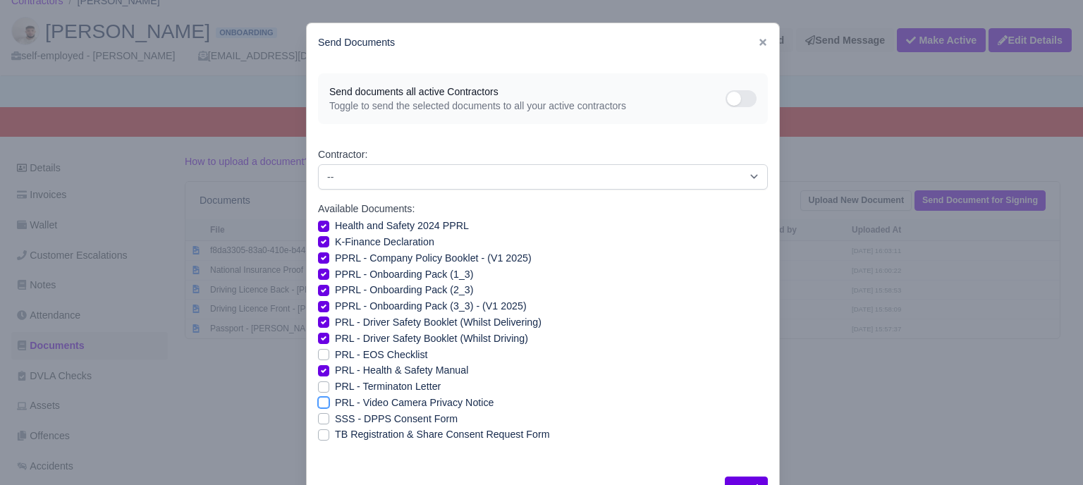
checkbox input "true"
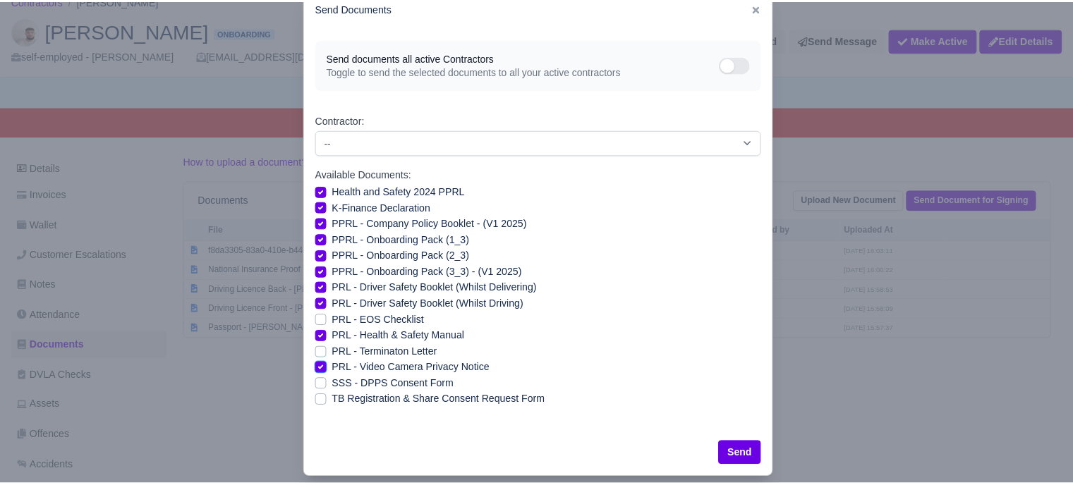
scroll to position [51, 0]
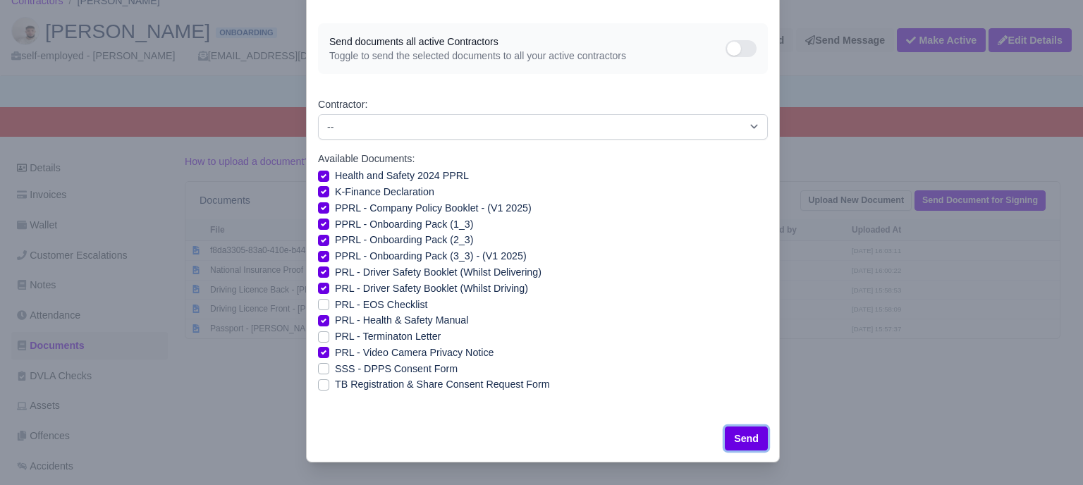
click at [741, 437] on button "Send" at bounding box center [746, 439] width 43 height 24
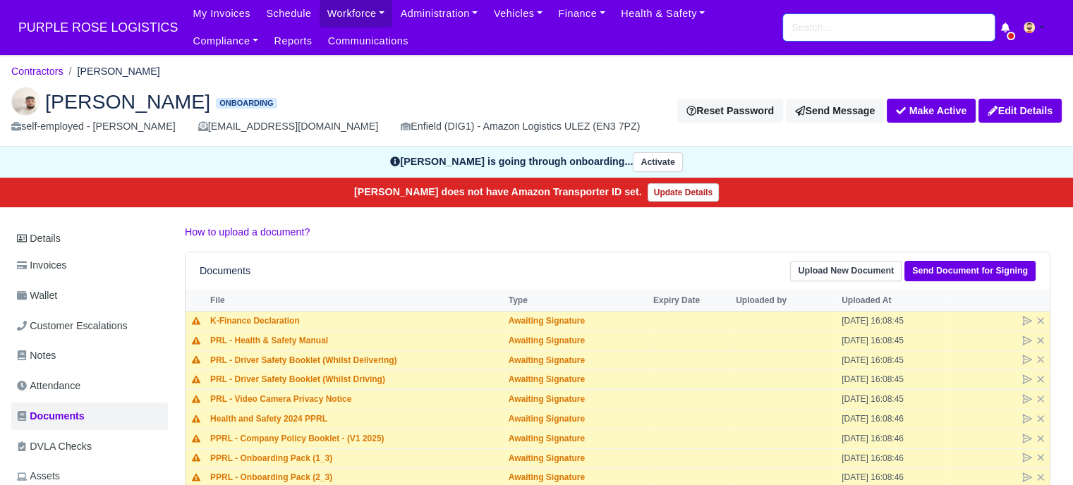
click at [897, 32] on input "search" at bounding box center [889, 27] width 212 height 27
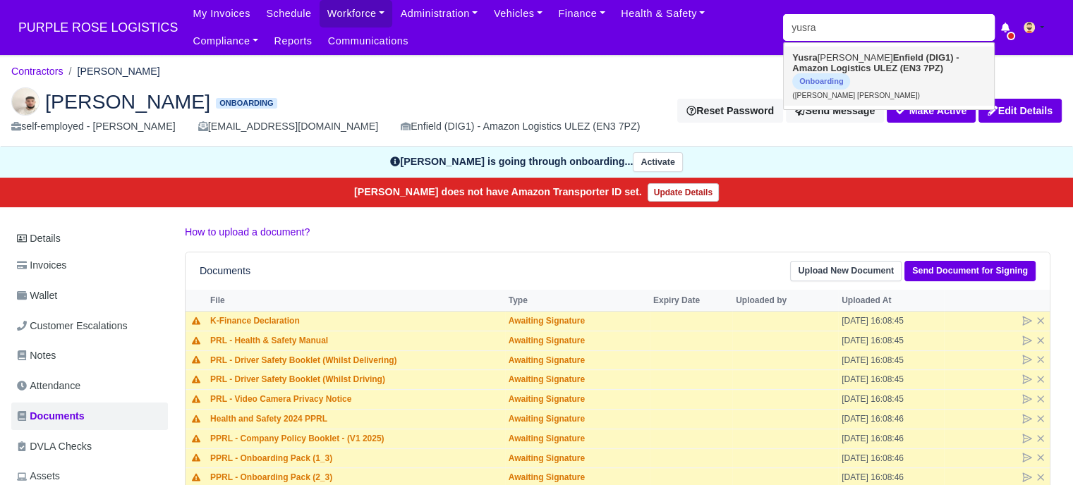
click at [872, 64] on strong "Enfield (DIG1) - Amazon Logistics ULEZ (EN3 7PZ)" at bounding box center [875, 62] width 166 height 21
type input "[PERSON_NAME] [PERSON_NAME]"
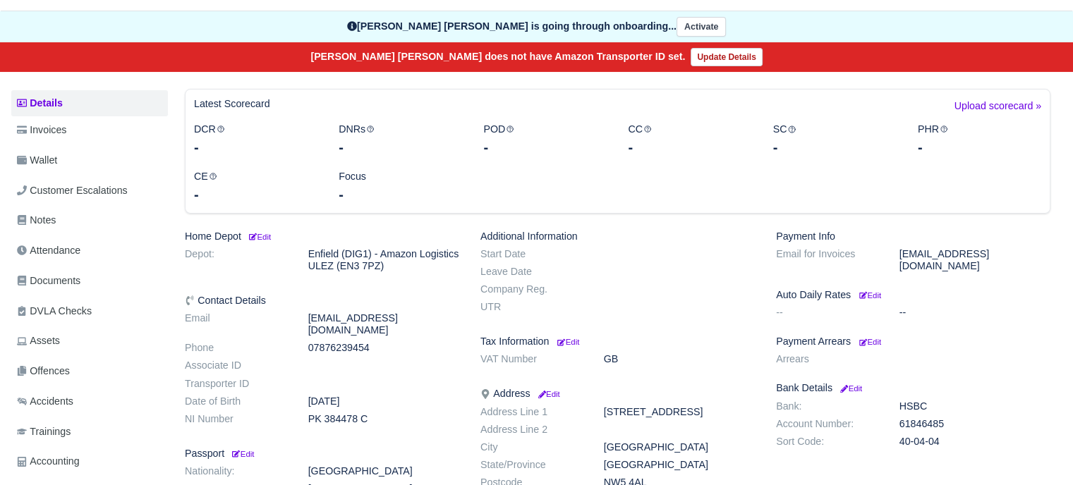
scroll to position [141, 0]
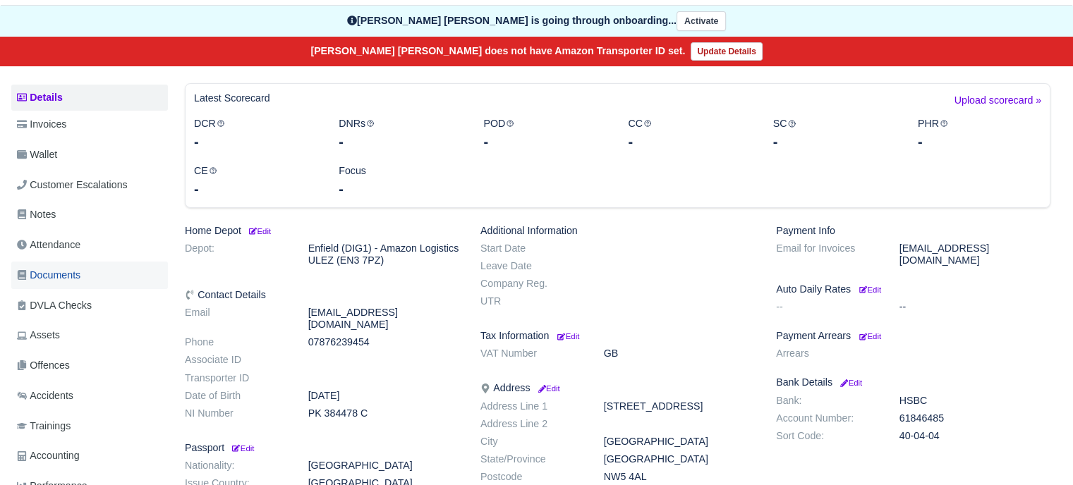
click at [63, 269] on span "Documents" at bounding box center [48, 275] width 63 height 16
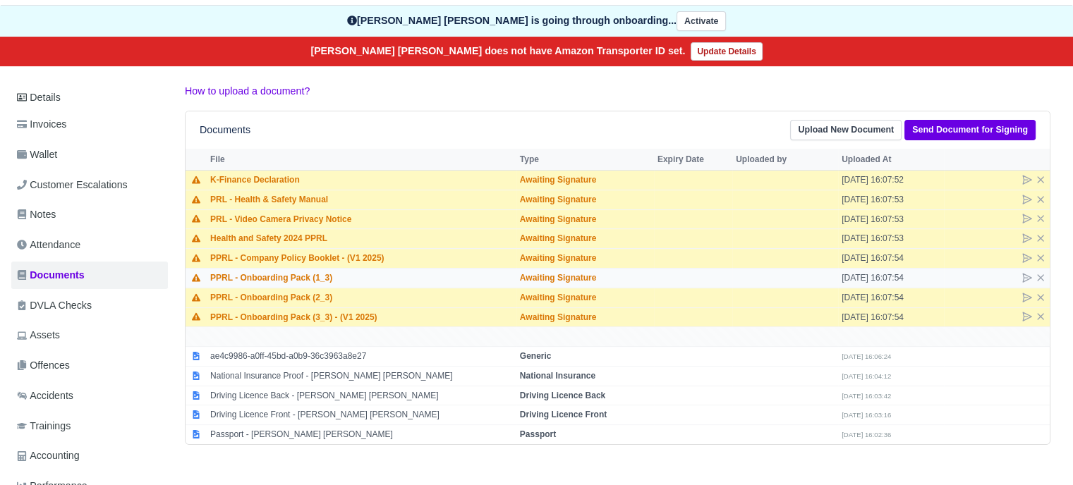
scroll to position [71, 0]
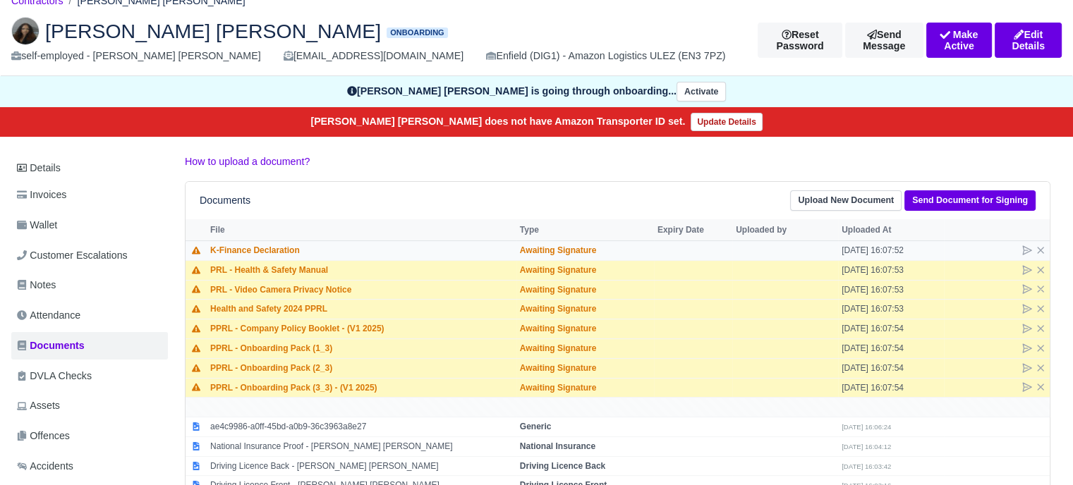
click at [1022, 255] on td at bounding box center [997, 250] width 106 height 20
click at [1024, 251] on icon at bounding box center [1026, 250] width 11 height 11
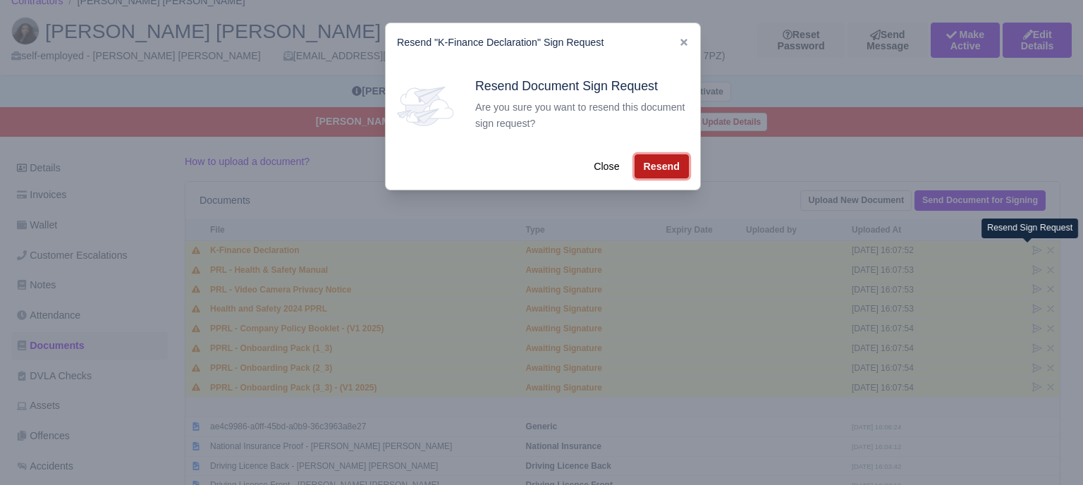
click at [676, 164] on button "Resend" at bounding box center [662, 166] width 54 height 24
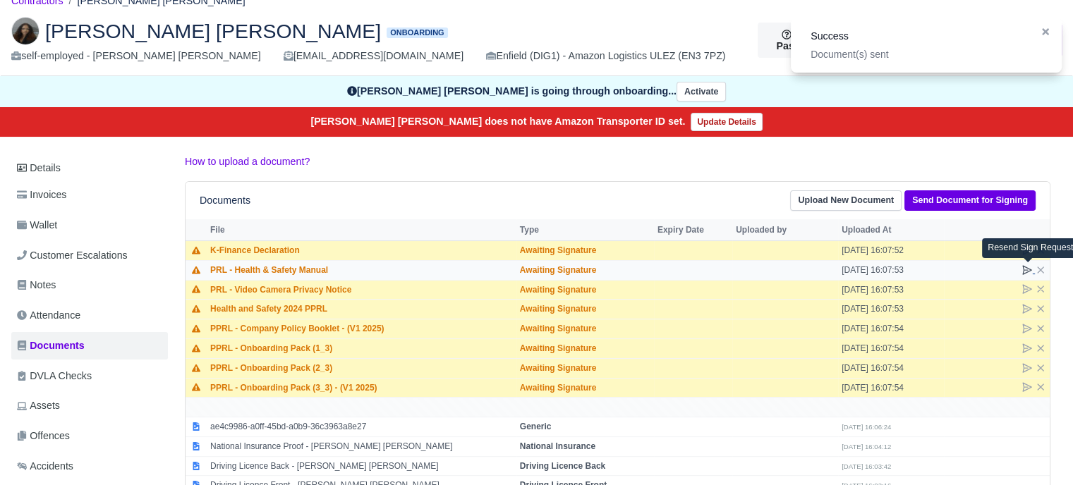
click at [1028, 269] on icon at bounding box center [1026, 269] width 11 height 11
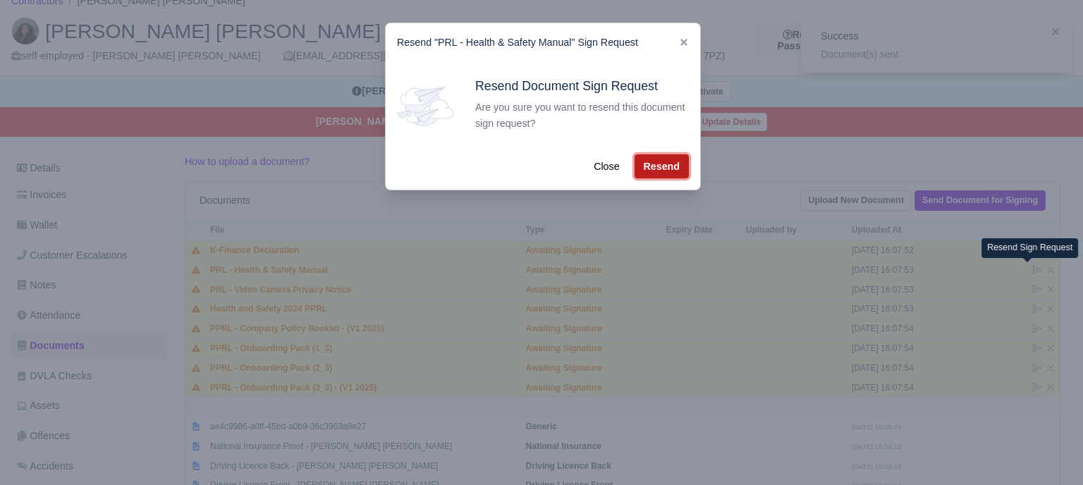
click at [669, 173] on button "Resend" at bounding box center [662, 166] width 54 height 24
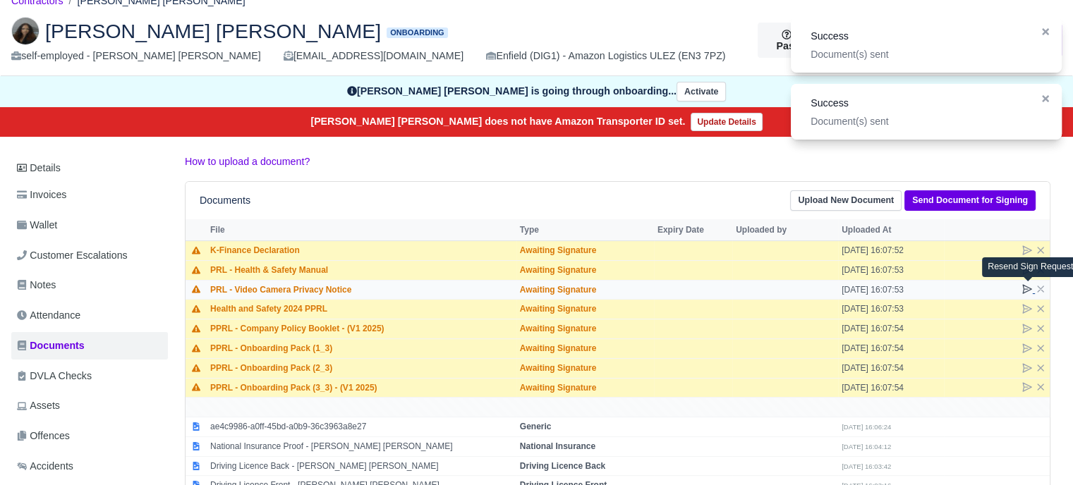
click at [1022, 286] on icon at bounding box center [1026, 289] width 11 height 11
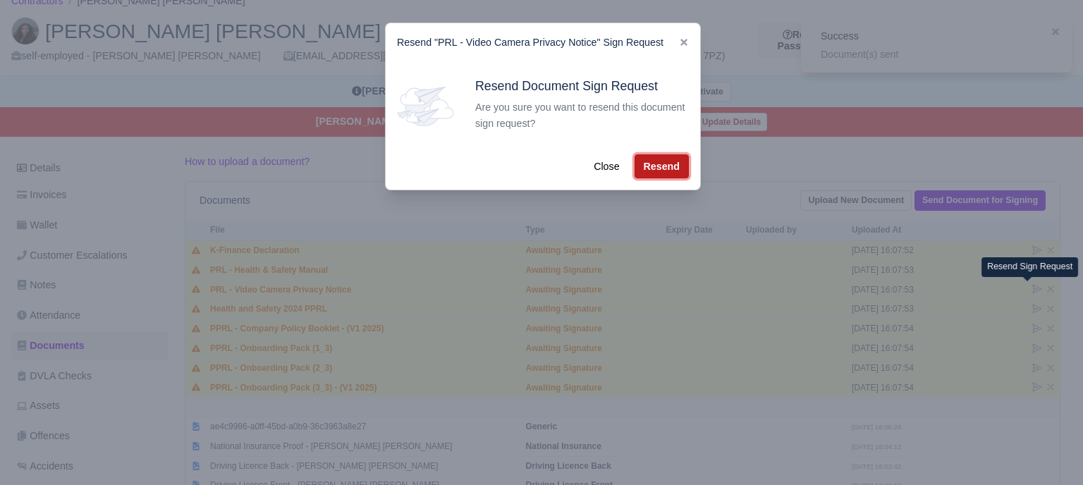
click at [661, 171] on button "Resend" at bounding box center [662, 166] width 54 height 24
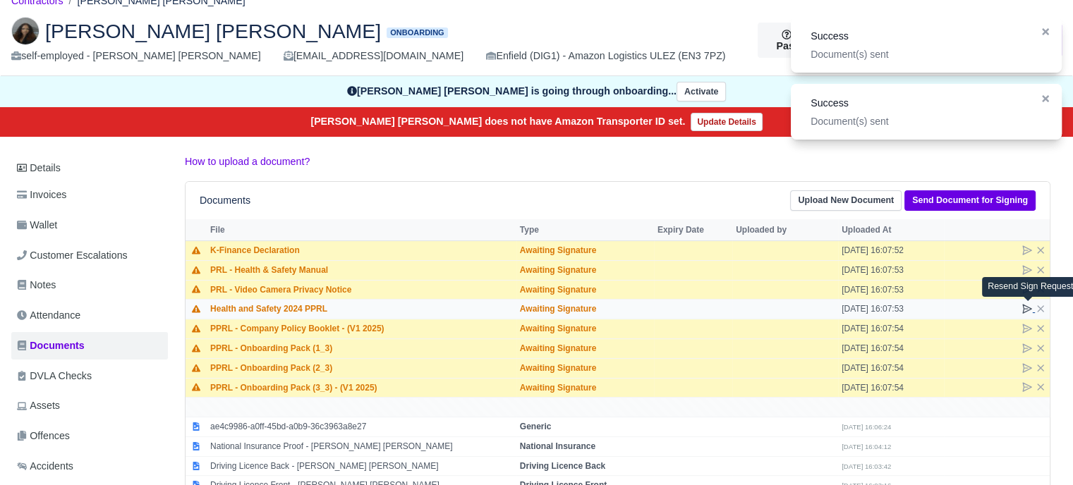
click at [1027, 307] on icon at bounding box center [1026, 308] width 11 height 11
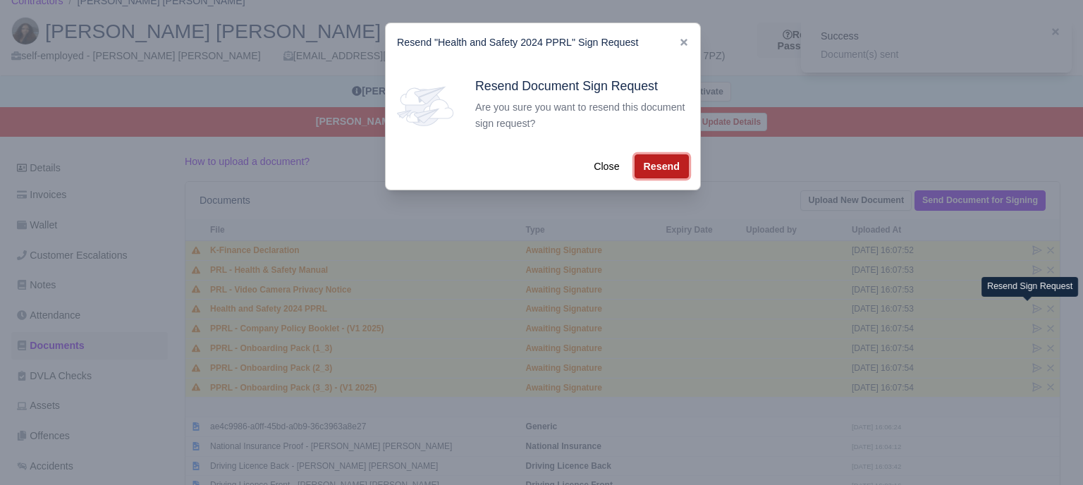
click at [671, 171] on button "Resend" at bounding box center [662, 166] width 54 height 24
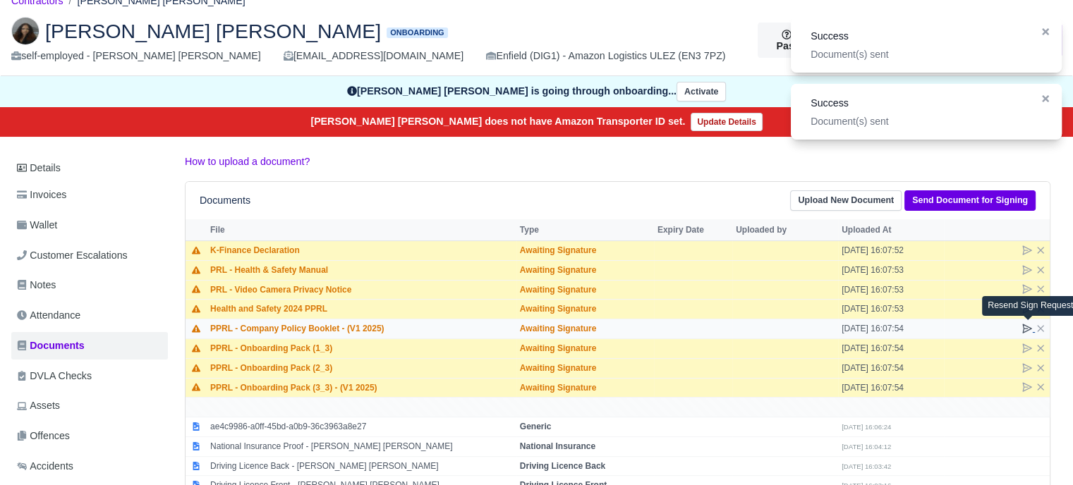
click at [1029, 323] on icon at bounding box center [1026, 328] width 11 height 11
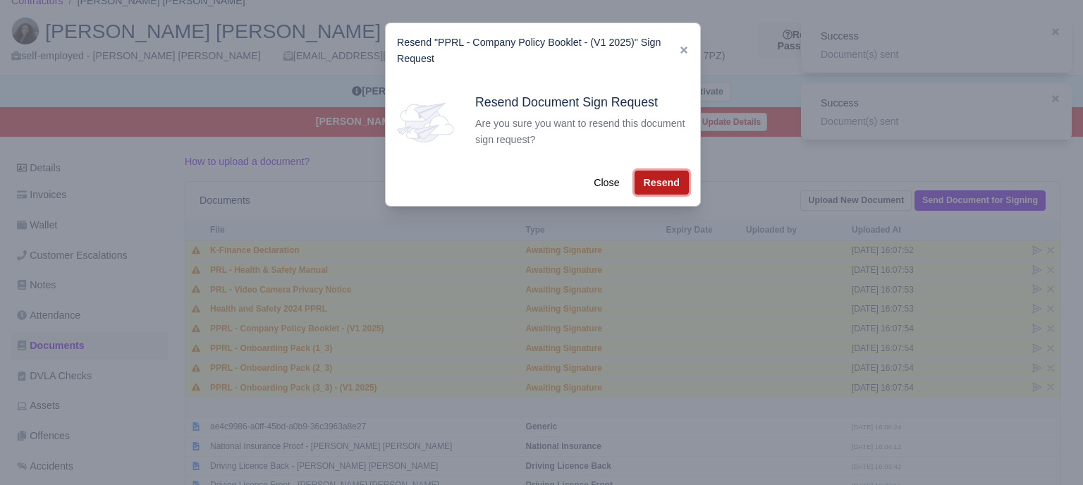
click at [673, 185] on button "Resend" at bounding box center [662, 183] width 54 height 24
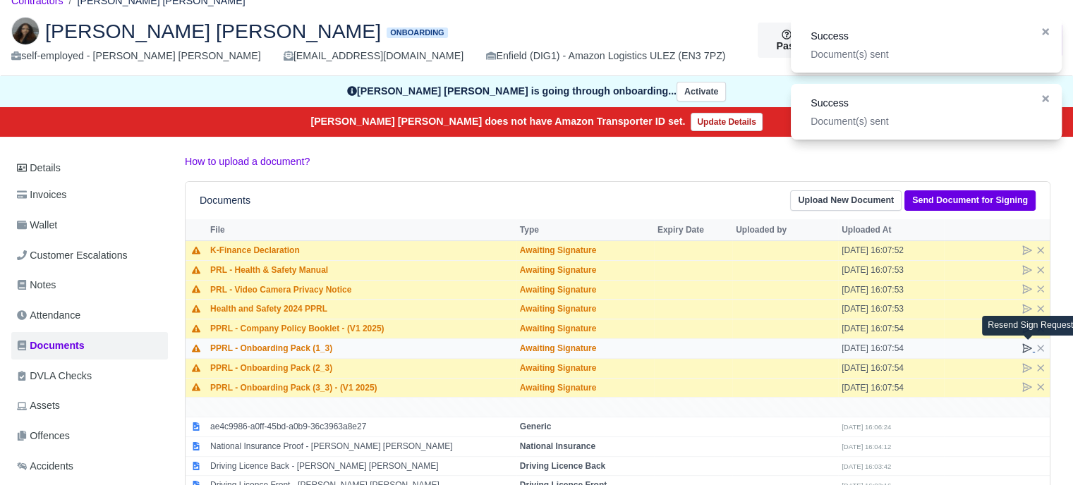
click at [1025, 348] on icon at bounding box center [1026, 348] width 11 height 11
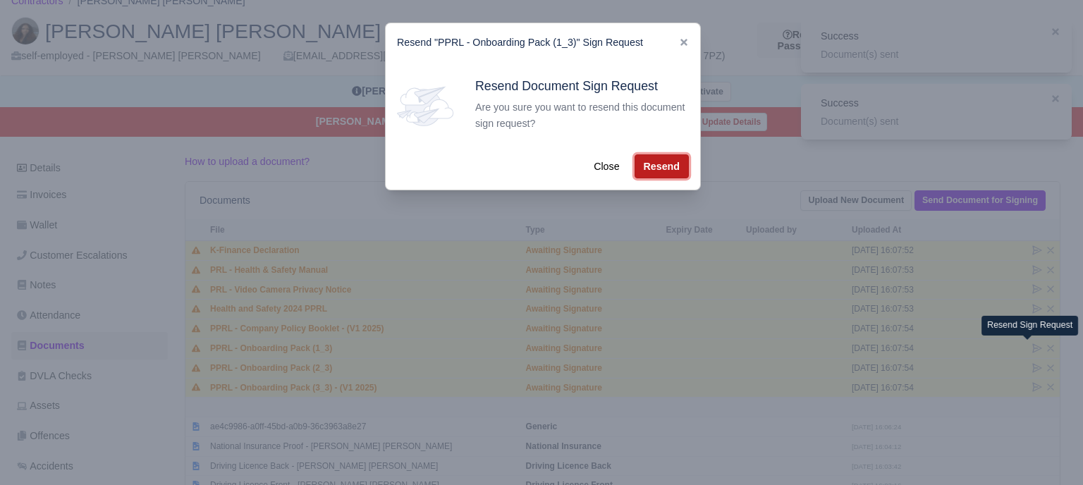
click at [644, 171] on button "Resend" at bounding box center [662, 166] width 54 height 24
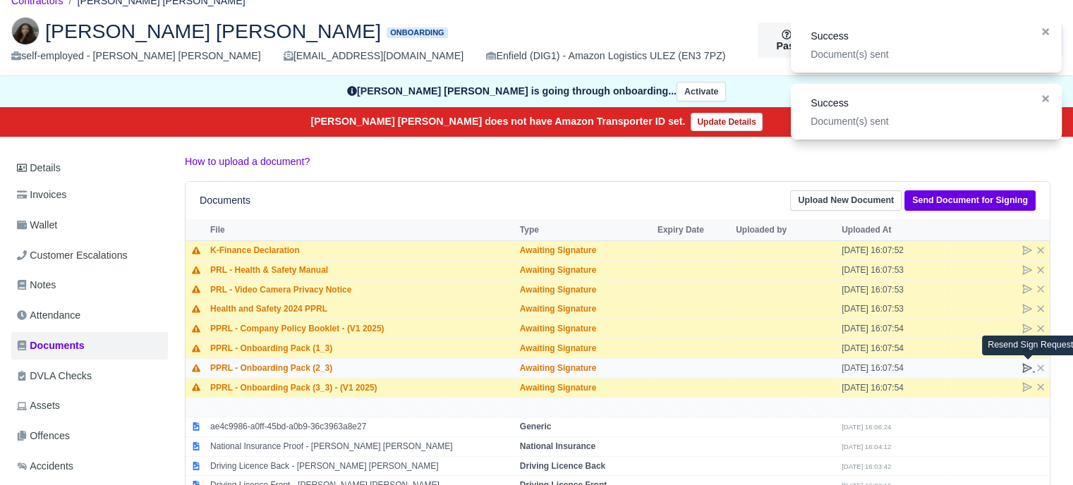
click at [1024, 363] on icon at bounding box center [1026, 368] width 11 height 11
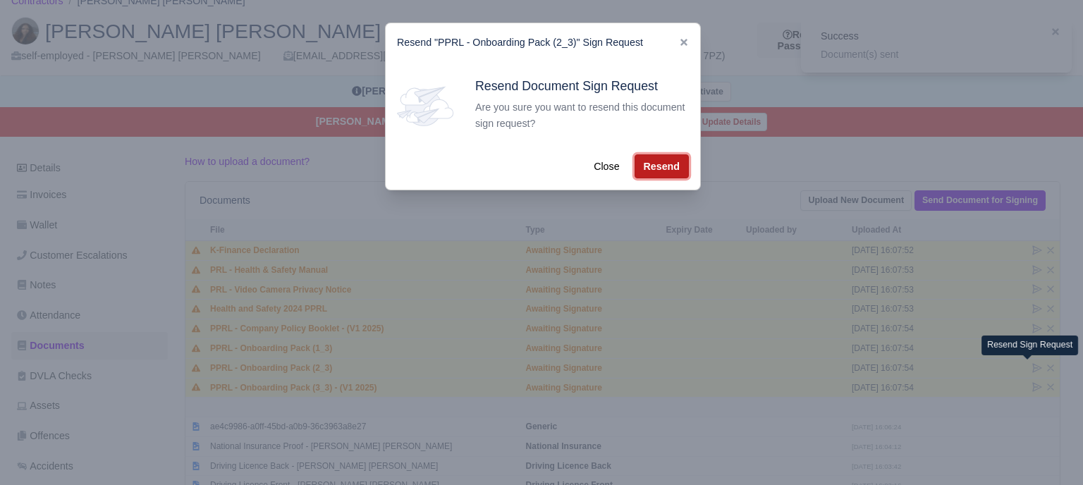
drag, startPoint x: 654, startPoint y: 171, endPoint x: 787, endPoint y: 246, distance: 152.6
click at [654, 170] on button "Resend" at bounding box center [662, 166] width 54 height 24
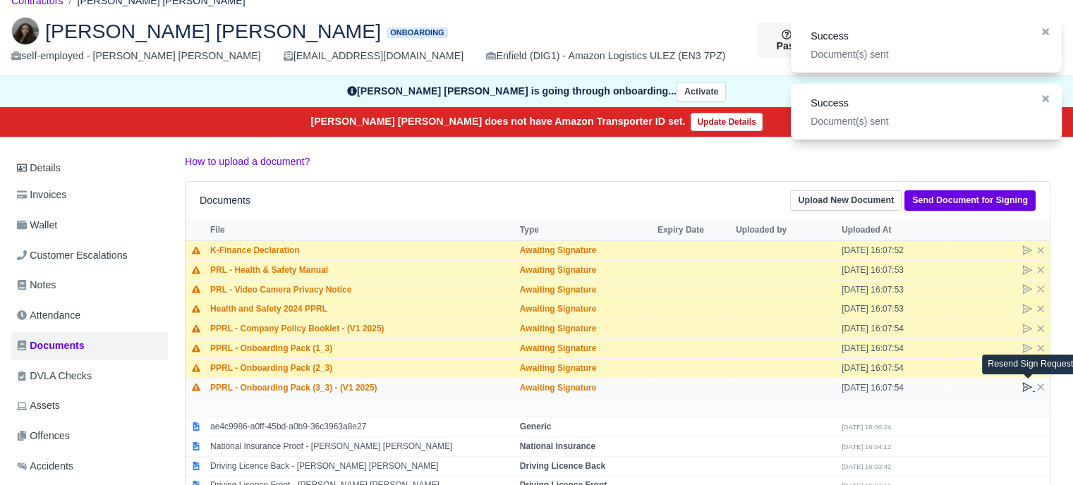
click at [1027, 387] on icon at bounding box center [1026, 387] width 11 height 11
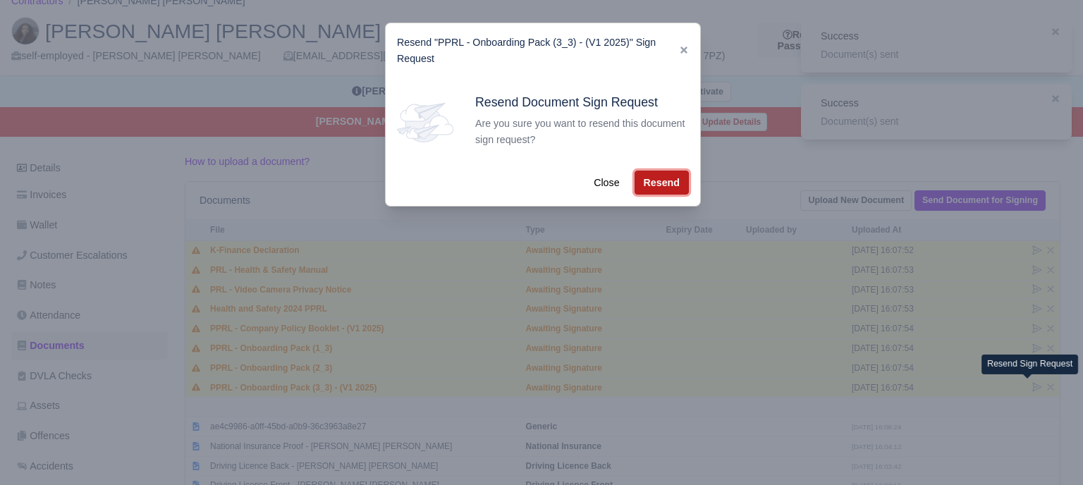
click at [664, 181] on button "Resend" at bounding box center [662, 183] width 54 height 24
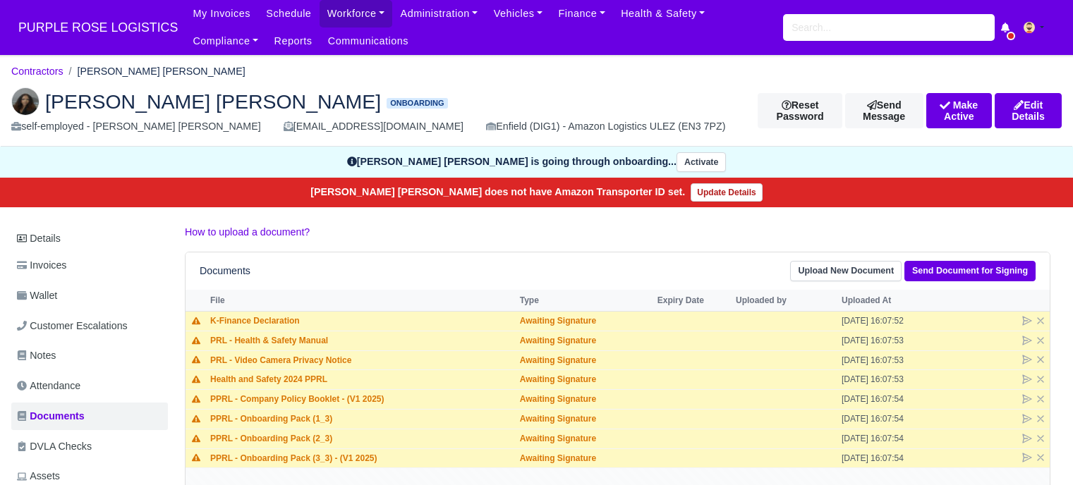
scroll to position [71, 0]
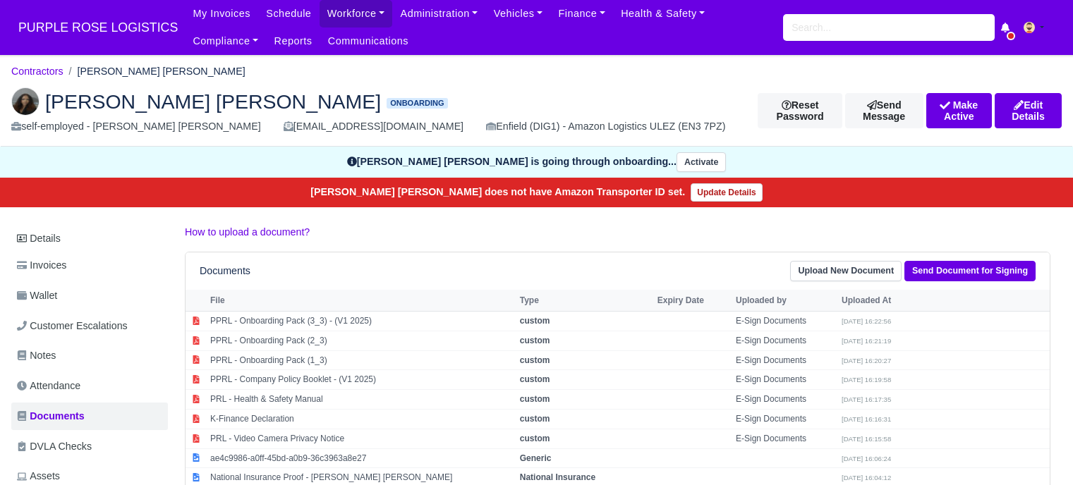
scroll to position [71, 0]
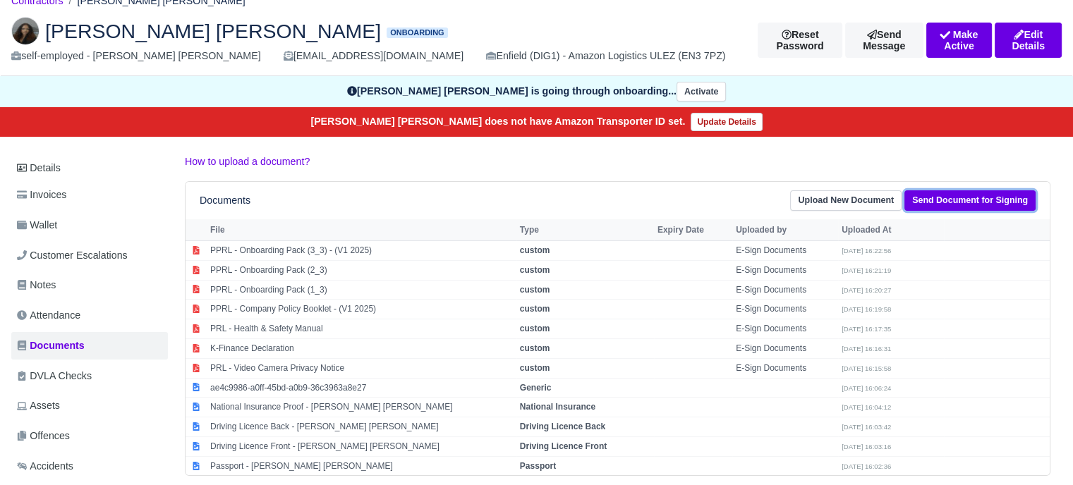
click at [949, 198] on link "Send Document for Signing" at bounding box center [969, 200] width 131 height 20
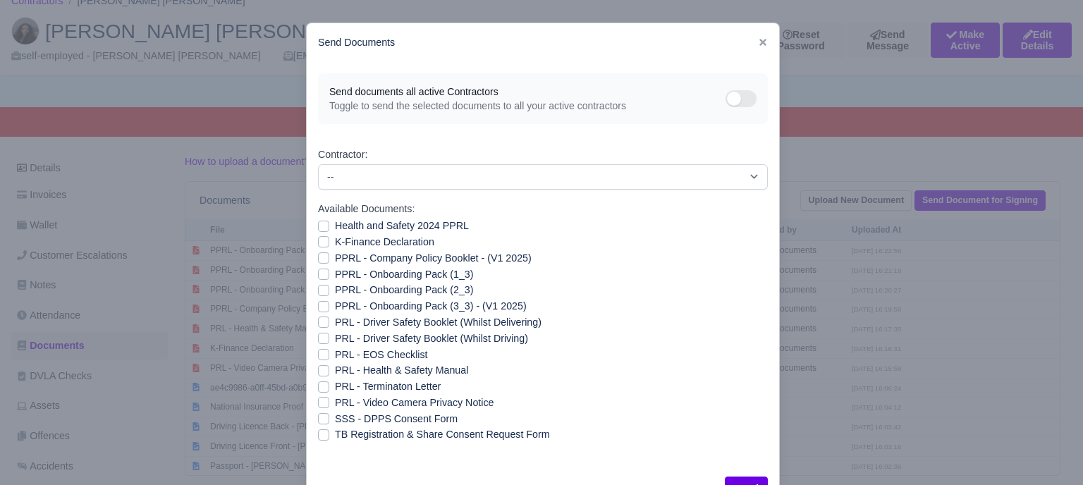
click at [335, 257] on label "PPRL - Company Policy Booklet - (V1 2025)" at bounding box center [433, 258] width 197 height 16
click at [319, 257] on input "PPRL - Company Policy Booklet - (V1 2025)" at bounding box center [323, 255] width 11 height 11
checkbox input "true"
click at [744, 477] on button "Send" at bounding box center [746, 489] width 43 height 24
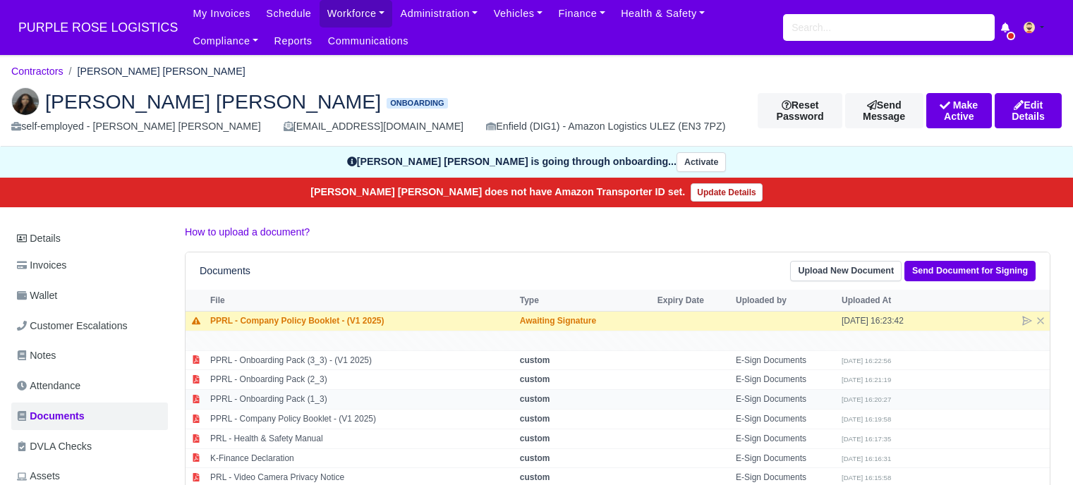
scroll to position [71, 0]
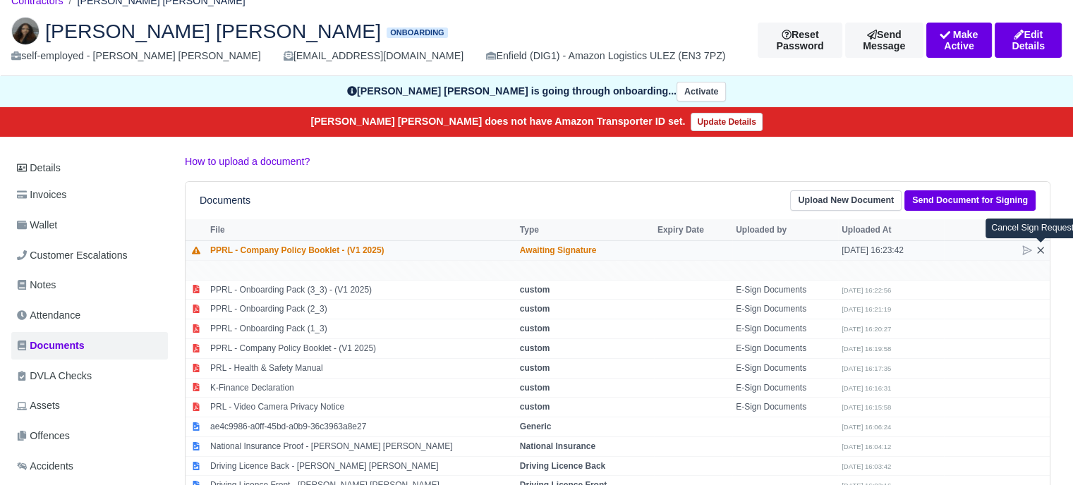
click at [1041, 250] on icon at bounding box center [1040, 251] width 6 height 6
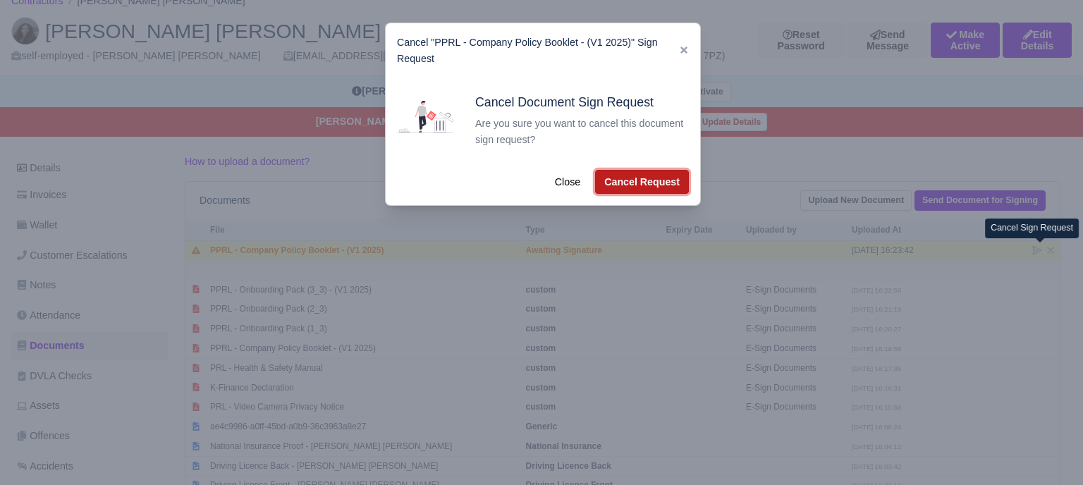
click at [625, 180] on button "Cancel Request" at bounding box center [642, 182] width 94 height 24
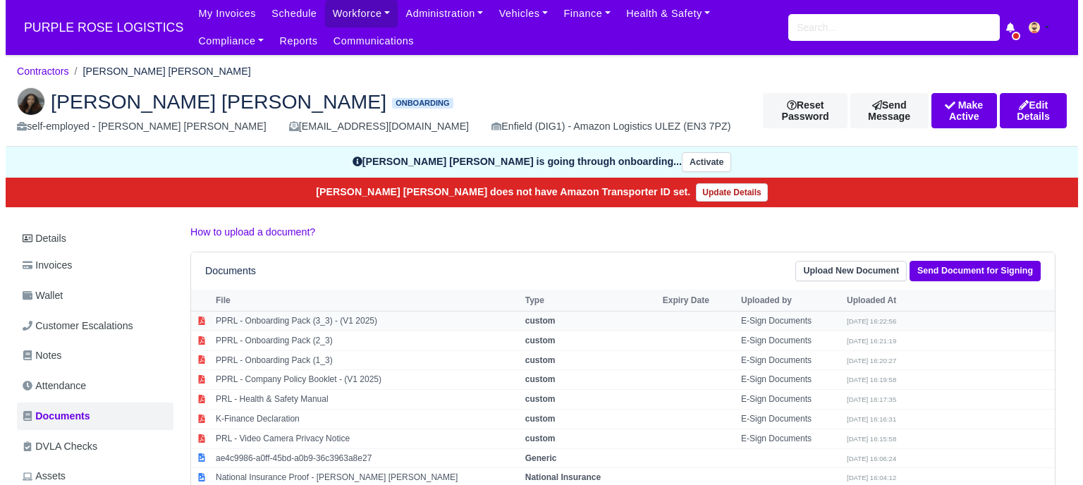
scroll to position [71, 0]
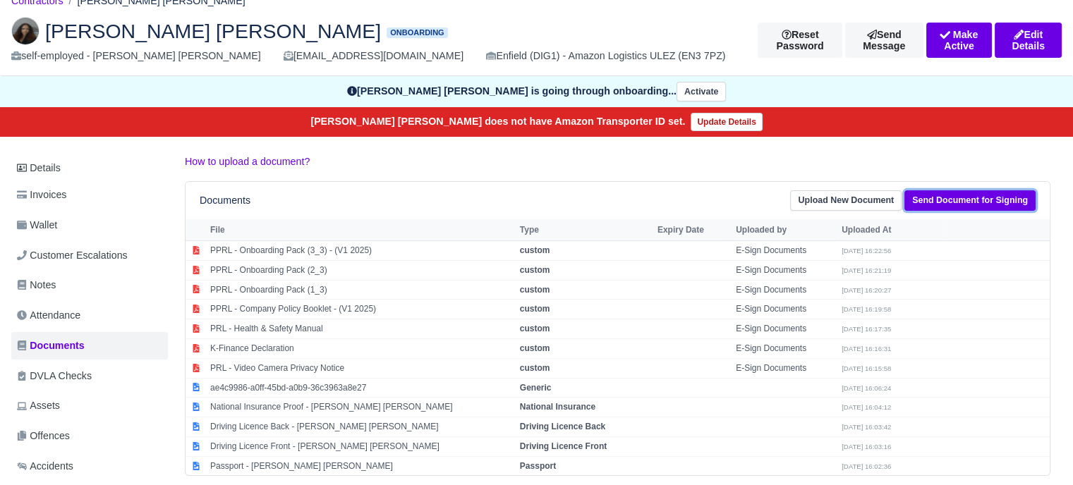
click at [957, 199] on link "Send Document for Signing" at bounding box center [969, 200] width 131 height 20
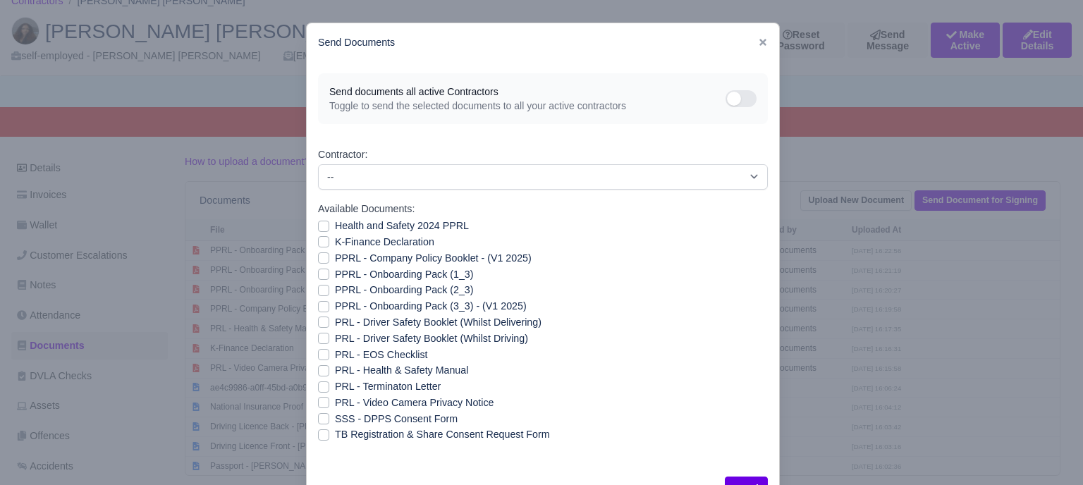
click at [403, 226] on label "Health and Safety 2024 PPRL" at bounding box center [402, 226] width 134 height 16
click at [329, 226] on input "Health and Safety 2024 PPRL" at bounding box center [323, 223] width 11 height 11
checkbox input "true"
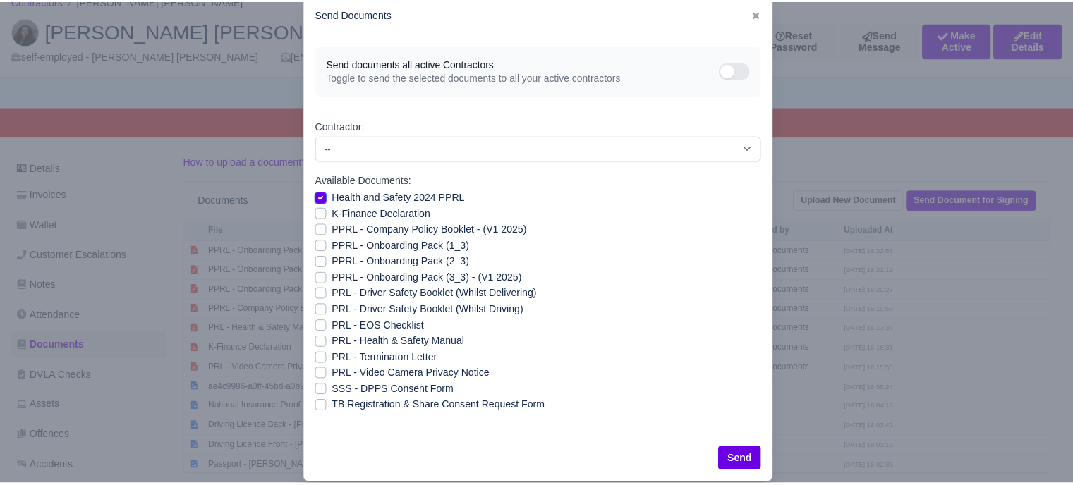
scroll to position [51, 0]
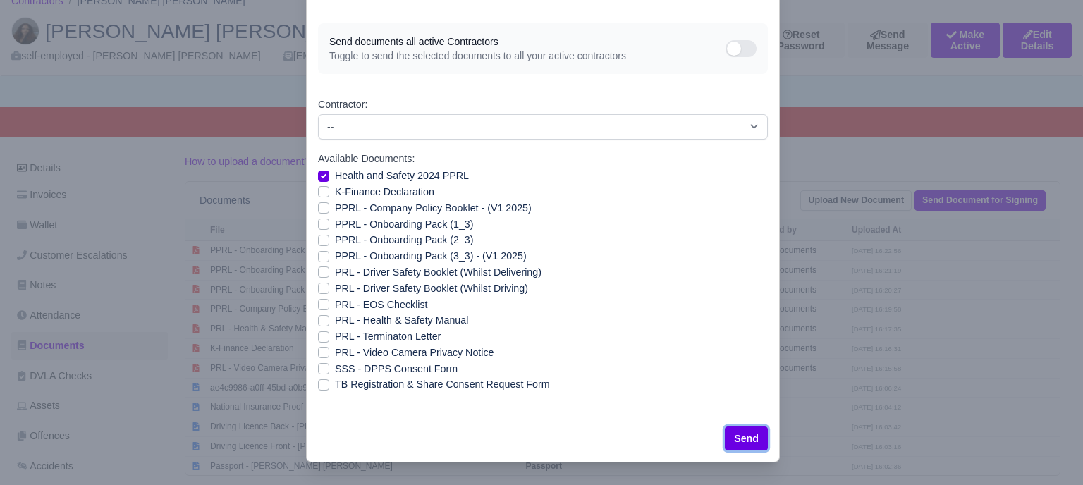
click at [748, 445] on button "Send" at bounding box center [746, 439] width 43 height 24
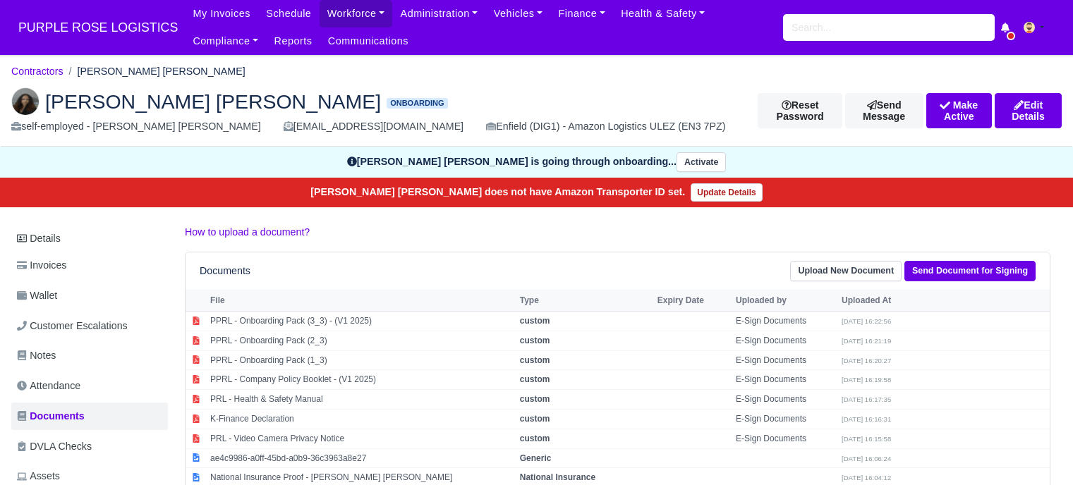
scroll to position [71, 0]
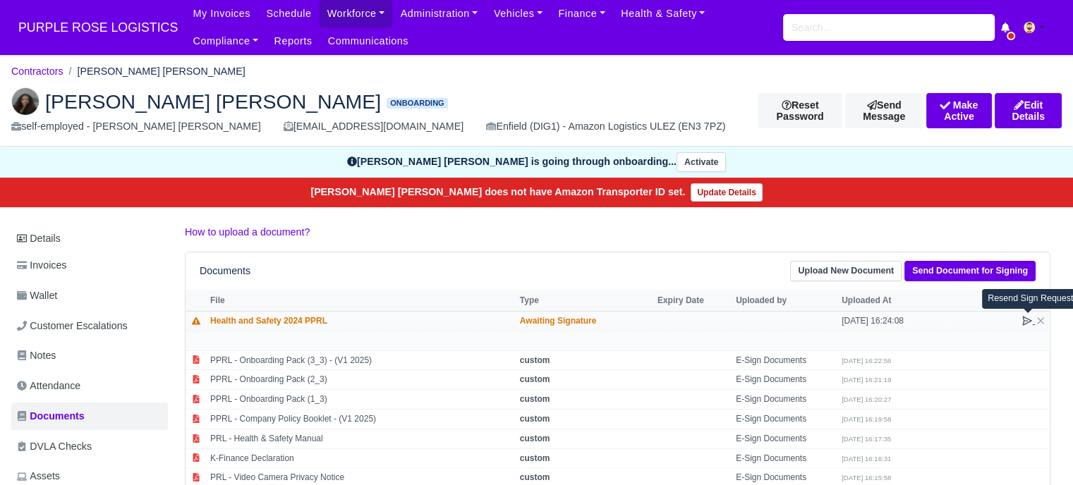
click at [1023, 318] on icon at bounding box center [1026, 320] width 11 height 11
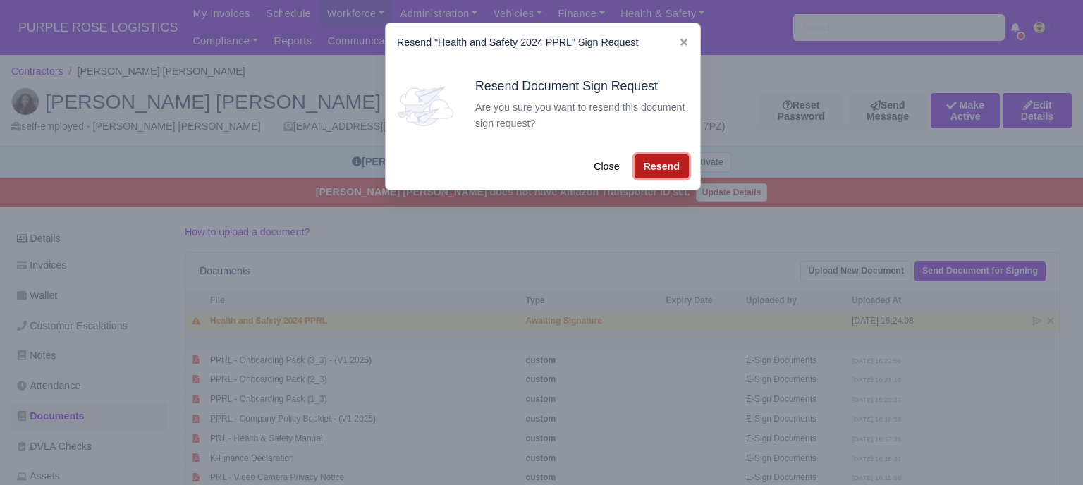
click at [668, 162] on button "Resend" at bounding box center [662, 166] width 54 height 24
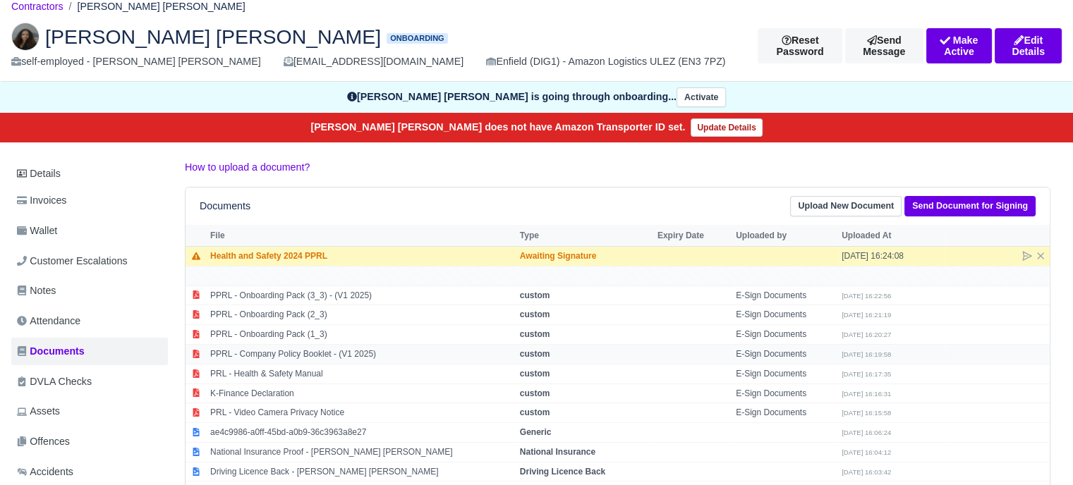
scroll to position [141, 0]
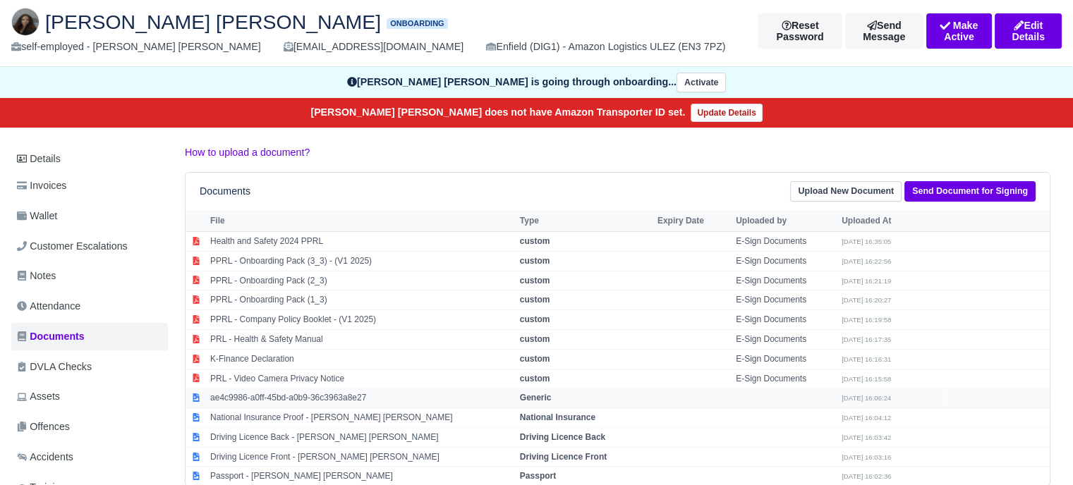
scroll to position [141, 0]
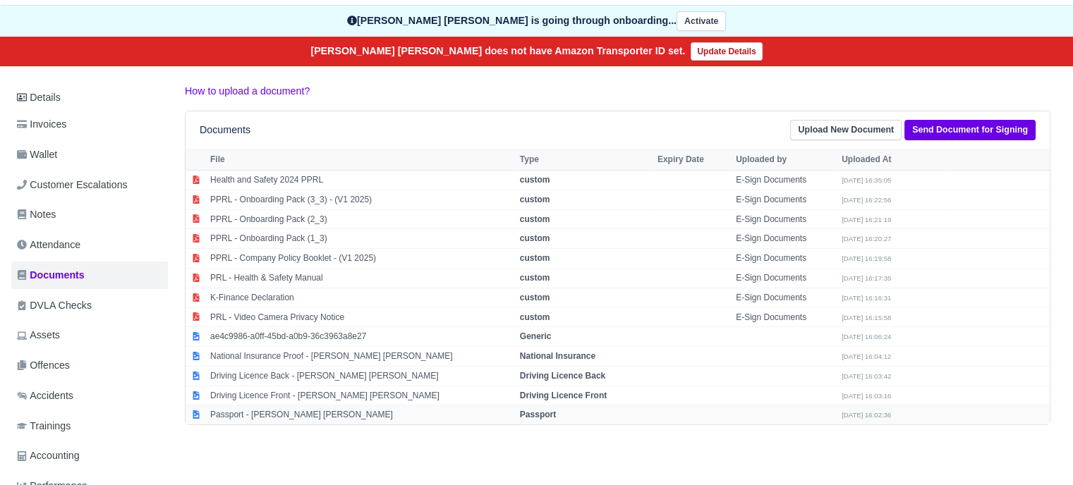
click at [547, 410] on strong "Passport" at bounding box center [538, 415] width 36 height 10
select select "passport"
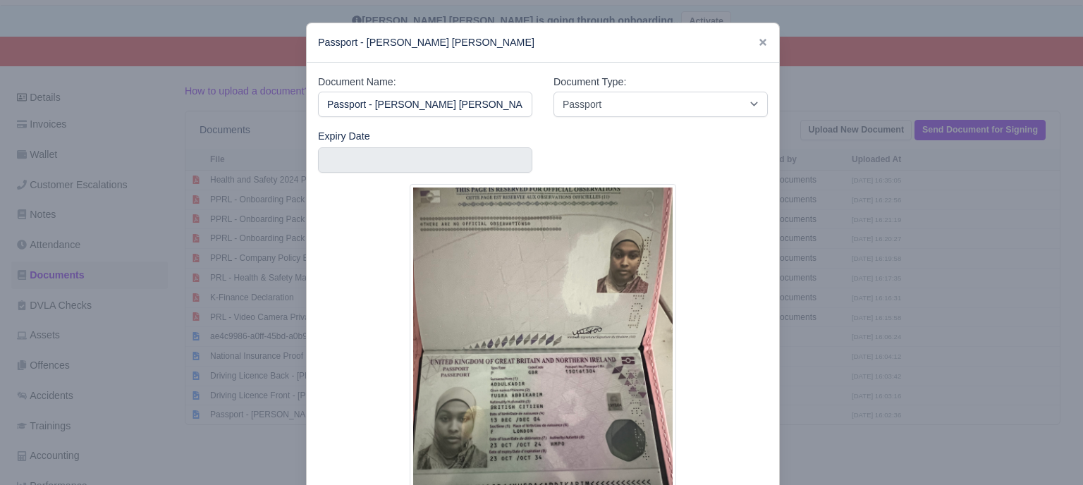
click at [758, 310] on div at bounding box center [543, 360] width 450 height 353
click at [884, 214] on div at bounding box center [541, 242] width 1083 height 485
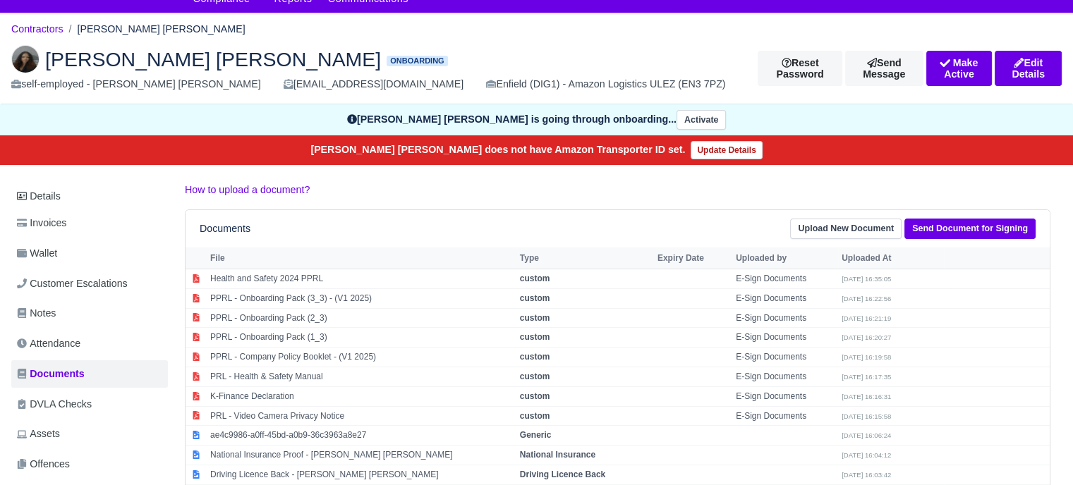
scroll to position [0, 0]
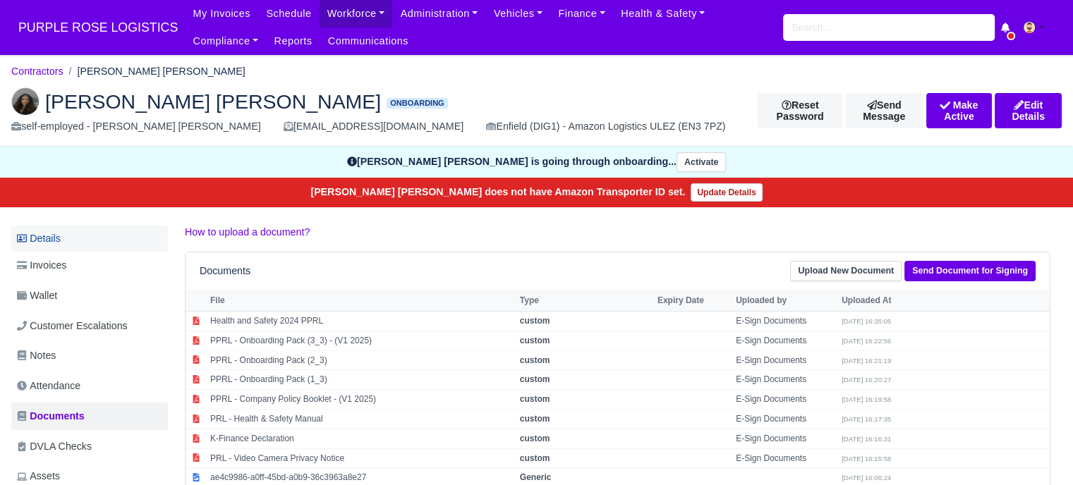
click at [47, 244] on link "Details" at bounding box center [89, 239] width 157 height 26
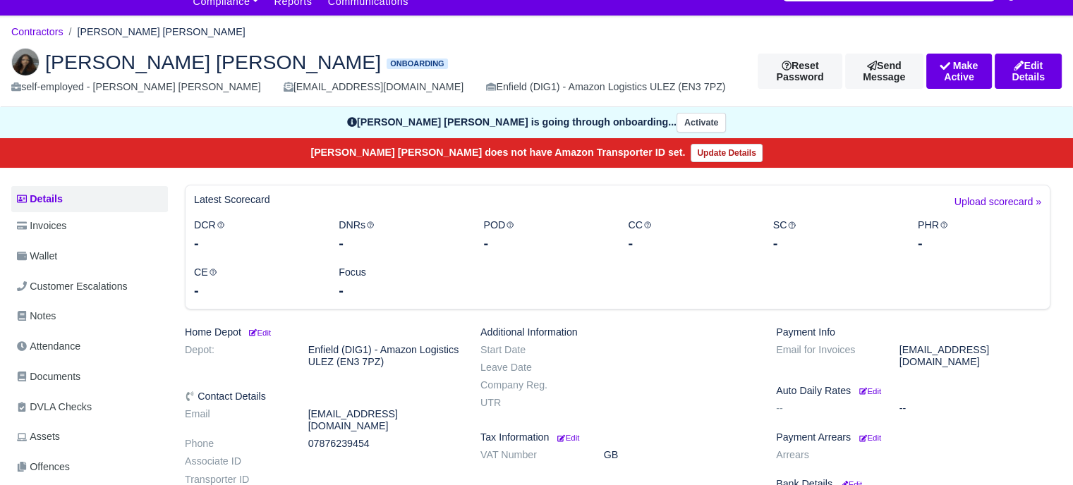
scroll to position [71, 0]
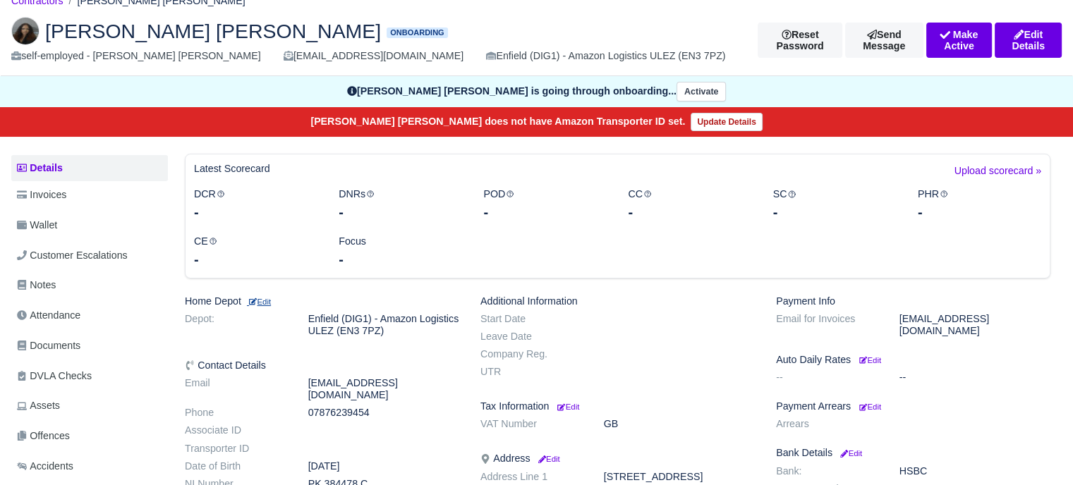
click at [267, 300] on small "Edit" at bounding box center [259, 302] width 24 height 8
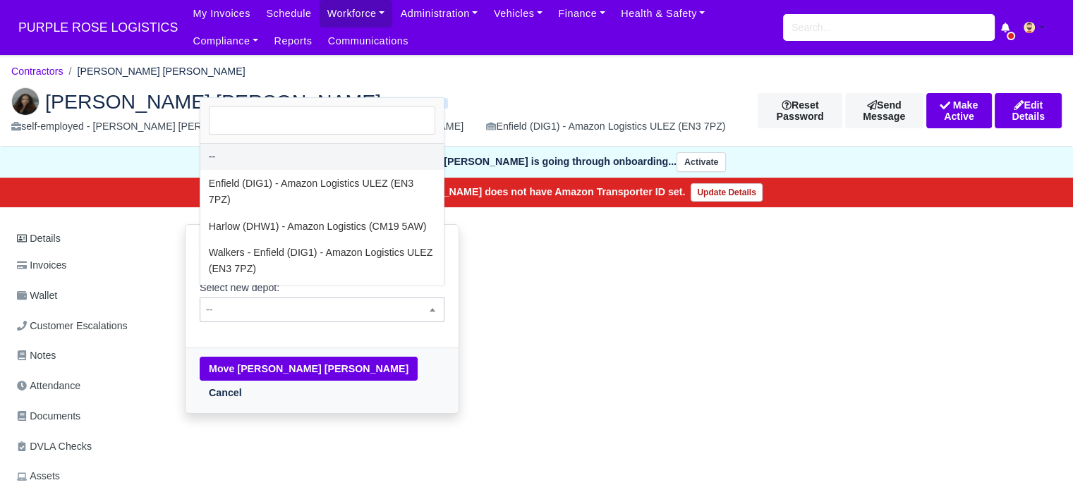
click at [324, 301] on span "--" at bounding box center [321, 310] width 243 height 18
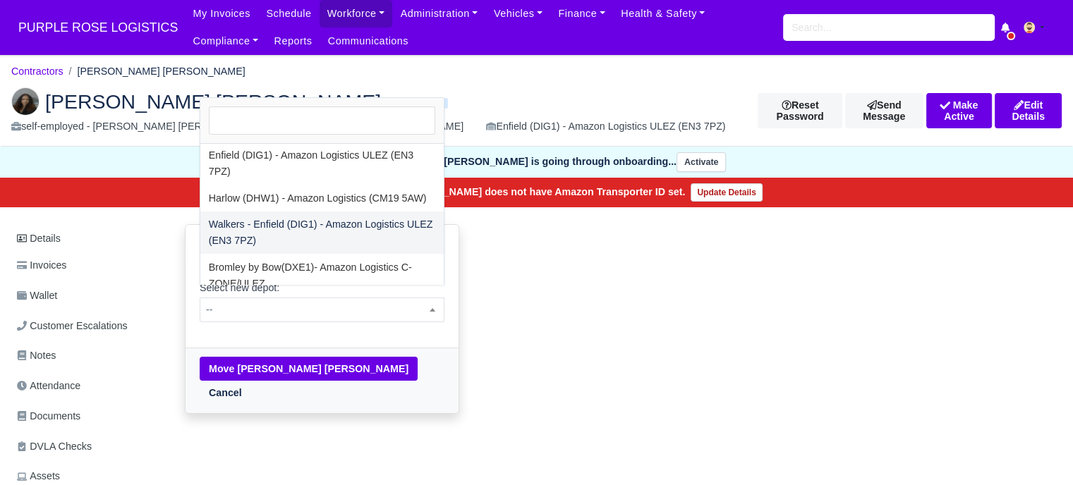
scroll to position [44, 0]
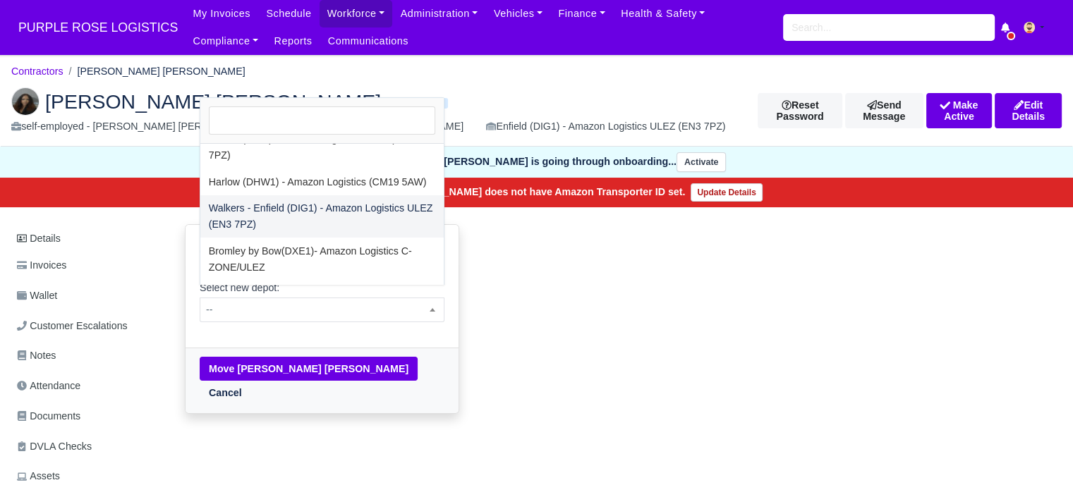
select select "5"
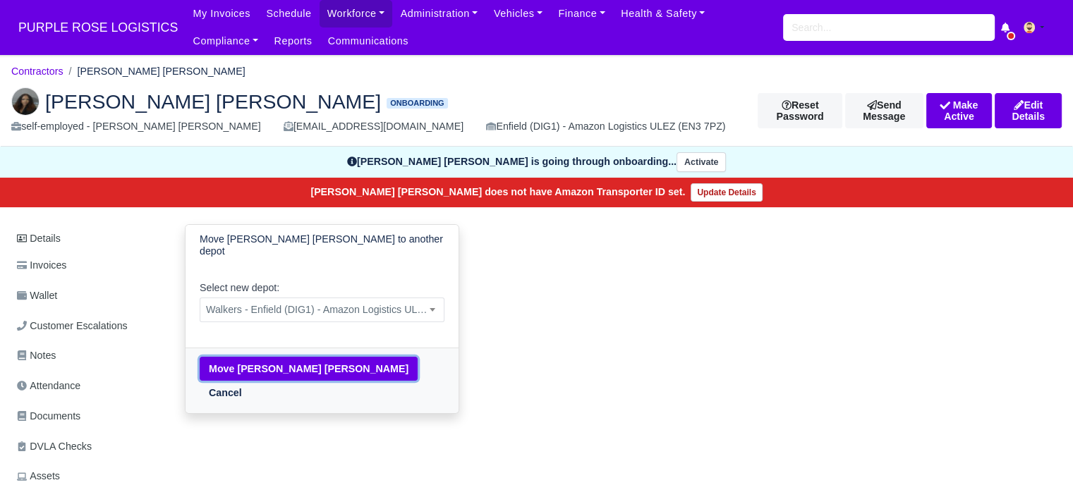
click at [284, 357] on button "Move Yusra Abdikarim Abdulkadir" at bounding box center [309, 369] width 218 height 24
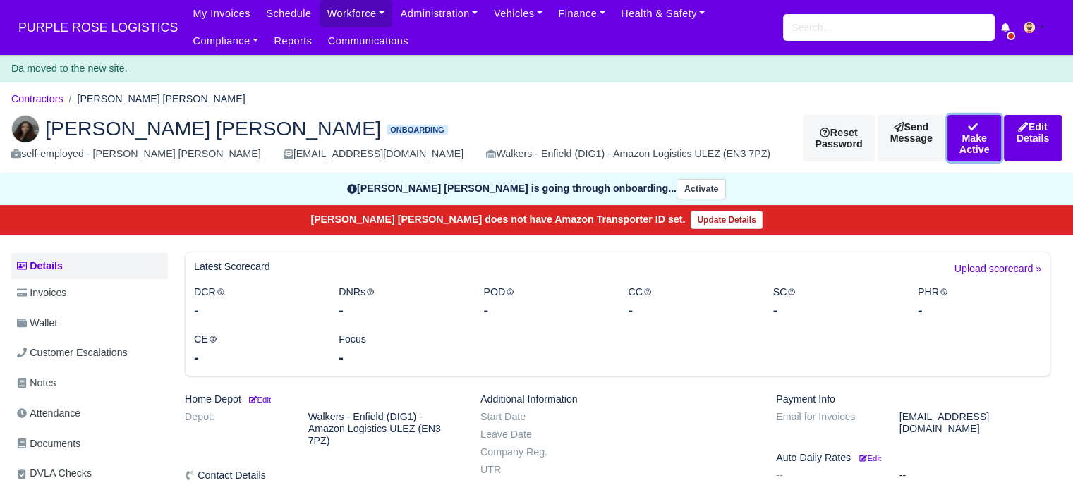
click at [947, 142] on button "Make Active" at bounding box center [974, 138] width 54 height 47
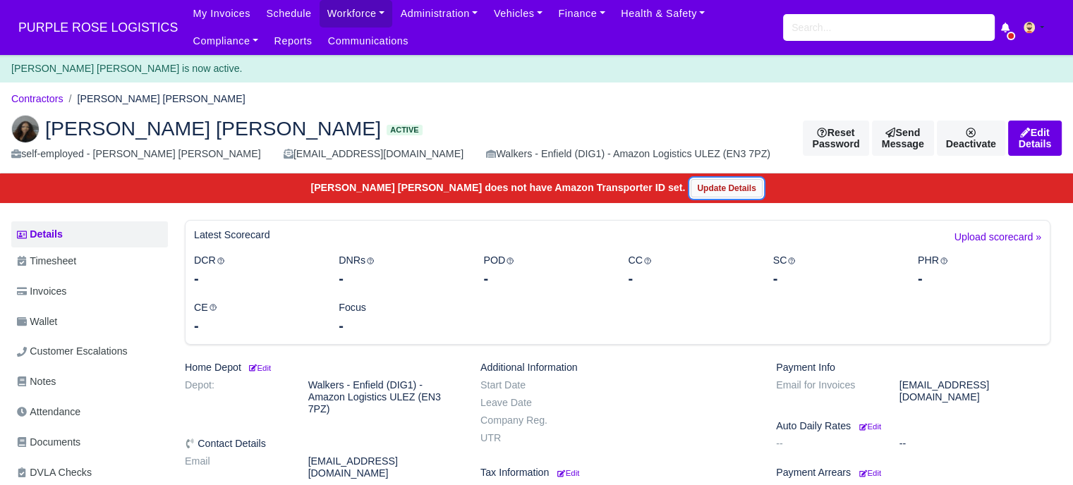
click at [711, 185] on link "Update Details" at bounding box center [725, 188] width 71 height 18
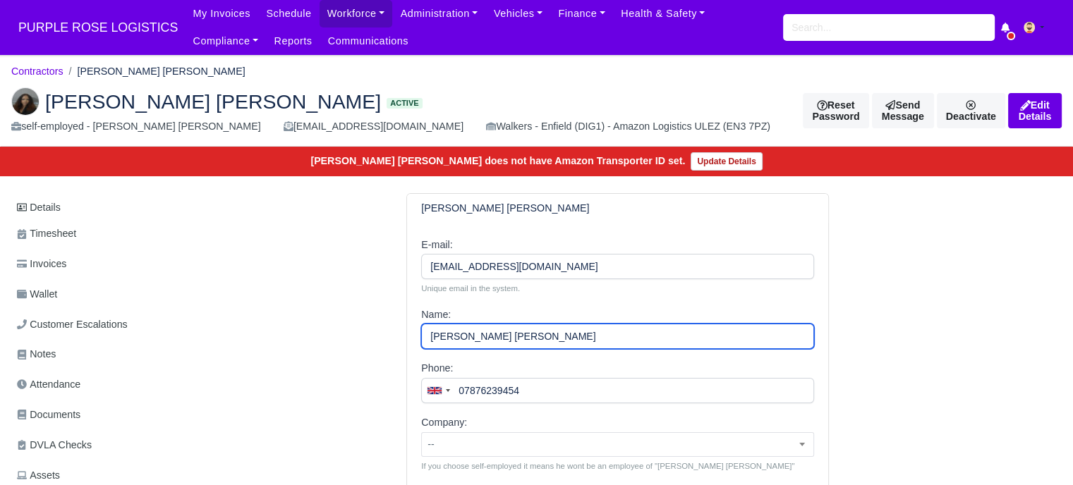
drag, startPoint x: 504, startPoint y: 341, endPoint x: 458, endPoint y: 339, distance: 45.9
click at [458, 339] on input "[PERSON_NAME] [PERSON_NAME]" at bounding box center [617, 336] width 393 height 25
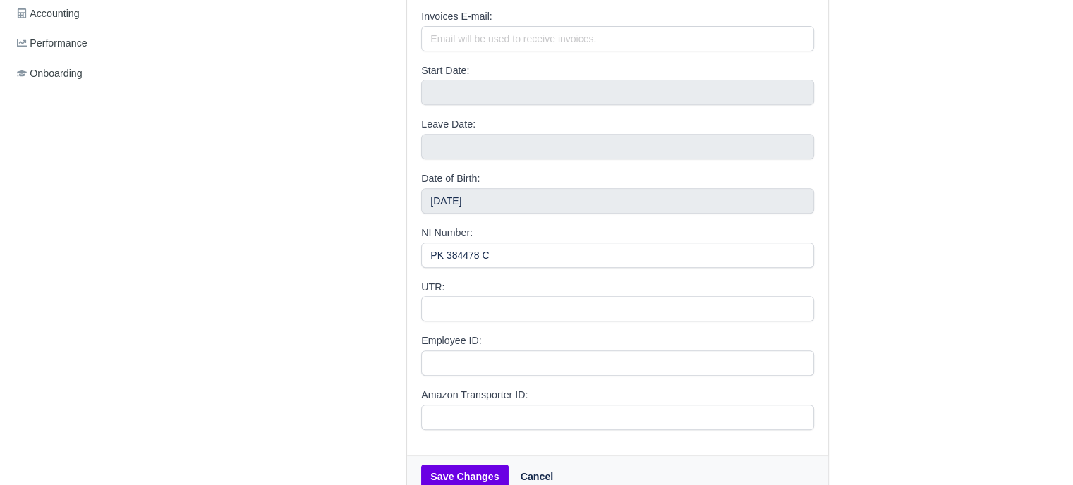
scroll to position [657, 0]
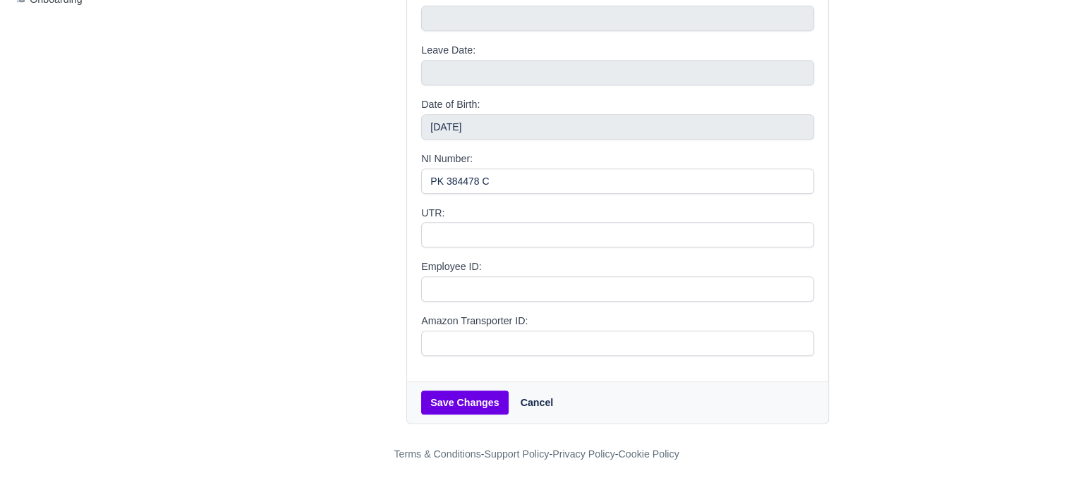
type input "[PERSON_NAME]"
click at [477, 403] on button "Save Changes" at bounding box center [464, 403] width 87 height 24
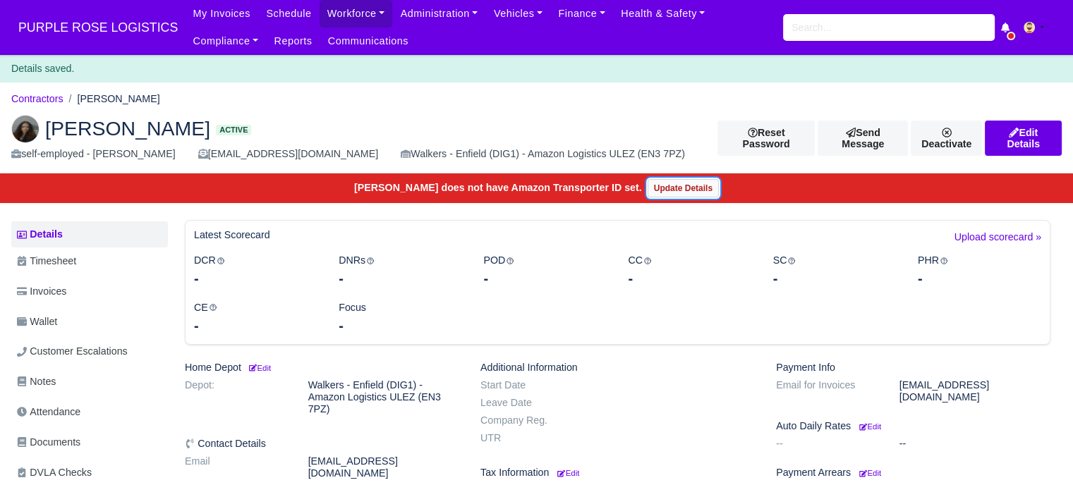
click at [677, 188] on link "Update Details" at bounding box center [682, 188] width 71 height 18
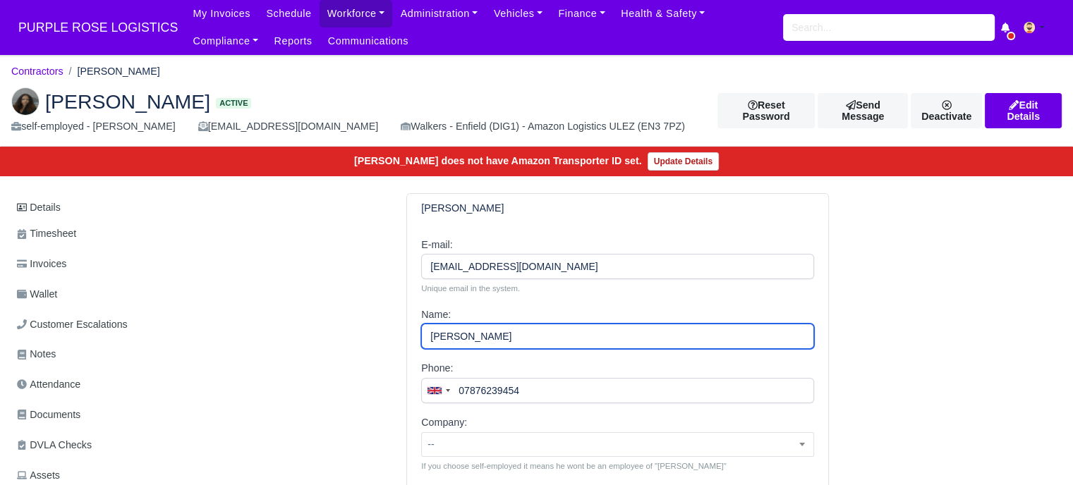
click at [458, 338] on input "[PERSON_NAME]" at bounding box center [617, 336] width 393 height 25
paste input "ikarimAbd"
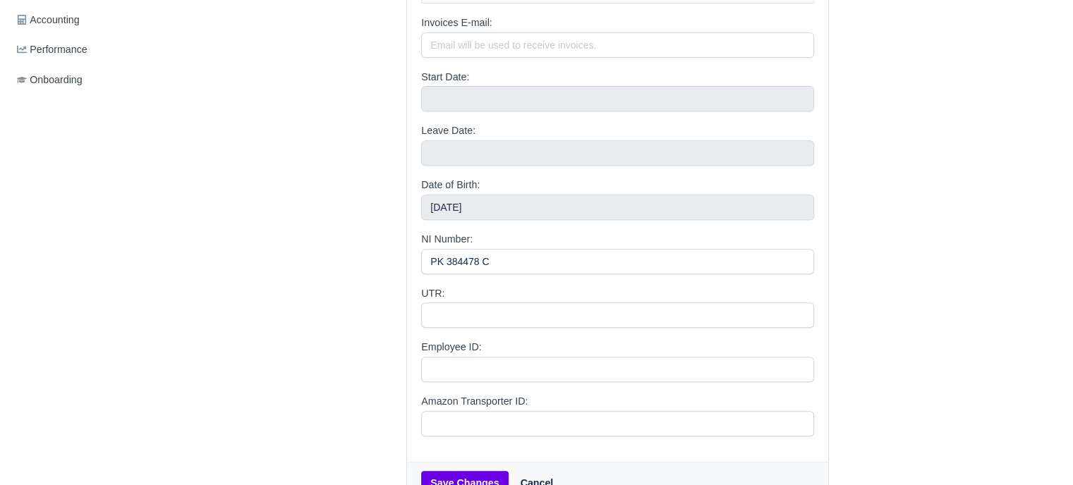
scroll to position [657, 0]
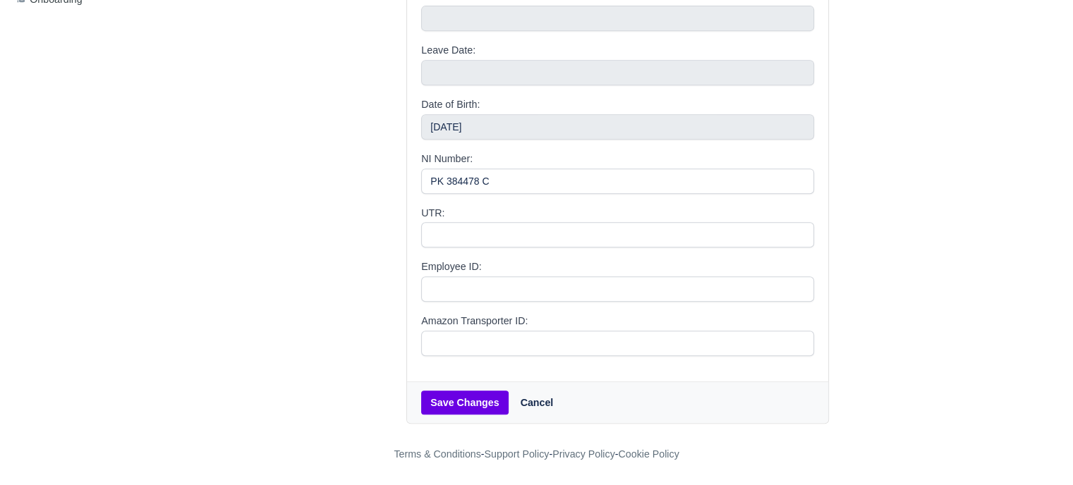
type input "[PERSON_NAME] [PERSON_NAME]"
click at [477, 405] on button "Save Changes" at bounding box center [464, 403] width 87 height 24
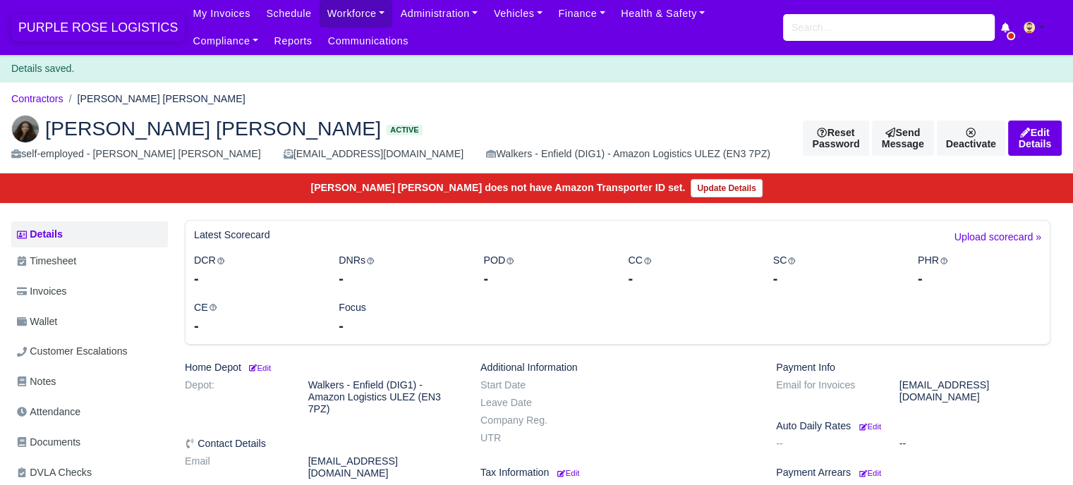
click at [95, 23] on span "PURPLE ROSE LOGISTICS" at bounding box center [97, 27] width 173 height 28
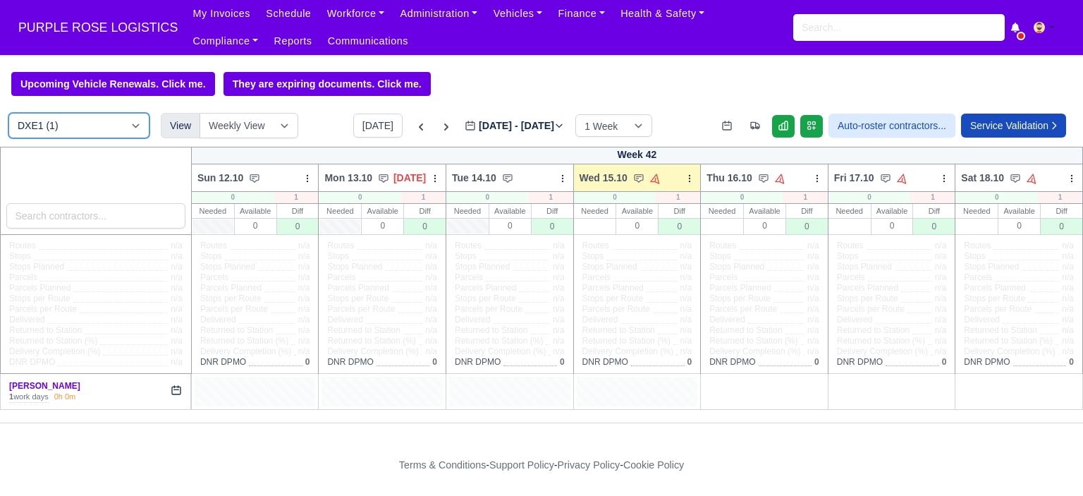
click at [73, 133] on select "DXE1 (1) DIG1 (220) DAK1 (1) GIMD (73)" at bounding box center [78, 125] width 141 height 25
select select "5"
click at [8, 114] on select "DXE1 (1) DIG1 (220) DAK1 (1) GIMD (73)" at bounding box center [78, 125] width 141 height 25
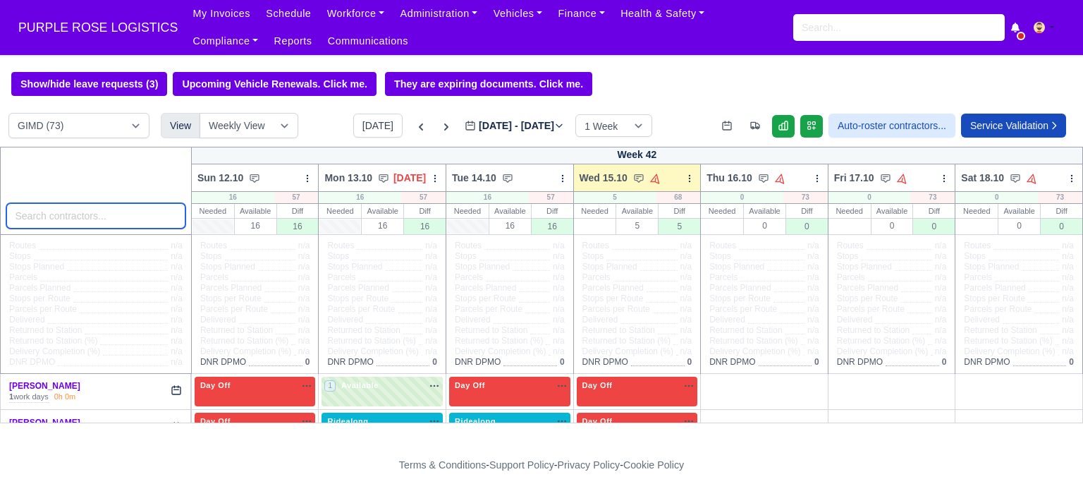
click at [107, 220] on input "search" at bounding box center [95, 215] width 179 height 25
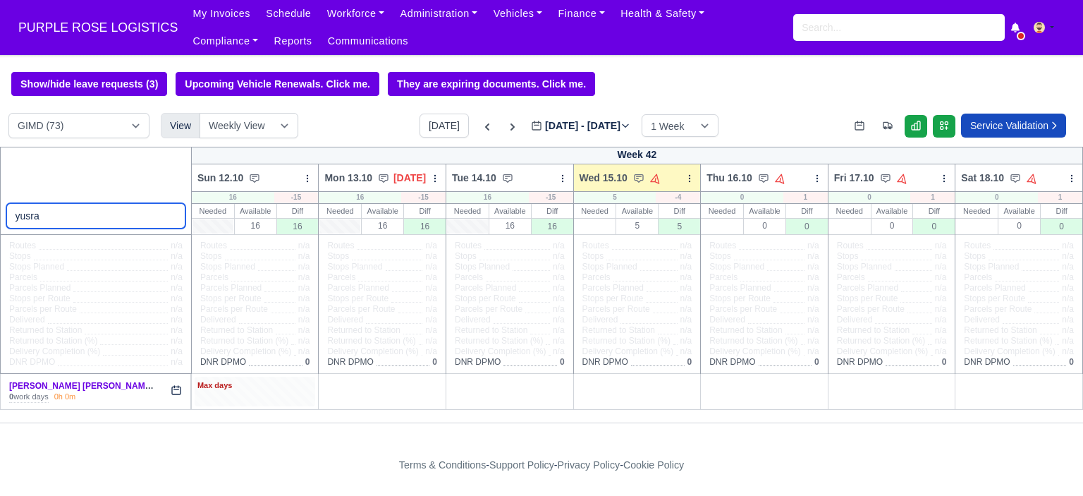
type input "yusra"
click at [232, 396] on div "Max days" at bounding box center [255, 391] width 121 height 29
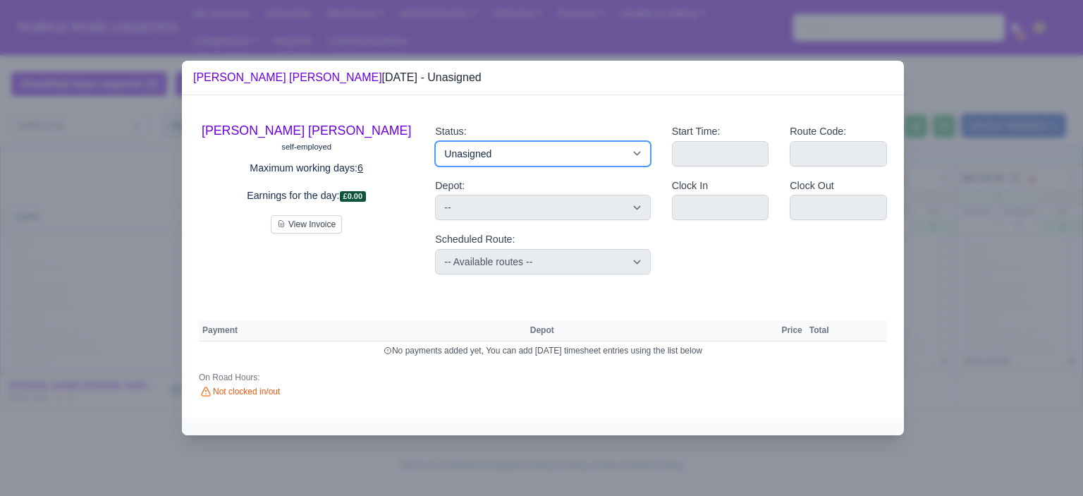
click at [531, 159] on select "Available Day Off Stand By Holiday Other Depot In Office OSM Ridealong Nursery …" at bounding box center [542, 153] width 215 height 25
select select "Day Off"
click at [435, 141] on select "Available Day Off Stand By Holiday Other Depot In Office OSM Ridealong Nursery …" at bounding box center [542, 153] width 215 height 25
select select
select select "na"
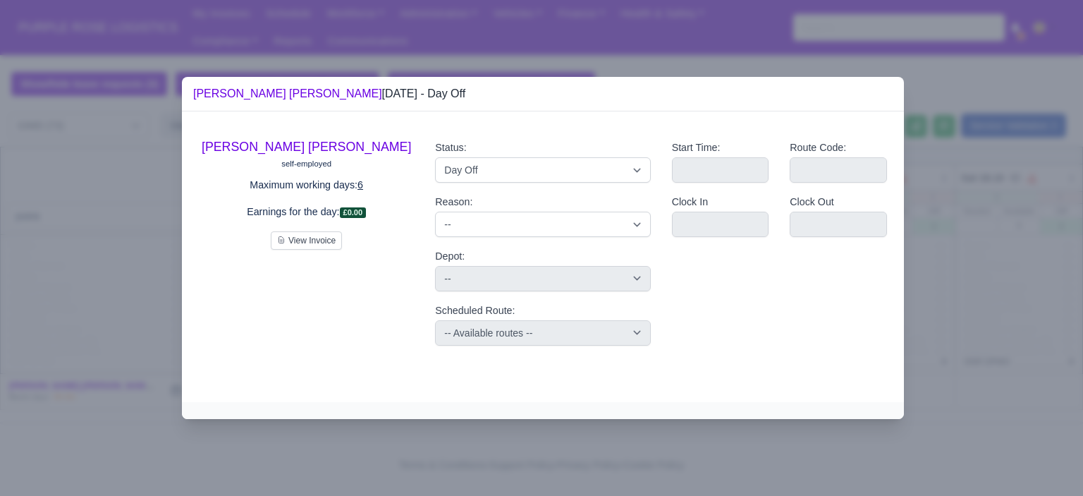
click at [991, 307] on div at bounding box center [541, 248] width 1083 height 496
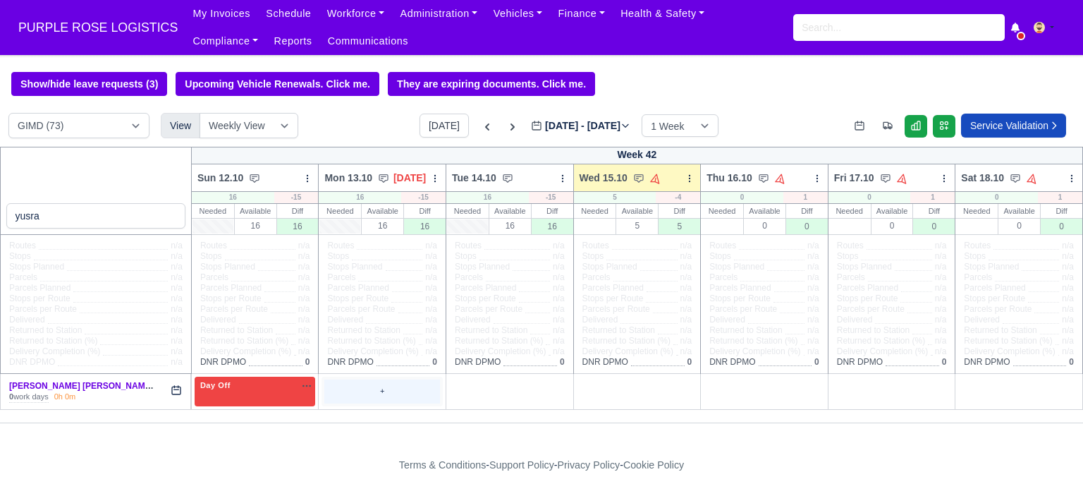
click at [401, 394] on div "+" at bounding box center [382, 390] width 116 height 23
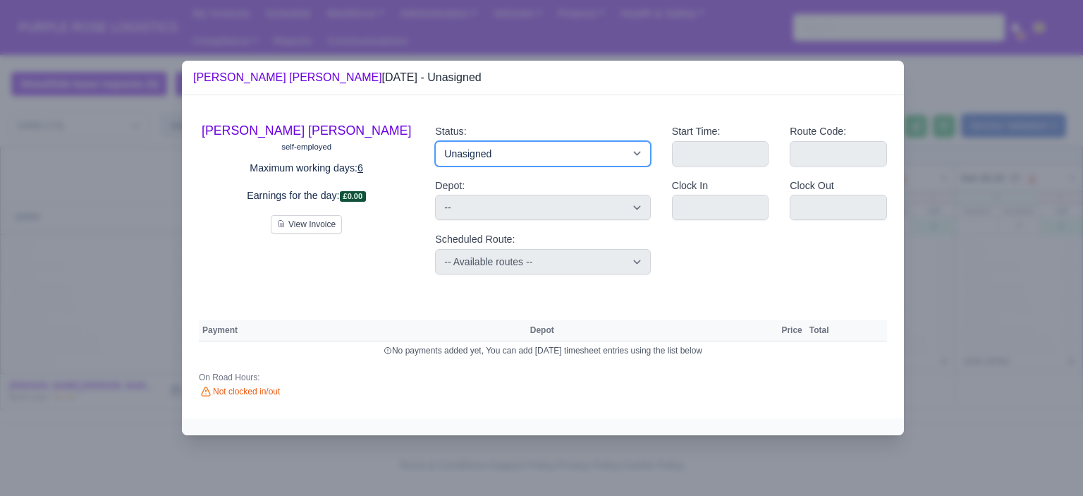
click at [535, 152] on select "Available Day Off Stand By Holiday Other Depot In Office OSM Ridealong Nursery …" at bounding box center [542, 153] width 215 height 25
select select "Day Off"
click at [435, 141] on select "Available Day Off Stand By Holiday Other Depot In Office OSM Ridealong Nursery …" at bounding box center [542, 153] width 215 height 25
select select
select select "na"
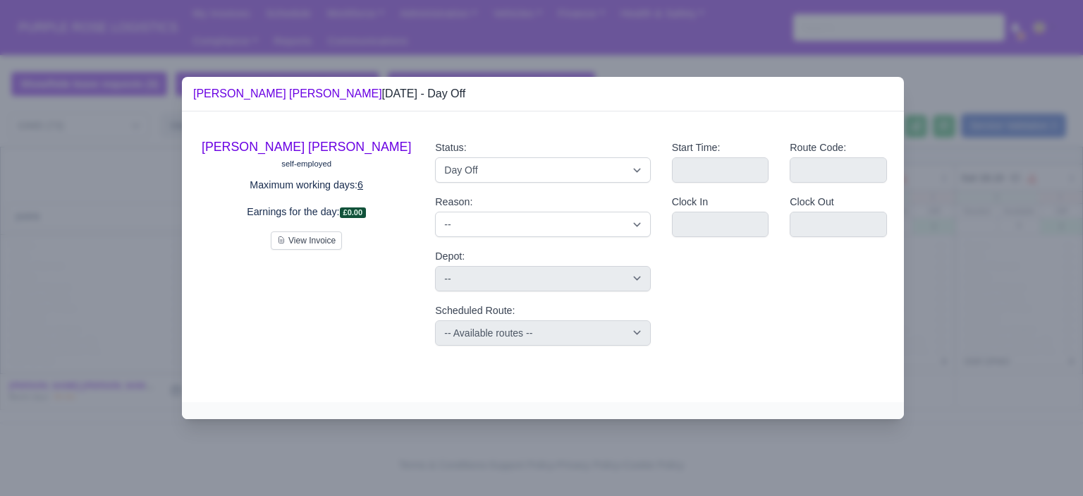
click at [1083, 272] on div at bounding box center [541, 248] width 1083 height 496
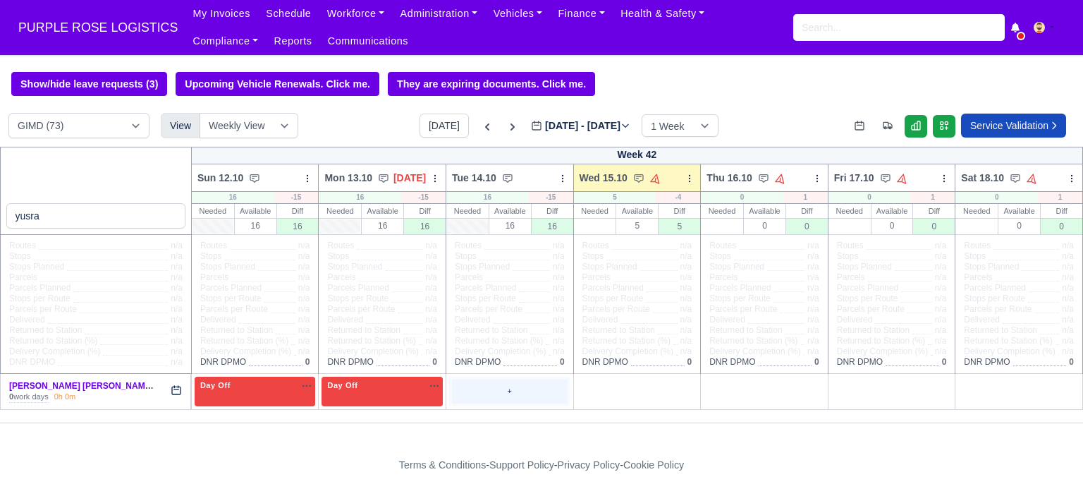
click at [516, 391] on div "+" at bounding box center [510, 390] width 116 height 23
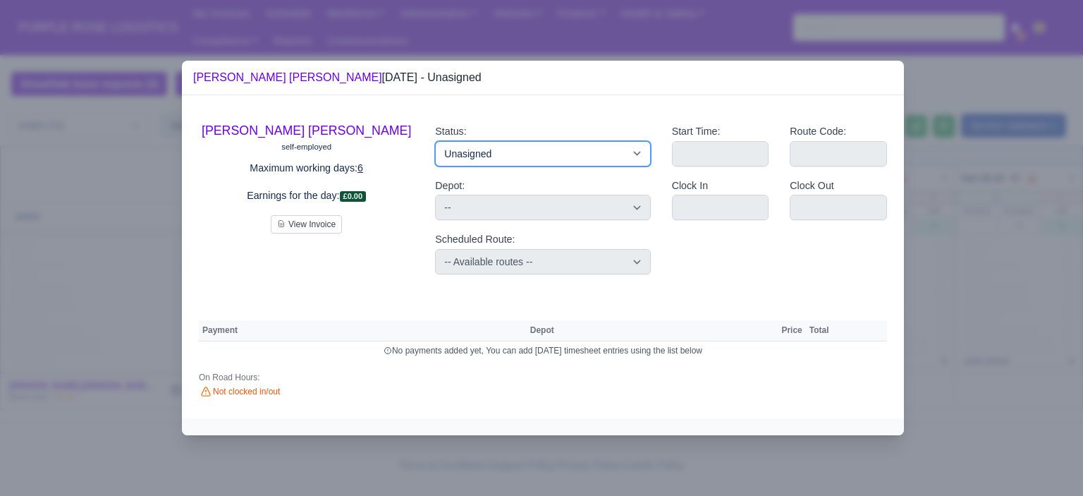
click at [519, 150] on select "Available Day Off Stand By Holiday Other Depot In Office OSM Ridealong Nursery …" at bounding box center [542, 153] width 215 height 25
select select "Available"
click at [435, 141] on select "Available Day Off Stand By Holiday Other Depot In Office OSM Ridealong Nursery …" at bounding box center [542, 153] width 215 height 25
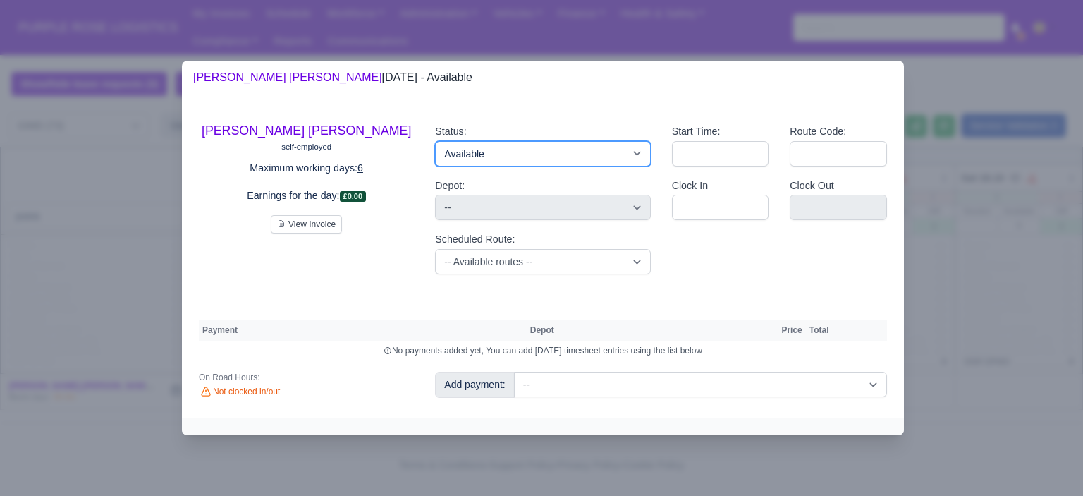
click at [504, 154] on select "Available Day Off Stand By Holiday Other Depot In Office OSM Ridealong Nursery …" at bounding box center [542, 153] width 215 height 25
select select "Day Off"
click at [435, 141] on select "Available Day Off Stand By Holiday Other Depot In Office OSM Ridealong Nursery …" at bounding box center [542, 153] width 215 height 25
select select
select select "na"
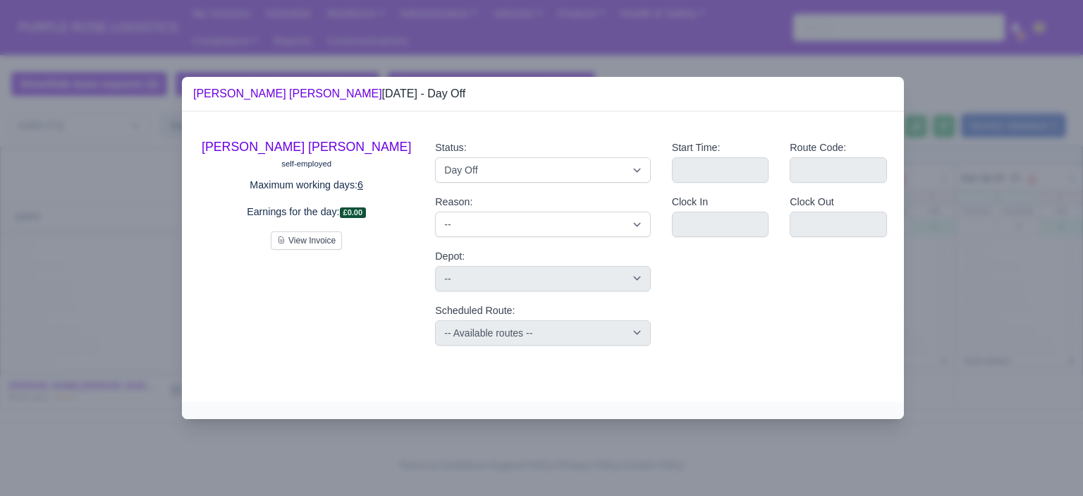
click at [1037, 245] on div at bounding box center [541, 248] width 1083 height 496
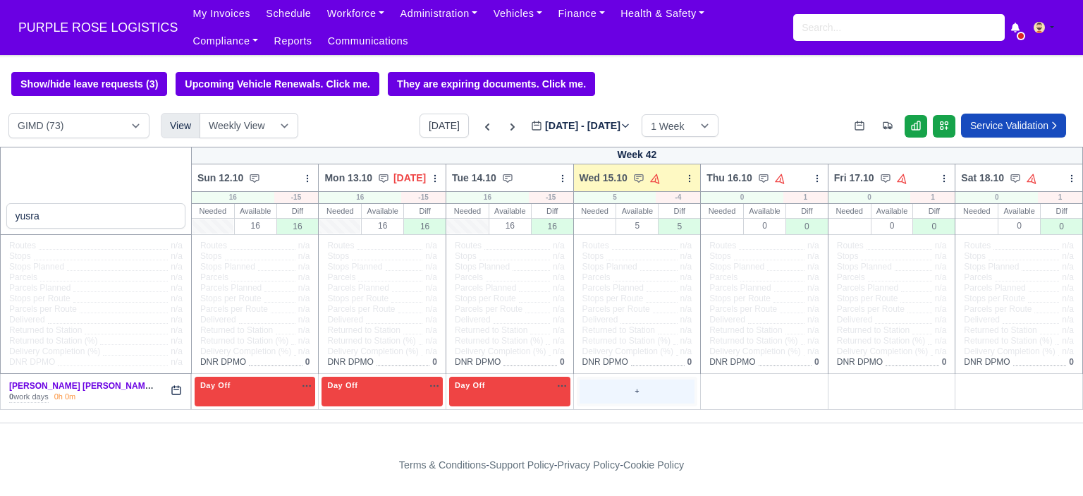
click at [602, 395] on div "+" at bounding box center [638, 390] width 116 height 23
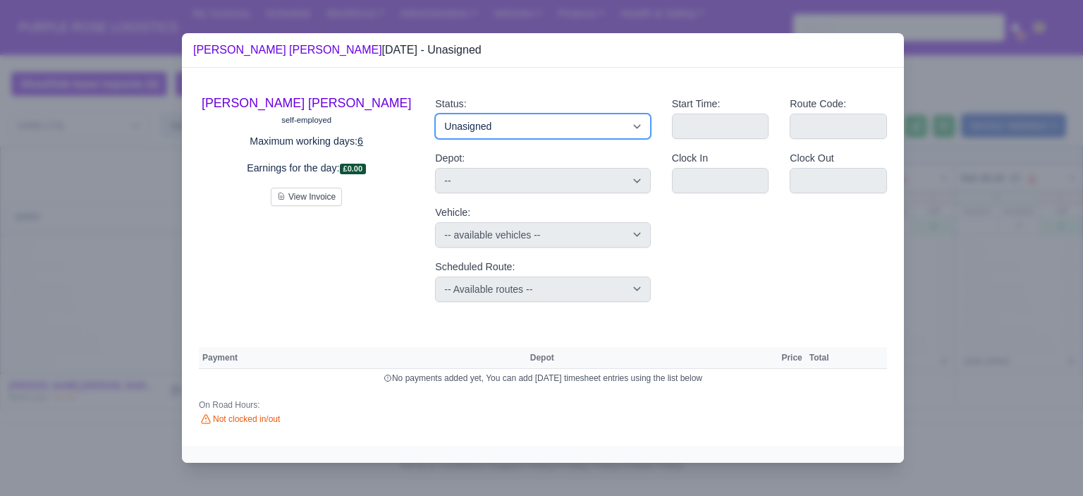
click at [538, 130] on select "Available Day Off Stand By Holiday Other Depot In Office OSM Ridealong Nursery …" at bounding box center [542, 126] width 215 height 25
select select "Training"
click at [435, 114] on select "Available Day Off Stand By Holiday Other Depot In Office OSM Ridealong Nursery …" at bounding box center [542, 126] width 215 height 25
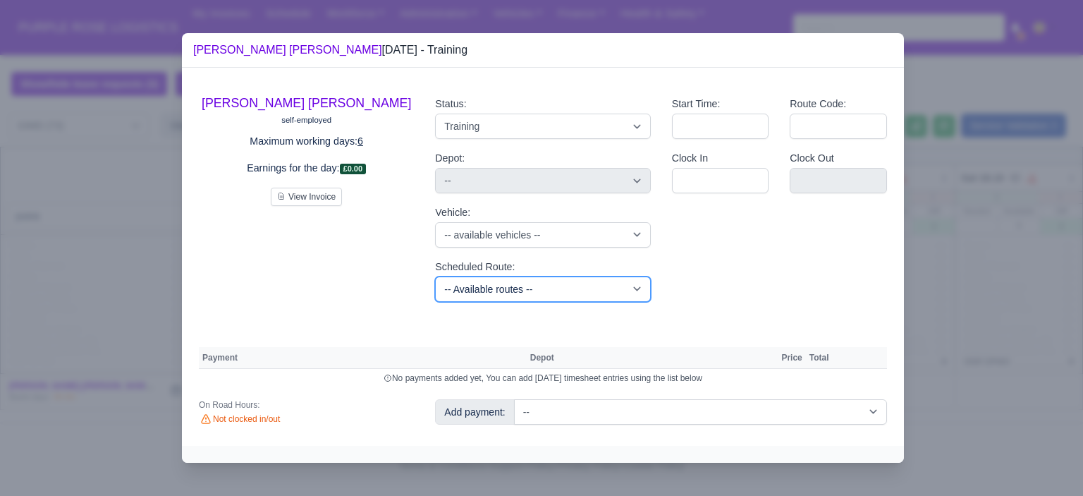
click at [571, 288] on select "-- Available routes -- Standard Parcel - Block of 6 Hours - (SD6) AmFlex RTS Ve…" at bounding box center [542, 288] width 215 height 25
select select "6"
click at [435, 276] on select "-- Available routes -- Standard Parcel - Block of 6 Hours - (SD6) AmFlex RTS Ve…" at bounding box center [542, 288] width 215 height 25
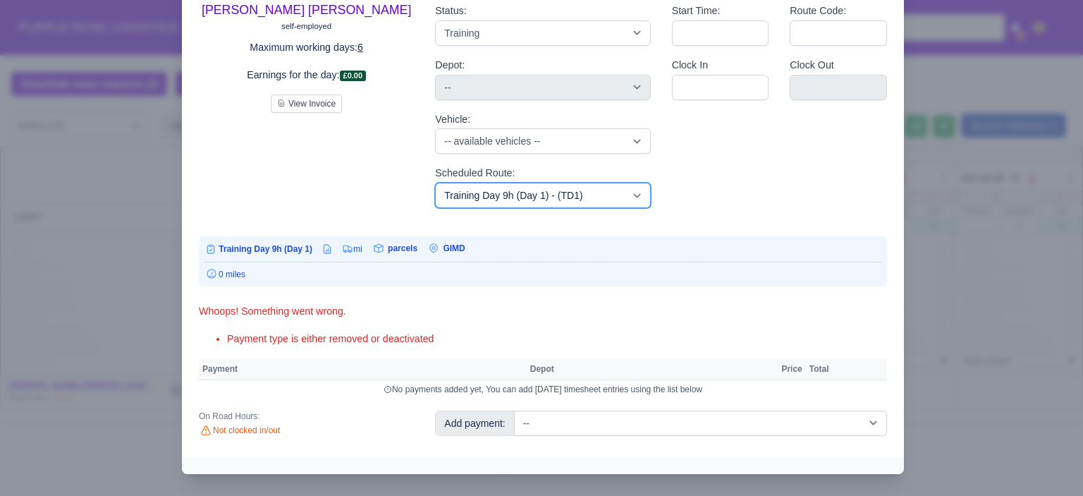
scroll to position [83, 0]
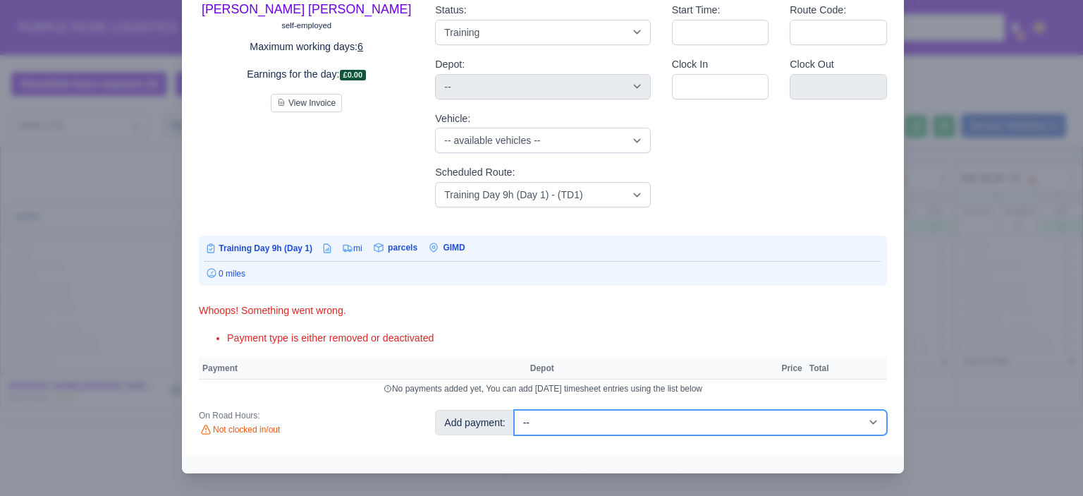
click at [670, 429] on select "-- Additional Hour Support (£14.50) Additional Hour Support (Walkers) (£13.50) …" at bounding box center [700, 422] width 373 height 25
select select "85"
click at [514, 410] on select "-- Additional Hour Support (£14.50) Additional Hour Support (Walkers) (£13.50) …" at bounding box center [700, 422] width 373 height 25
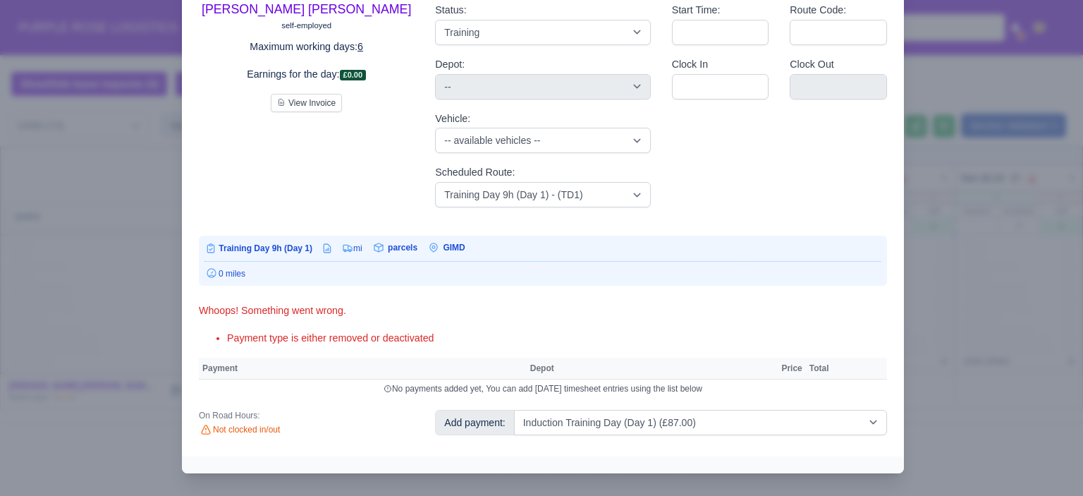
select select "5"
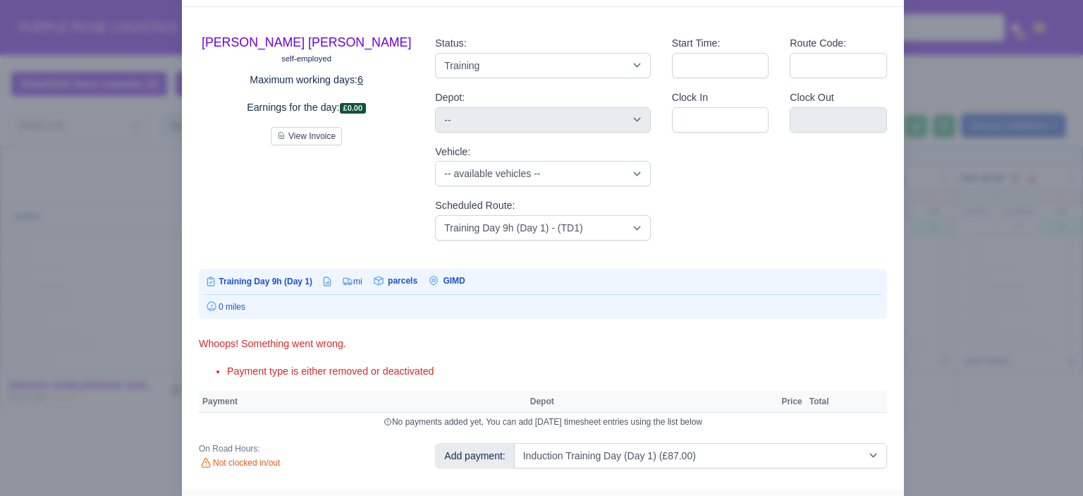
select select "5"
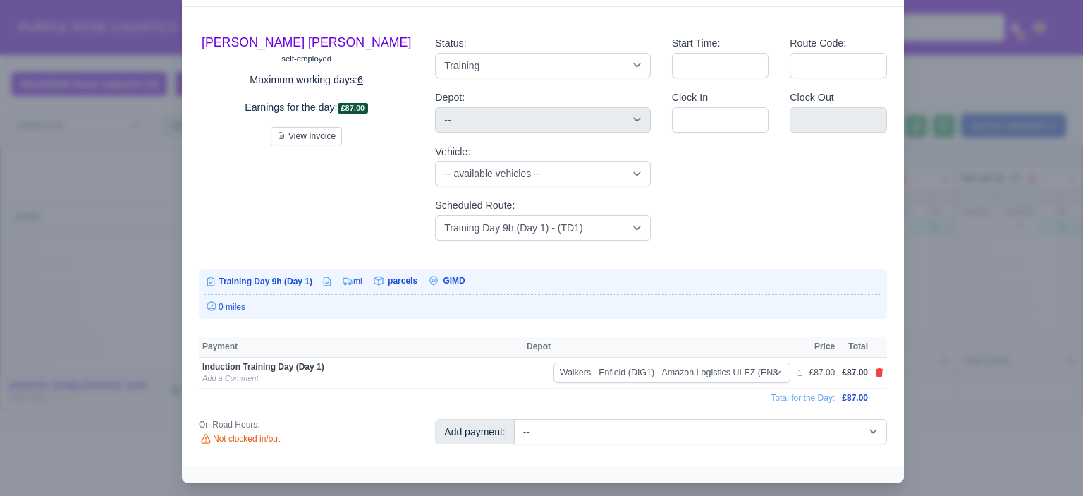
click at [698, 427] on select "-- Additional Hour Support (£14.50) Additional Hour Support (Walkers) (£13.50) …" at bounding box center [700, 431] width 373 height 25
select select "104"
click at [514, 419] on select "-- Additional Hour Support (£14.50) Additional Hour Support (Walkers) (£13.50) …" at bounding box center [700, 431] width 373 height 25
select select "5"
drag, startPoint x: 1016, startPoint y: 269, endPoint x: 948, endPoint y: 276, distance: 68.8
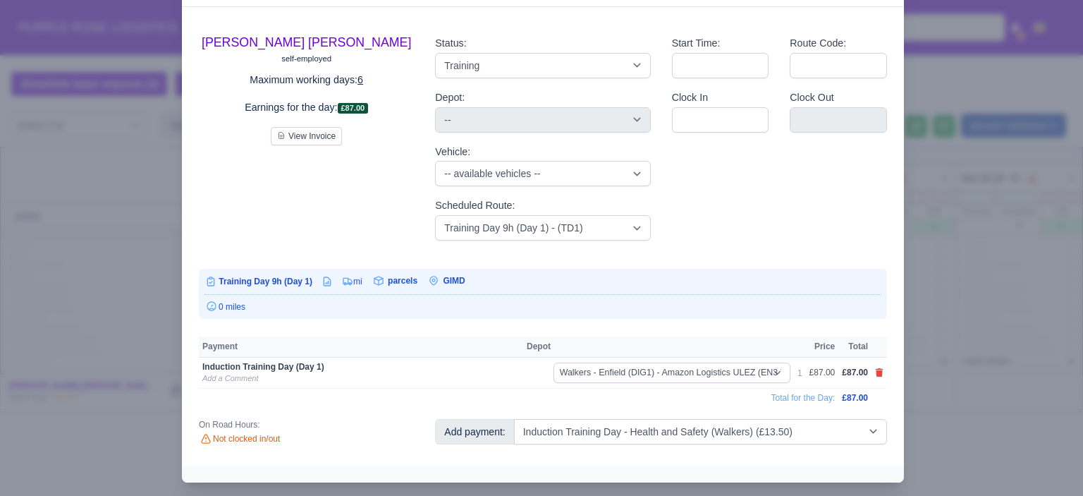
click at [1016, 268] on div at bounding box center [541, 248] width 1083 height 496
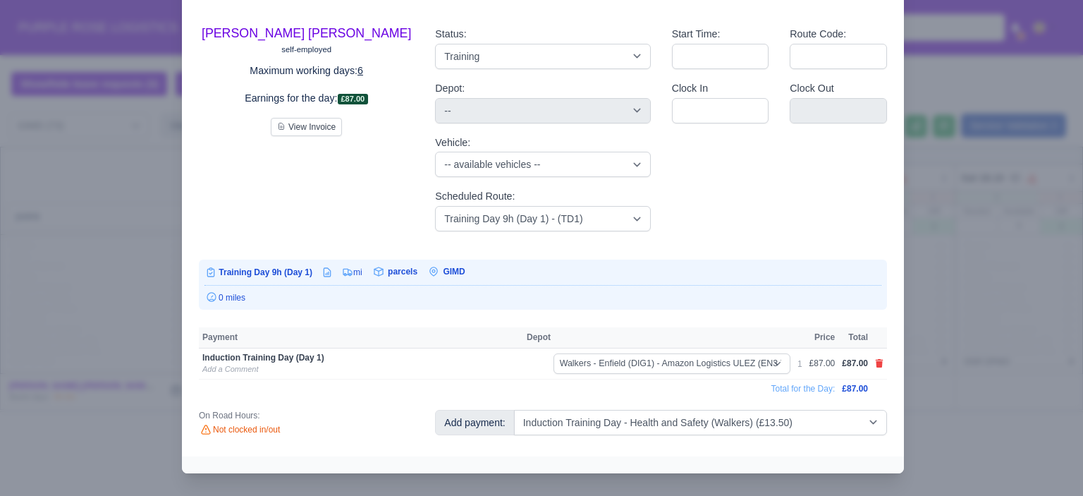
select select "5"
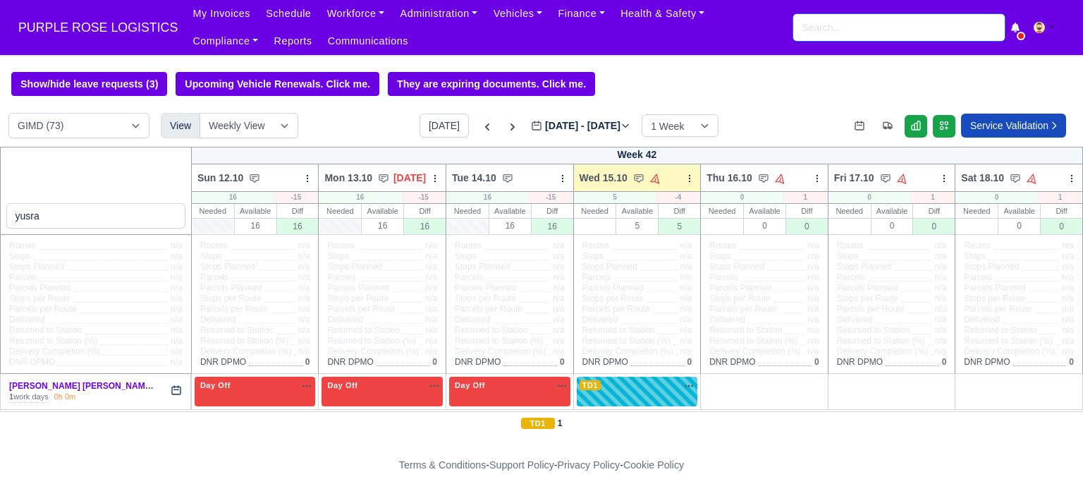
click at [897, 31] on input "search" at bounding box center [899, 27] width 212 height 27
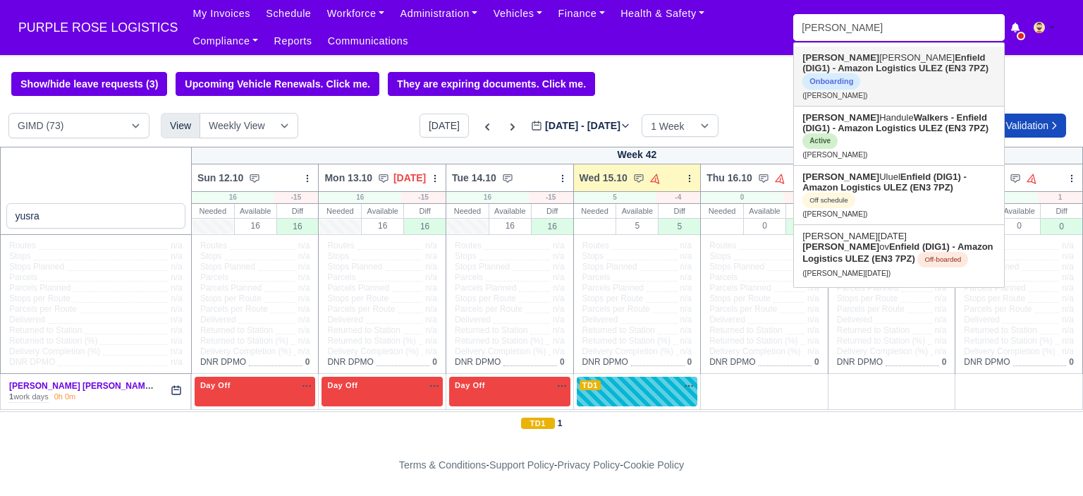
click at [873, 64] on strong "Enfield (DIG1) - Amazon Logistics ULEZ (EN3 7PZ)" at bounding box center [896, 62] width 186 height 21
type input "OSMAN ANKOV HALITOV"
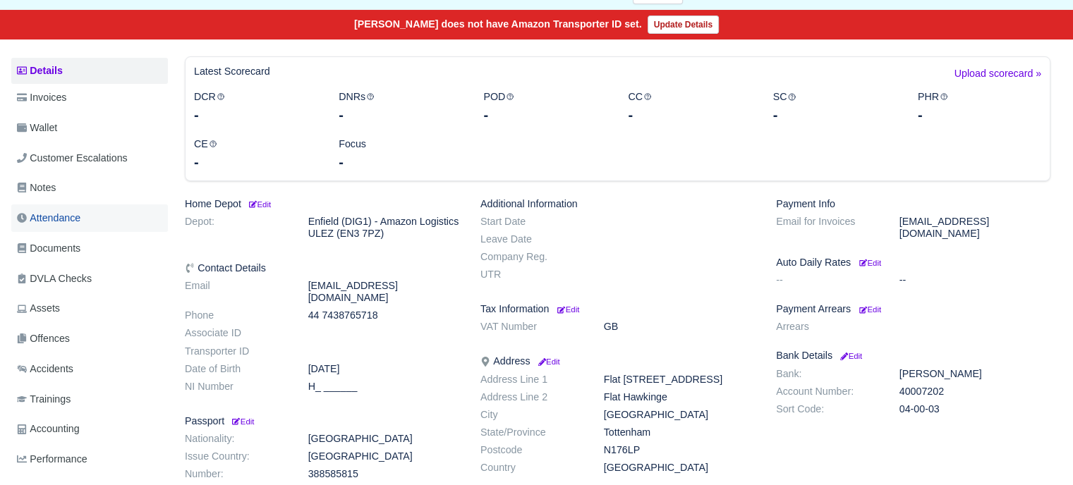
scroll to position [212, 0]
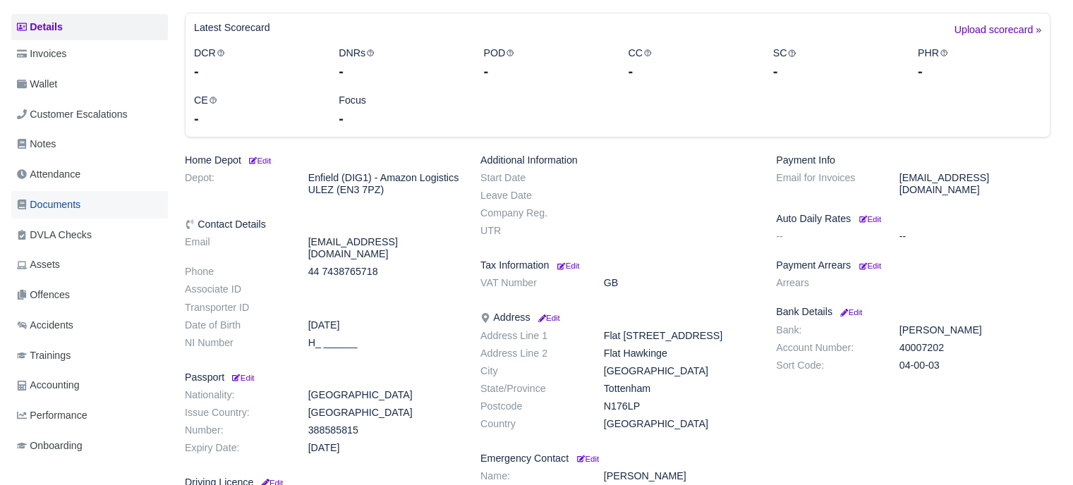
click at [73, 205] on span "Documents" at bounding box center [48, 205] width 63 height 16
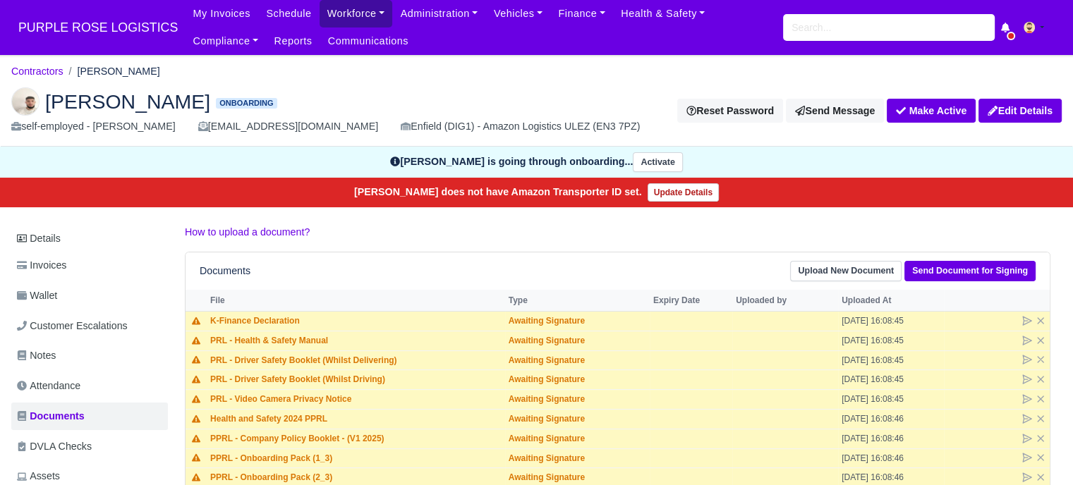
click at [335, 11] on link "Workforce" at bounding box center [355, 14] width 73 height 28
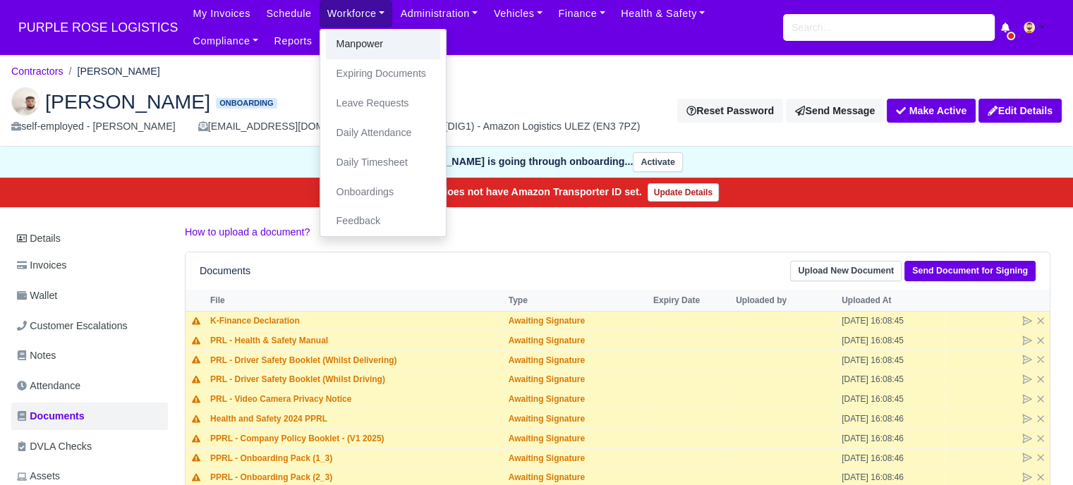
click at [348, 43] on link "Manpower" at bounding box center [383, 45] width 114 height 30
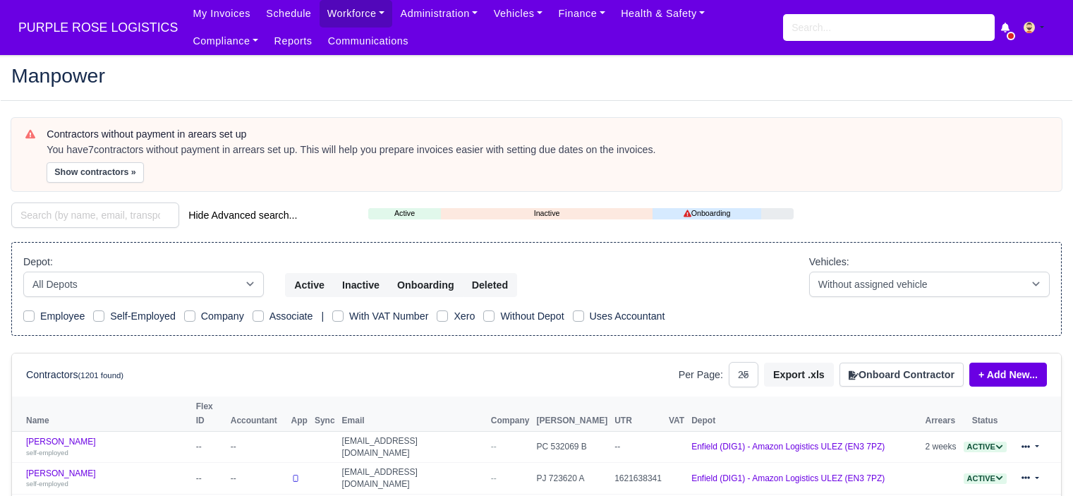
select select "25"
click at [903, 284] on select "-- With assigned vehicle Without assigned vehicle" at bounding box center [929, 284] width 240 height 25
drag, startPoint x: 754, startPoint y: 300, endPoint x: 815, endPoint y: 322, distance: 64.5
click at [754, 300] on div "Depot: All Depots Bromley by Bow(DXE1)- Amazon Logistics C-ZONE/ULEZ DHP1 Enfie…" at bounding box center [536, 289] width 1050 height 95
click at [880, 363] on button "Onboard Contractor" at bounding box center [901, 375] width 124 height 24
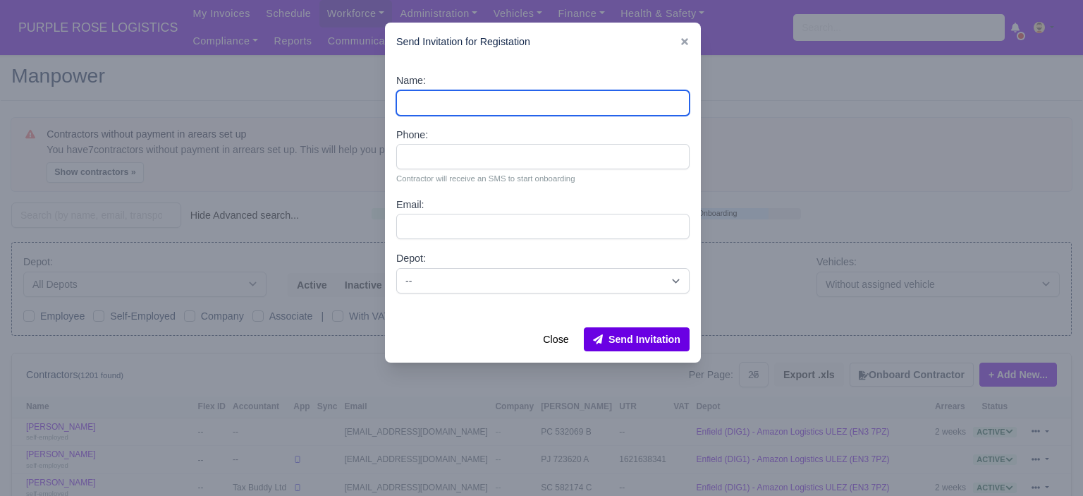
click at [539, 102] on input "Name:" at bounding box center [542, 102] width 293 height 25
paste input "anton mutafov"
type input "anton mutafov"
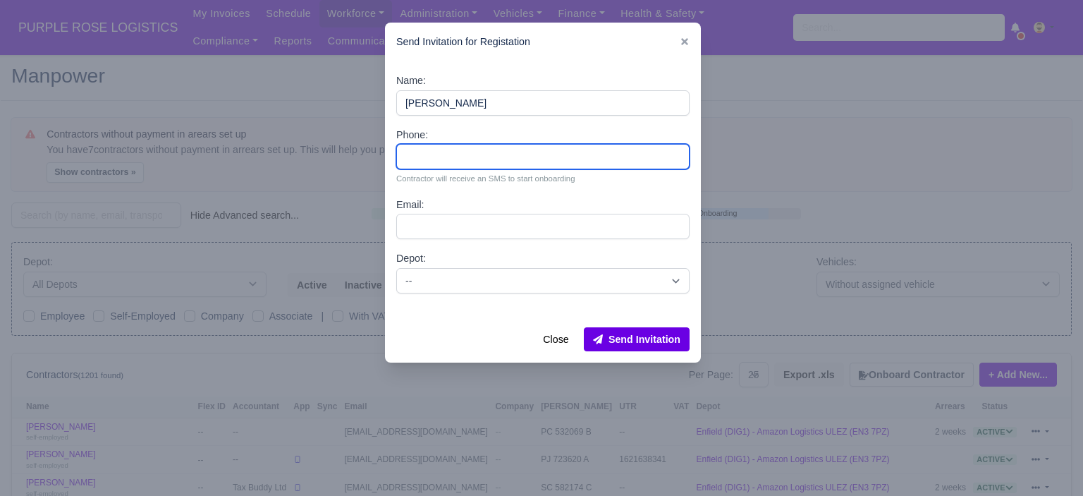
click at [455, 155] on input "Phone:" at bounding box center [542, 156] width 293 height 25
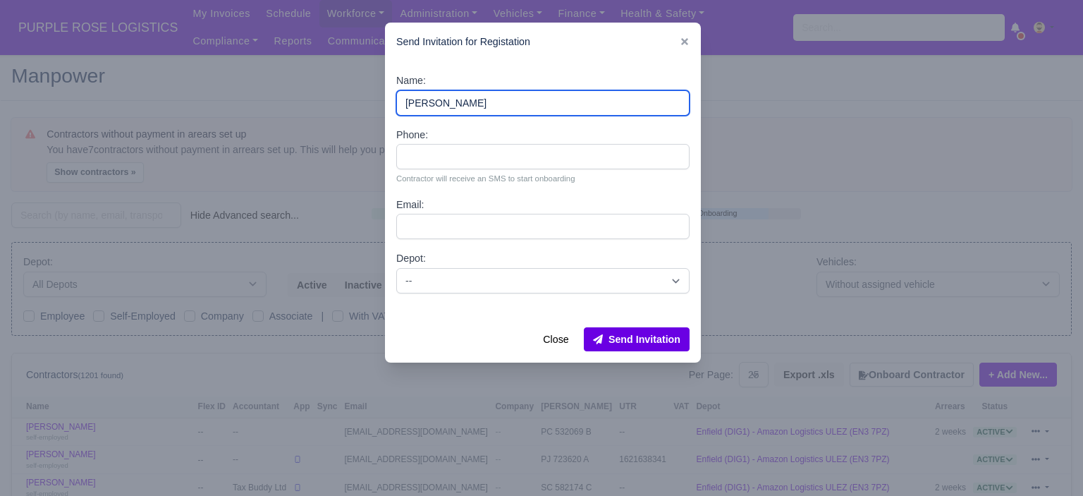
click at [408, 106] on input "anton mutafov" at bounding box center [542, 102] width 293 height 25
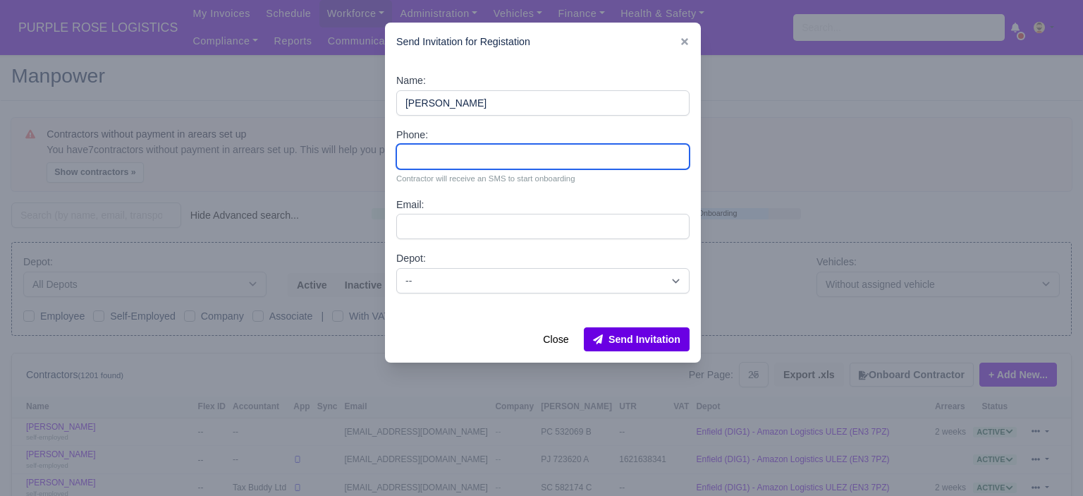
click at [422, 158] on input "Phone:" at bounding box center [542, 156] width 293 height 25
paste input "07787969560"
type input "07787969560"
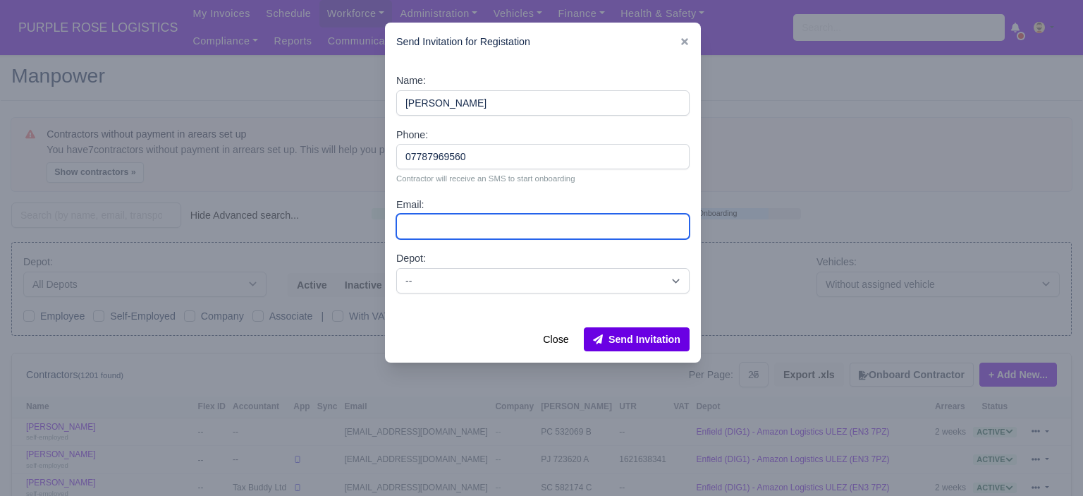
click at [453, 225] on input "Email:" at bounding box center [542, 226] width 293 height 25
paste input "Antonmutafov51@gmail.com"
type input "Antonmutafov51@gmail.com"
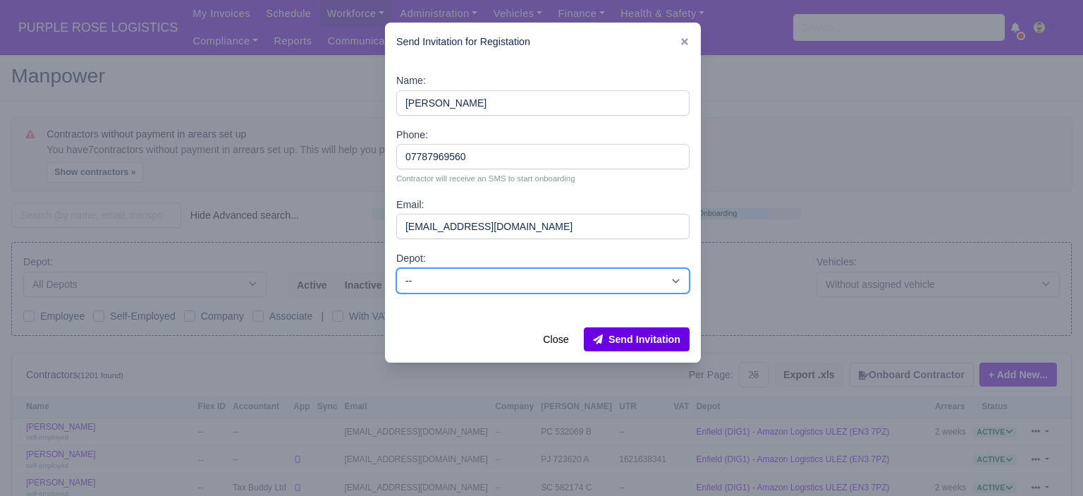
click at [446, 278] on select "-- Bromley by Bow(DXE1)- Amazon Logistics C-ZONE/ULEZ Enfield (DIG1) - Amazon L…" at bounding box center [542, 280] width 293 height 25
select select "1"
click at [396, 268] on select "-- Bromley by Bow(DXE1)- Amazon Logistics C-ZONE/ULEZ Enfield (DIG1) - Amazon L…" at bounding box center [542, 280] width 293 height 25
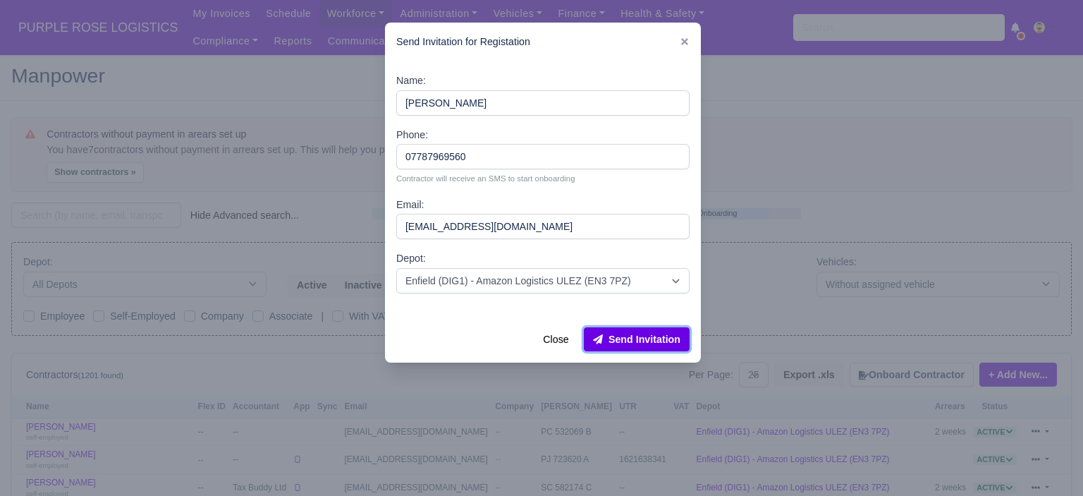
click at [642, 341] on button "Send Invitation" at bounding box center [637, 339] width 106 height 24
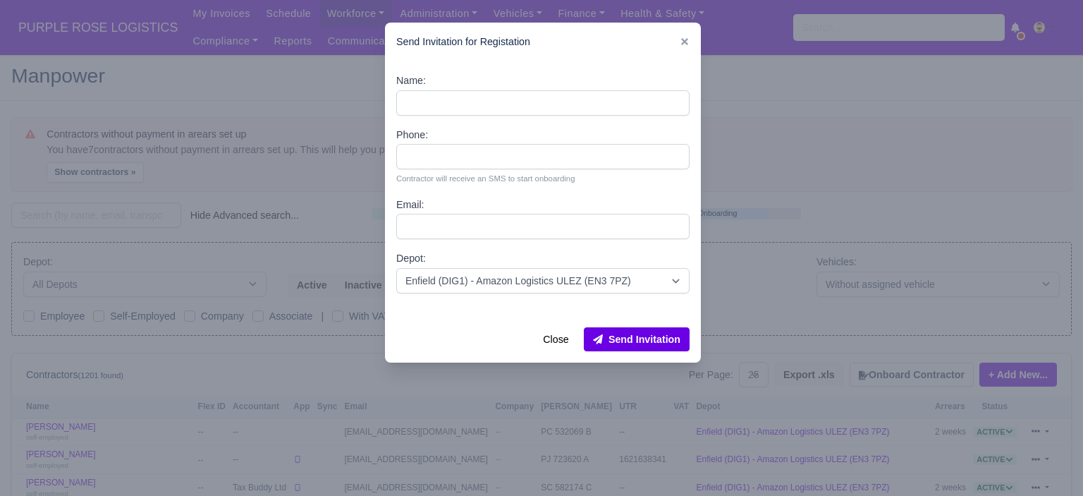
click at [216, 81] on div at bounding box center [541, 248] width 1083 height 496
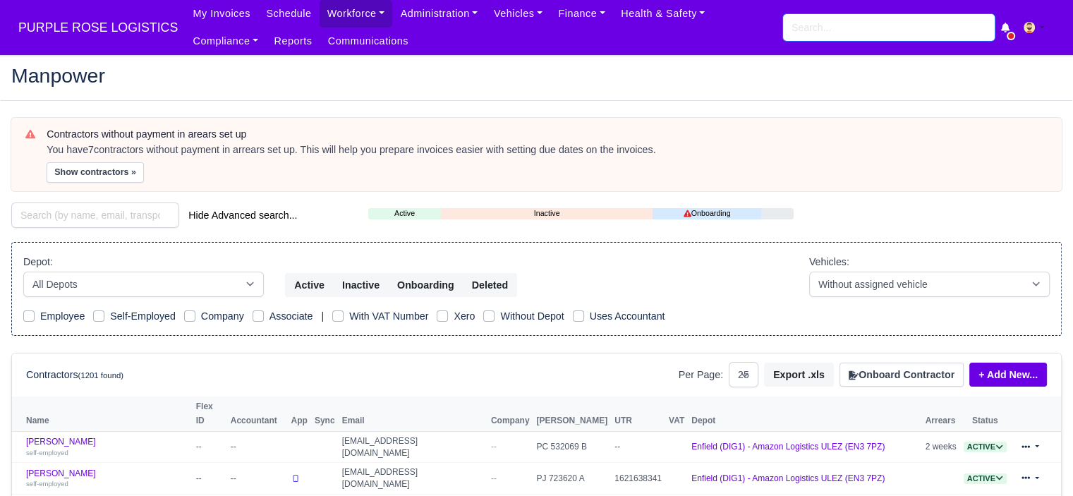
click at [820, 23] on input "search" at bounding box center [889, 27] width 212 height 27
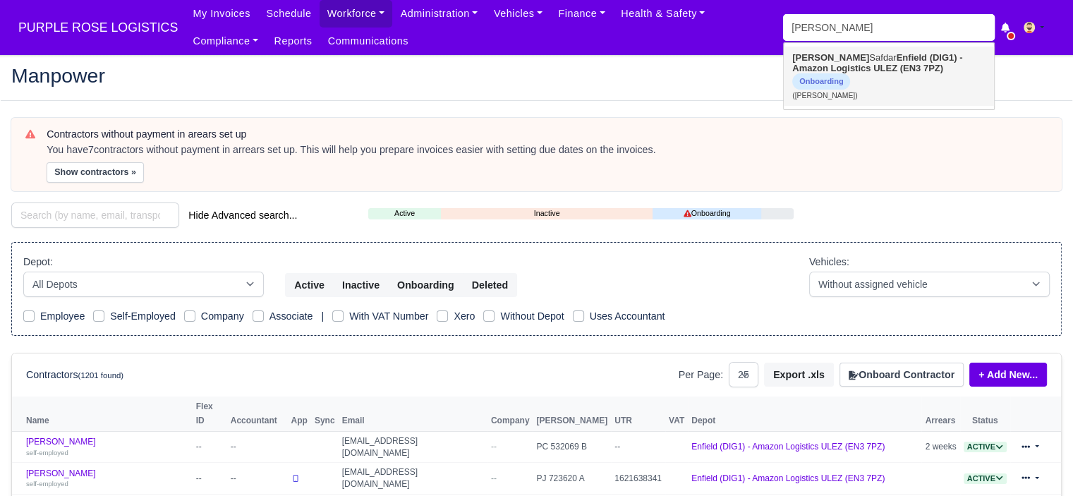
click at [838, 63] on link "Imaad Safdar Enfield (DIG1) - Amazon Logistics ULEZ (EN3 7PZ) Onboarding (Imaad…" at bounding box center [889, 76] width 210 height 59
type input "Imaad Safdar"
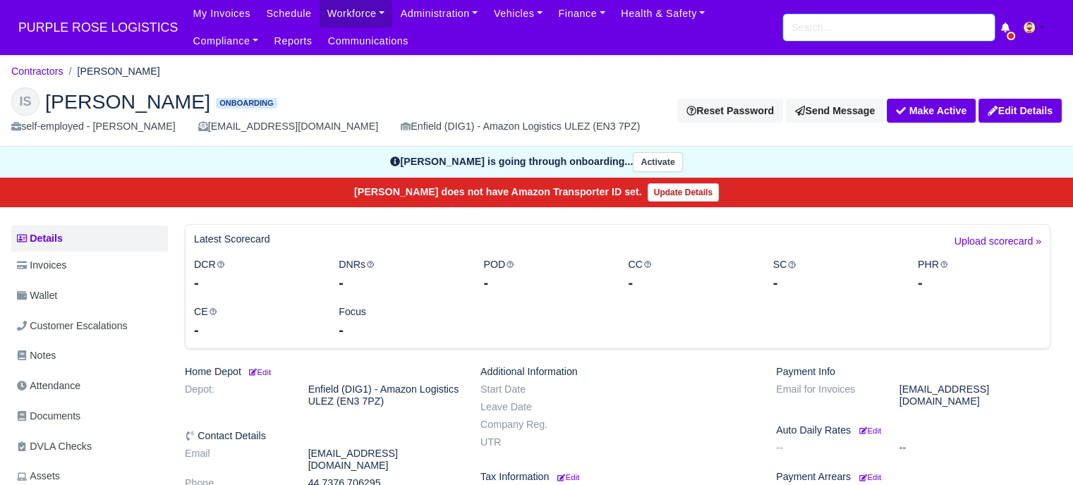
click at [838, 27] on input "search" at bounding box center [889, 27] width 212 height 27
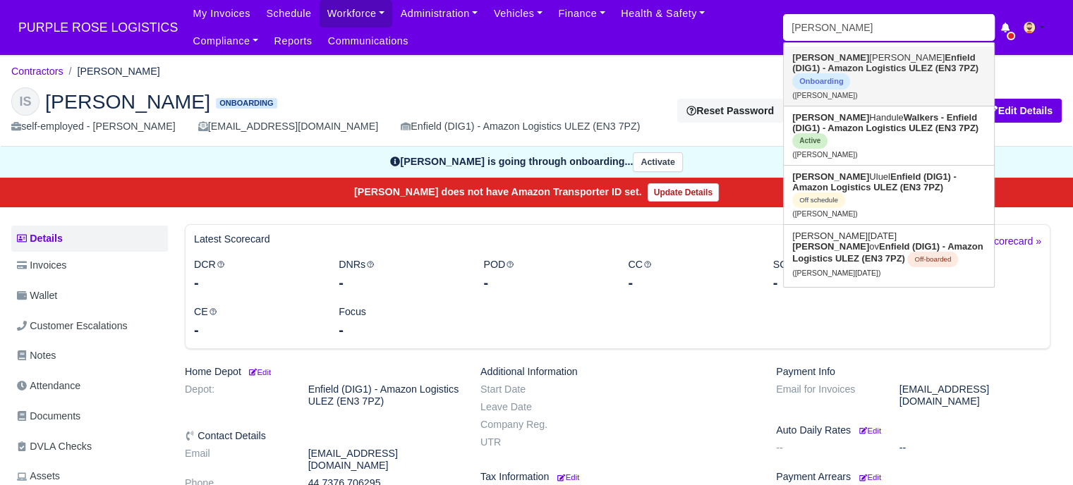
click at [849, 70] on strong "Enfield (DIG1) - Amazon Logistics ULEZ (EN3 7PZ)" at bounding box center [885, 62] width 186 height 21
type input "[PERSON_NAME]"
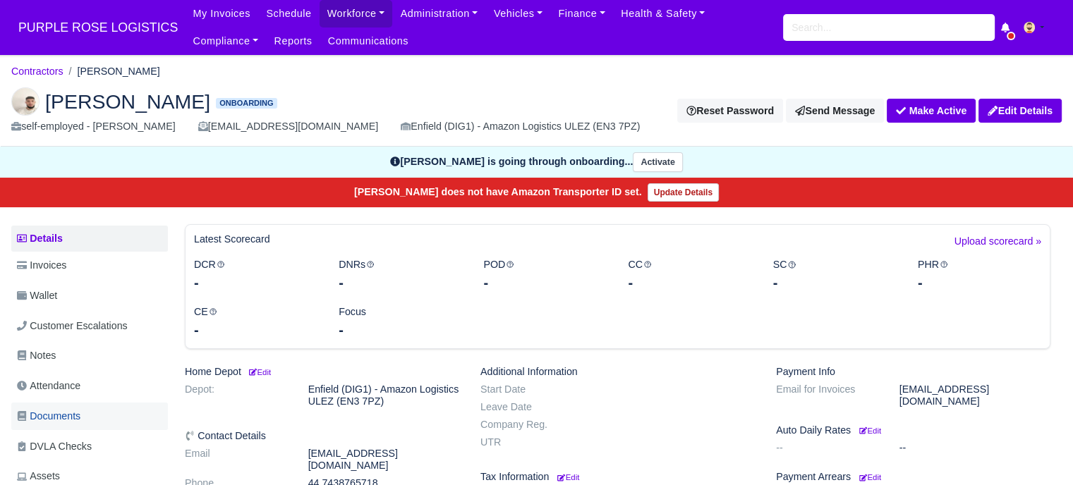
click at [71, 421] on span "Documents" at bounding box center [48, 416] width 63 height 16
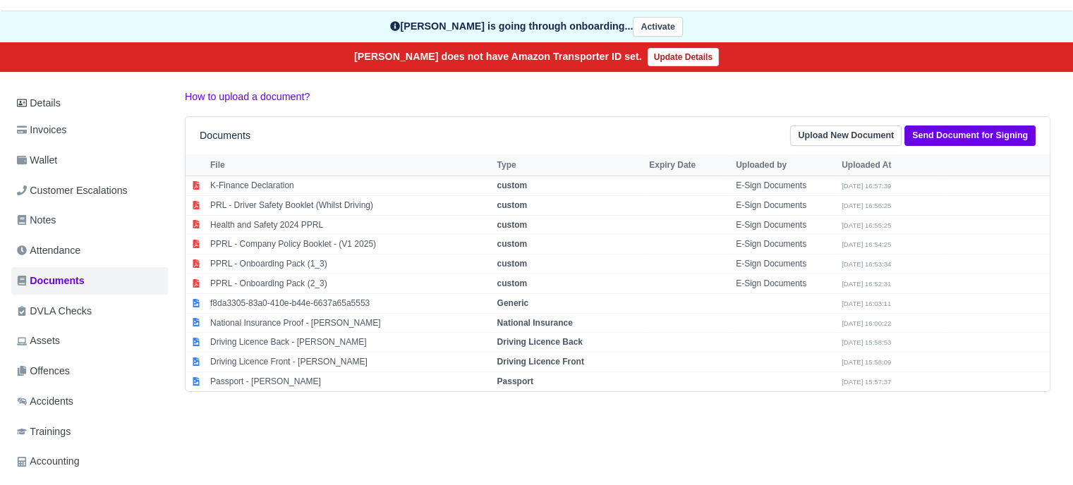
scroll to position [133, 0]
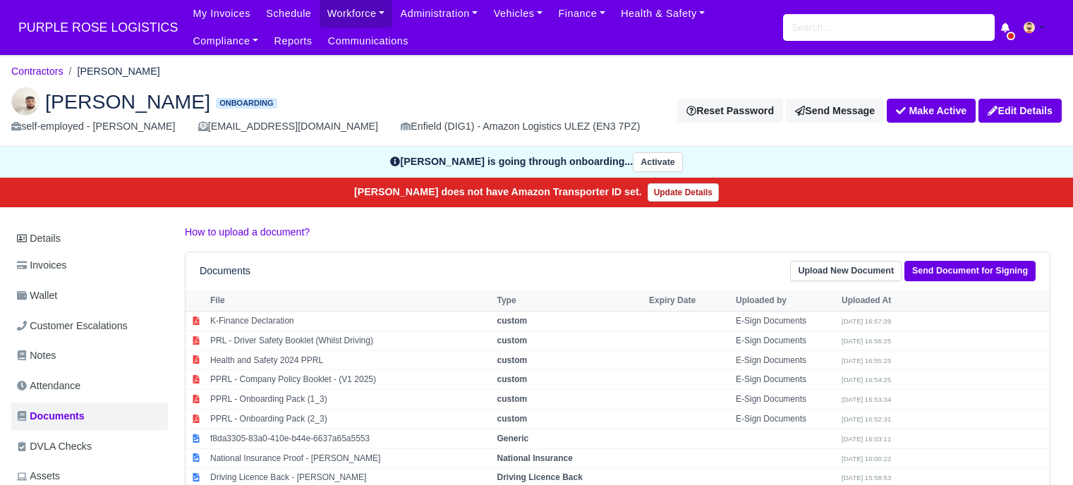
scroll to position [133, 0]
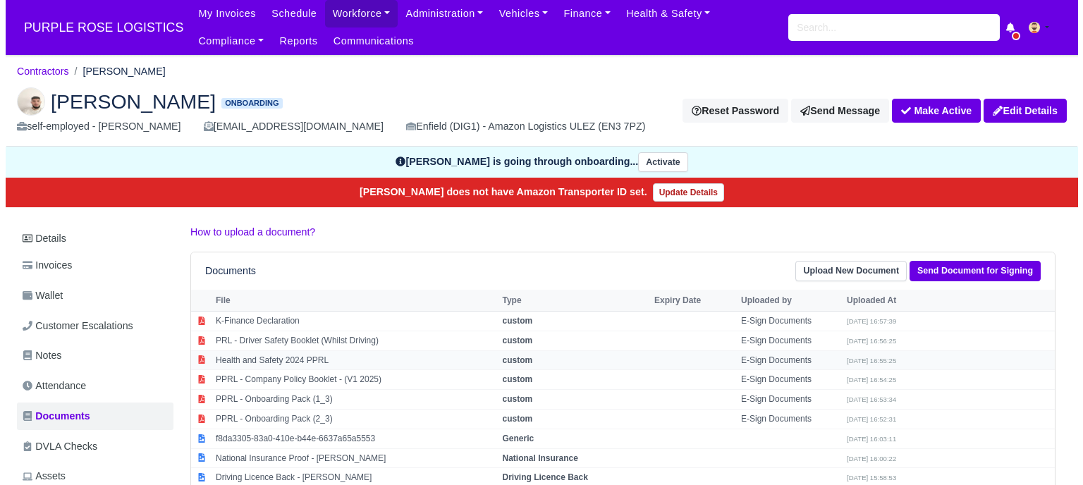
scroll to position [133, 0]
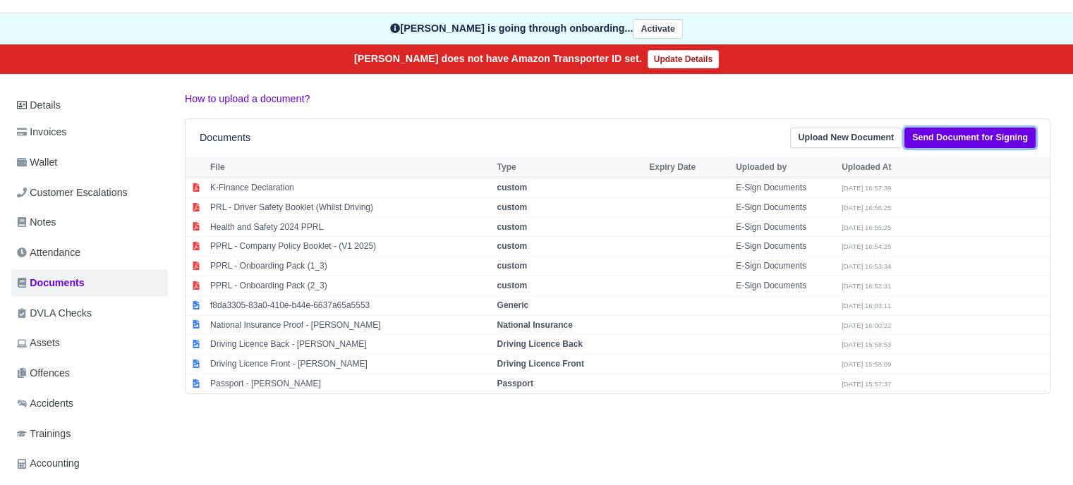
click at [977, 138] on link "Send Document for Signing" at bounding box center [969, 138] width 131 height 20
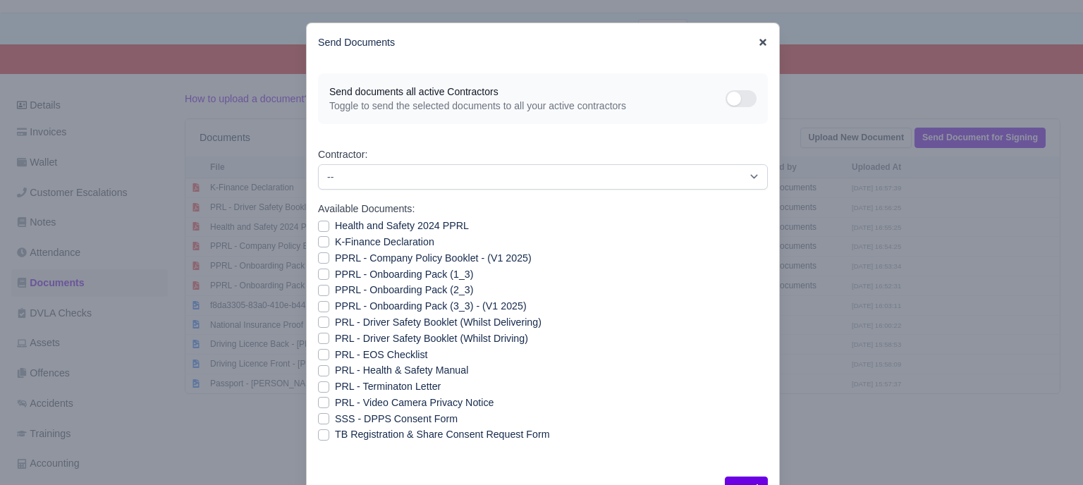
click at [762, 42] on icon at bounding box center [763, 42] width 10 height 10
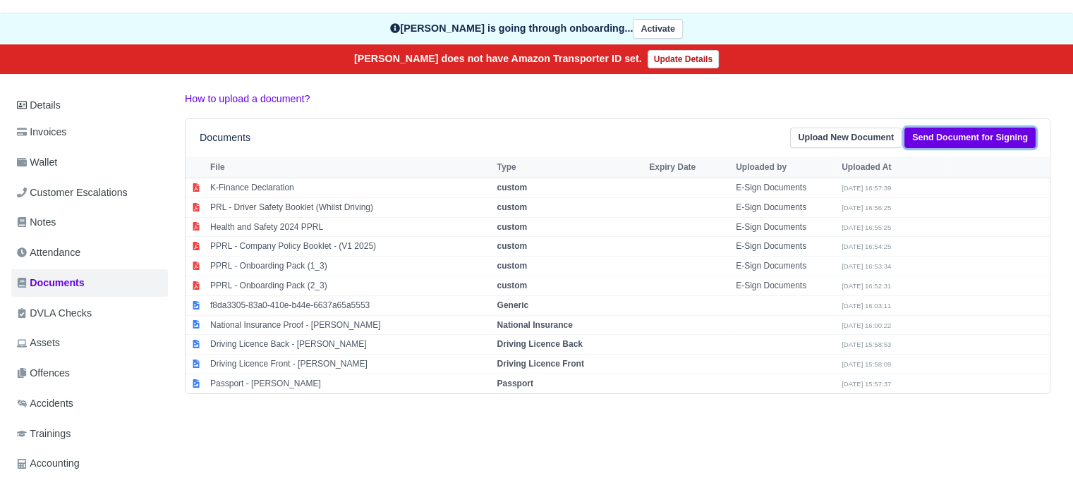
click at [1011, 132] on link "Send Document for Signing" at bounding box center [969, 138] width 131 height 20
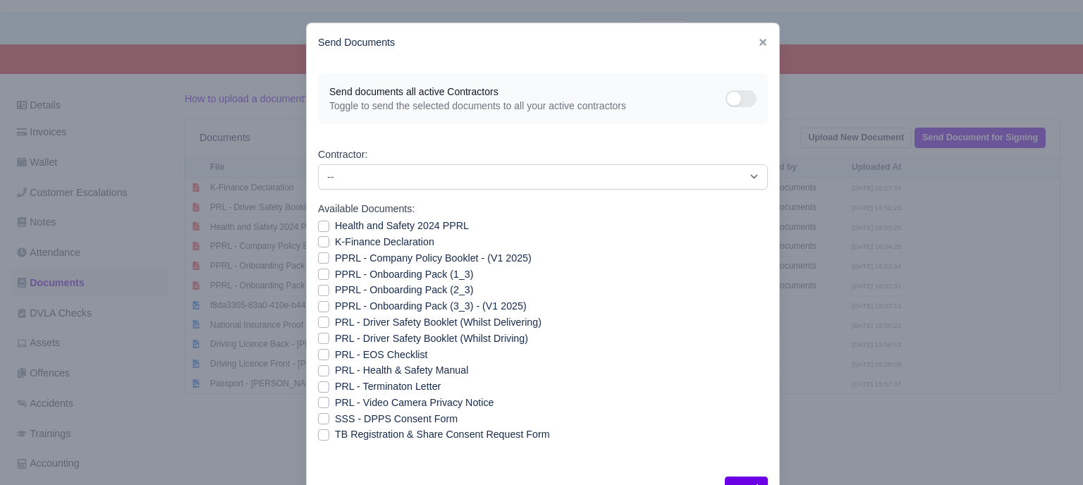
click at [422, 306] on label "PPRL - Onboarding Pack (3_3) - (V1 2025)" at bounding box center [431, 306] width 192 height 16
click at [329, 306] on input "PPRL - Onboarding Pack (3_3) - (V1 2025)" at bounding box center [323, 303] width 11 height 11
checkbox input "true"
click at [398, 225] on label "Health and Safety 2024 PPRL" at bounding box center [402, 226] width 134 height 16
click at [329, 225] on input "Health and Safety 2024 PPRL" at bounding box center [323, 223] width 11 height 11
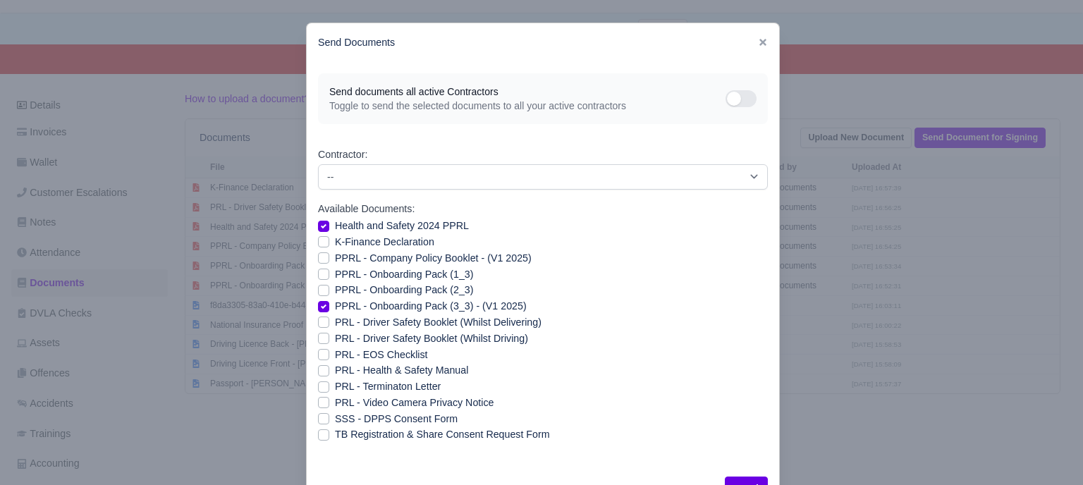
click at [398, 225] on label "Health and Safety 2024 PPRL" at bounding box center [402, 226] width 134 height 16
click at [329, 225] on input "Health and Safety 2024 PPRL" at bounding box center [323, 223] width 11 height 11
checkbox input "false"
click at [372, 370] on label "PRL - Health & Safety Manual" at bounding box center [401, 371] width 133 height 16
click at [329, 370] on input "PRL - Health & Safety Manual" at bounding box center [323, 368] width 11 height 11
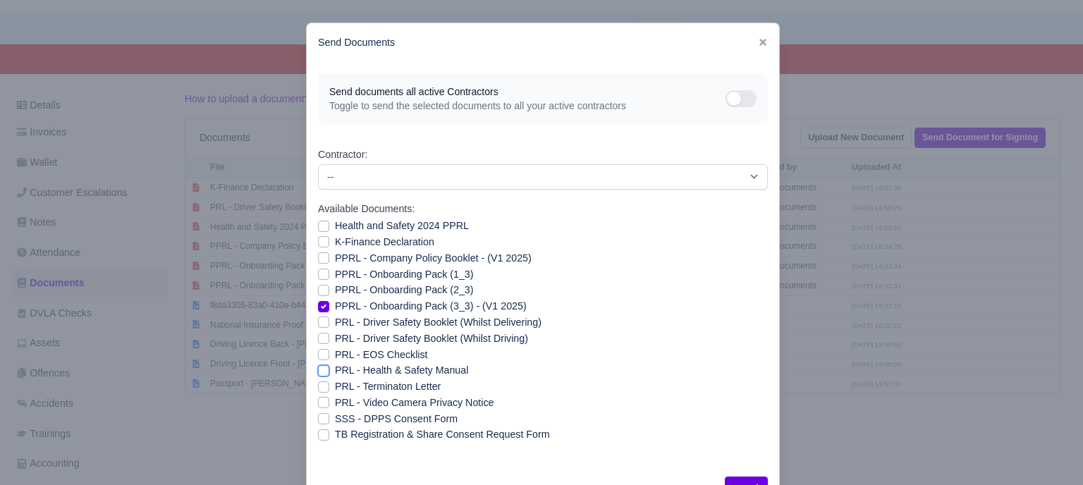
checkbox input "true"
click at [372, 401] on label "PRL - Video Camera Privacy Notice" at bounding box center [414, 403] width 159 height 16
click at [329, 401] on input "PRL - Video Camera Privacy Notice" at bounding box center [323, 400] width 11 height 11
checkbox input "true"
click at [745, 477] on button "Send" at bounding box center [746, 489] width 43 height 24
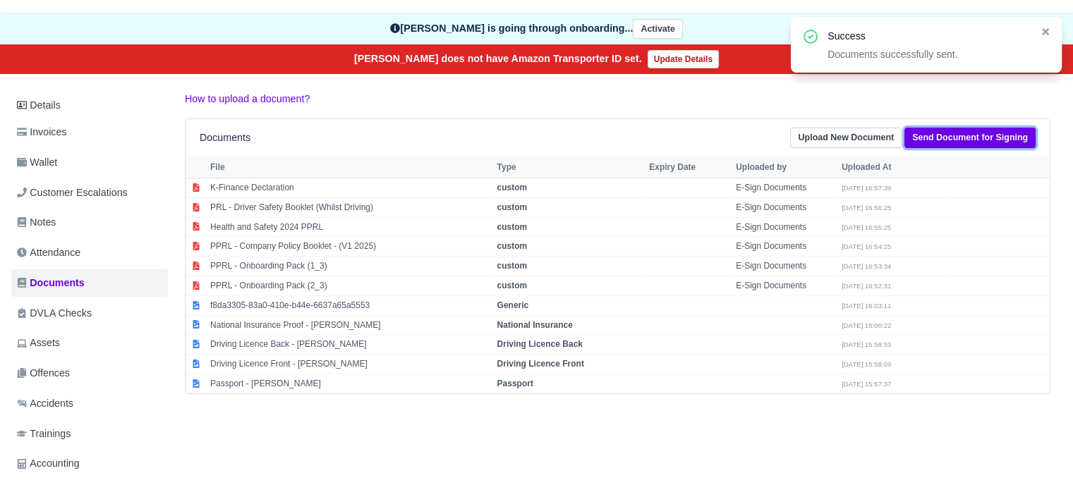
click at [959, 138] on link "Send Document for Signing" at bounding box center [969, 138] width 131 height 20
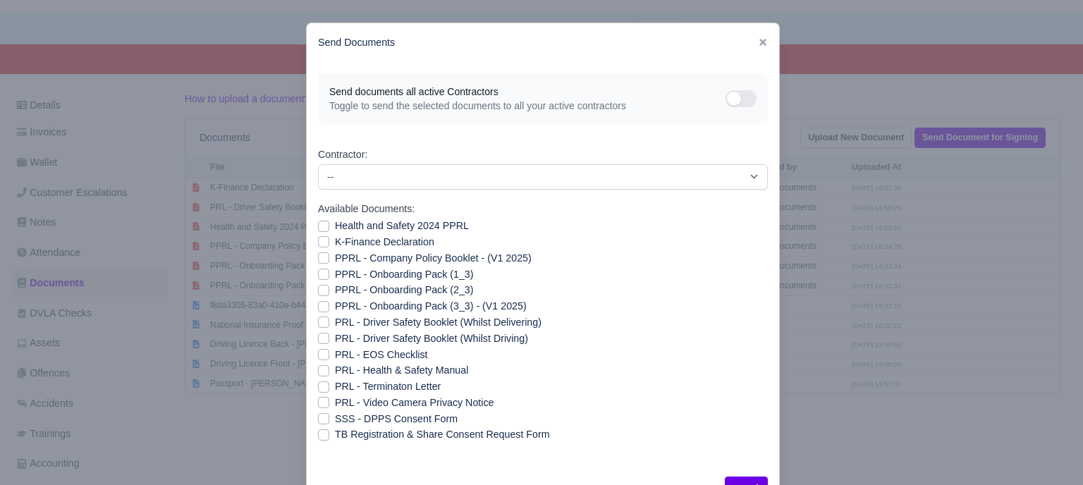
click at [506, 321] on label "PRL - Driver Safety Booklet (Whilst Delivering)" at bounding box center [438, 323] width 207 height 16
click at [329, 321] on input "PRL - Driver Safety Booklet (Whilst Delivering)" at bounding box center [323, 320] width 11 height 11
checkbox input "true"
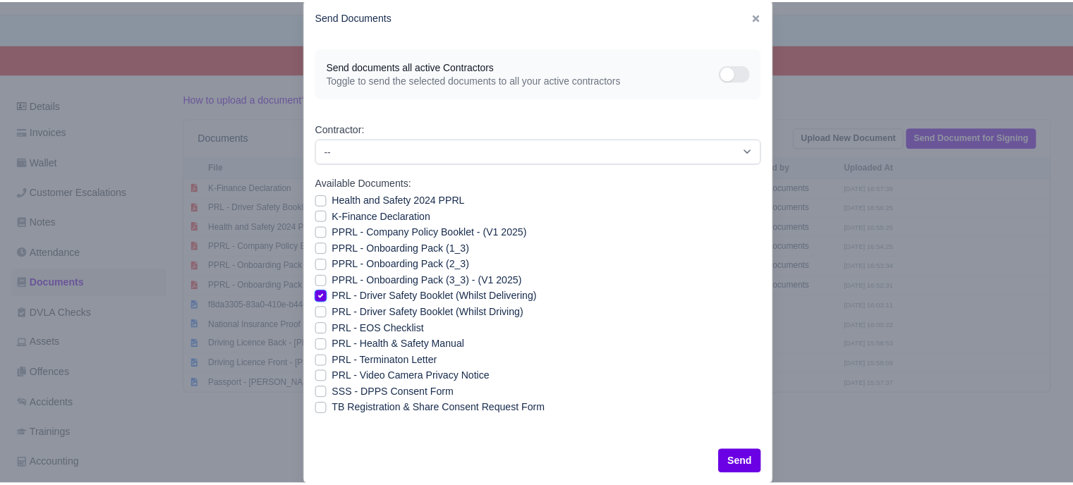
scroll to position [51, 0]
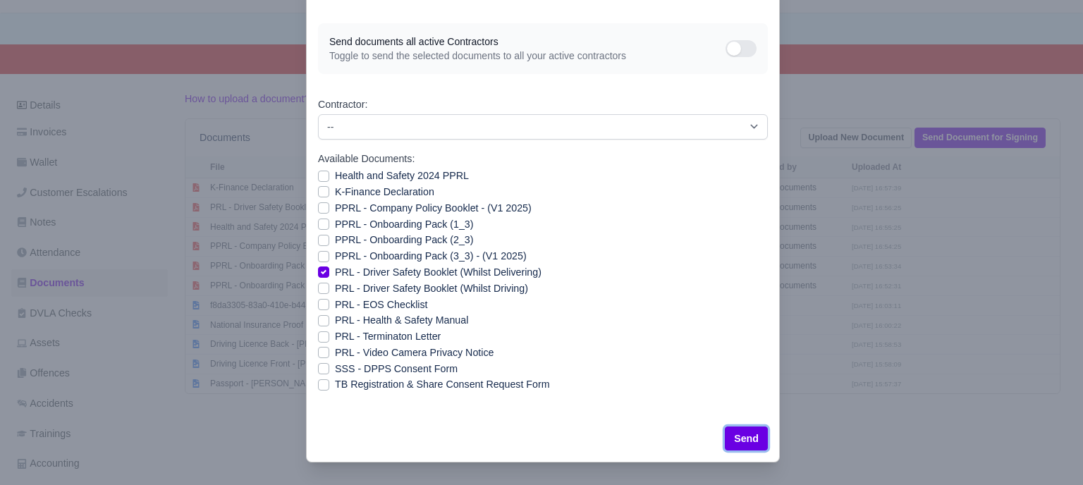
click at [748, 437] on button "Send" at bounding box center [746, 439] width 43 height 24
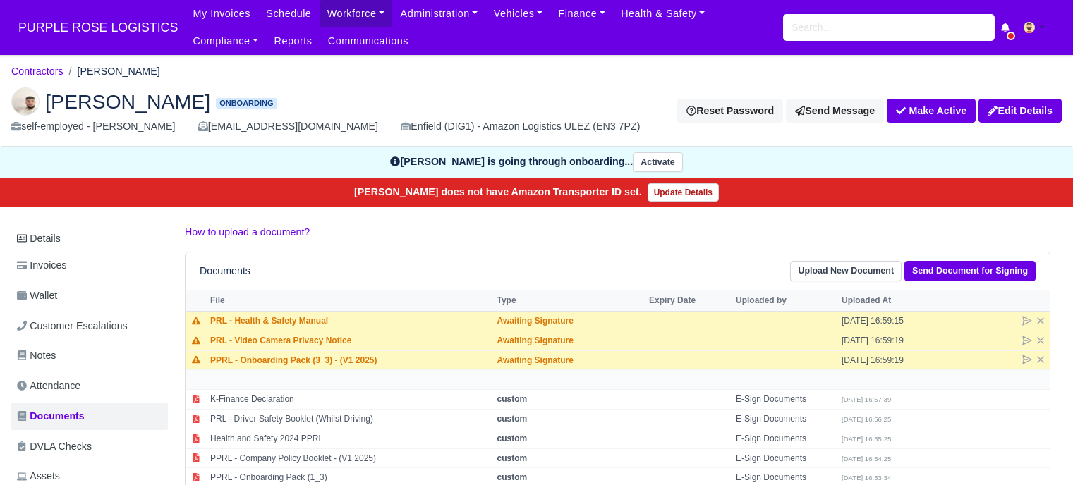
scroll to position [133, 0]
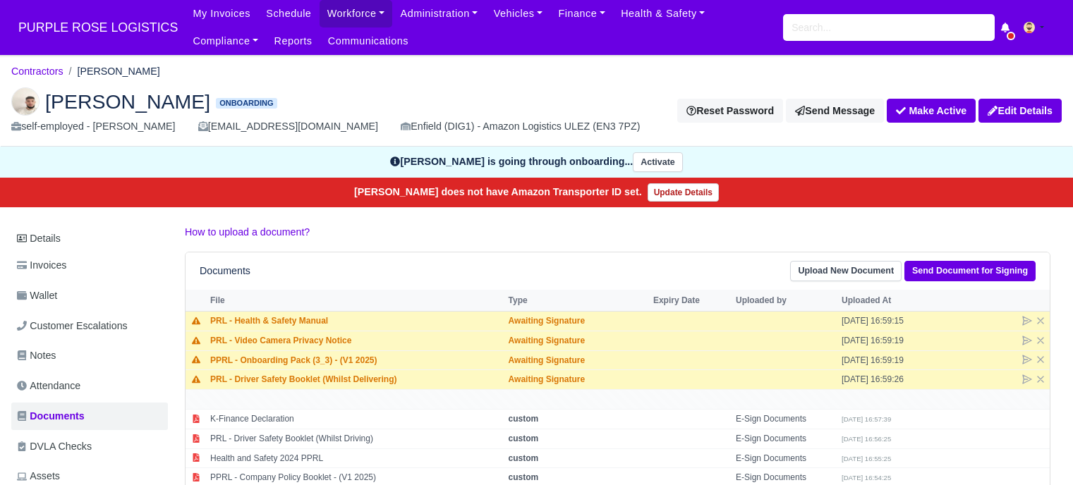
scroll to position [133, 0]
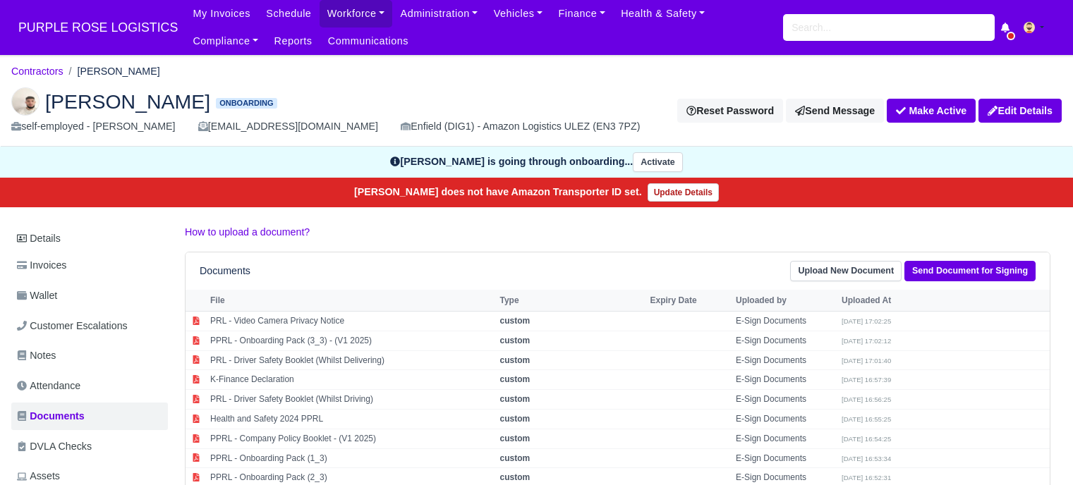
scroll to position [133, 0]
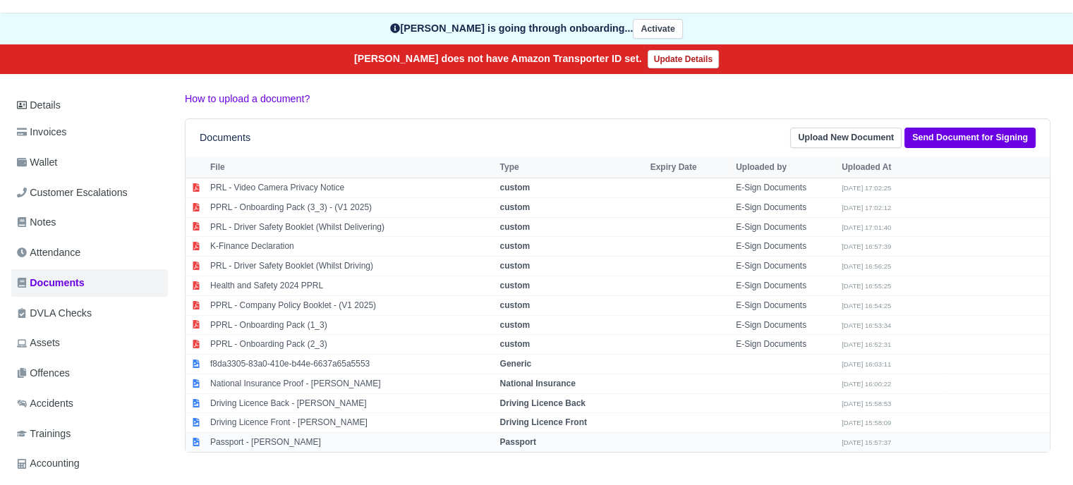
click at [536, 437] on strong "Passport" at bounding box center [518, 442] width 36 height 10
select select "passport"
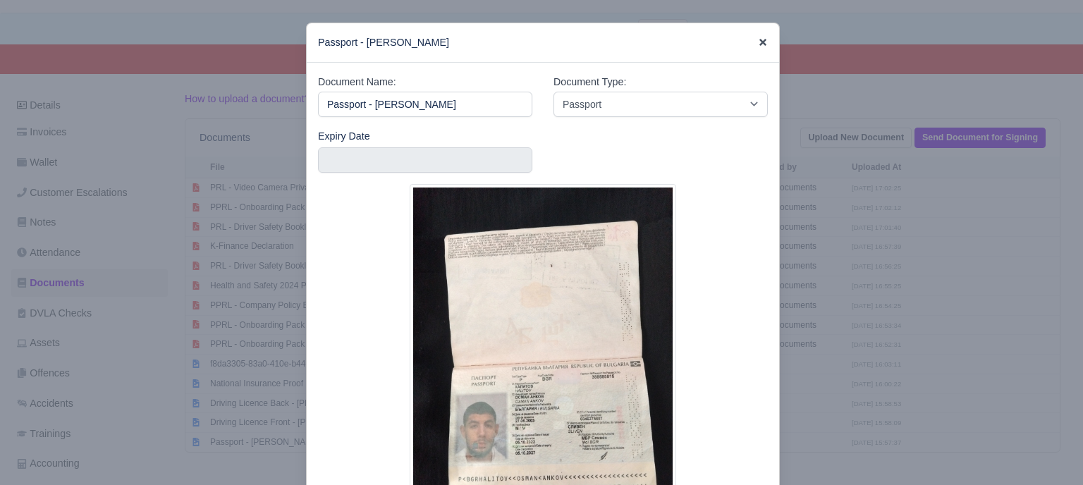
click at [760, 41] on icon at bounding box center [763, 42] width 7 height 7
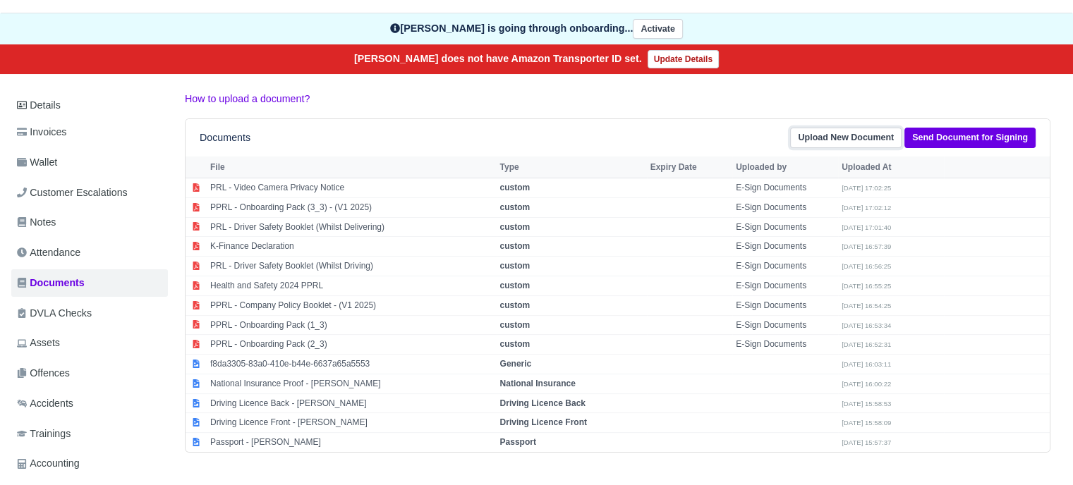
click at [843, 141] on link "Upload New Document" at bounding box center [845, 138] width 111 height 20
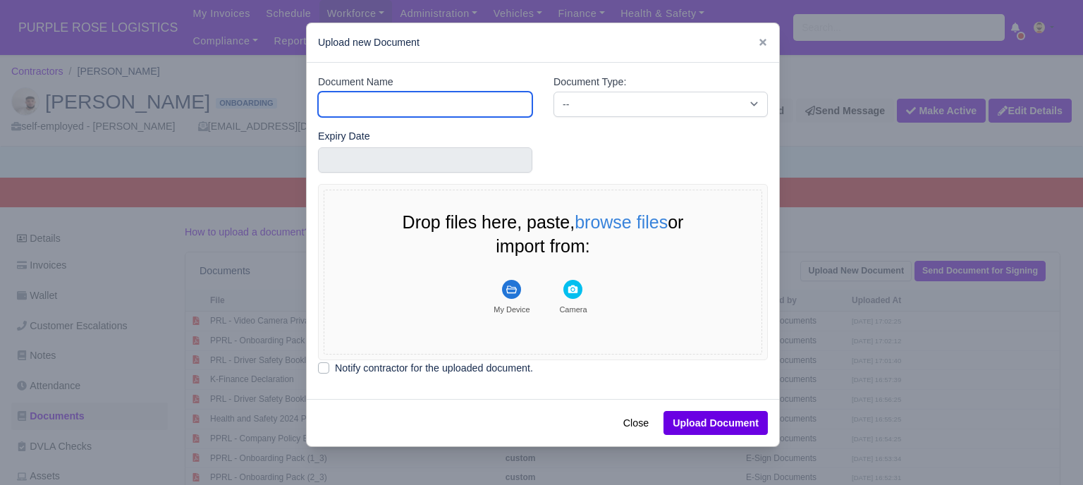
click at [403, 106] on input "Document Name" at bounding box center [425, 104] width 214 height 25
type input "RTW"
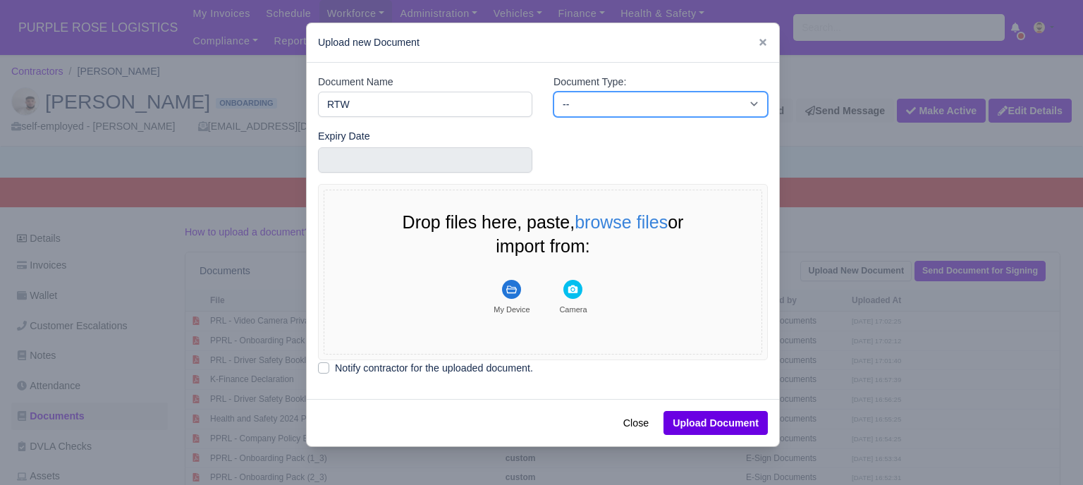
click at [590, 100] on select "-- Accounting Engagement Letter Age Verification Confirmation Background Check …" at bounding box center [661, 104] width 214 height 25
select select "right-to-work"
click at [554, 92] on select "-- Accounting Engagement Letter Age Verification Confirmation Background Check …" at bounding box center [661, 104] width 214 height 25
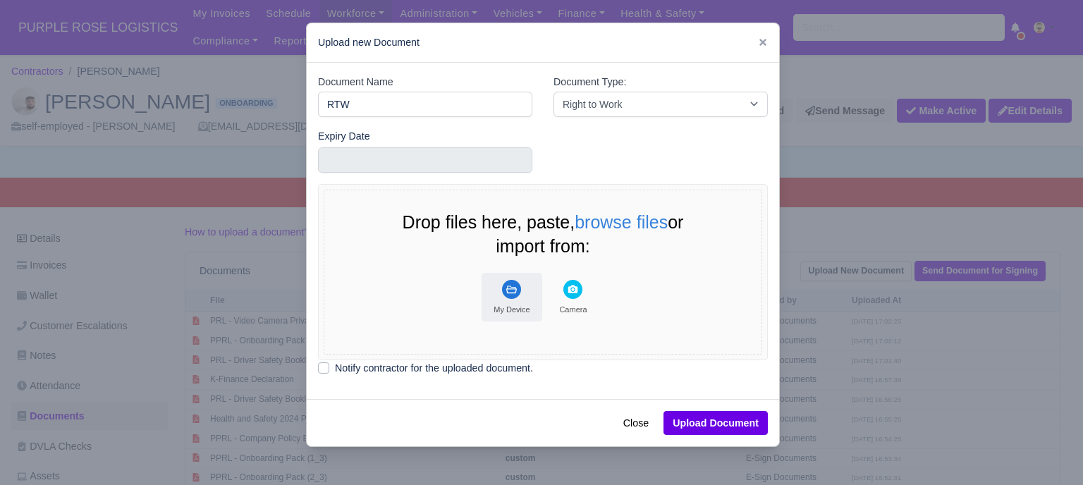
click at [502, 296] on icon "File Uploader" at bounding box center [511, 289] width 19 height 19
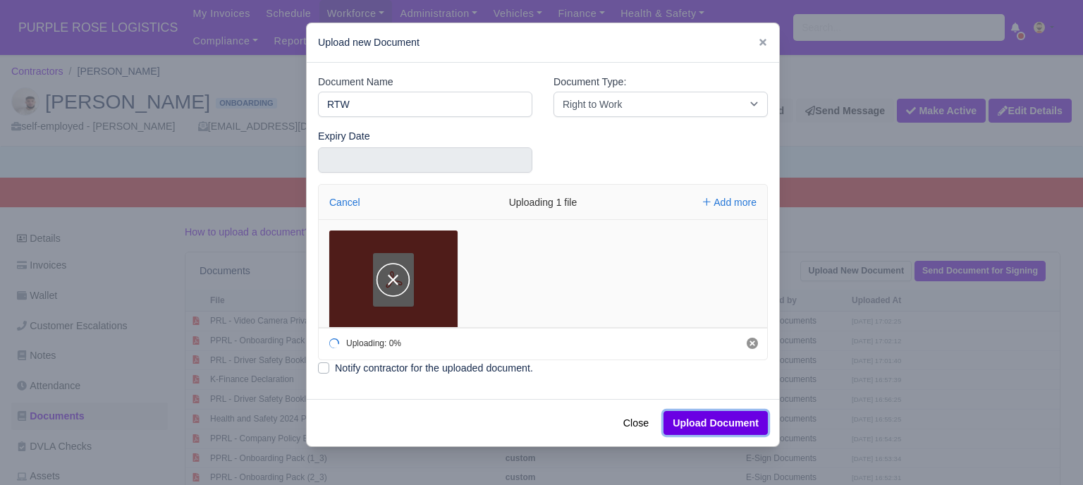
click at [702, 418] on button "Upload Document" at bounding box center [716, 423] width 104 height 24
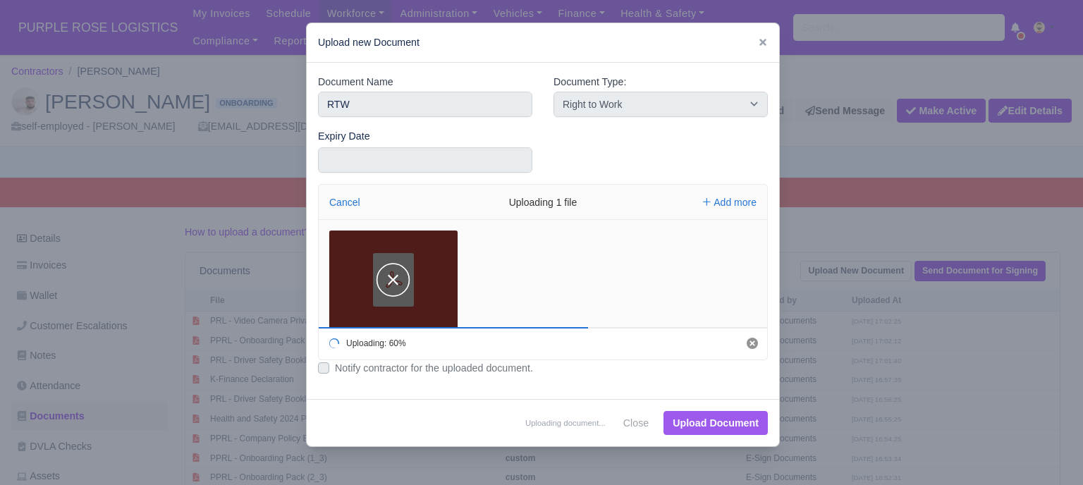
select select "right-to-work"
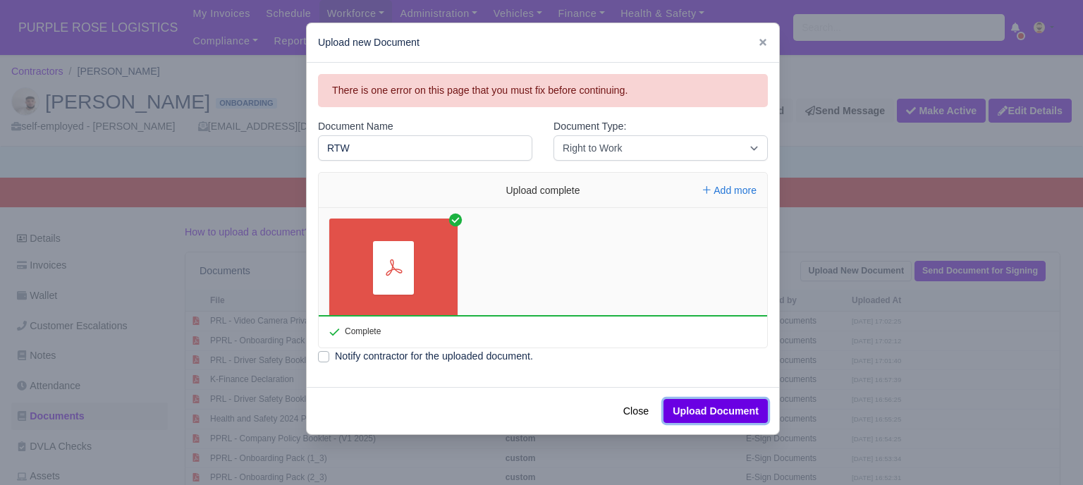
click at [719, 414] on button "Upload Document" at bounding box center [716, 411] width 104 height 24
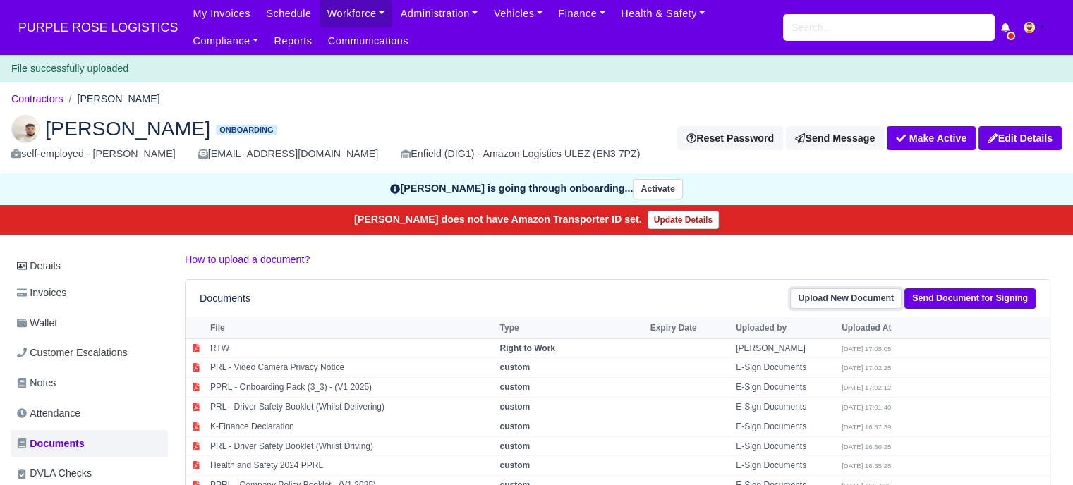
click at [870, 298] on link "Upload New Document" at bounding box center [845, 298] width 111 height 20
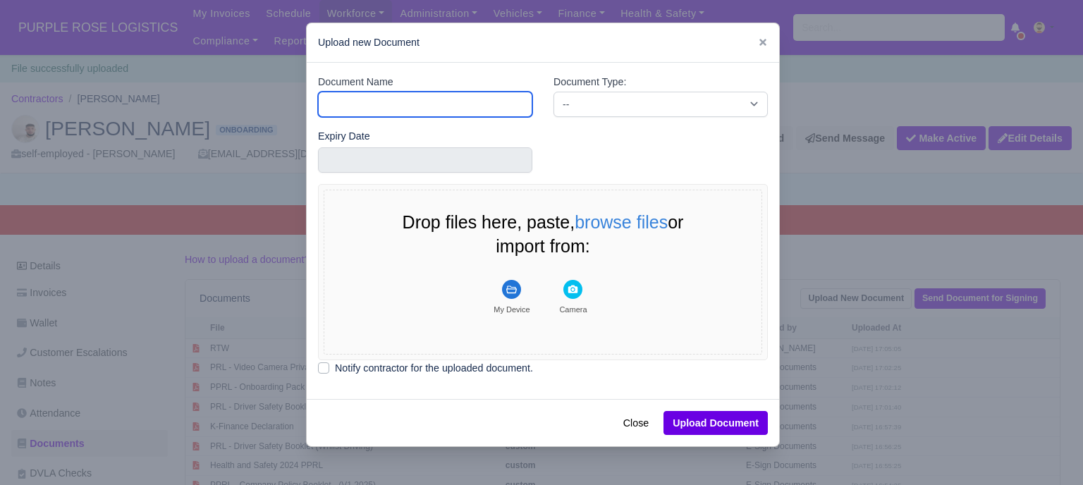
click at [454, 98] on input "Document Name" at bounding box center [425, 104] width 214 height 25
type input "Driver License"
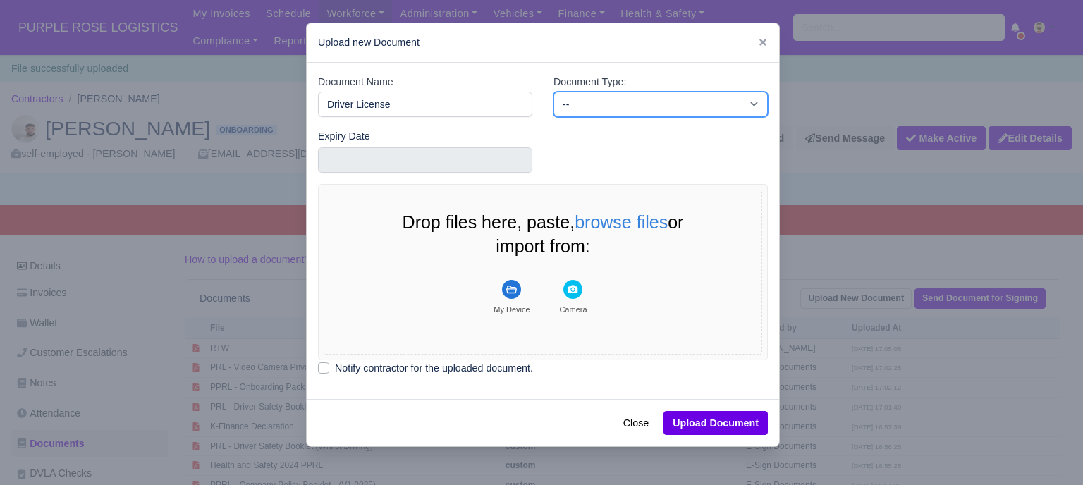
click at [581, 107] on select "-- Accounting Engagement Letter Age Verification Confirmation Background Check …" at bounding box center [661, 104] width 214 height 25
select select "driver-licence-declaration"
click at [554, 92] on select "-- Accounting Engagement Letter Age Verification Confirmation Background Check …" at bounding box center [661, 104] width 214 height 25
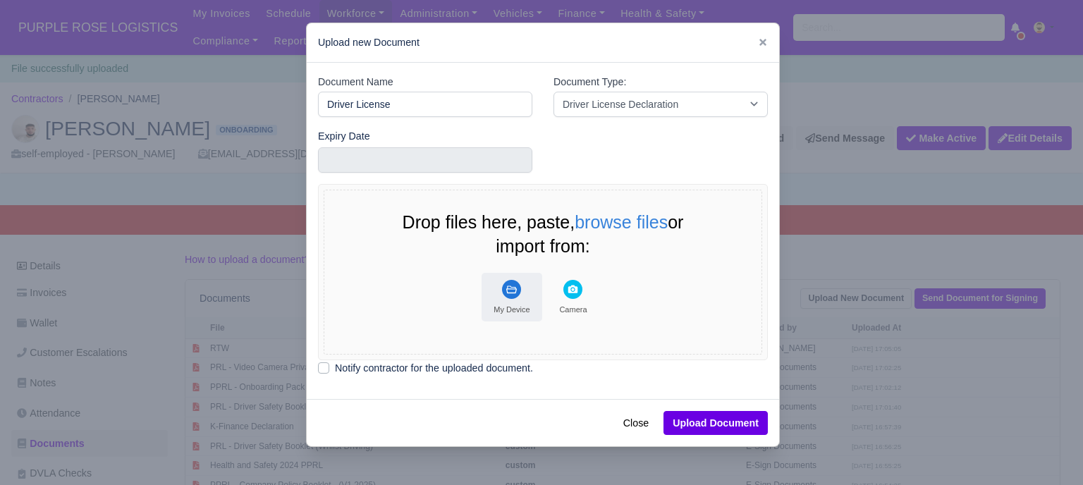
click at [499, 300] on button "My Device" at bounding box center [512, 297] width 61 height 49
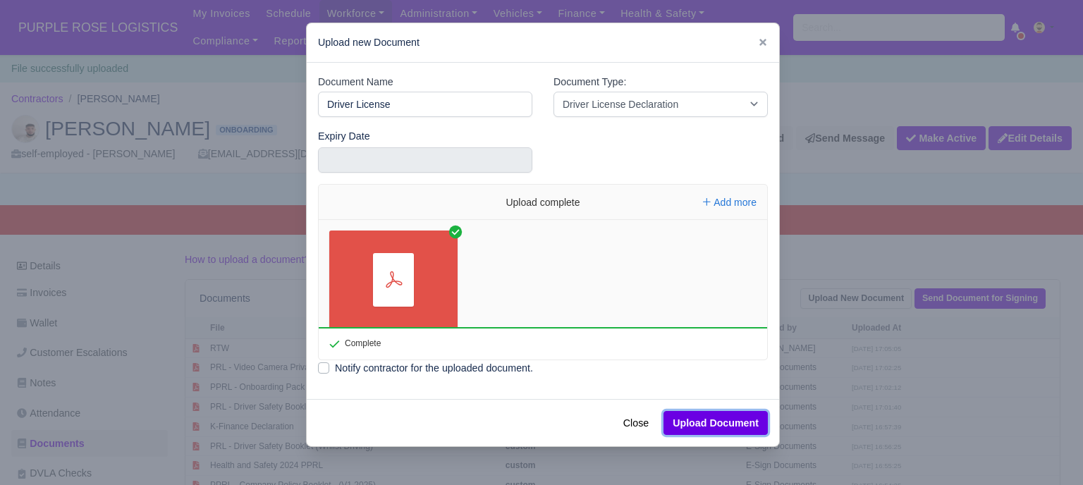
click at [722, 424] on button "Upload Document" at bounding box center [716, 423] width 104 height 24
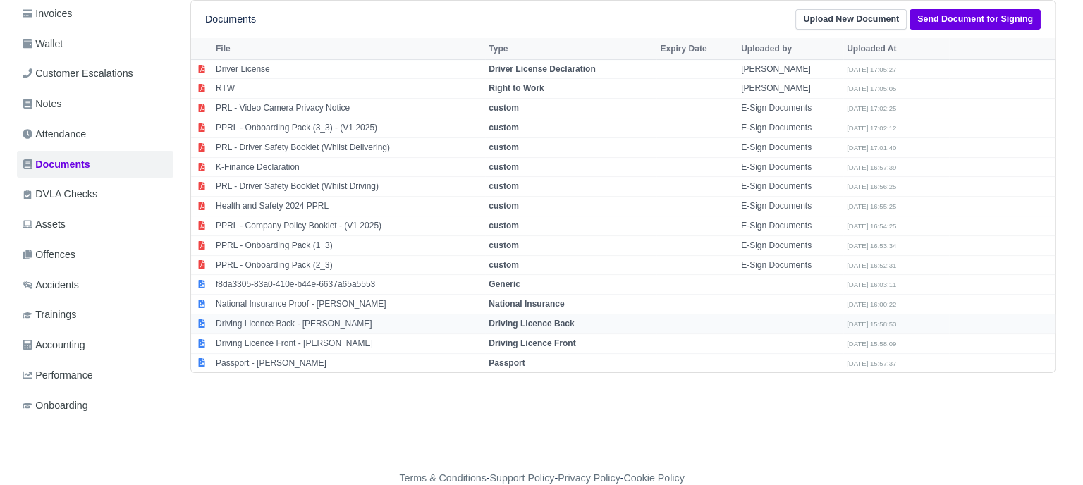
scroll to position [282, 0]
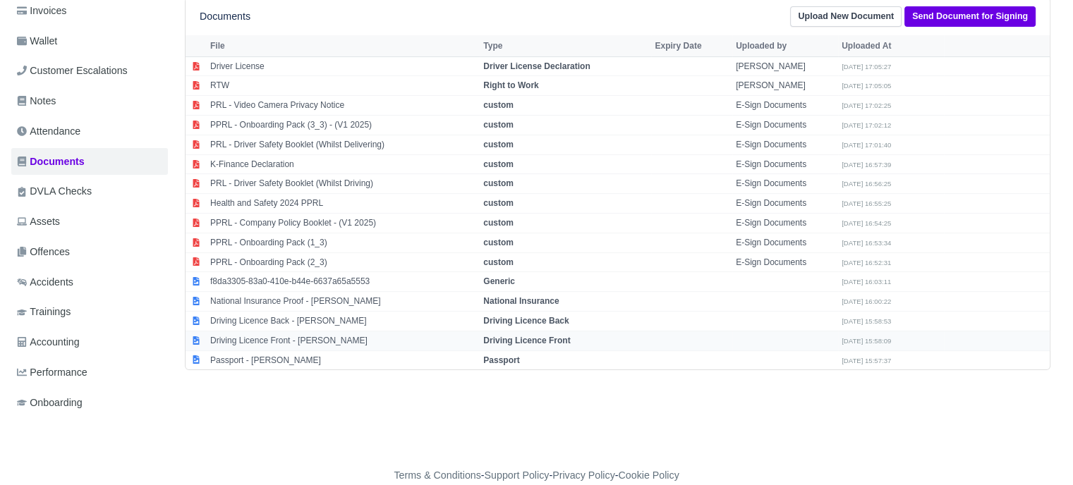
click at [522, 341] on strong "Driving Licence Front" at bounding box center [526, 341] width 87 height 10
select select "driving-licence-front"
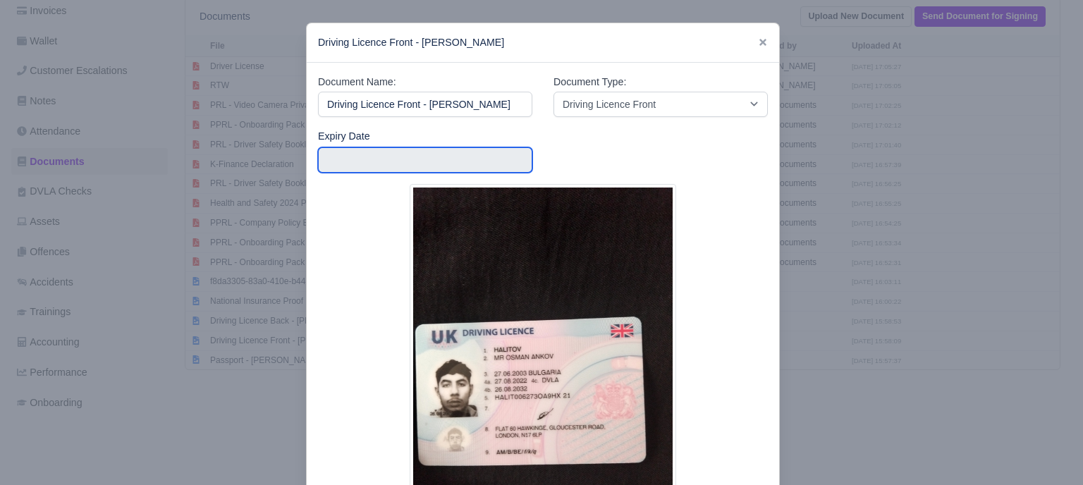
scroll to position [0, 0]
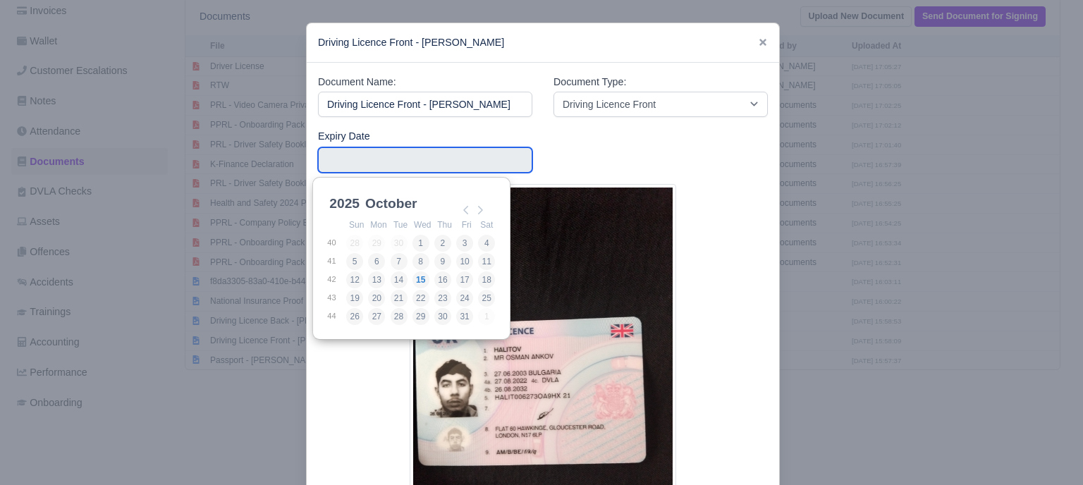
click at [439, 166] on input "Use the arrow keys to pick a date" at bounding box center [425, 159] width 214 height 25
click at [347, 201] on select "2025 2026 2027 2028 2029 2030 2031 2032 2033 2034 2035 2036 2037 2038 2039 2040…" at bounding box center [358, 209] width 63 height 30
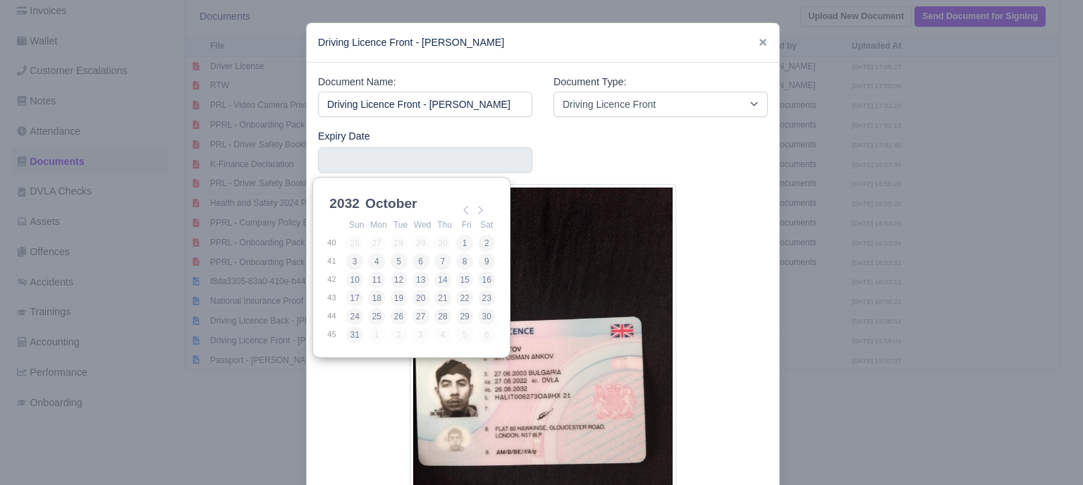
click at [400, 204] on select "January February March April May June July August September October November De…" at bounding box center [410, 212] width 94 height 30
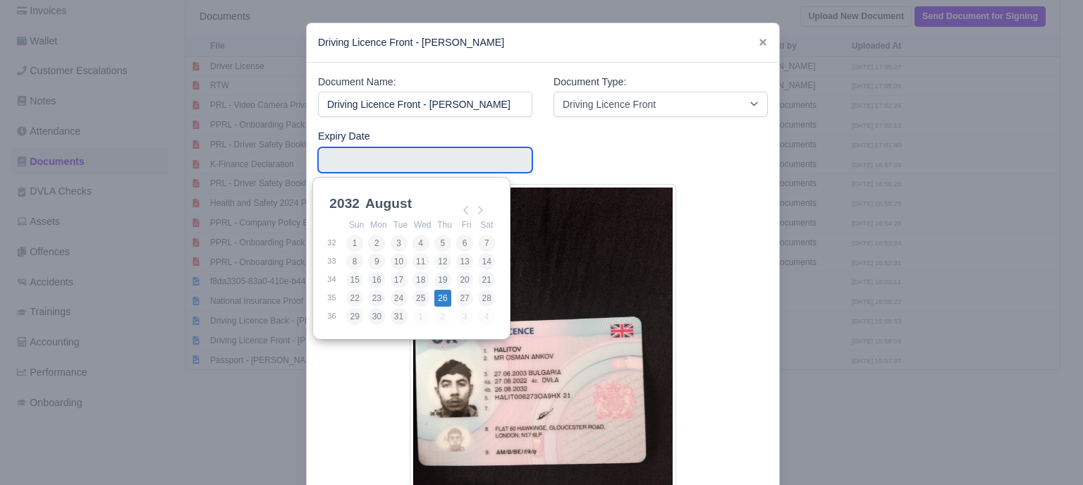
type input "[DATE]"
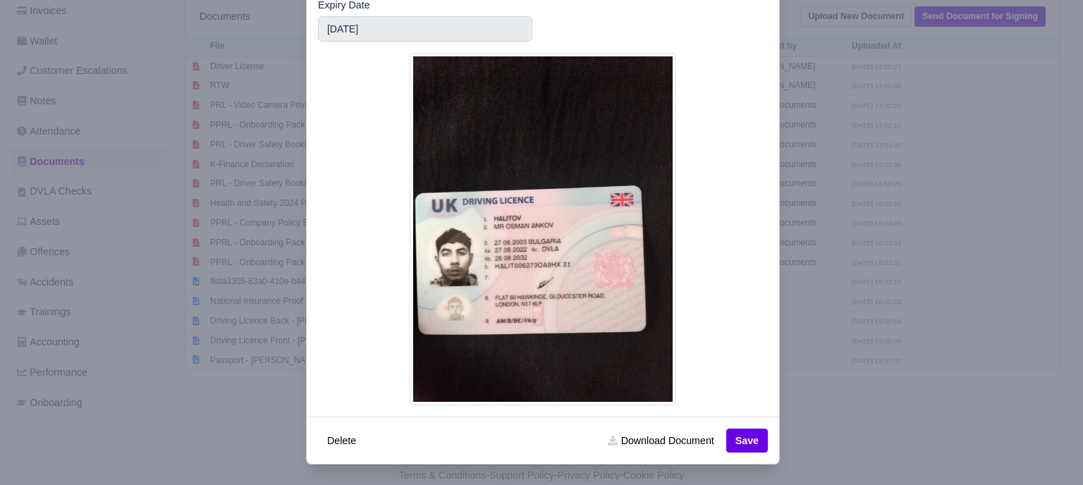
scroll to position [134, 0]
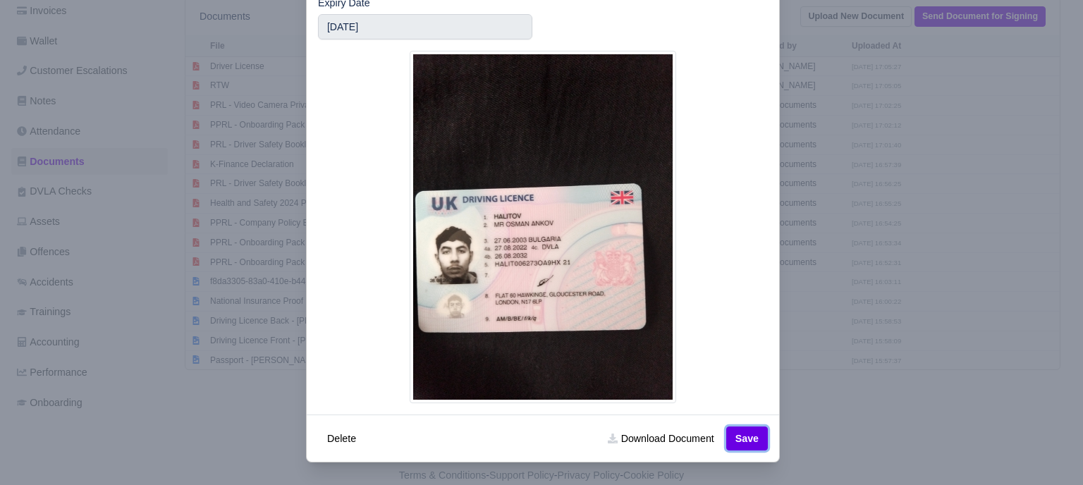
click at [745, 436] on button "Save" at bounding box center [747, 439] width 42 height 24
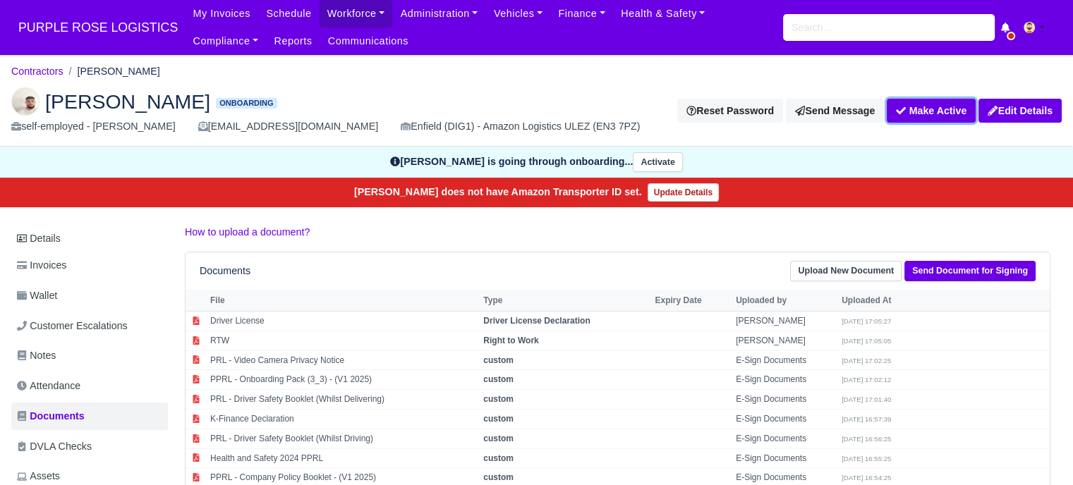
click at [938, 109] on button "Make Active" at bounding box center [931, 111] width 89 height 24
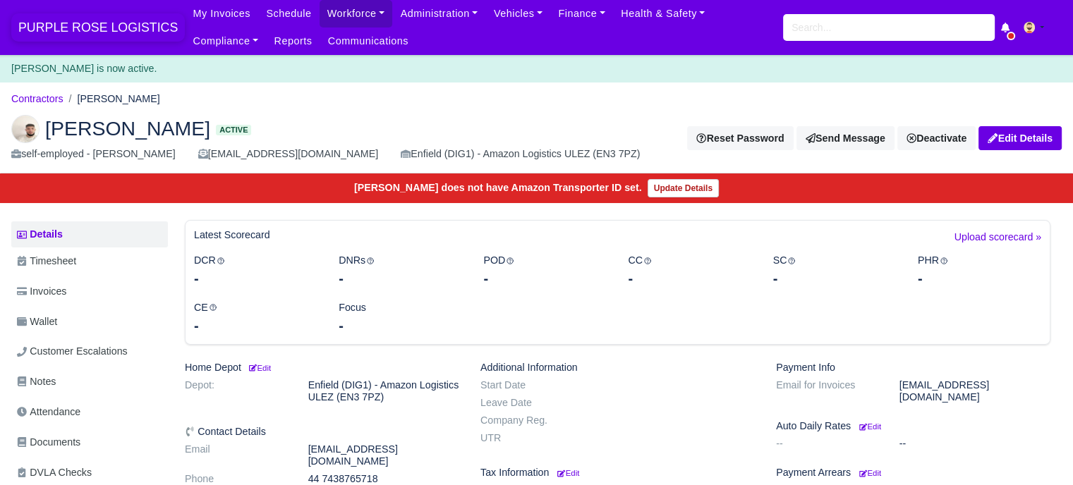
click at [93, 28] on span "PURPLE ROSE LOGISTICS" at bounding box center [97, 27] width 173 height 28
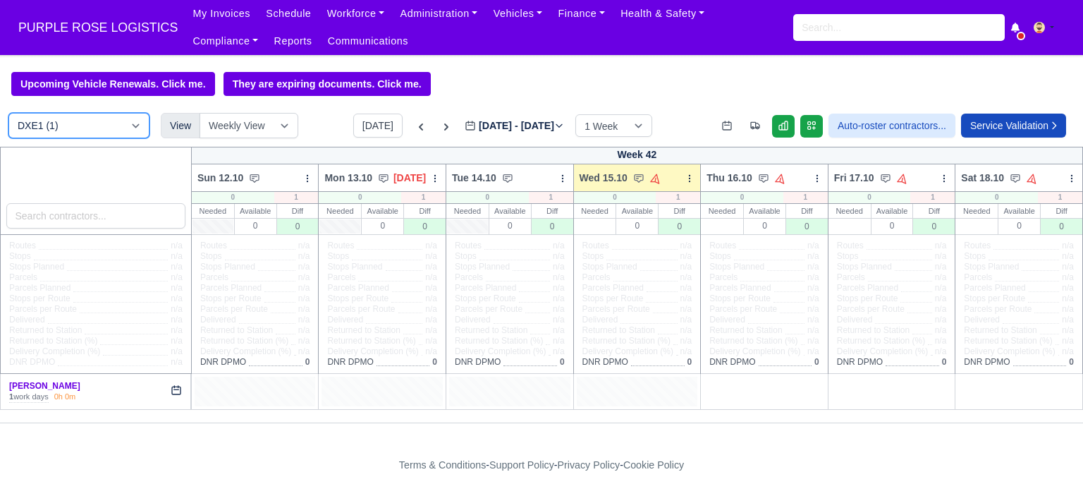
click at [78, 125] on select "DXE1 (1) DIG1 (221) DAK1 (1) GIMD (73)" at bounding box center [78, 125] width 141 height 25
select select "1"
click at [8, 114] on select "DXE1 (1) DIG1 (221) DAK1 (1) GIMD (73)" at bounding box center [78, 125] width 141 height 25
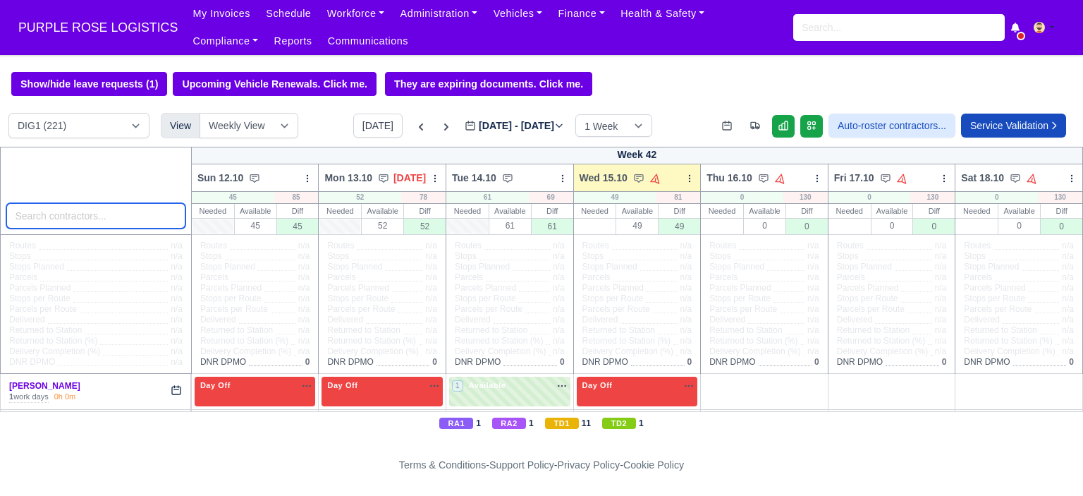
click at [104, 223] on input "search" at bounding box center [95, 215] width 179 height 25
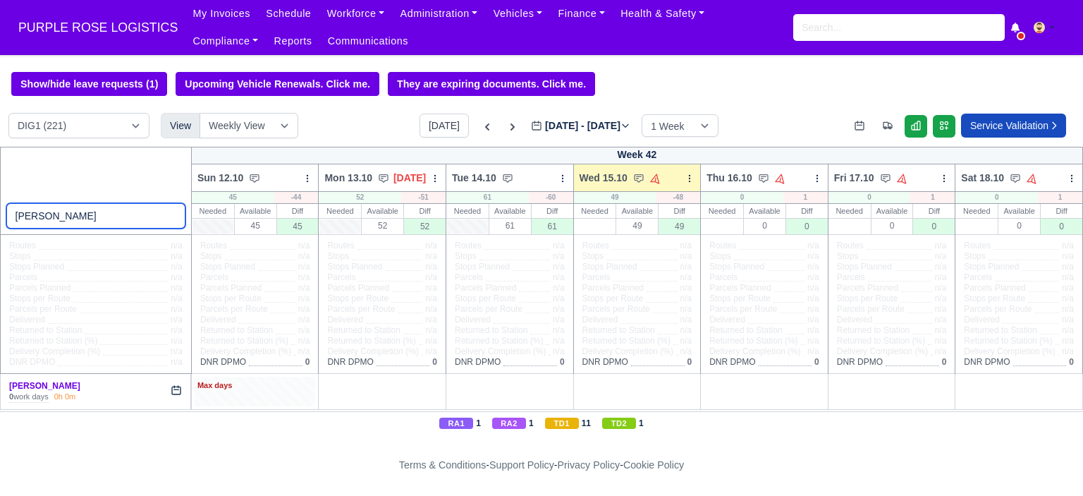
type input "osman"
click at [252, 397] on div "Max days" at bounding box center [255, 391] width 121 height 29
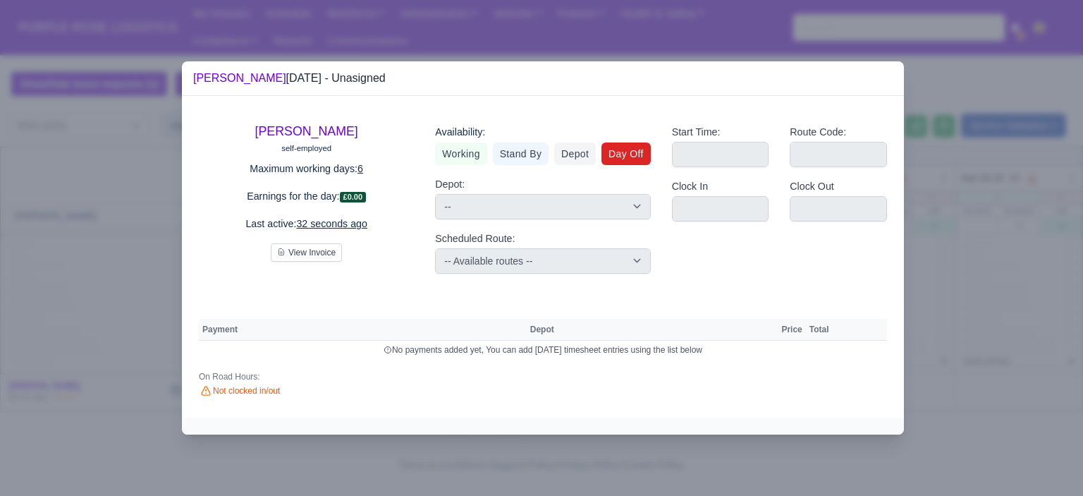
click at [634, 157] on link "Day Off" at bounding box center [626, 153] width 49 height 23
select select
select select "na"
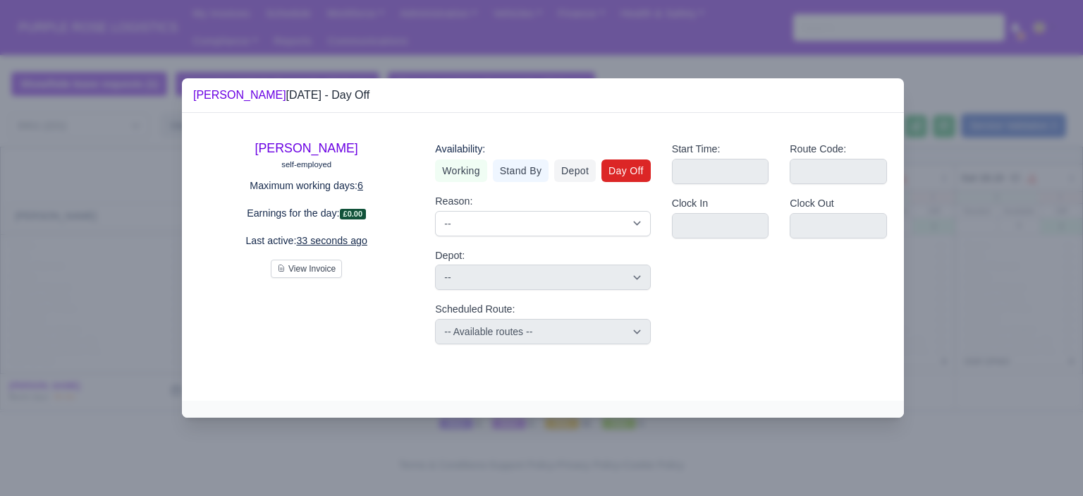
click at [976, 292] on div at bounding box center [541, 248] width 1083 height 496
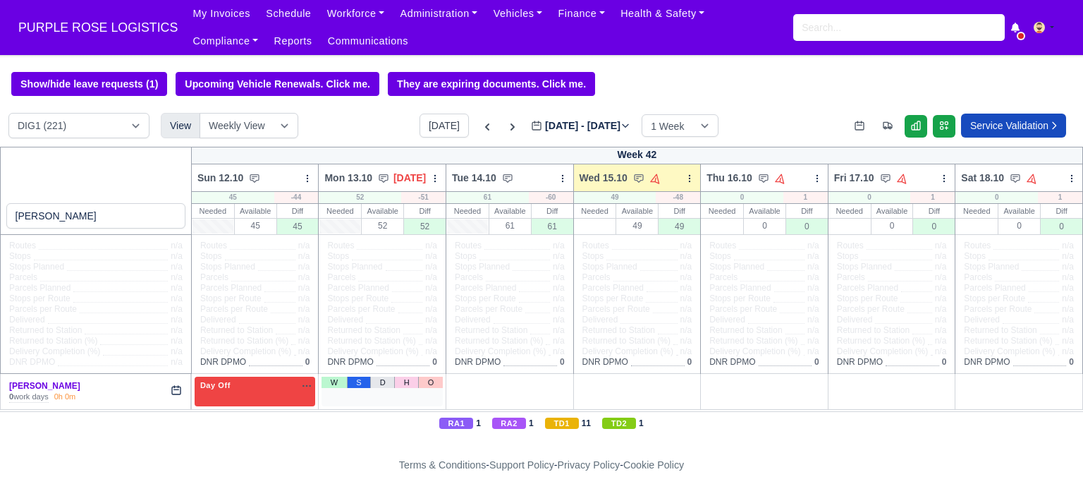
click at [359, 389] on div "W S D H O" at bounding box center [382, 391] width 121 height 29
click at [434, 385] on link "O" at bounding box center [430, 382] width 25 height 11
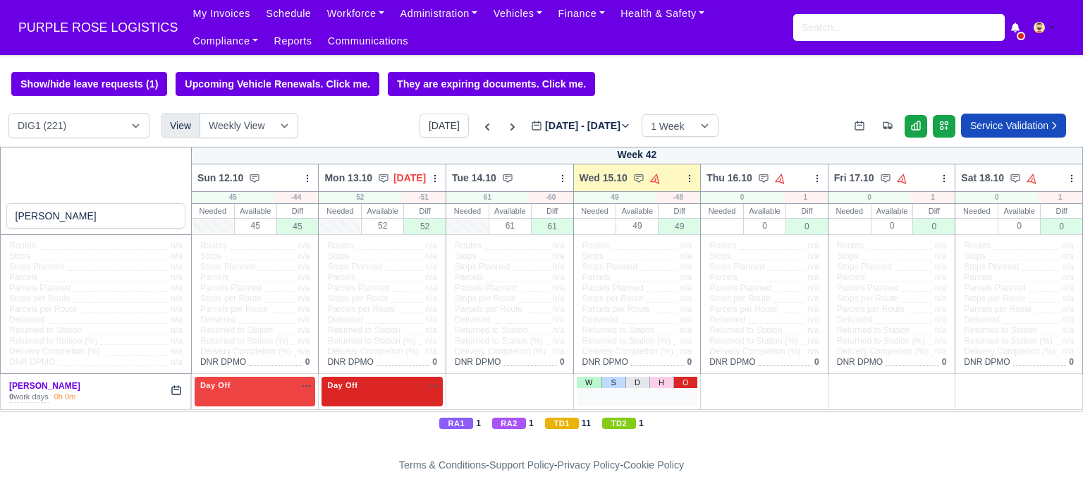
click at [684, 384] on link "O" at bounding box center [686, 382] width 25 height 11
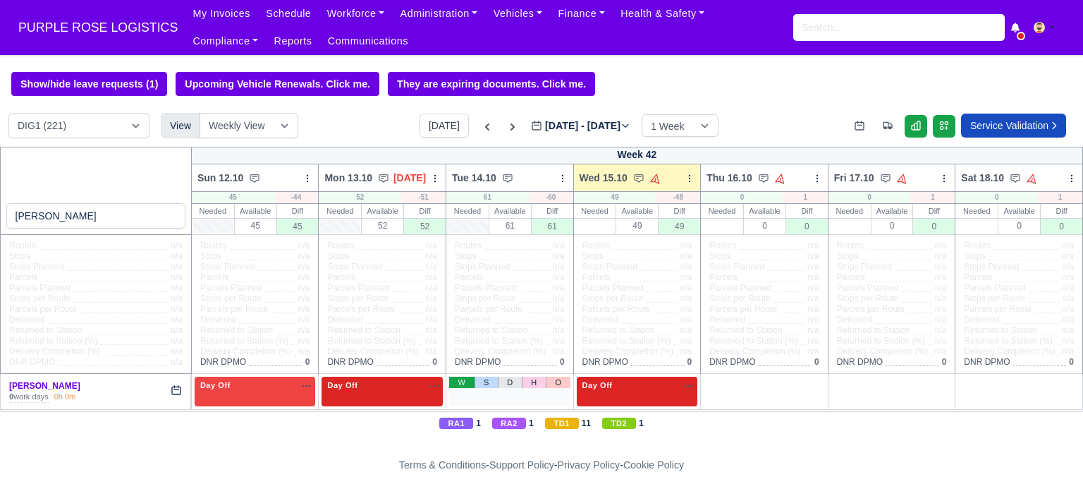
click at [453, 385] on link "W" at bounding box center [461, 382] width 25 height 11
click at [522, 393] on div "1 Available na" at bounding box center [510, 386] width 116 height 15
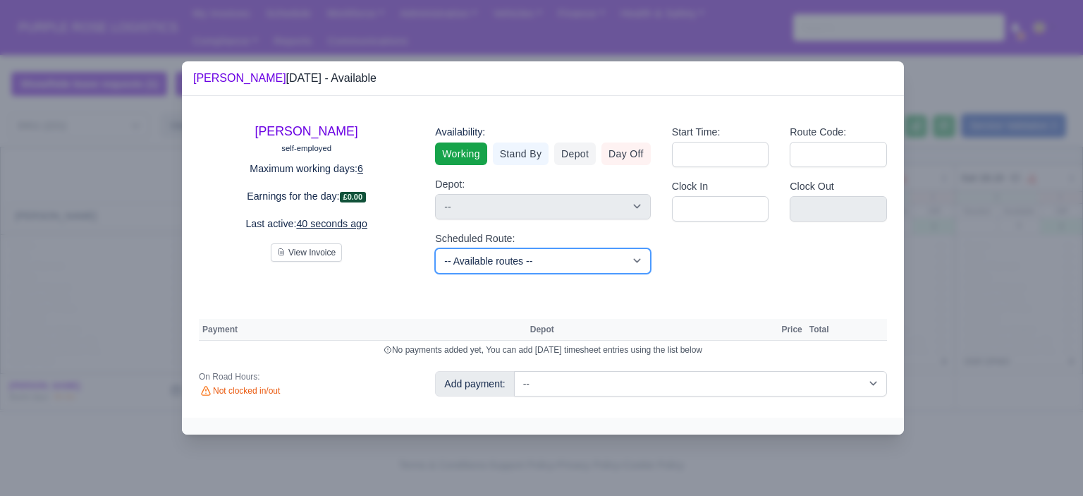
drag, startPoint x: 569, startPoint y: 260, endPoint x: 561, endPoint y: 262, distance: 8.0
click at [569, 260] on select "-- Available routes -- Standard Parcel - Block of 6 Hours - (SD6) AmFlex RTS Ve…" at bounding box center [542, 260] width 215 height 25
select select "6"
click at [435, 248] on select "-- Available routes -- Standard Parcel - Block of 6 Hours - (SD6) AmFlex RTS Ve…" at bounding box center [542, 260] width 215 height 25
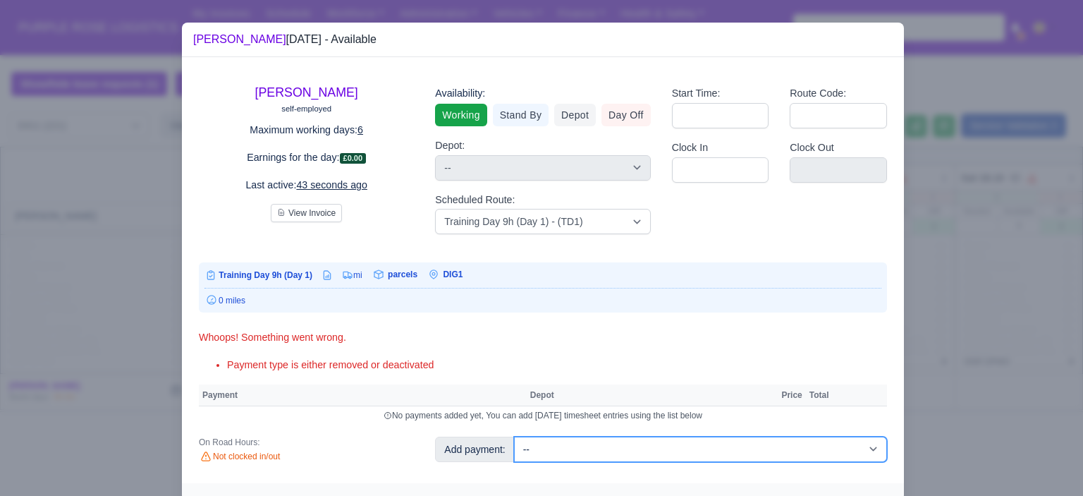
click at [649, 445] on select "-- Additional Hour Support (£14.50) Additional Hour Support (Walkers) (£13.50) …" at bounding box center [700, 449] width 373 height 25
select select "85"
click at [514, 437] on select "-- Additional Hour Support (£14.50) Additional Hour Support (Walkers) (£13.50) …" at bounding box center [700, 449] width 373 height 25
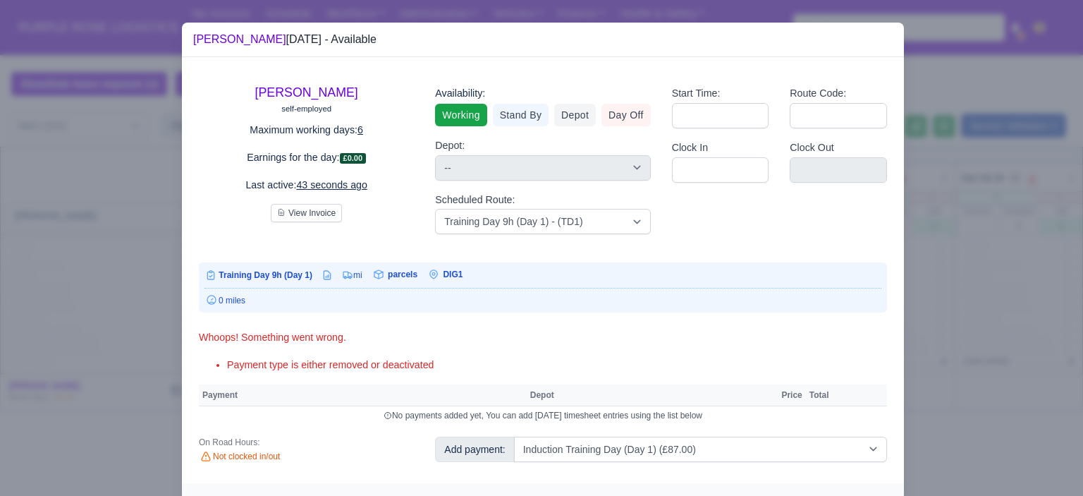
select select "1"
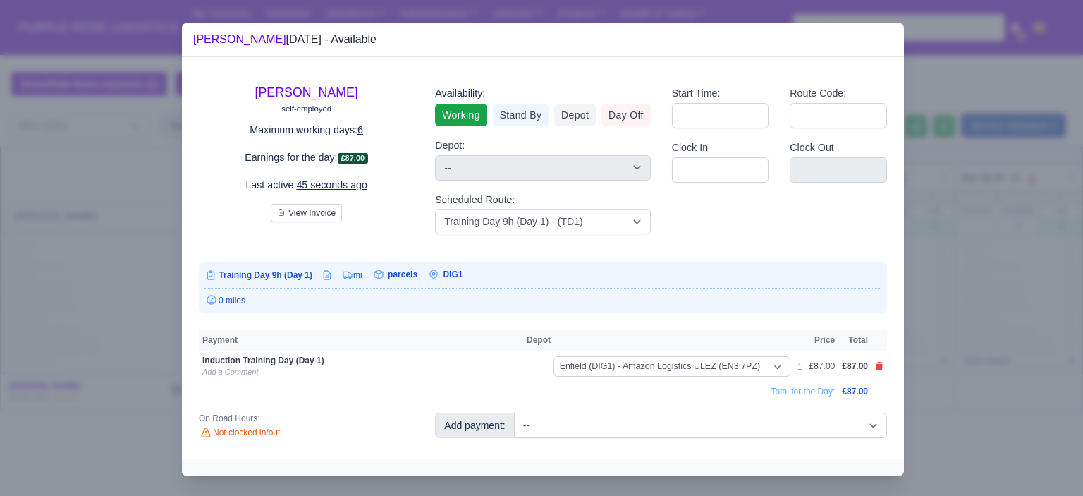
scroll to position [3, 0]
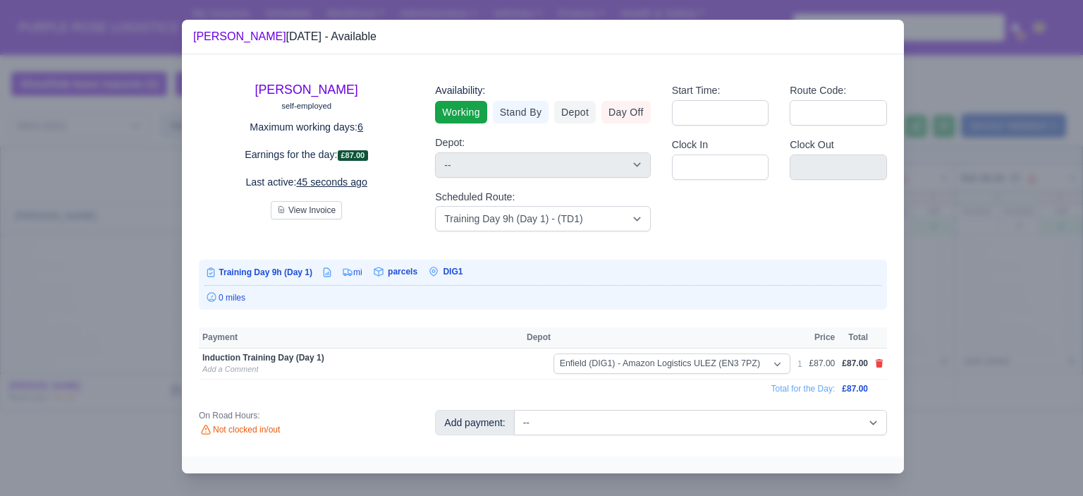
click at [663, 437] on div "Add payment: -- Additional Hour Support (£14.50) Additional Hour Support (Walke…" at bounding box center [661, 427] width 473 height 35
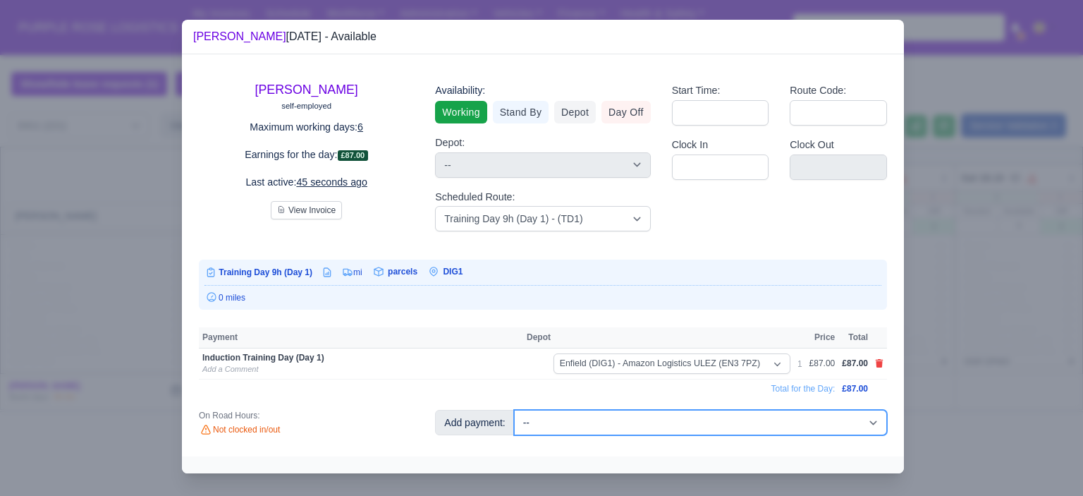
click at [662, 429] on select "-- Additional Hour Support (£14.50) Additional Hour Support (Walkers) (£13.50) …" at bounding box center [700, 422] width 373 height 25
select select "103"
click at [514, 410] on select "-- Additional Hour Support (£14.50) Additional Hour Support (Walkers) (£13.50) …" at bounding box center [700, 422] width 373 height 25
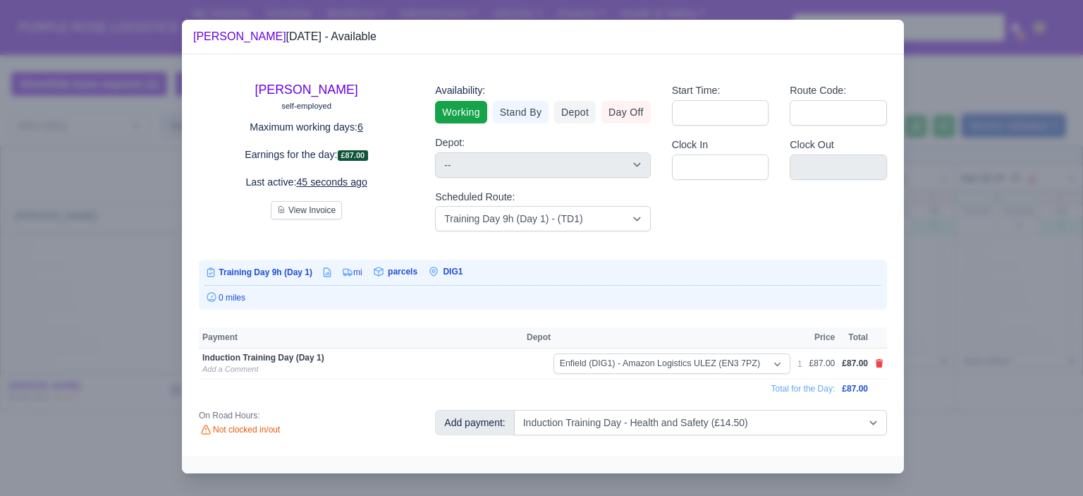
select select "1"
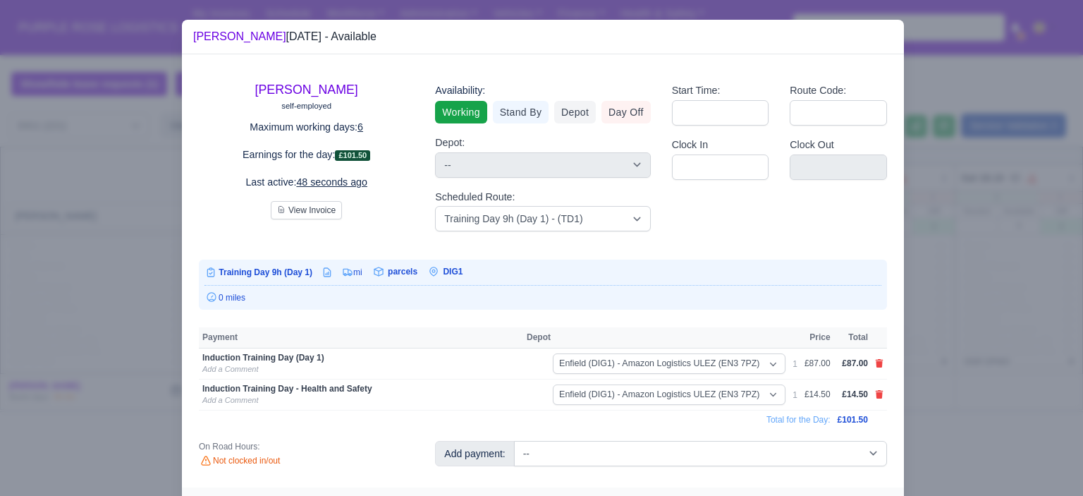
scroll to position [18, 0]
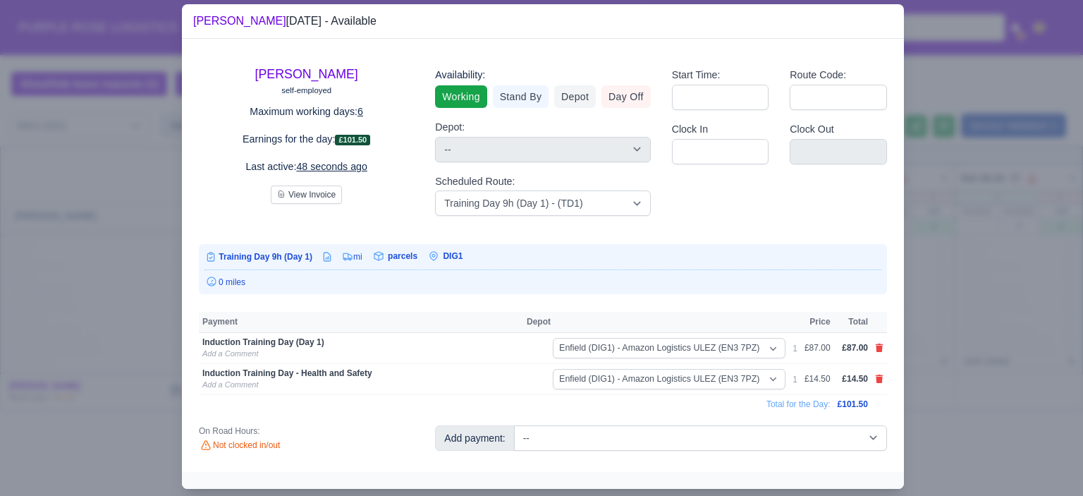
click at [1009, 278] on div at bounding box center [541, 248] width 1083 height 496
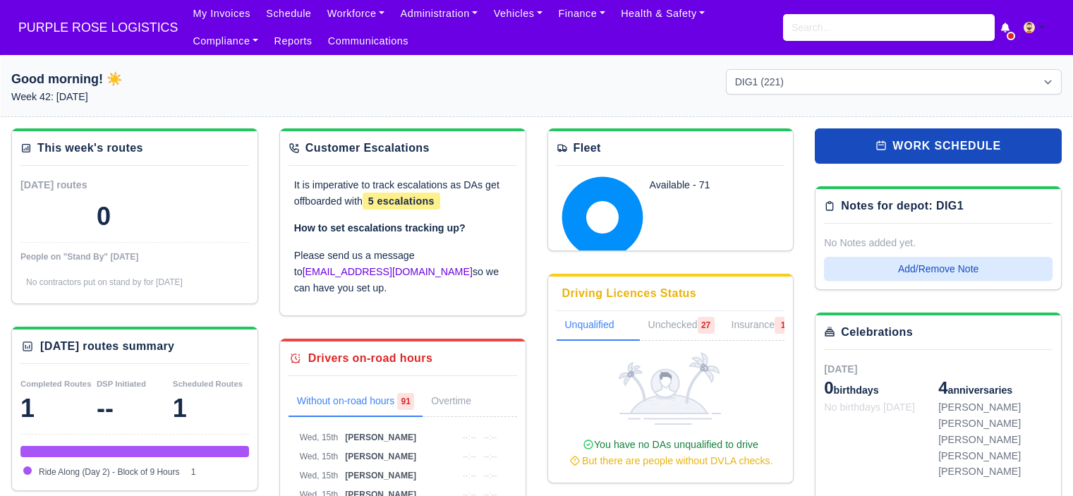
select select "1"
click at [835, 36] on input "search" at bounding box center [889, 27] width 212 height 27
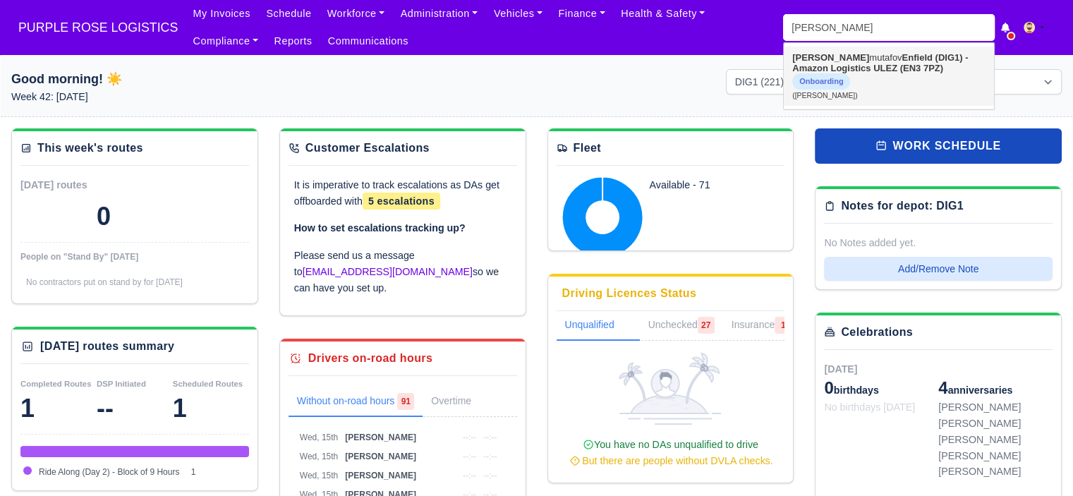
click at [833, 66] on strong "Enfield (DIG1) - Amazon Logistics ULEZ (EN3 7PZ)" at bounding box center [880, 62] width 176 height 21
type input "anton mutafov"
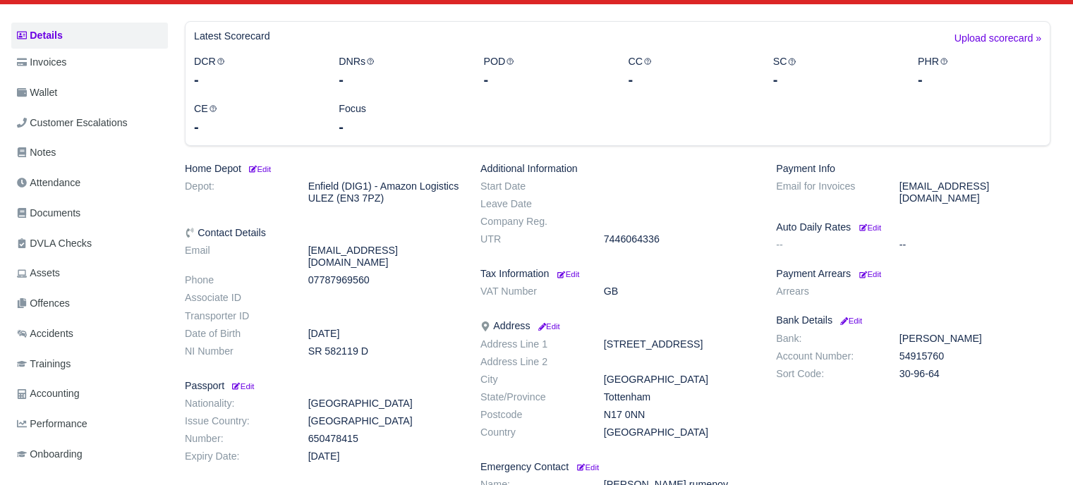
scroll to position [212, 0]
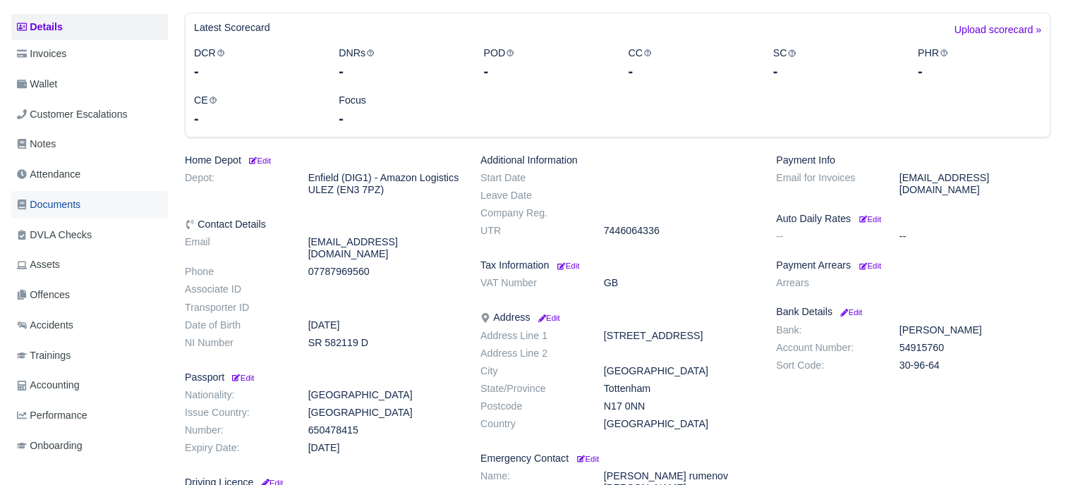
click at [78, 212] on span "Documents" at bounding box center [48, 205] width 63 height 16
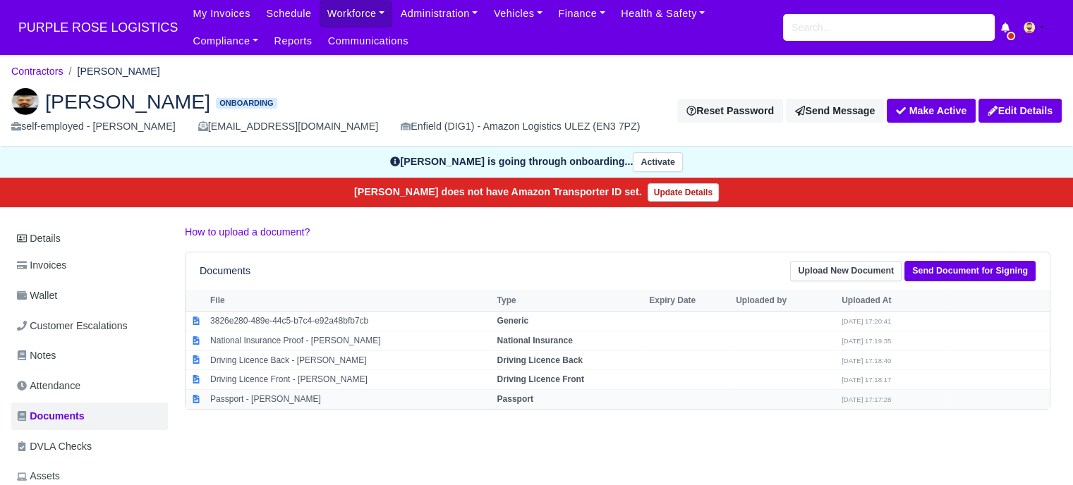
click at [514, 391] on td "Passport" at bounding box center [569, 399] width 152 height 19
select select "passport"
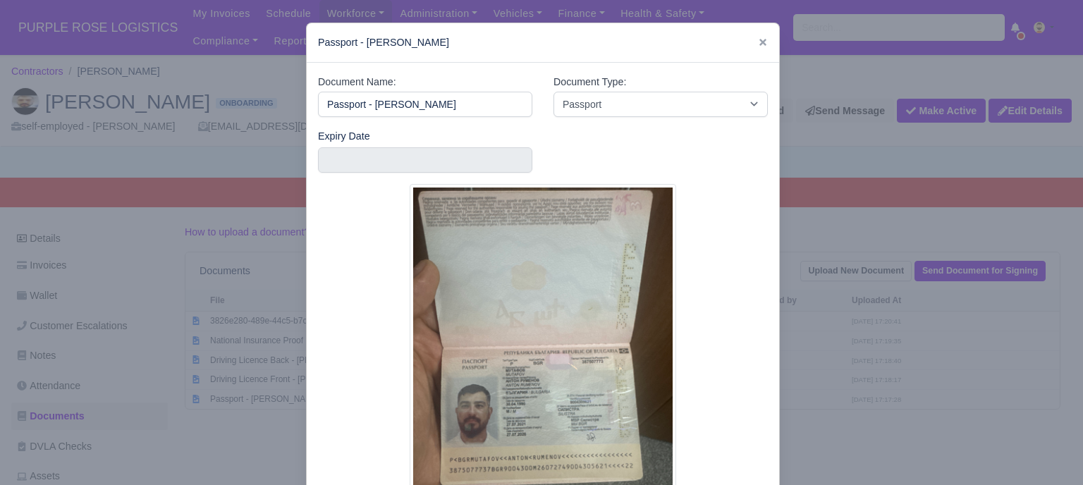
click at [867, 303] on div at bounding box center [541, 242] width 1083 height 485
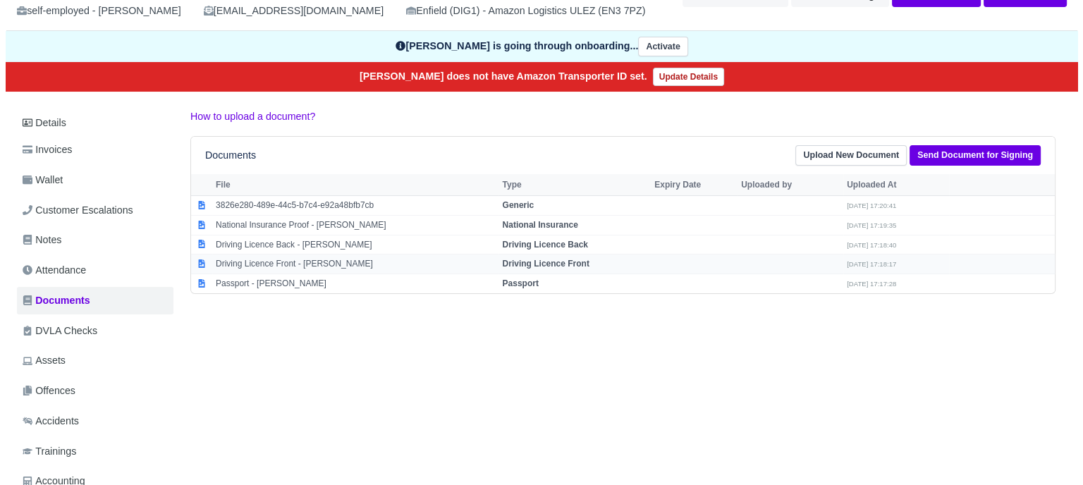
scroll to position [141, 0]
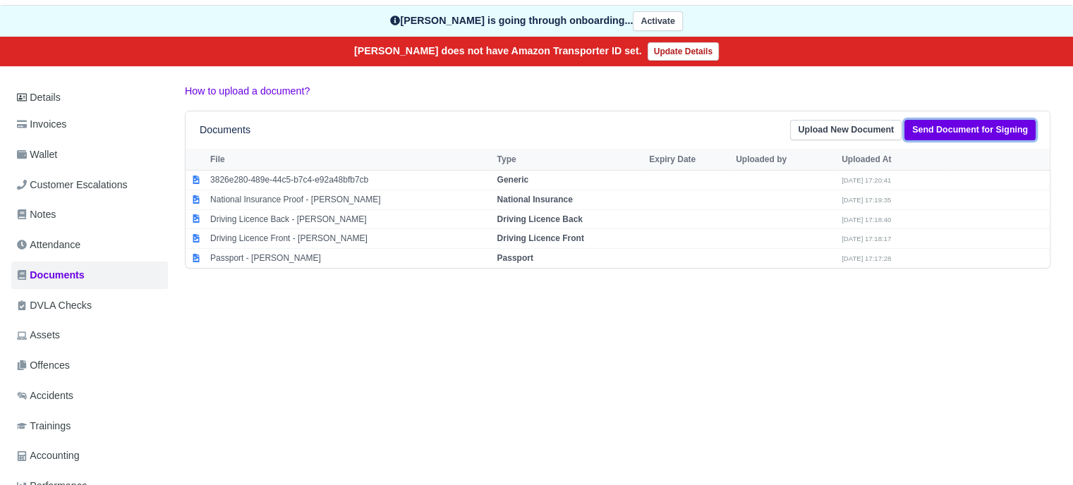
click at [962, 135] on link "Send Document for Signing" at bounding box center [969, 130] width 131 height 20
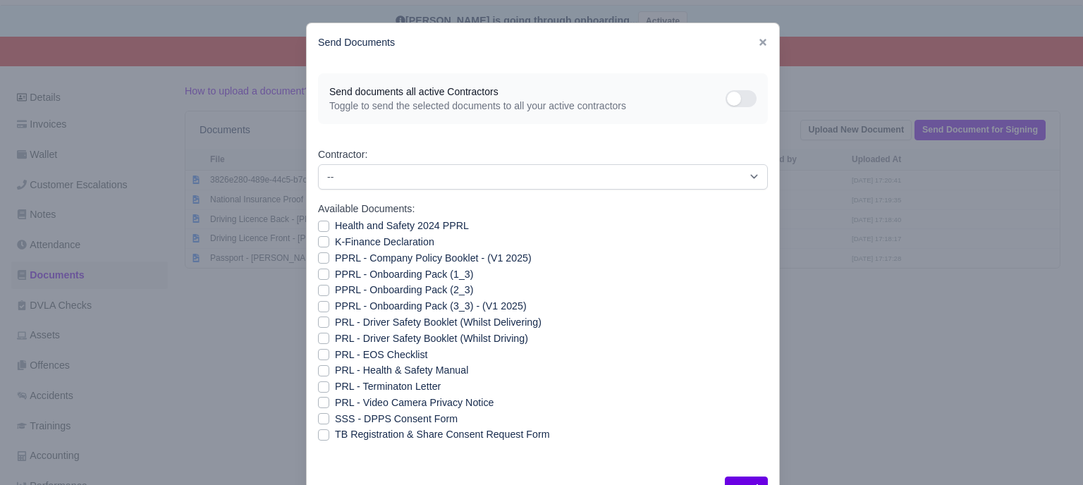
click at [341, 226] on label "Health and Safety 2024 PPRL" at bounding box center [402, 226] width 134 height 16
click at [329, 226] on input "Health and Safety 2024 PPRL" at bounding box center [323, 223] width 11 height 11
checkbox input "true"
drag, startPoint x: 344, startPoint y: 243, endPoint x: 348, endPoint y: 259, distance: 15.9
click at [344, 245] on label "K-Finance Declaration" at bounding box center [384, 242] width 99 height 16
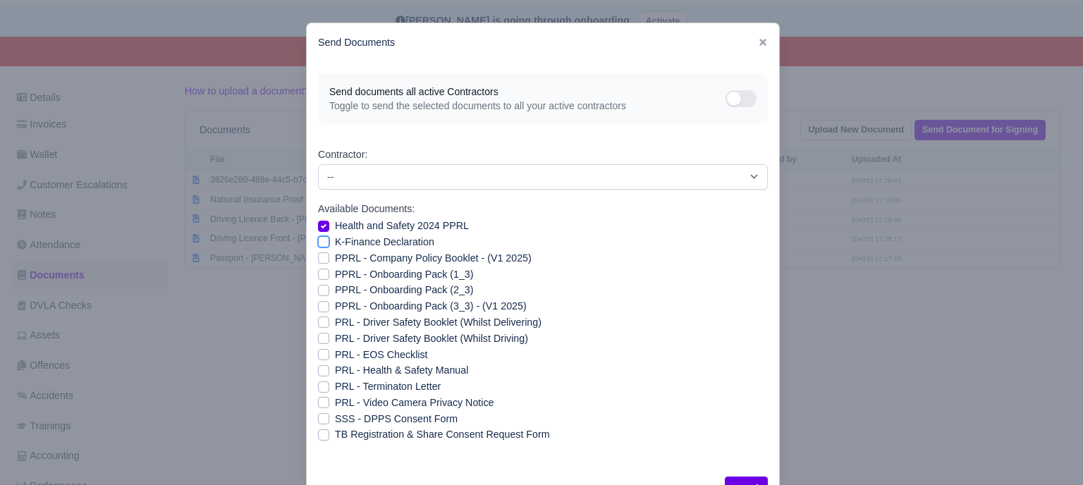
click at [329, 245] on input "K-Finance Declaration" at bounding box center [323, 239] width 11 height 11
checkbox input "true"
drag, startPoint x: 348, startPoint y: 260, endPoint x: 351, endPoint y: 272, distance: 12.2
click at [348, 262] on label "PPRL - Company Policy Booklet - (V1 2025)" at bounding box center [433, 258] width 197 height 16
click at [329, 262] on input "PPRL - Company Policy Booklet - (V1 2025)" at bounding box center [323, 255] width 11 height 11
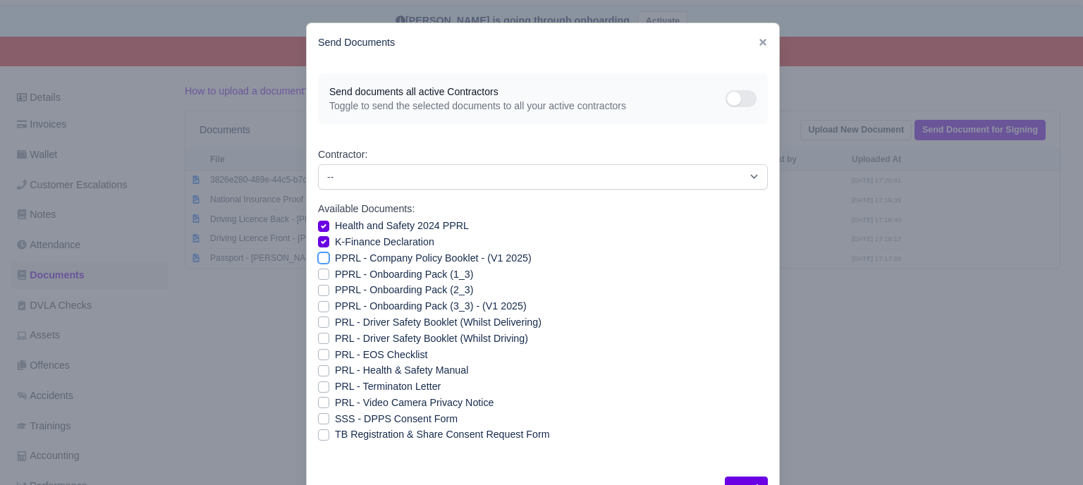
checkbox input "true"
drag, startPoint x: 351, startPoint y: 273, endPoint x: 351, endPoint y: 284, distance: 11.3
click at [351, 274] on label "PPRL - Onboarding Pack (1_3)" at bounding box center [404, 275] width 138 height 16
click at [329, 274] on input "PPRL - Onboarding Pack (1_3)" at bounding box center [323, 272] width 11 height 11
checkbox input "true"
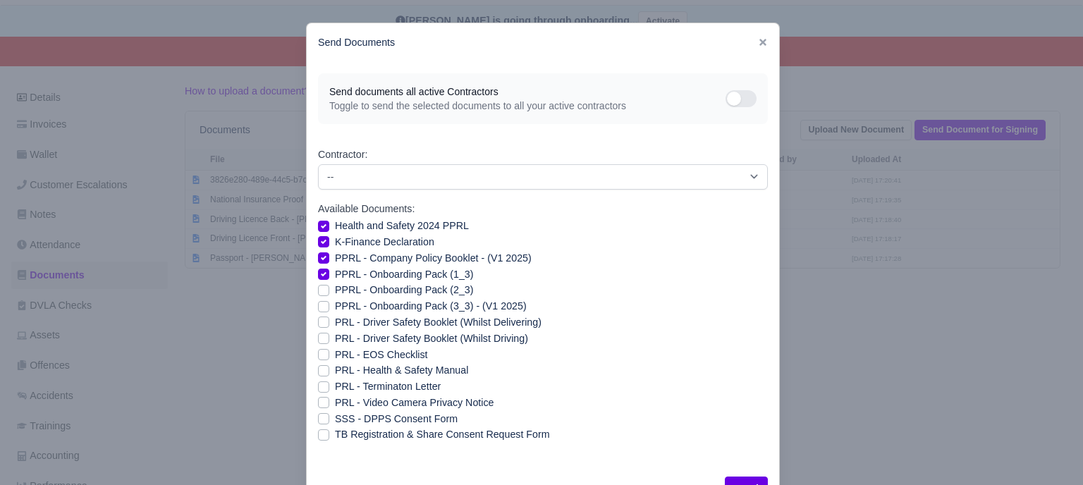
click at [351, 292] on label "PPRL - Onboarding Pack (2_3)" at bounding box center [404, 290] width 138 height 16
click at [329, 292] on input "PPRL - Onboarding Pack (2_3)" at bounding box center [323, 287] width 11 height 11
checkbox input "true"
click at [353, 306] on label "PPRL - Onboarding Pack (3_3) - (V1 2025)" at bounding box center [431, 306] width 192 height 16
click at [329, 306] on input "PPRL - Onboarding Pack (3_3) - (V1 2025)" at bounding box center [323, 303] width 11 height 11
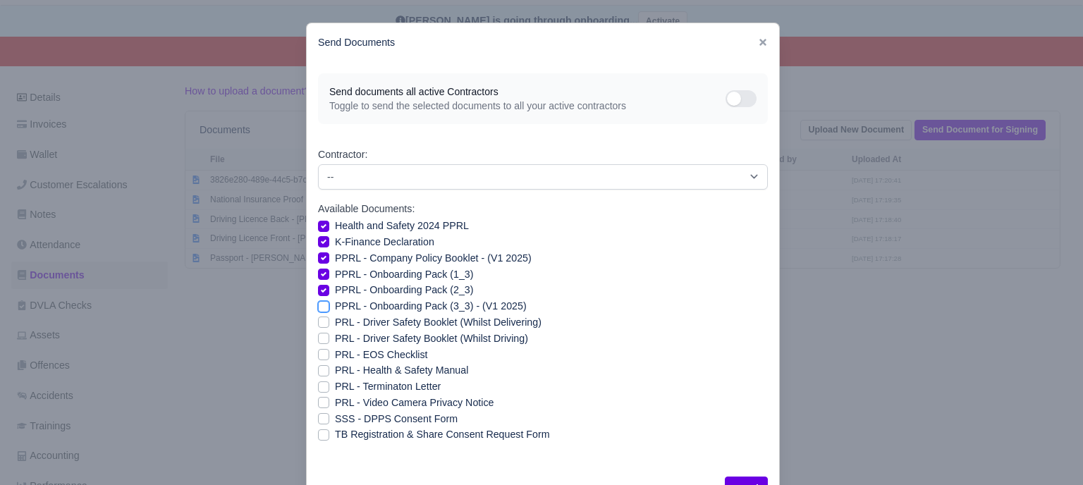
checkbox input "true"
drag, startPoint x: 355, startPoint y: 321, endPoint x: 355, endPoint y: 334, distance: 12.7
click at [355, 322] on label "PRL - Driver Safety Booklet (Whilst Delivering)" at bounding box center [438, 323] width 207 height 16
click at [329, 322] on input "PRL - Driver Safety Booklet (Whilst Delivering)" at bounding box center [323, 320] width 11 height 11
checkbox input "true"
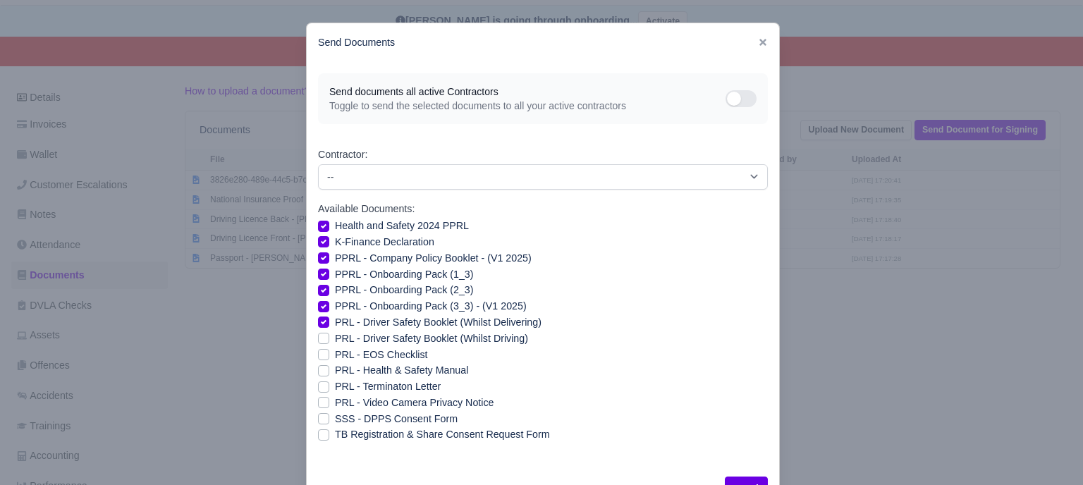
click at [356, 338] on label "PRL - Driver Safety Booklet (Whilst Driving)" at bounding box center [431, 339] width 193 height 16
click at [329, 338] on input "PRL - Driver Safety Booklet (Whilst Driving)" at bounding box center [323, 336] width 11 height 11
checkbox input "true"
click at [311, 375] on div "Send documents all active Contractors Toggle to send the selected documents to …" at bounding box center [543, 263] width 473 height 403
click at [335, 372] on label "PRL - Health & Safety Manual" at bounding box center [401, 371] width 133 height 16
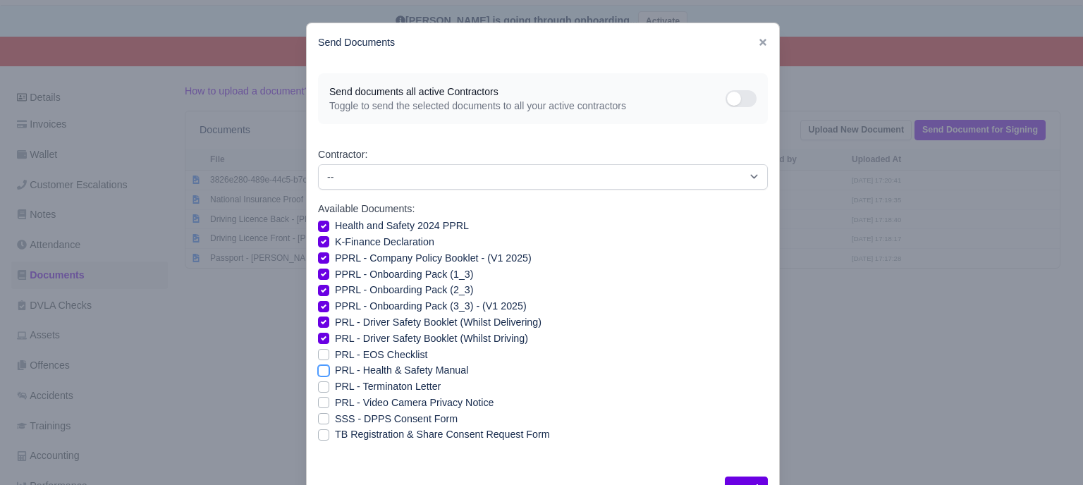
click at [319, 372] on input "PRL - Health & Safety Manual" at bounding box center [323, 368] width 11 height 11
checkbox input "true"
click at [335, 403] on label "PRL - Video Camera Privacy Notice" at bounding box center [414, 403] width 159 height 16
click at [322, 403] on input "PRL - Video Camera Privacy Notice" at bounding box center [323, 400] width 11 height 11
checkbox input "true"
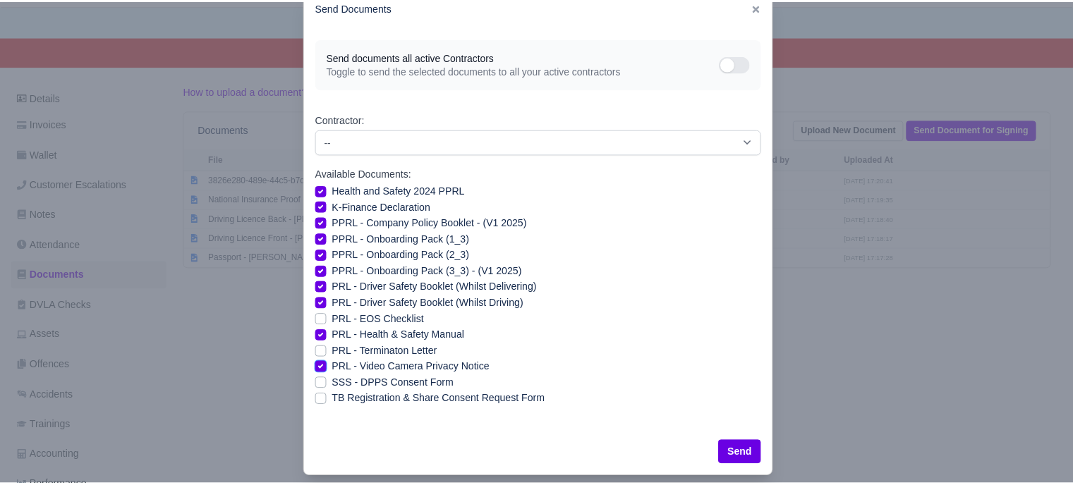
scroll to position [51, 0]
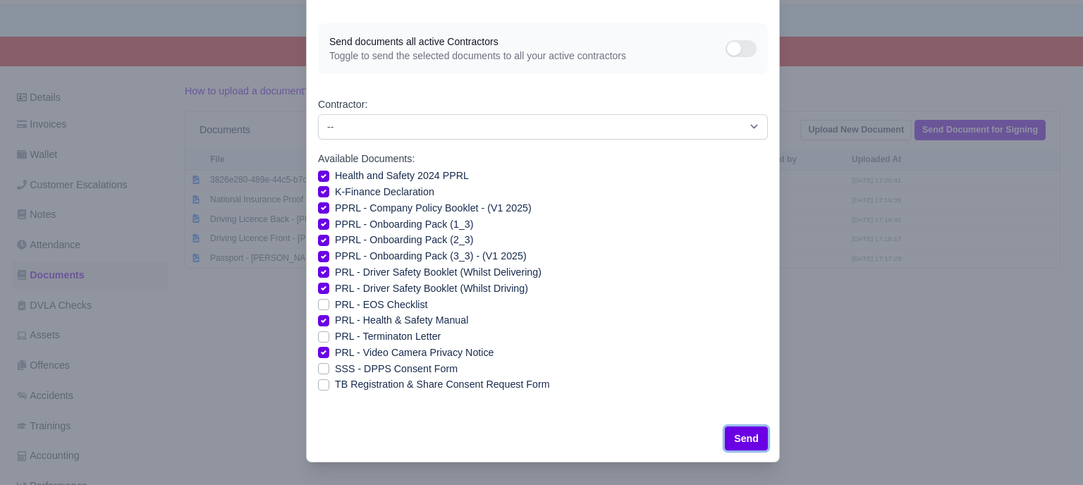
click at [761, 441] on button "Send" at bounding box center [746, 439] width 43 height 24
